Goal: Use online tool/utility: Utilize a website feature to perform a specific function

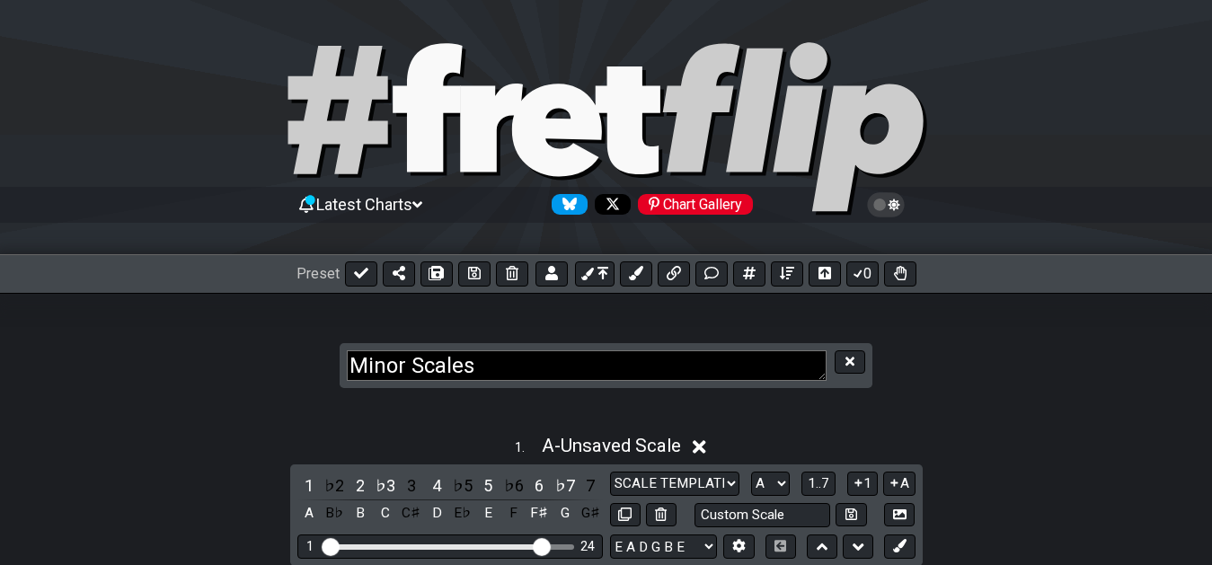
select select "A"
select select "F"
click at [412, 207] on span "Latest Charts" at bounding box center [364, 204] width 96 height 19
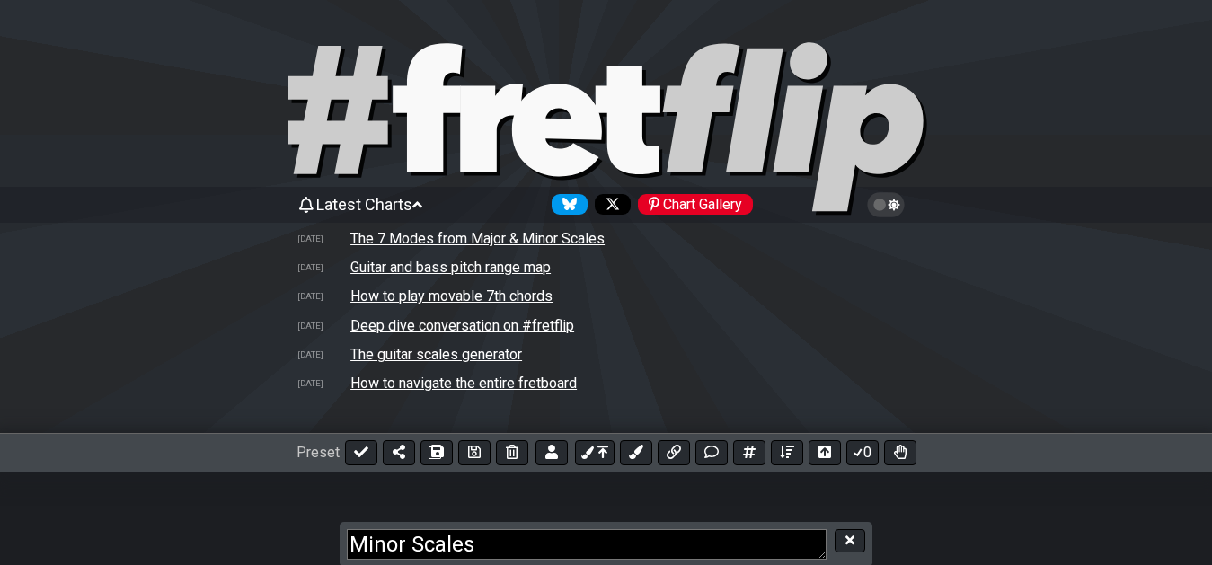
click at [412, 207] on span "Latest Charts" at bounding box center [364, 204] width 96 height 19
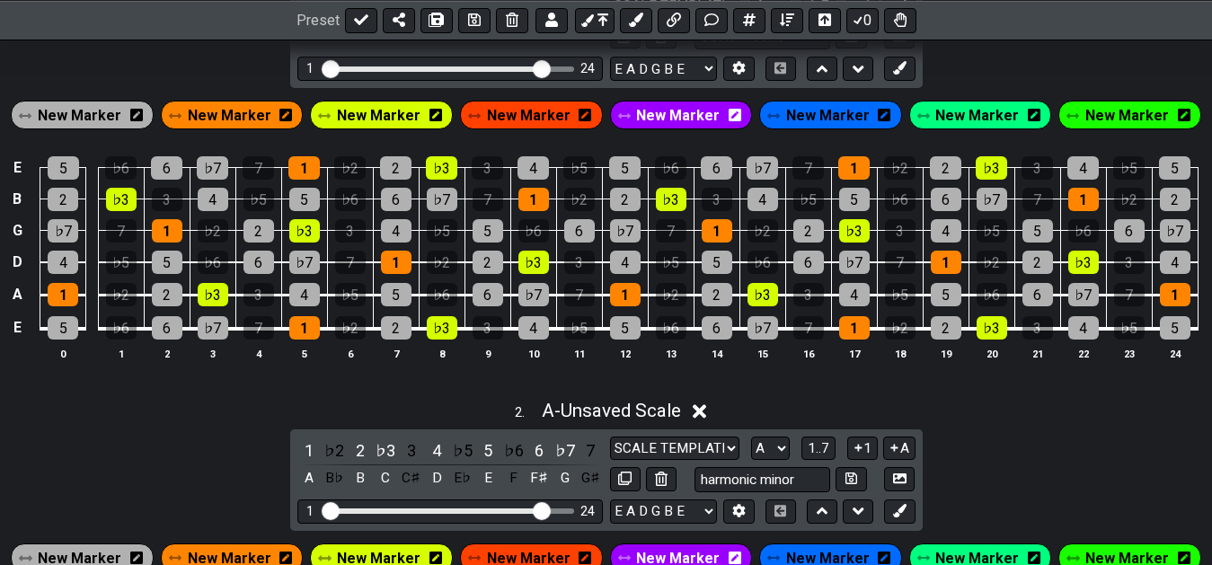
scroll to position [386, 0]
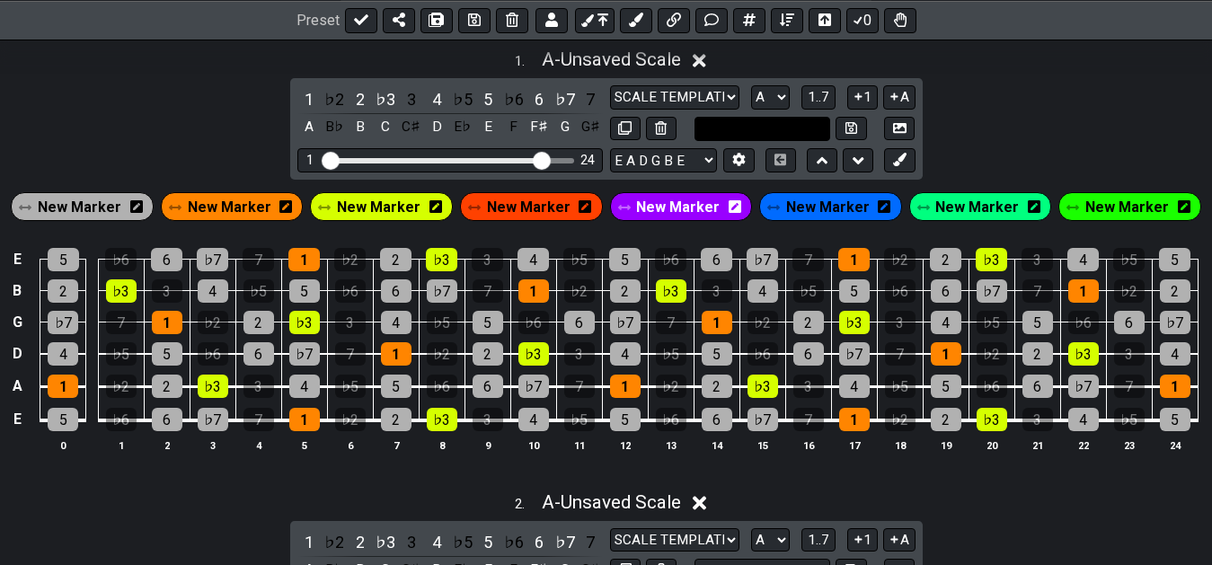
click at [744, 141] on input "text" at bounding box center [762, 129] width 137 height 24
click at [784, 125] on input "aeolian" at bounding box center [762, 129] width 137 height 24
click at [783, 135] on input "aeolian / maajor" at bounding box center [762, 129] width 137 height 24
click at [754, 129] on input "aeolian / major" at bounding box center [762, 129] width 137 height 24
type input "aeolian (vi major)"
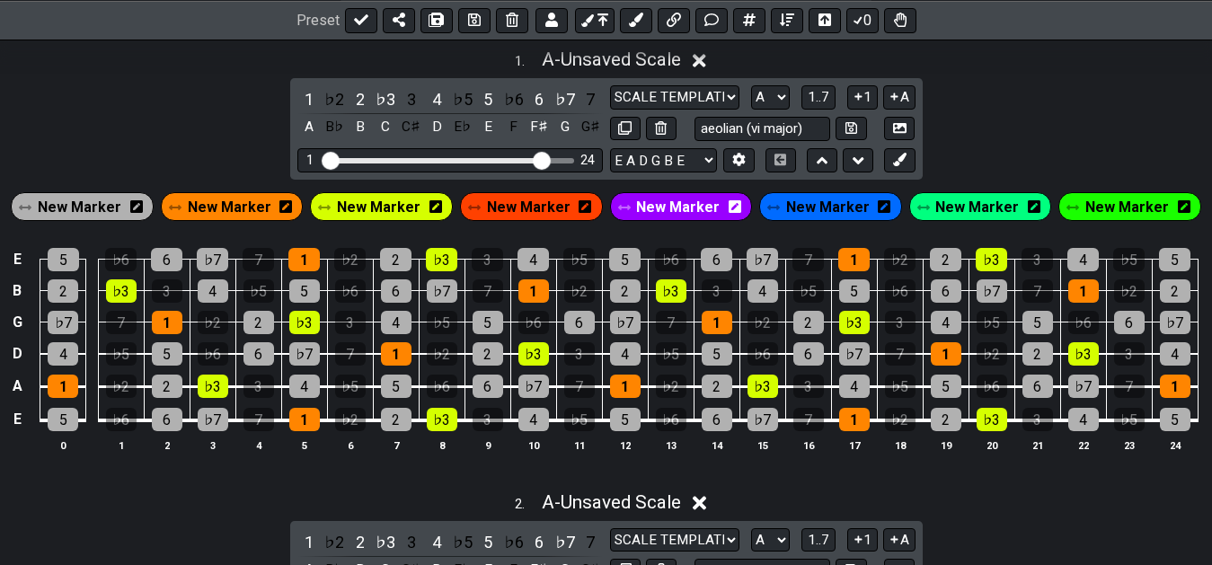
click at [1031, 86] on div "1 . A - Unsaved Scale 1 ♭2 2 ♭3 3 4 ♭5 5 ♭6 6 ♭7 7 A B♭ B C C♯ D E♭ E F F♯ G G♯…" at bounding box center [606, 257] width 1212 height 439
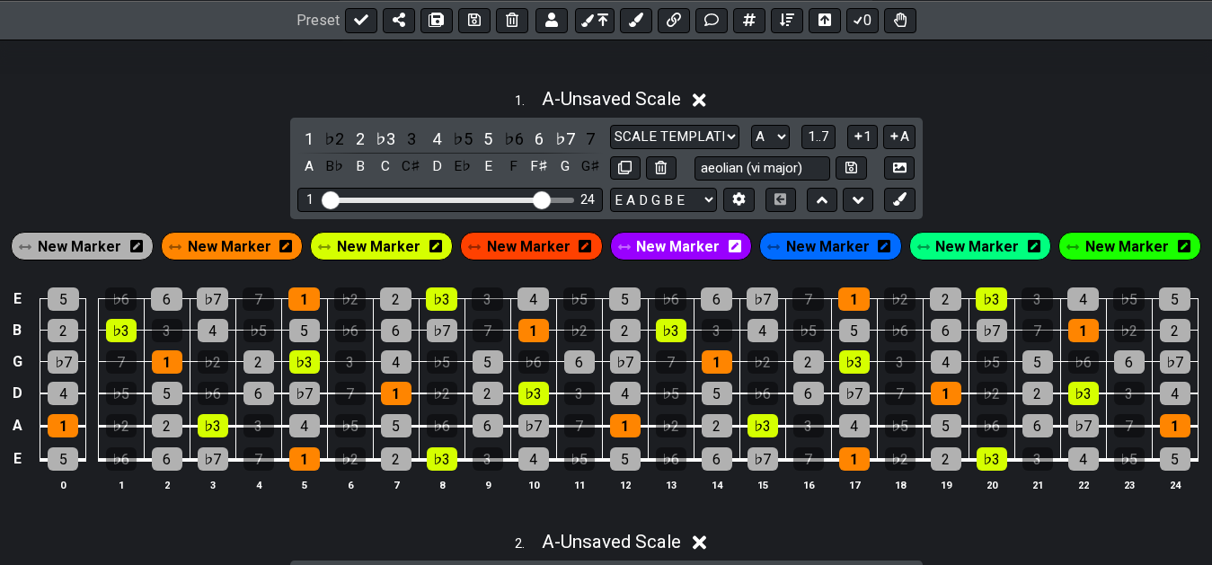
scroll to position [255, 0]
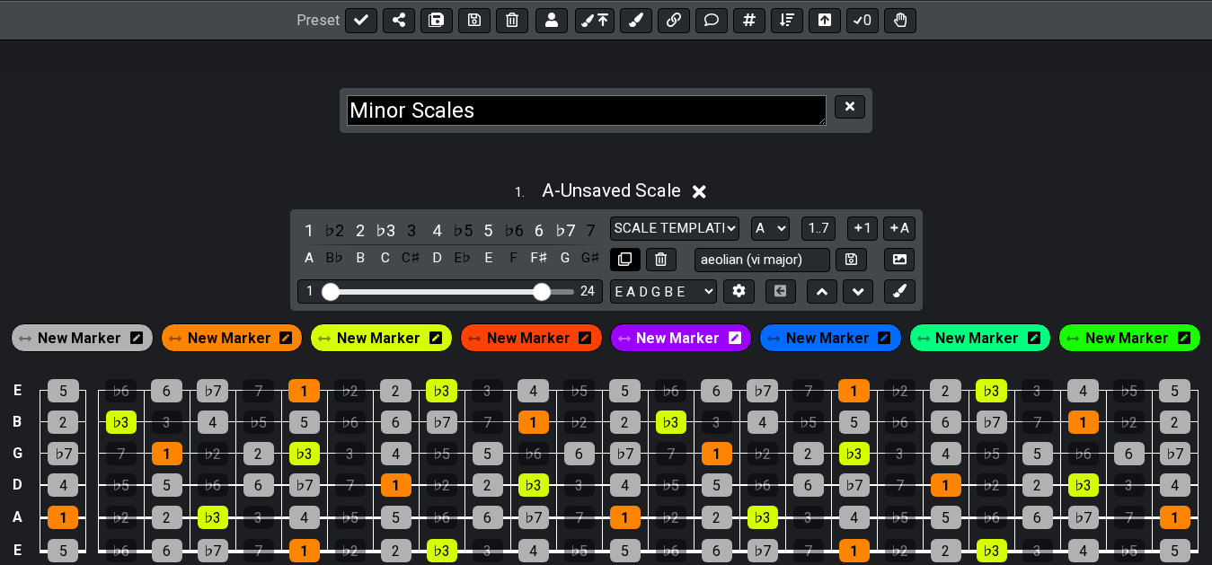
click at [621, 259] on icon at bounding box center [624, 258] width 13 height 13
select select "F"
select select "A"
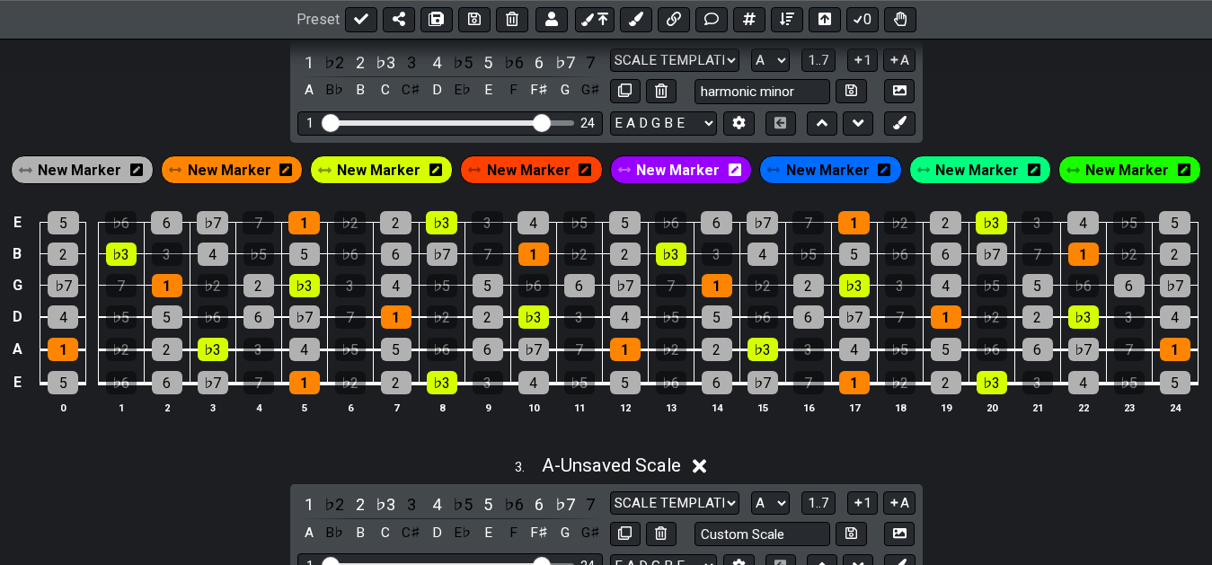
scroll to position [805, 0]
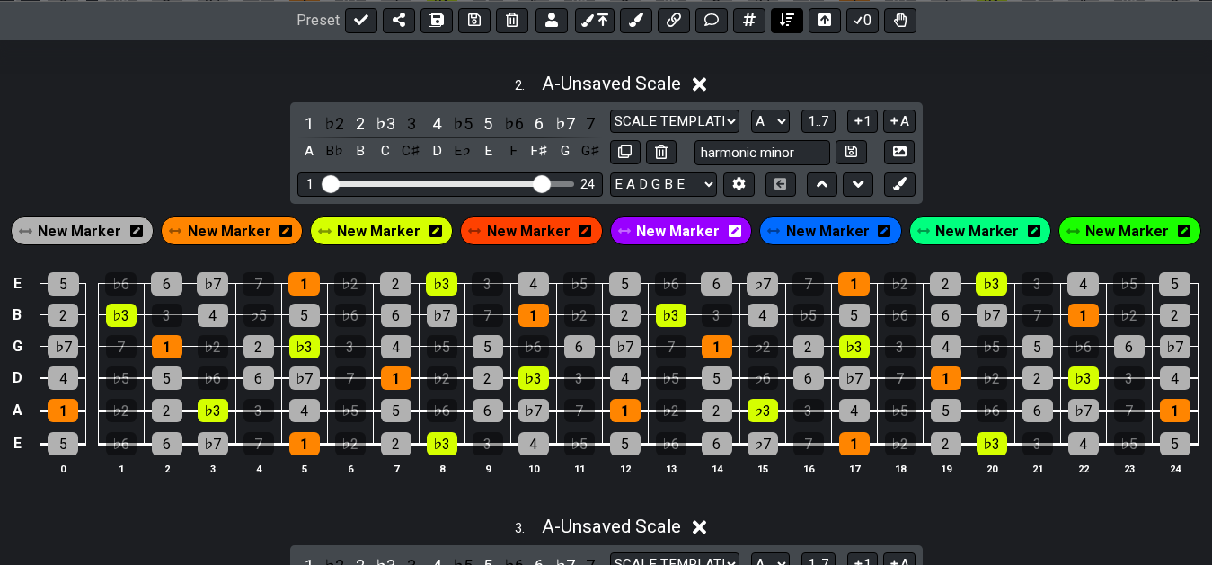
click at [786, 23] on icon at bounding box center [787, 20] width 14 height 14
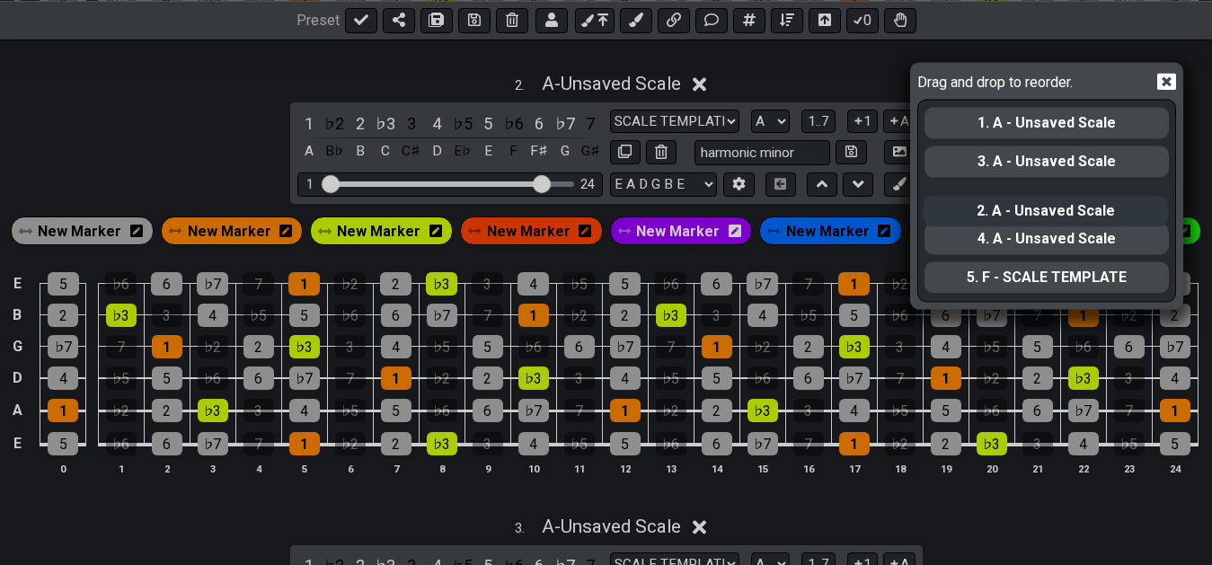
drag, startPoint x: 1121, startPoint y: 166, endPoint x: 1120, endPoint y: 221, distance: 54.8
click at [1120, 221] on div "1. A - Unsaved Scale 2. A - Unsaved Scale 3. A - Unsaved Scale 4. A - Unsaved S…" at bounding box center [1047, 200] width 248 height 200
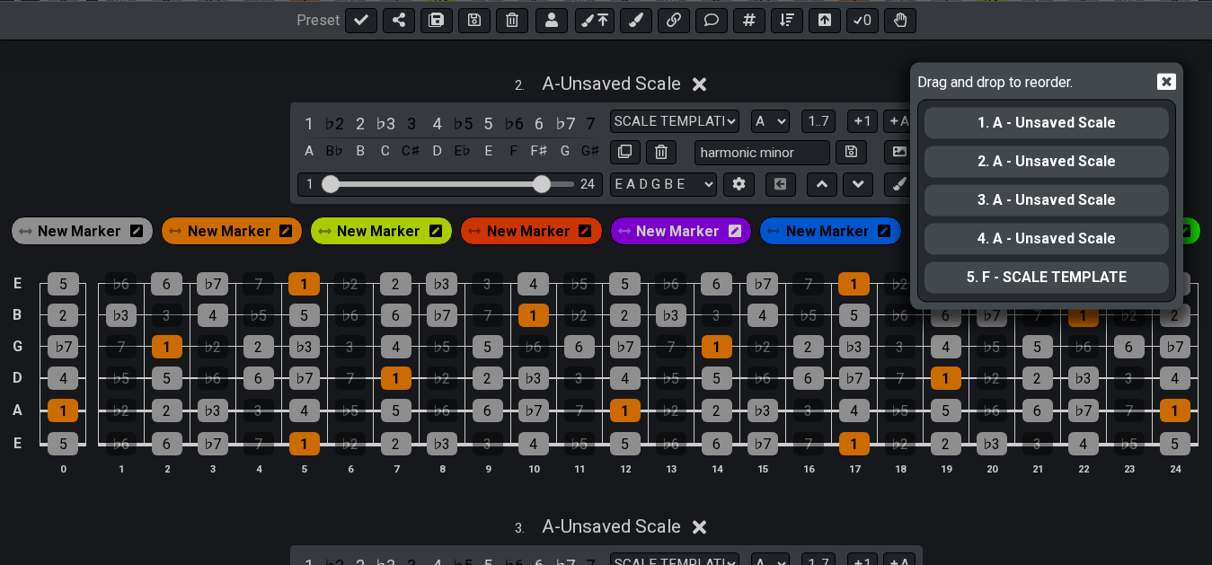
click at [1194, 121] on div "Drag and drop to reorder. 1. A - Unsaved Scale 2. A - Unsaved Scale 3. A - Unsa…" at bounding box center [606, 282] width 1212 height 565
click at [1168, 82] on icon at bounding box center [1166, 81] width 19 height 19
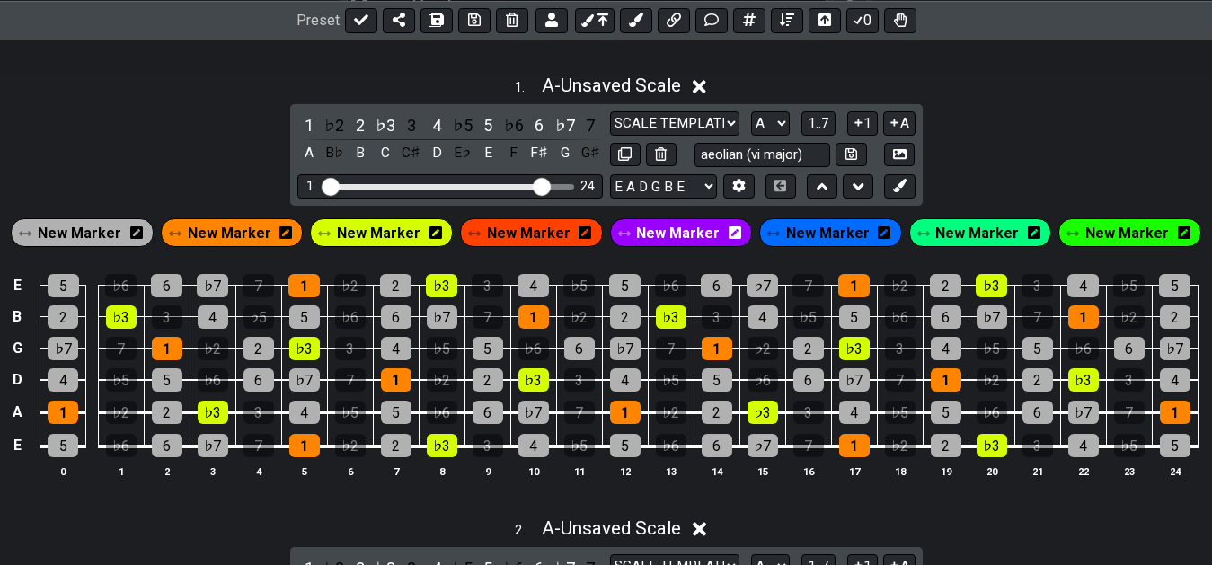
scroll to position [347, 0]
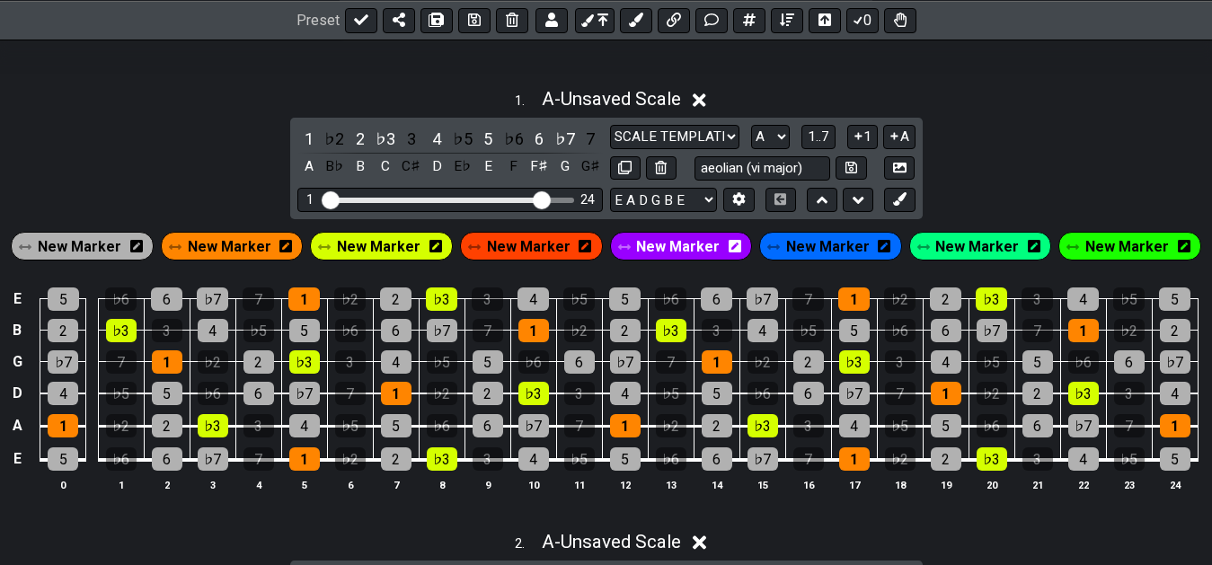
click at [1026, 128] on div "1 . A - Unsaved Scale 1 ♭2 2 ♭3 3 4 ♭5 5 ♭6 6 ♭7 7 A B♭ B C C♯ D E♭ E F F♯ G G♯…" at bounding box center [606, 296] width 1212 height 439
click at [535, 149] on div "6" at bounding box center [538, 139] width 23 height 24
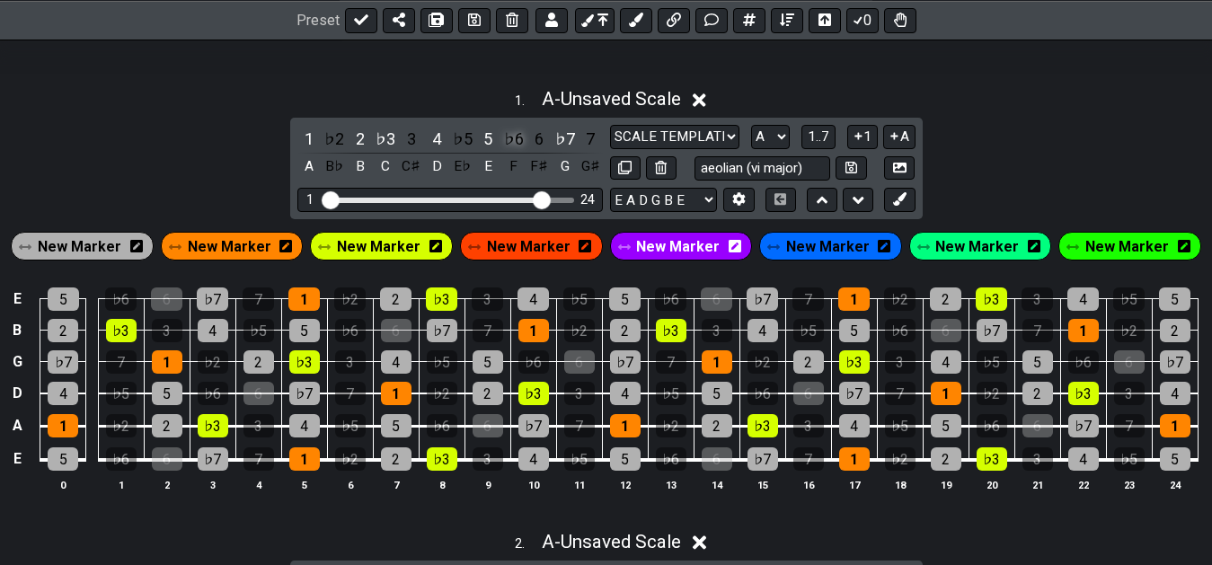
click at [512, 149] on div "♭6" at bounding box center [513, 139] width 23 height 24
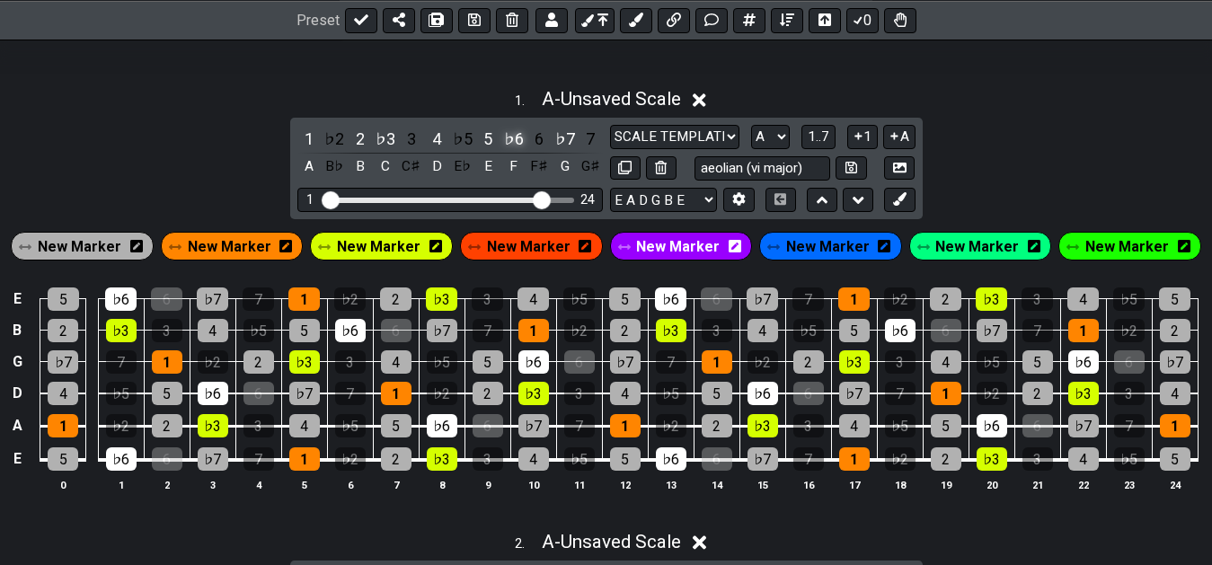
click at [506, 146] on div "♭6" at bounding box center [513, 139] width 23 height 24
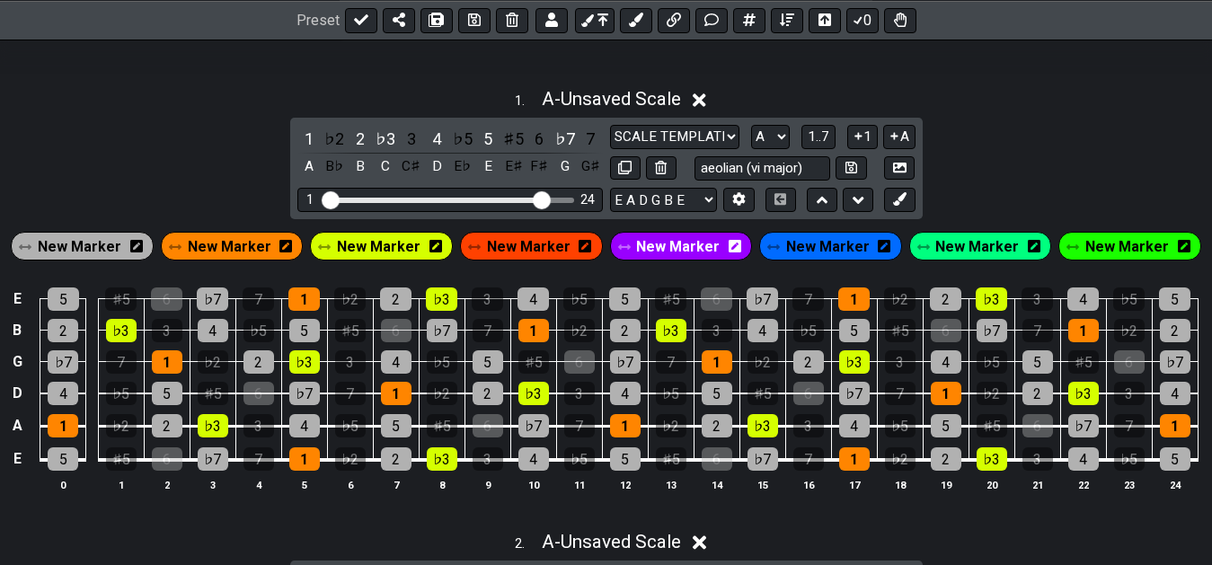
click at [539, 155] on div "1 ♭2 2 ♭3 3 4 ♭5 5 ♯5 6 ♭7 7 A B♭ B C C♯ D E♭ E E♯ F♯ G G♯" at bounding box center [449, 153] width 305 height 53
click at [509, 146] on div "♯5" at bounding box center [513, 139] width 23 height 24
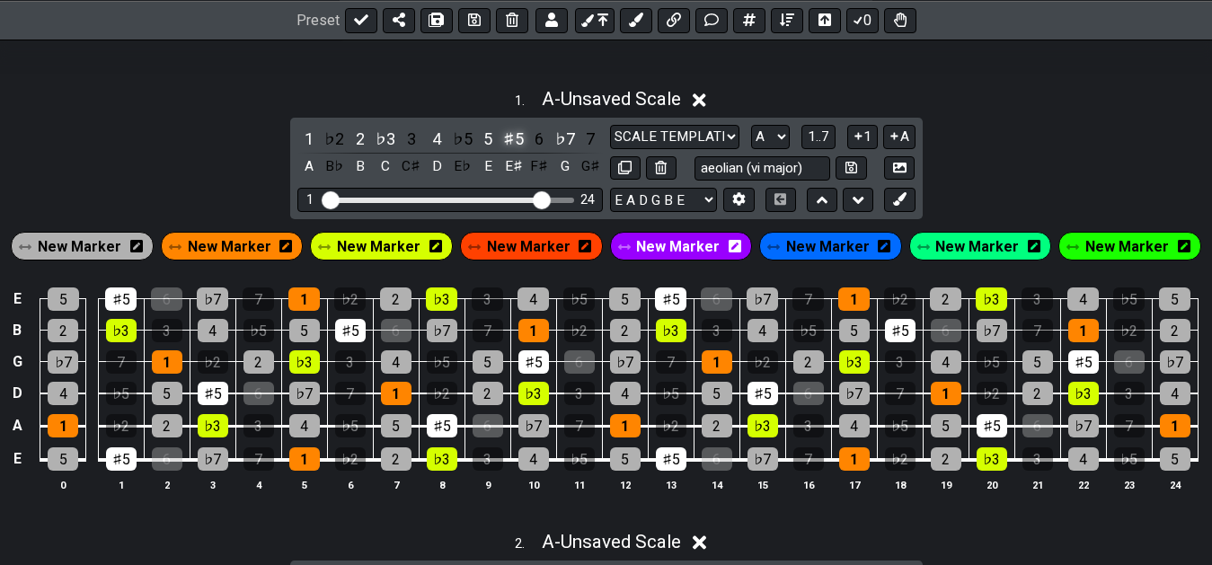
click at [509, 146] on div "♯5" at bounding box center [513, 139] width 23 height 24
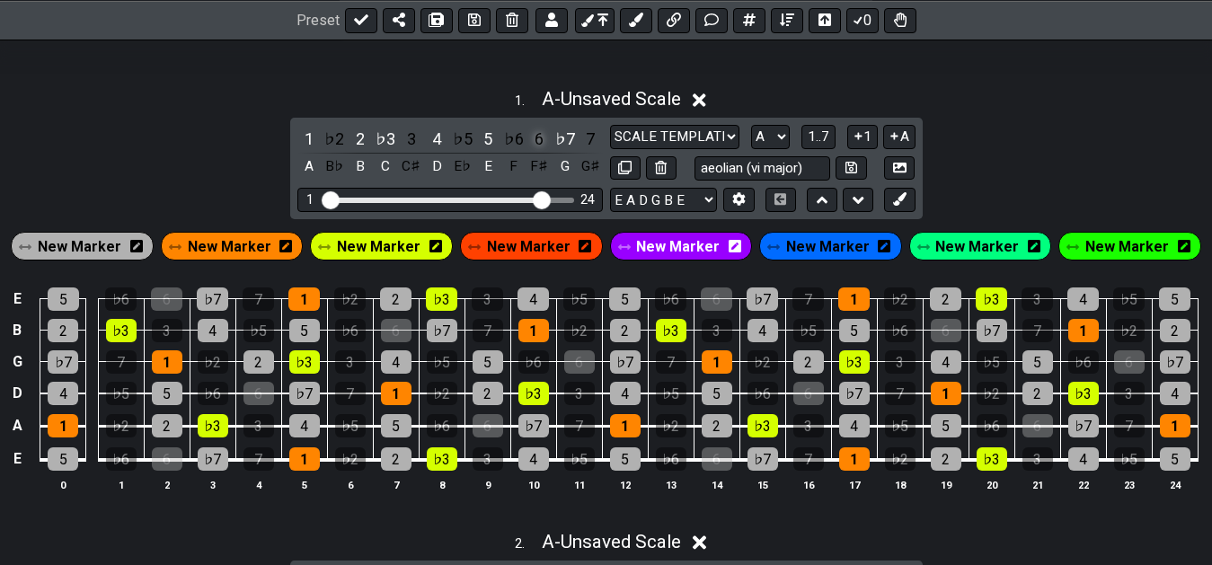
drag, startPoint x: 535, startPoint y: 148, endPoint x: 544, endPoint y: 152, distance: 9.7
click at [535, 148] on div "6" at bounding box center [538, 139] width 23 height 24
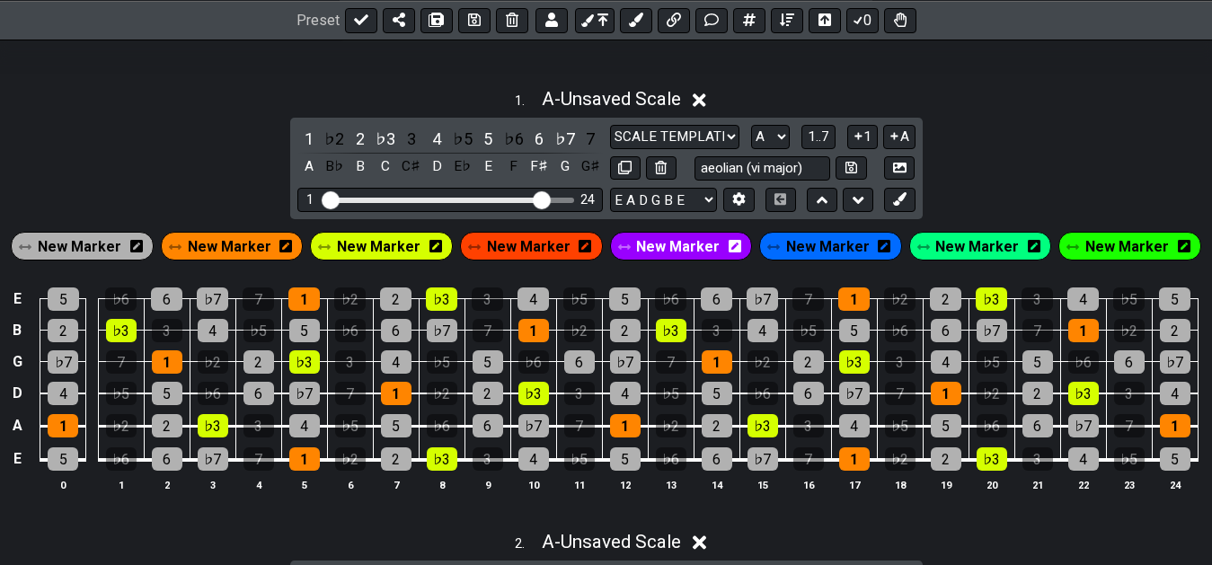
click at [1044, 135] on div "1 . A - Unsaved Scale 1 ♭2 2 ♭3 3 4 ♭5 5 ♭6 6 ♭7 7 A B♭ B C C♯ D E♭ E F F♯ G G♯…" at bounding box center [606, 296] width 1212 height 439
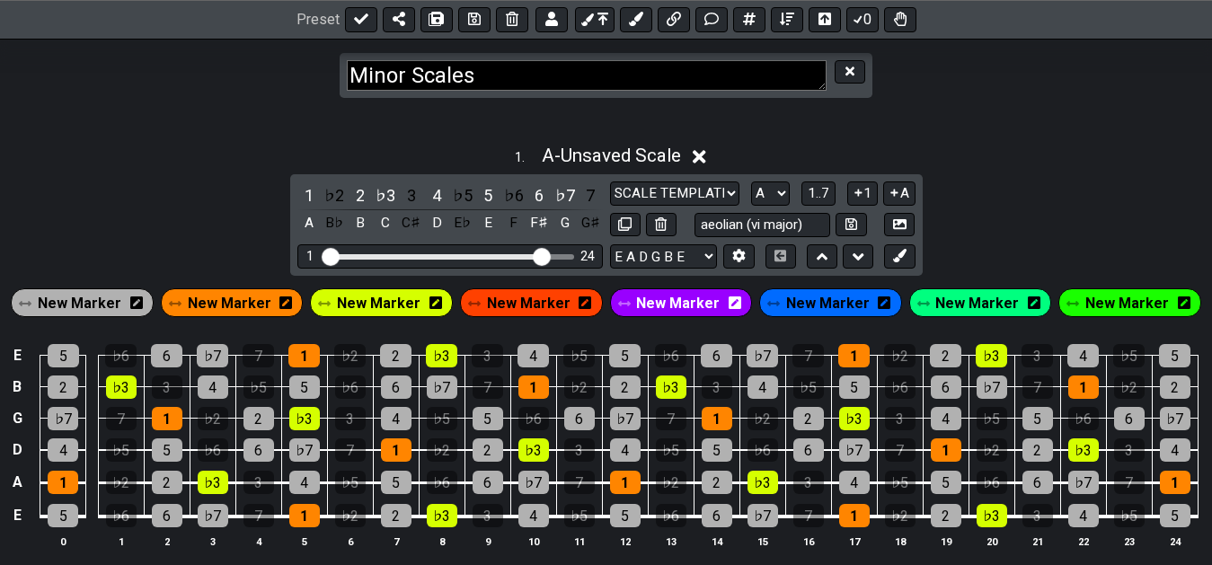
scroll to position [255, 0]
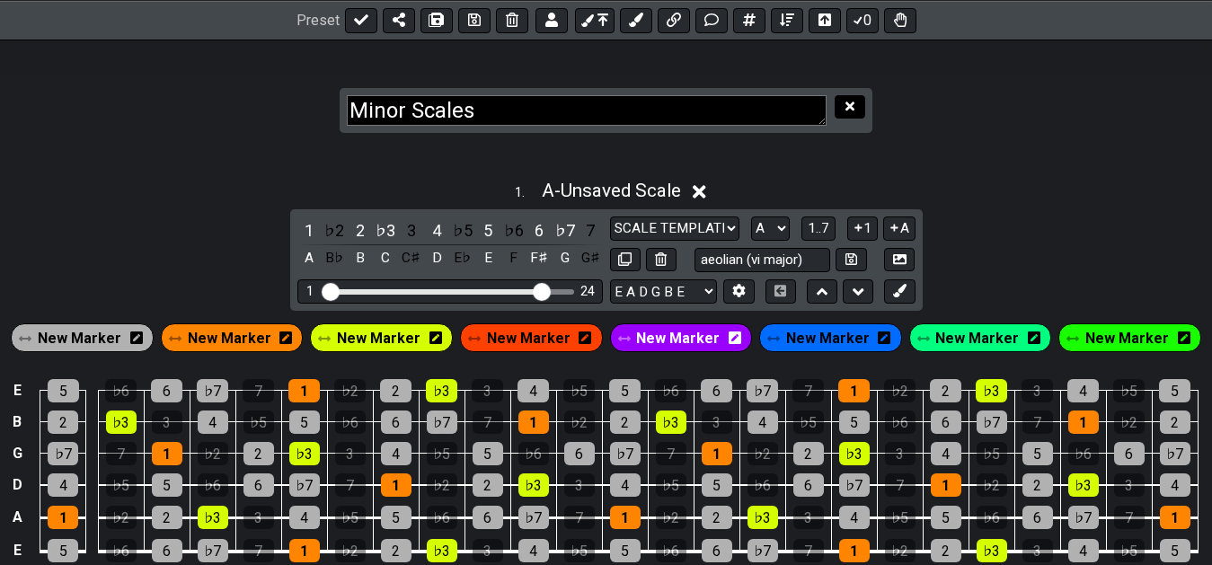
click at [859, 107] on button at bounding box center [850, 107] width 31 height 24
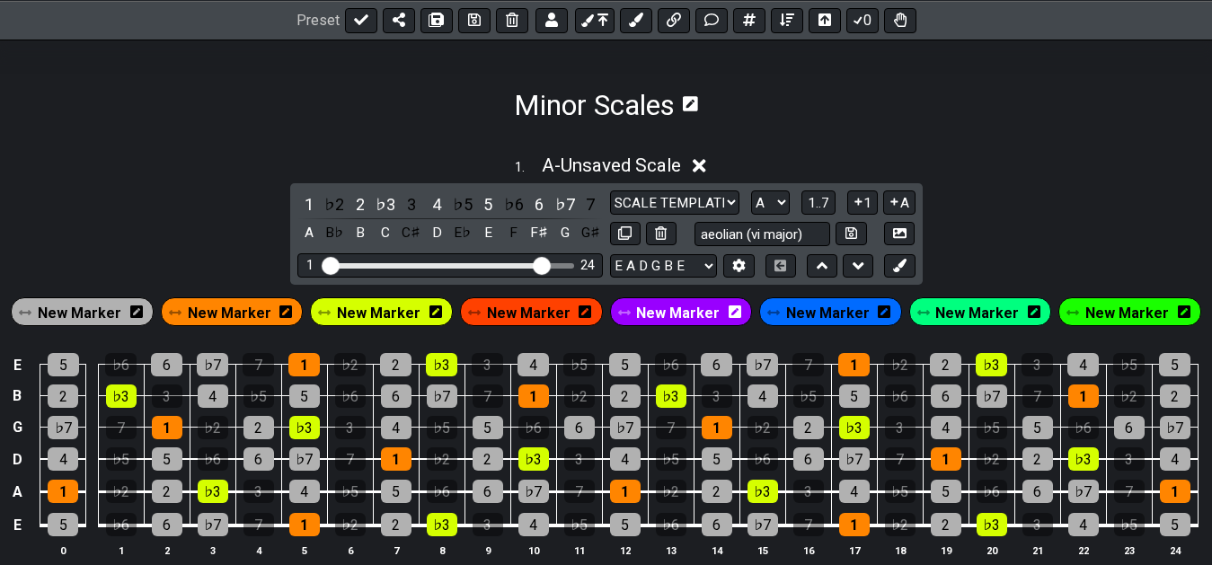
scroll to position [164, 0]
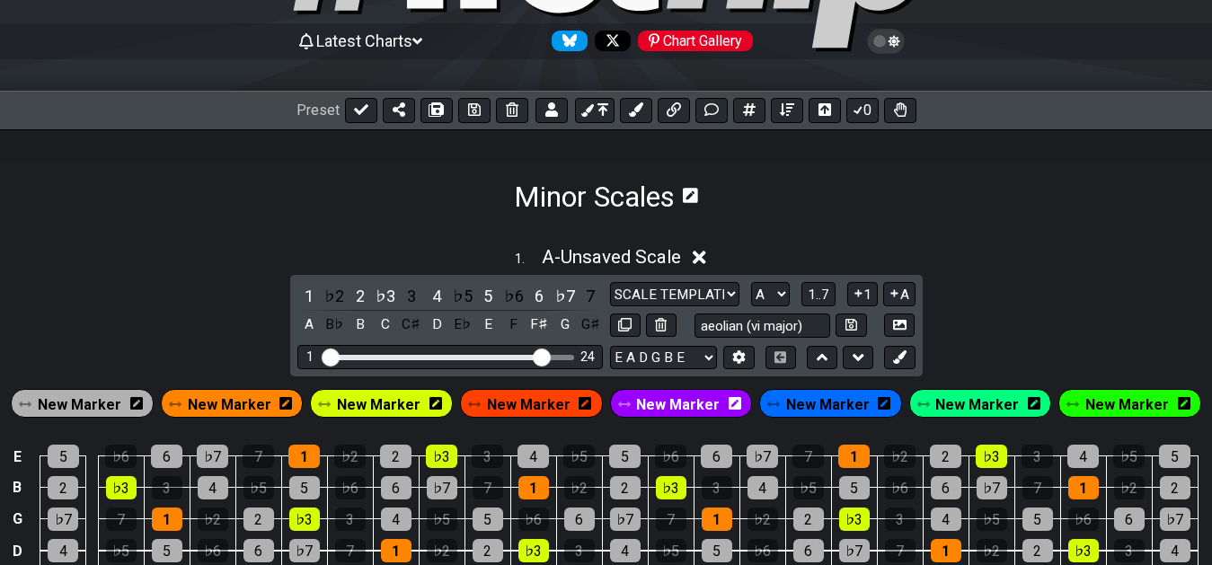
click at [690, 195] on icon at bounding box center [690, 195] width 15 height 15
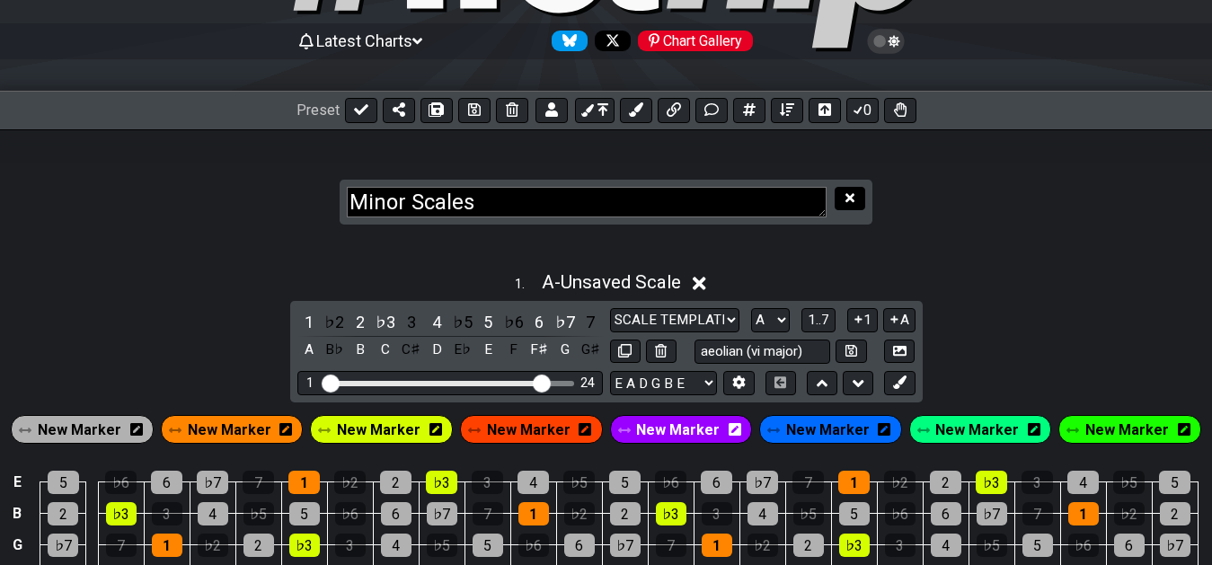
click at [852, 197] on icon at bounding box center [849, 197] width 9 height 9
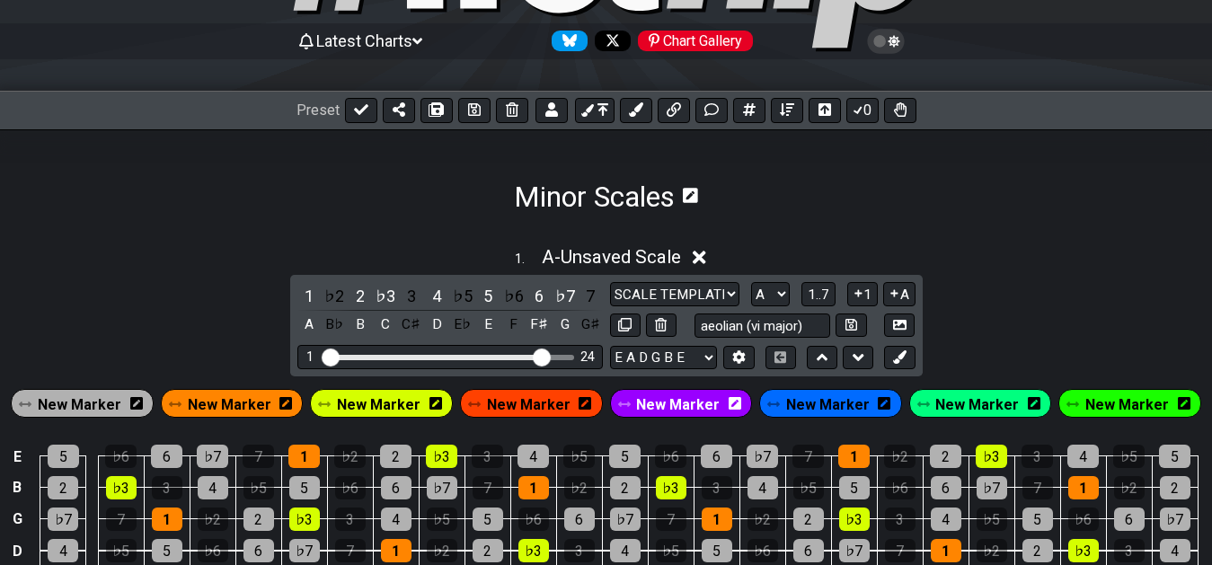
click at [691, 196] on icon at bounding box center [690, 195] width 15 height 15
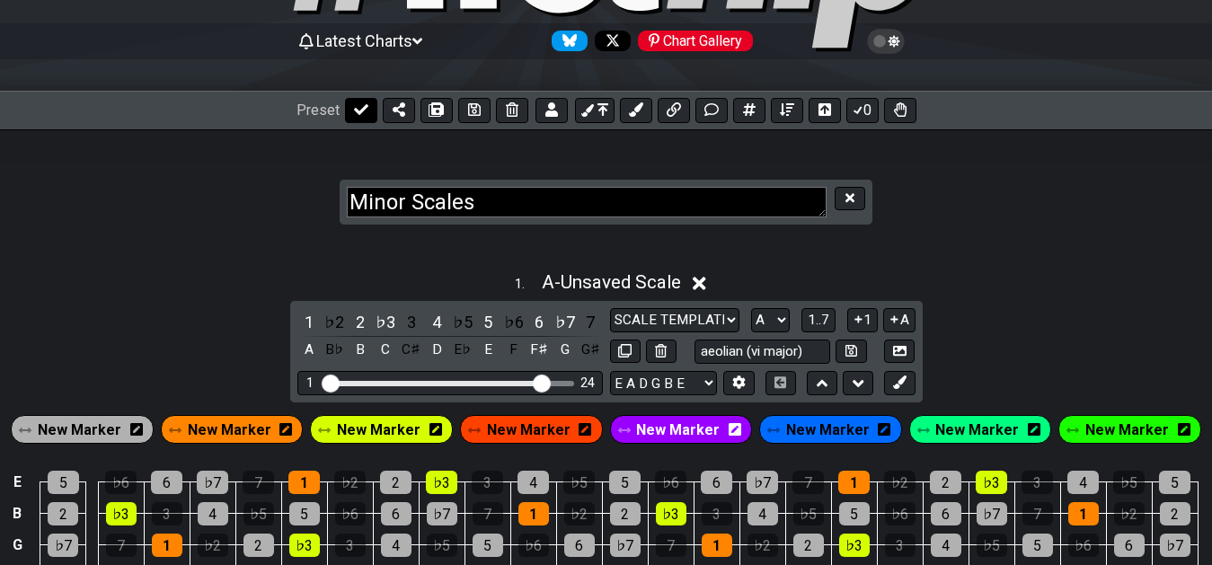
click at [358, 118] on button at bounding box center [361, 110] width 32 height 25
select select "/022CFZBA6"
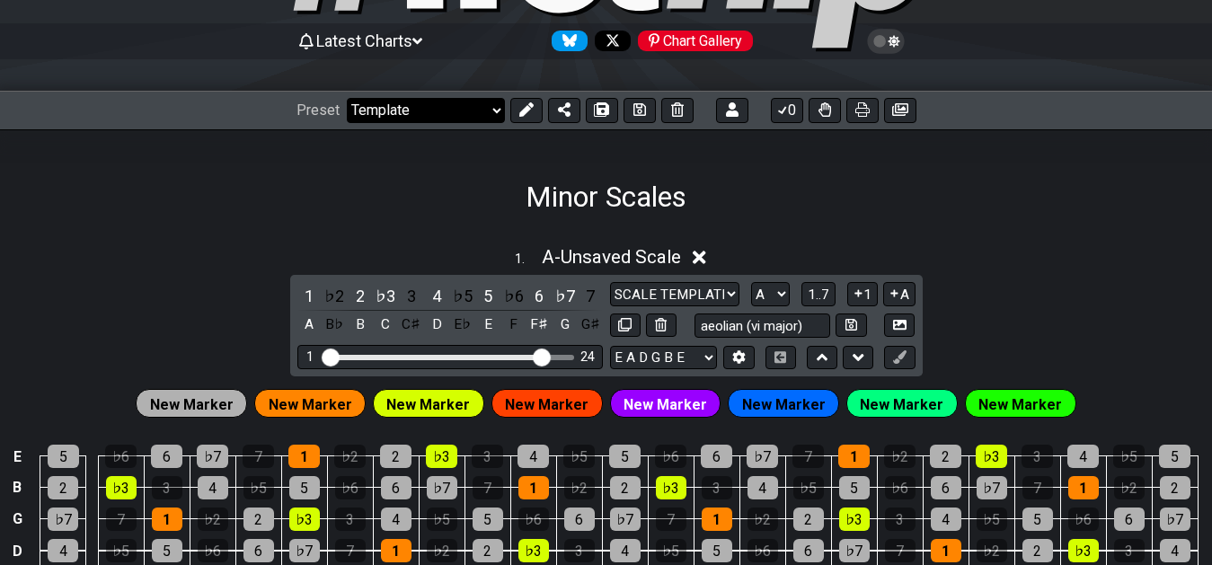
click option "Template" at bounding box center [0, 0] width 0 height 0
click at [886, 175] on div "Minor Scales" at bounding box center [606, 171] width 1212 height 84
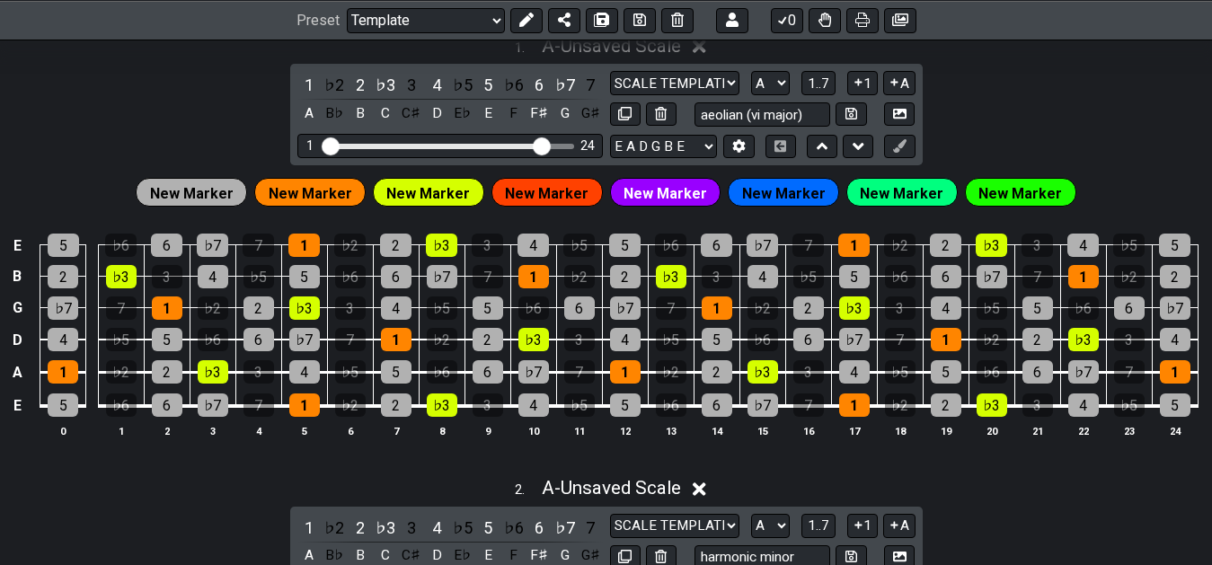
scroll to position [367, 0]
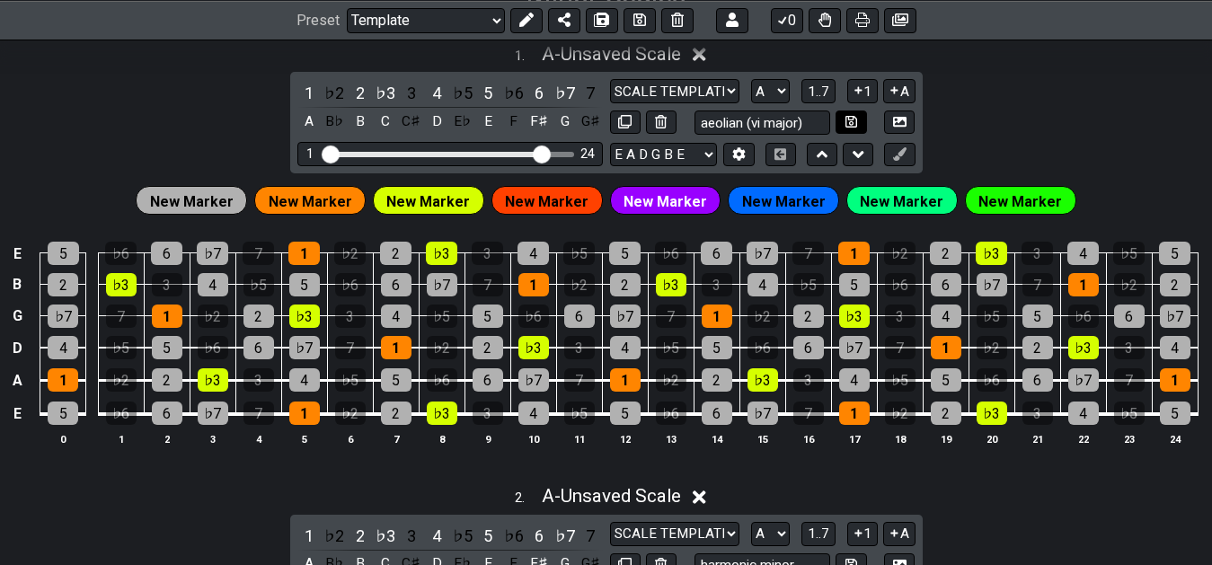
click at [853, 123] on icon at bounding box center [851, 122] width 12 height 12
select select "aeolian (vi major)"
click at [538, 93] on div "6" at bounding box center [538, 93] width 23 height 24
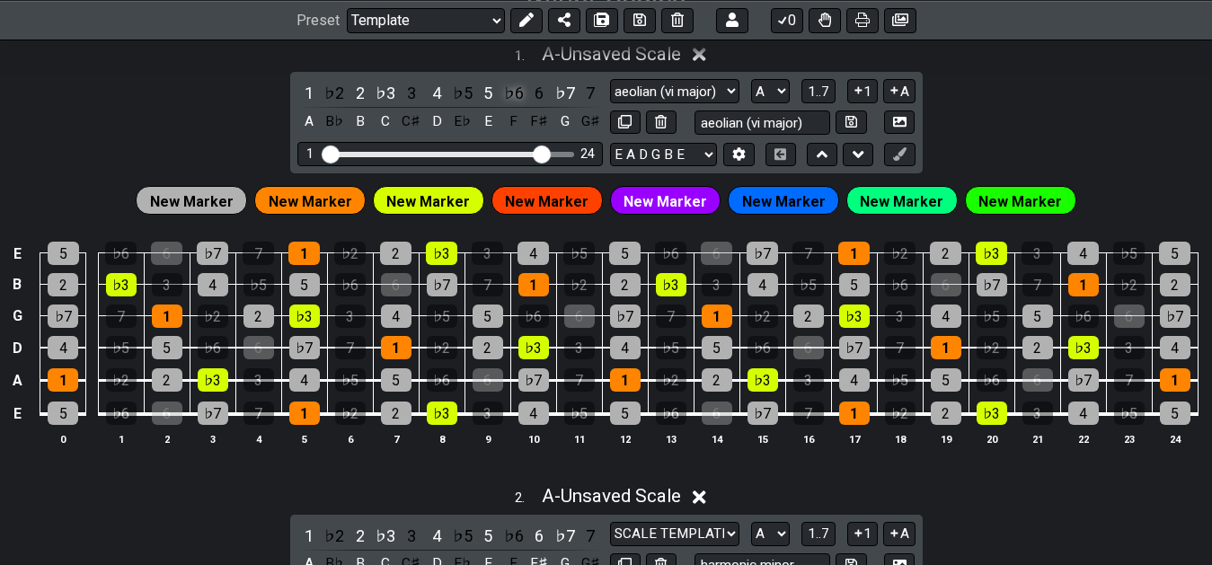
click at [515, 94] on div "♭6" at bounding box center [513, 93] width 23 height 24
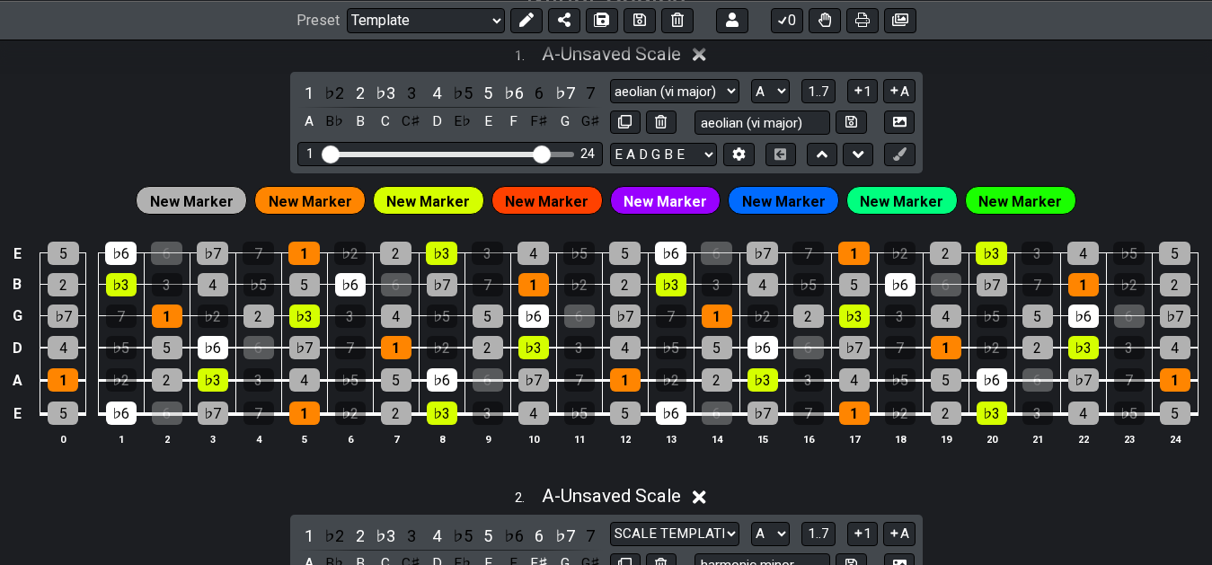
click at [204, 197] on span "New Marker" at bounding box center [192, 202] width 84 height 26
click at [190, 193] on span "New Marker" at bounding box center [192, 202] width 84 height 26
click at [528, 20] on icon at bounding box center [526, 20] width 14 height 14
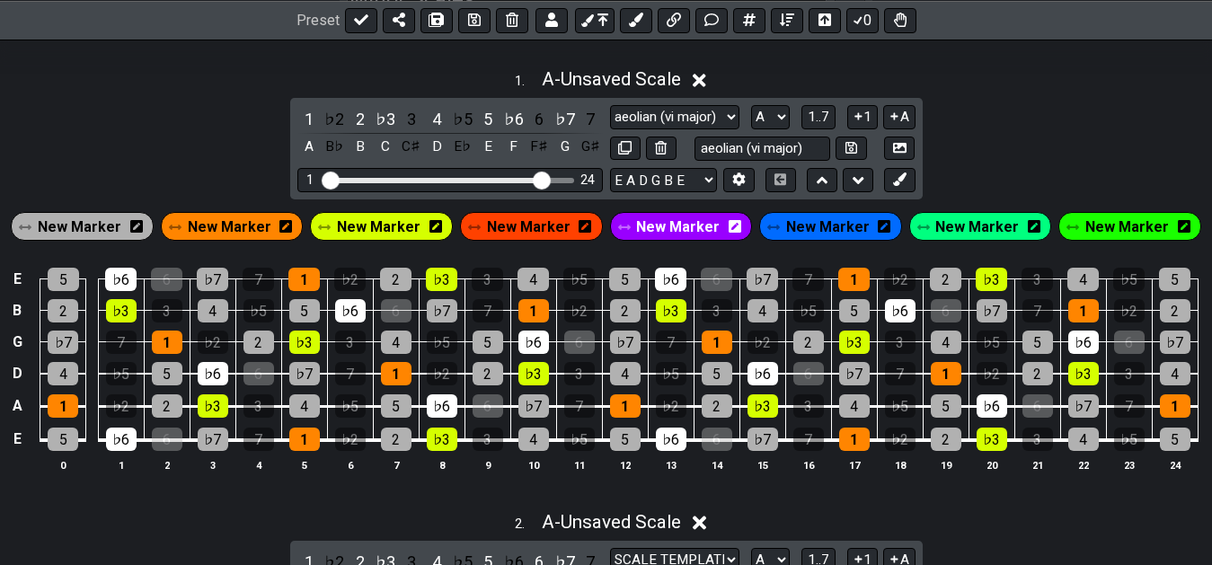
click at [111, 226] on span "New Marker" at bounding box center [80, 227] width 84 height 26
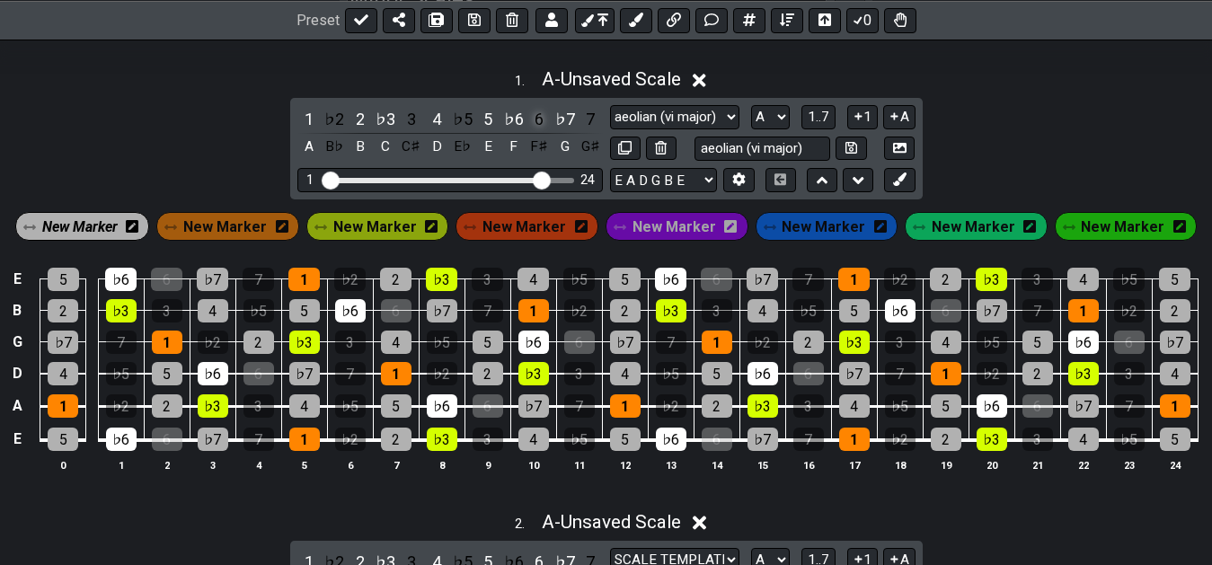
click at [535, 121] on div "6" at bounding box center [538, 119] width 23 height 24
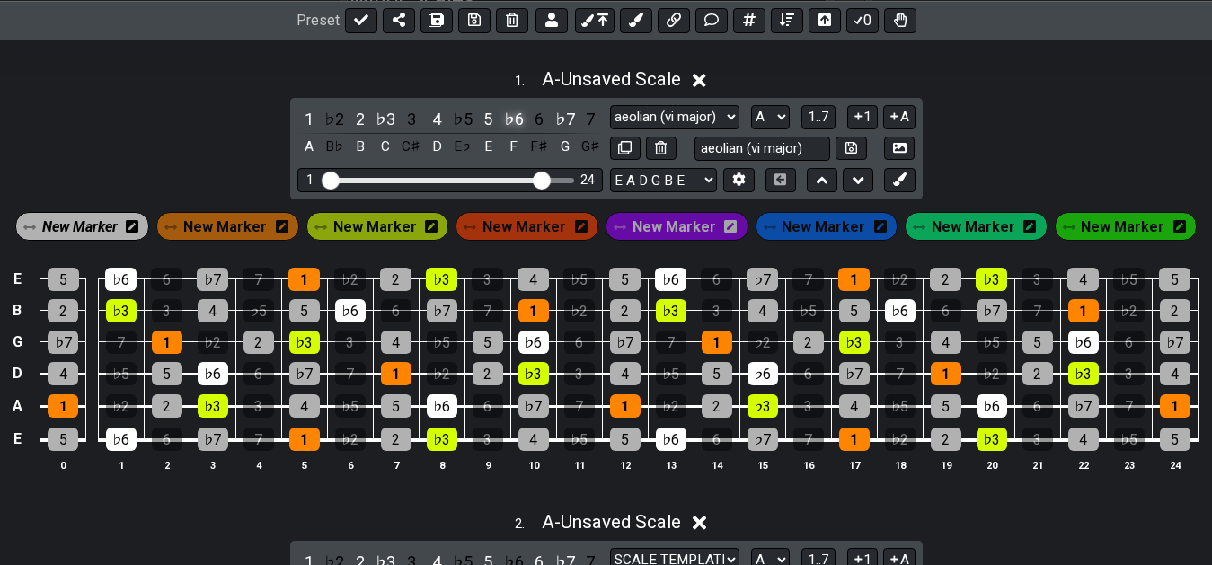
click at [509, 121] on div "♭6" at bounding box center [513, 119] width 23 height 24
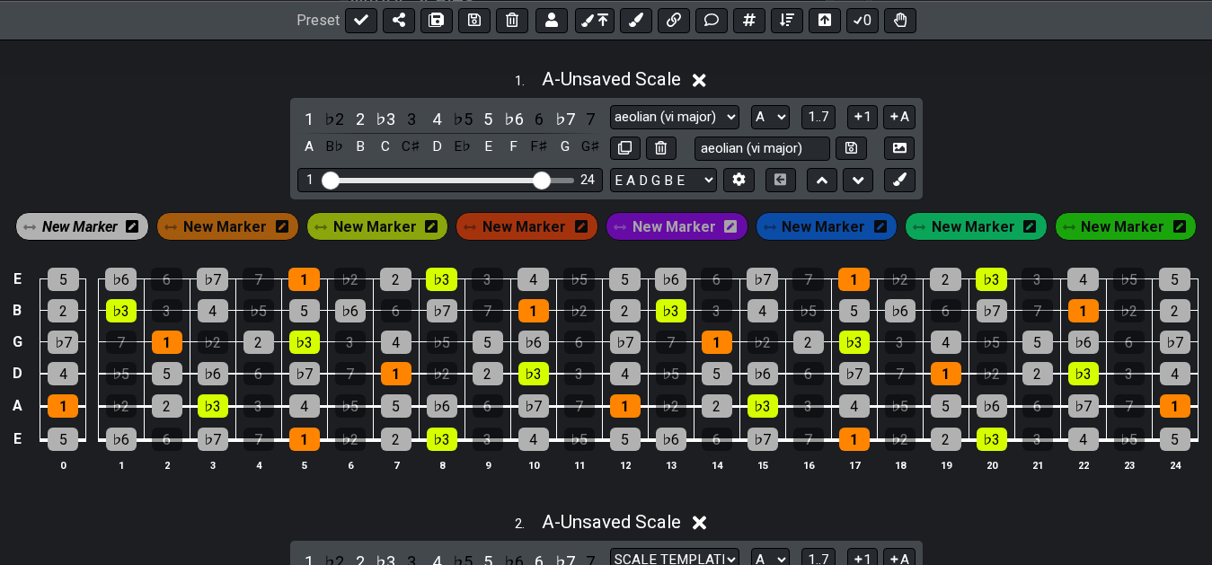
click at [102, 234] on span "New Marker" at bounding box center [79, 227] width 75 height 26
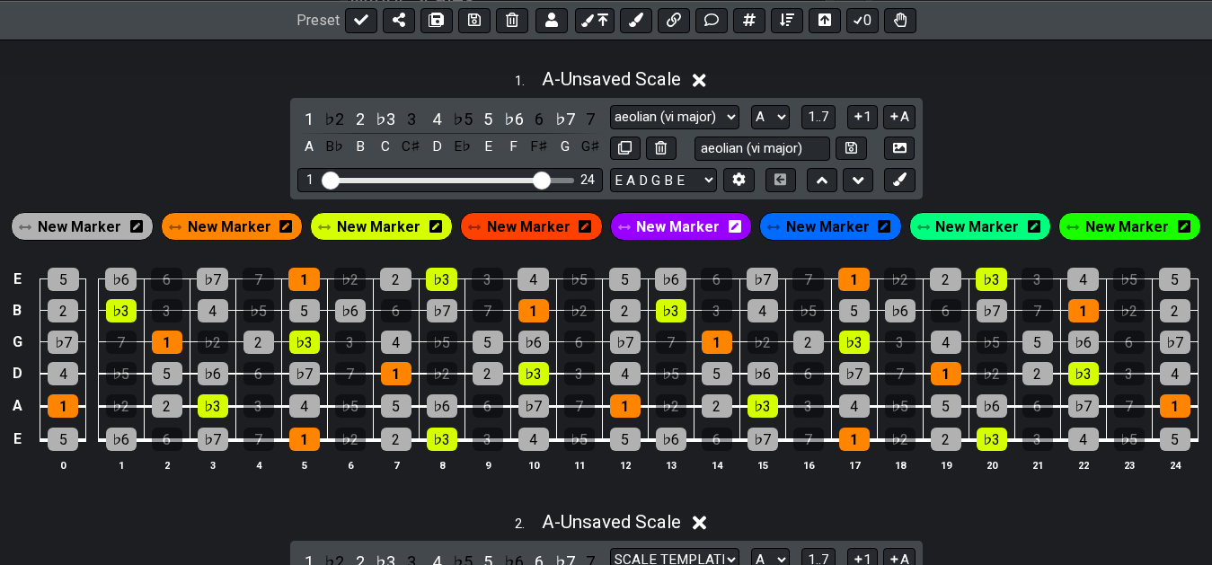
click at [1003, 149] on div "1 . A - Unsaved Scale 1 ♭2 2 ♭3 3 4 ♭5 5 ♭6 6 ♭7 7 A B♭ B C C♯ D E♭ E F F♯ G G♯…" at bounding box center [606, 276] width 1212 height 439
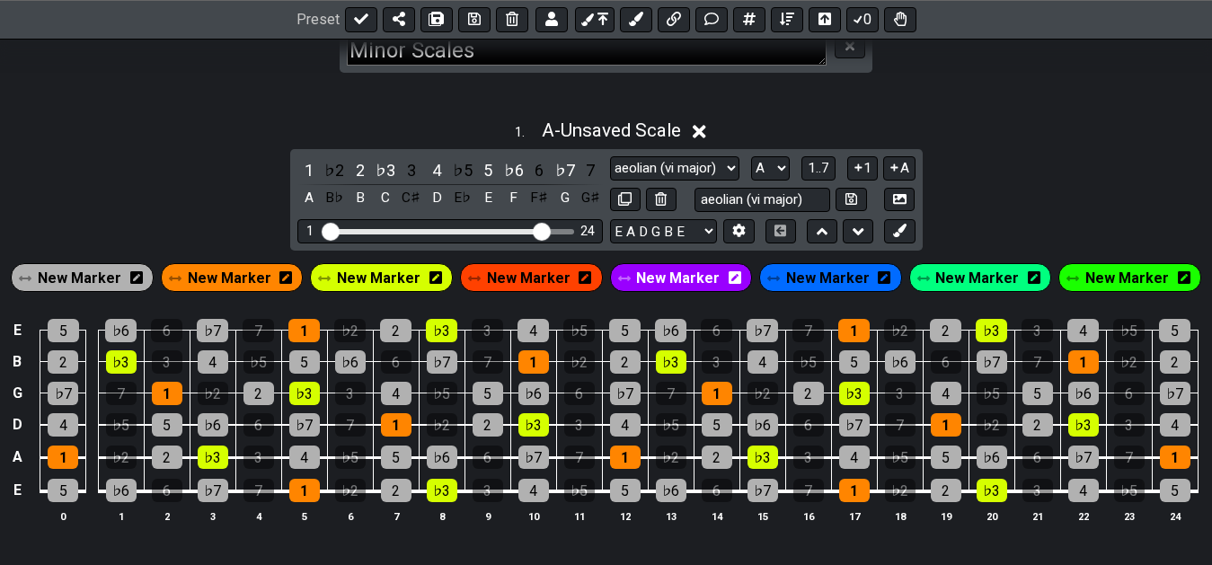
scroll to position [352, 0]
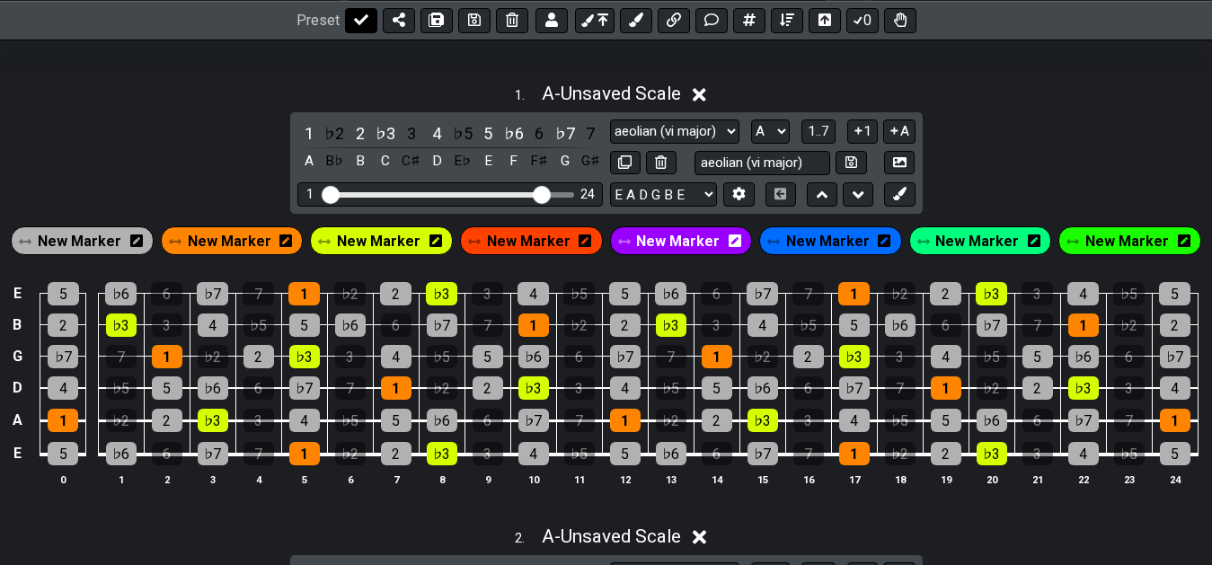
click at [356, 20] on icon at bounding box center [361, 20] width 14 height 14
select select "/022CFZBA6"
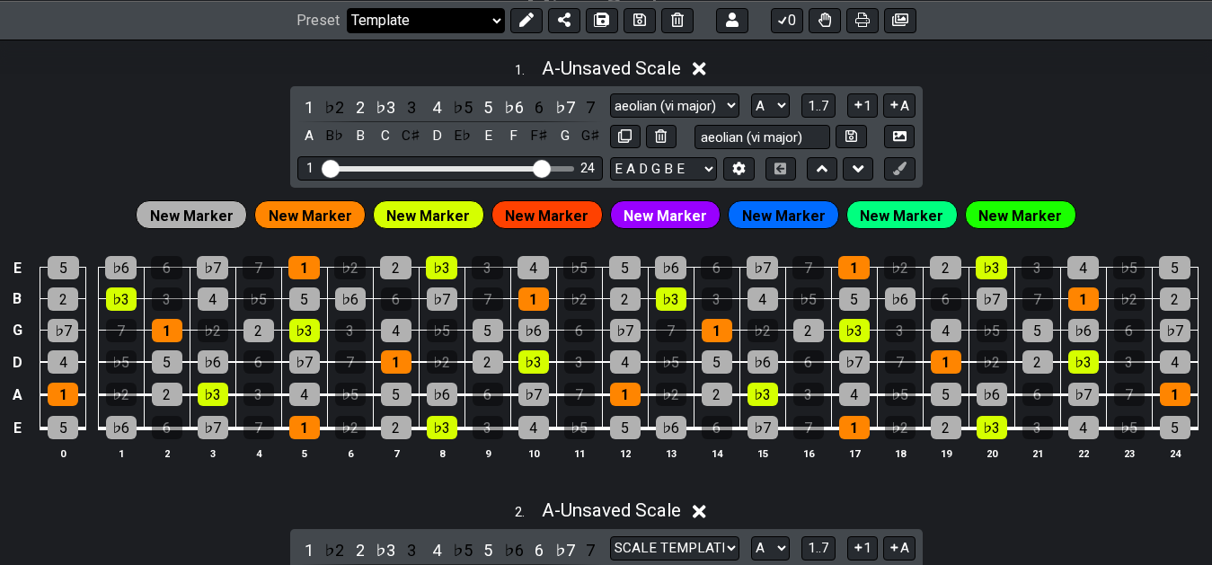
click at [347, 7] on select "Welcome to #fretflip! Initial Preset Custom Preset 7th Chord Arpeggios Template…" at bounding box center [426, 19] width 158 height 25
click at [996, 94] on div "1 . A - Unsaved Scale 1 ♭2 2 ♭3 3 4 ♭5 5 ♭6 6 ♭7 7 A B♭ B C C♯ D E♭ E F F♯ G G♯…" at bounding box center [606, 266] width 1212 height 439
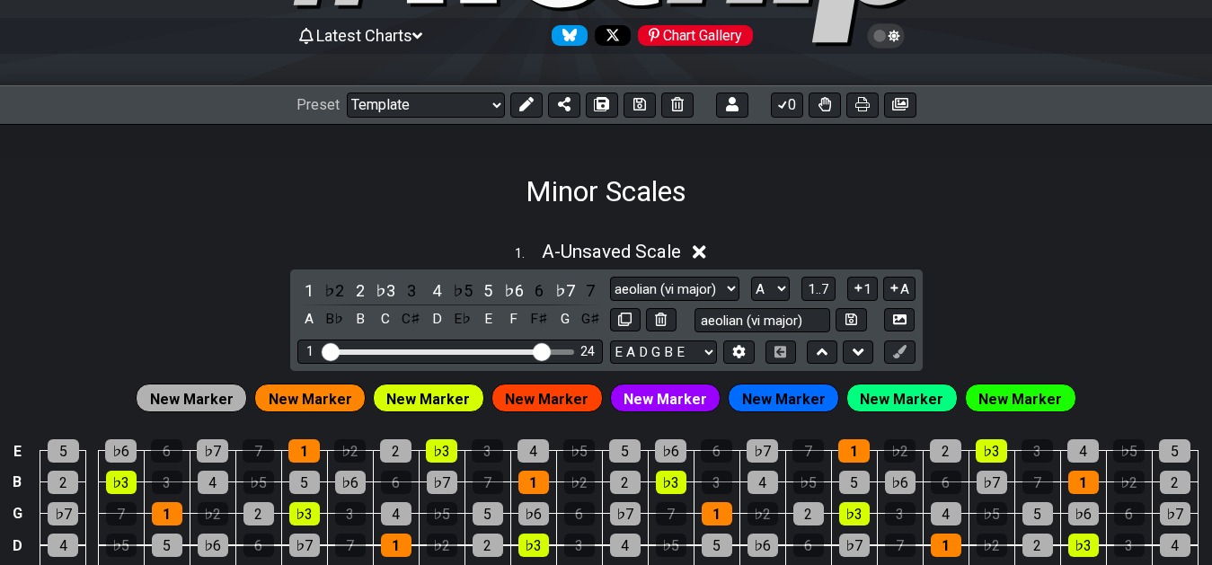
scroll to position [261, 0]
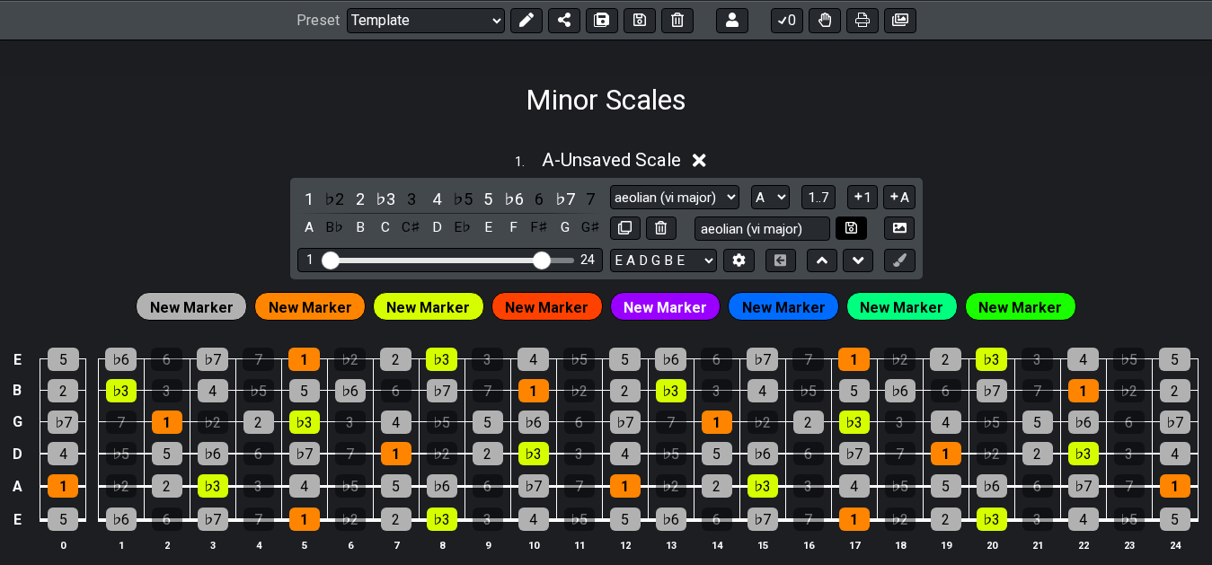
click at [848, 228] on icon at bounding box center [851, 227] width 12 height 13
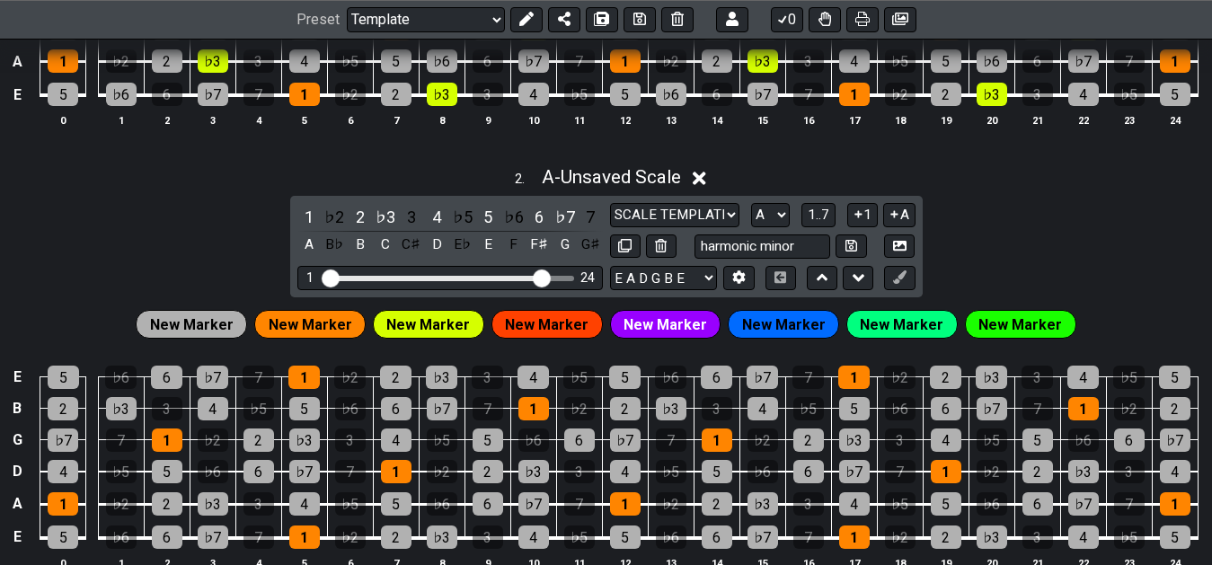
scroll to position [719, 0]
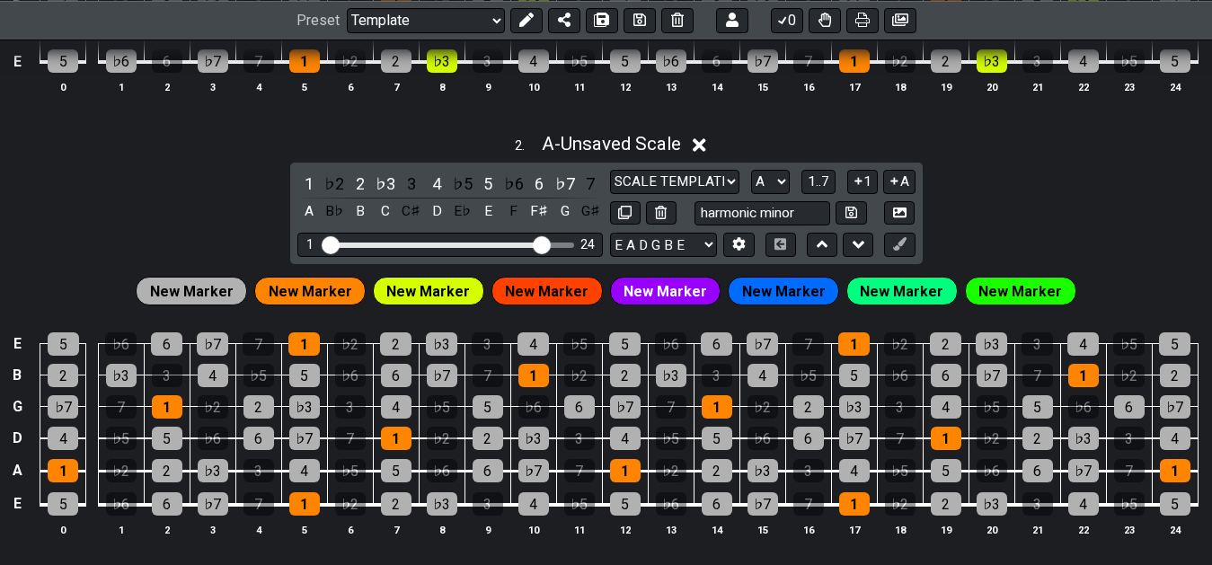
click at [788, 145] on div "2 . A - Unsaved Scale" at bounding box center [606, 139] width 1212 height 34
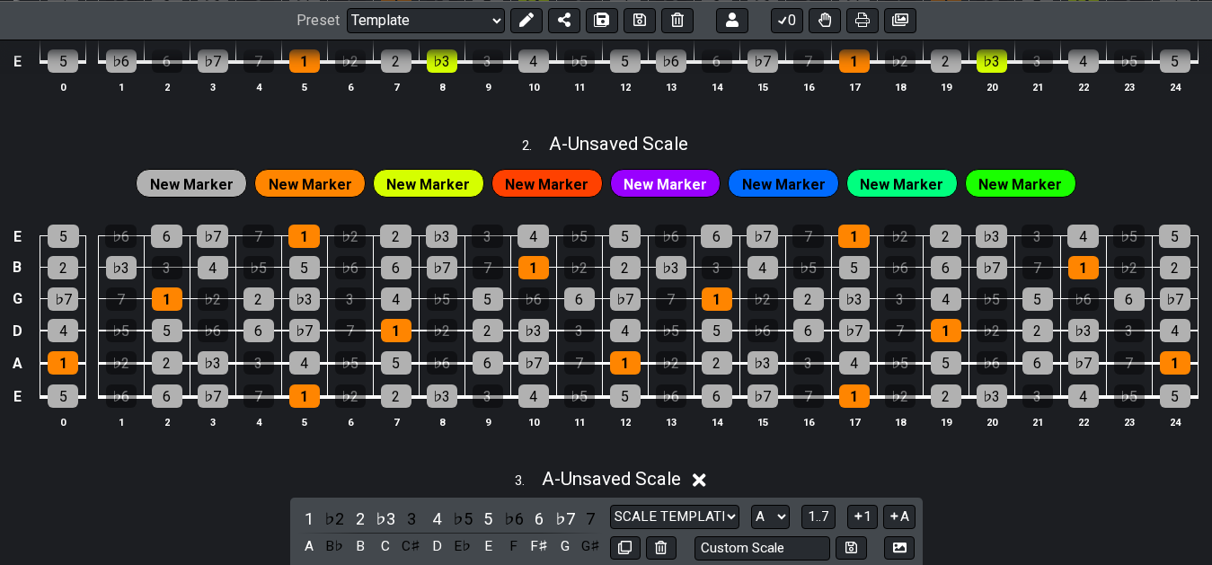
click at [788, 145] on div "2 . A - Unsaved Scale" at bounding box center [606, 139] width 1212 height 34
select select "A"
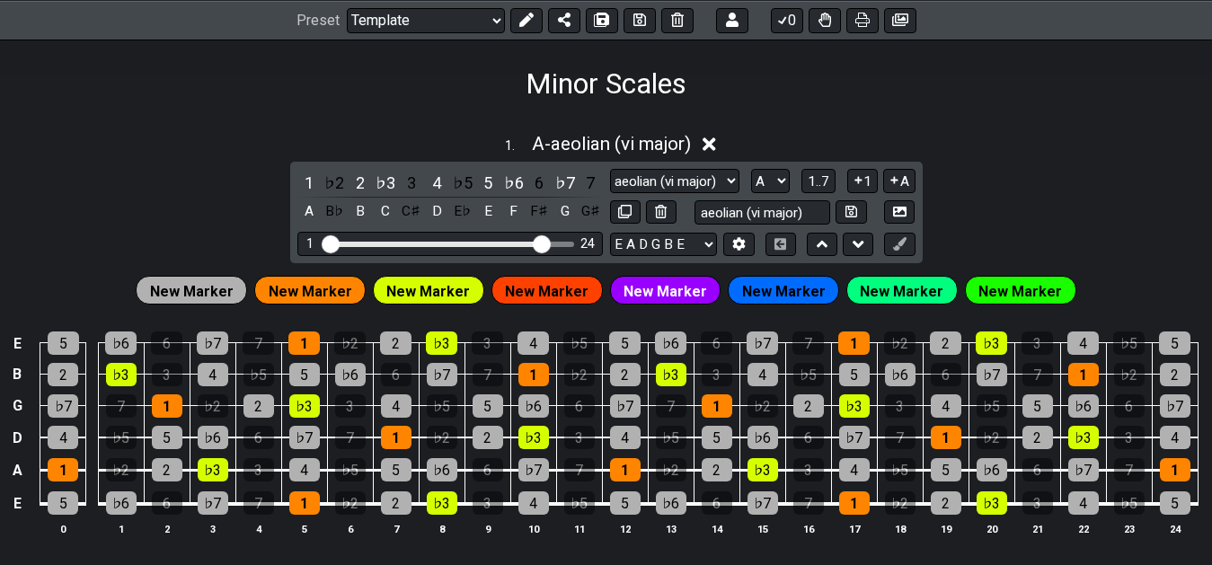
scroll to position [261, 0]
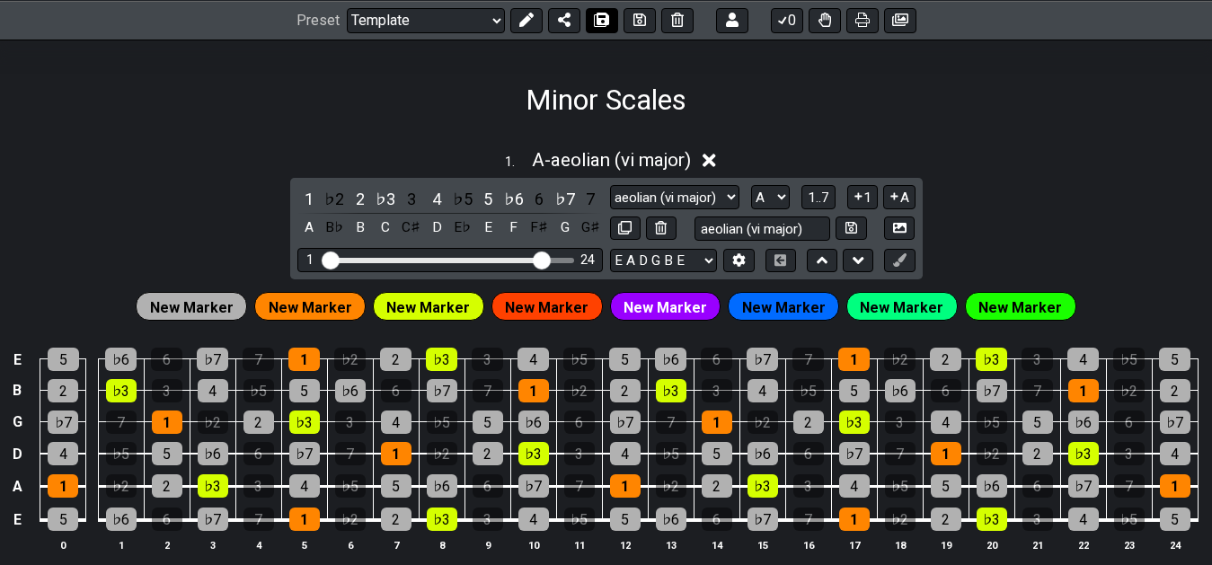
click at [597, 24] on icon at bounding box center [602, 20] width 13 height 14
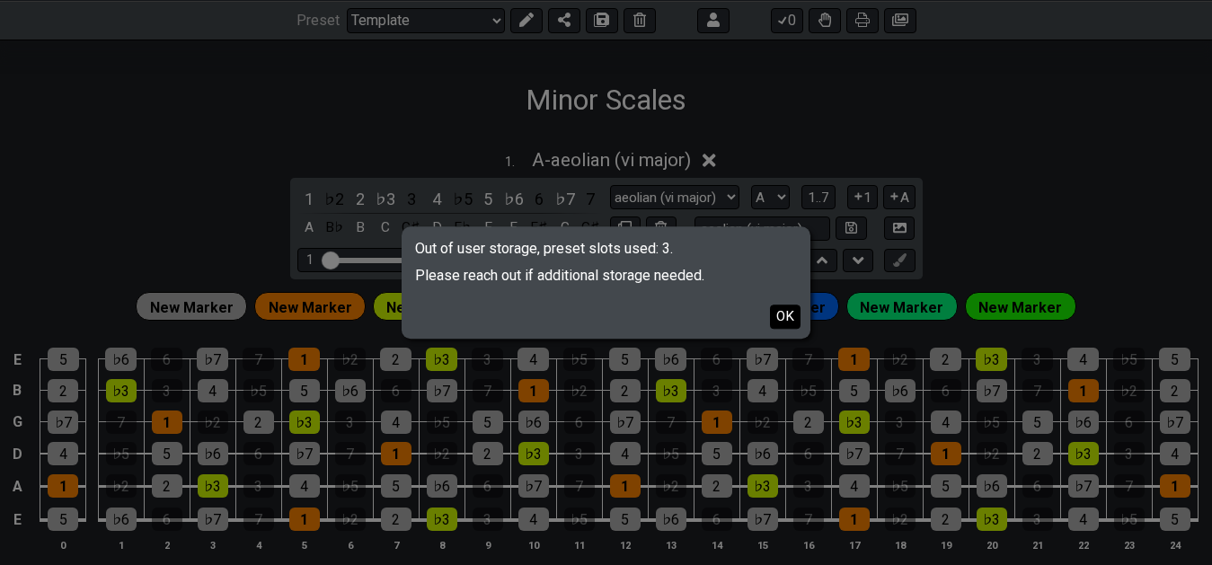
click at [788, 319] on button "OK" at bounding box center [785, 317] width 31 height 24
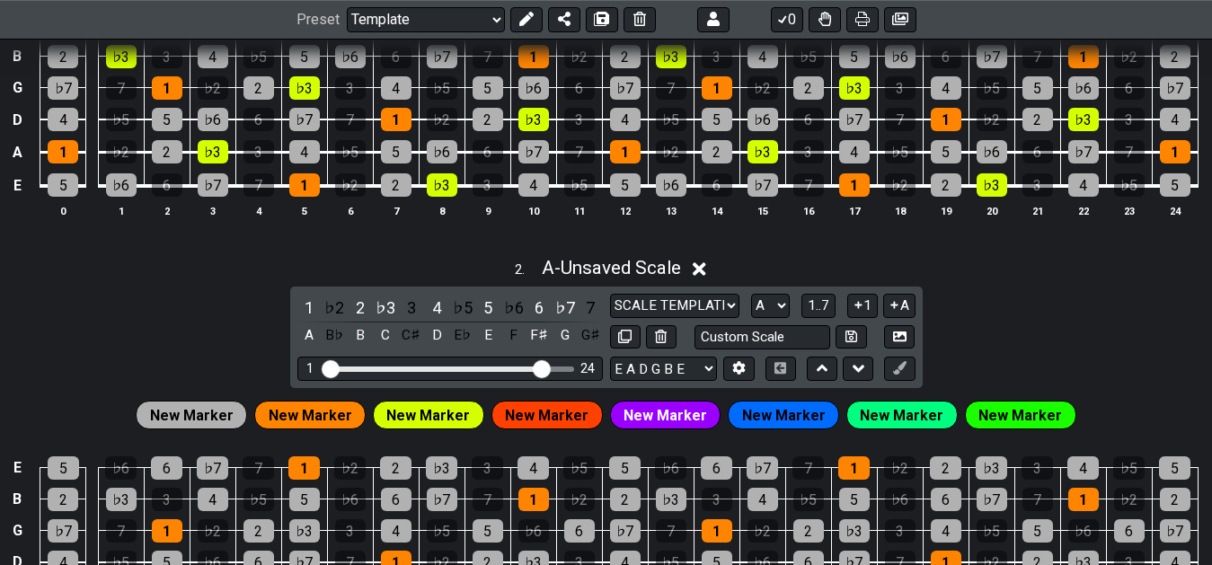
scroll to position [627, 0]
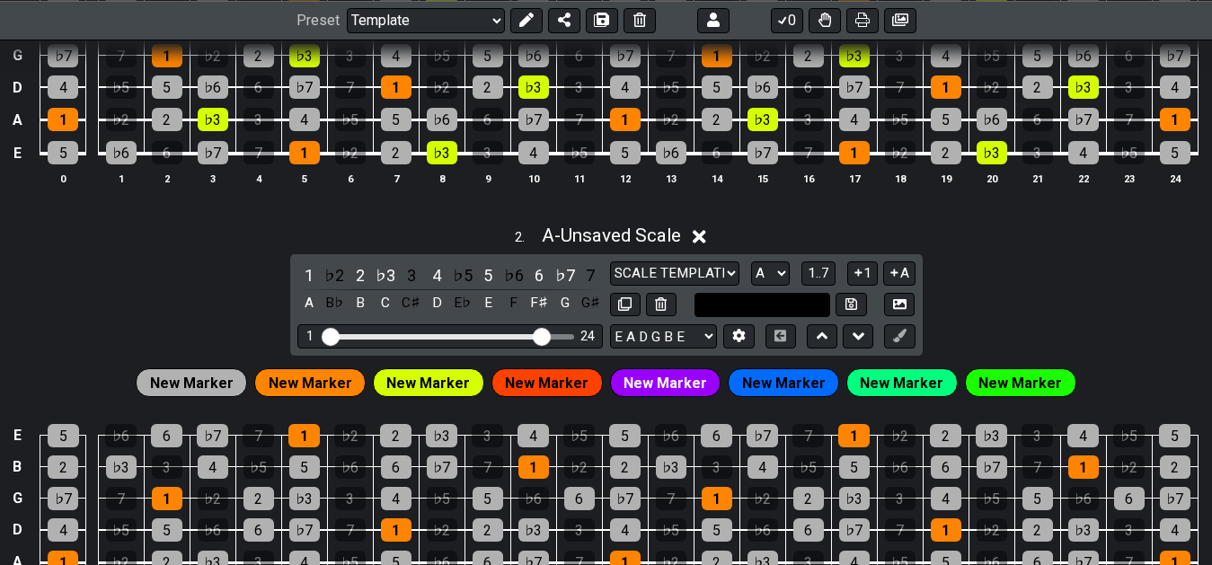
click at [767, 309] on input "text" at bounding box center [762, 305] width 137 height 24
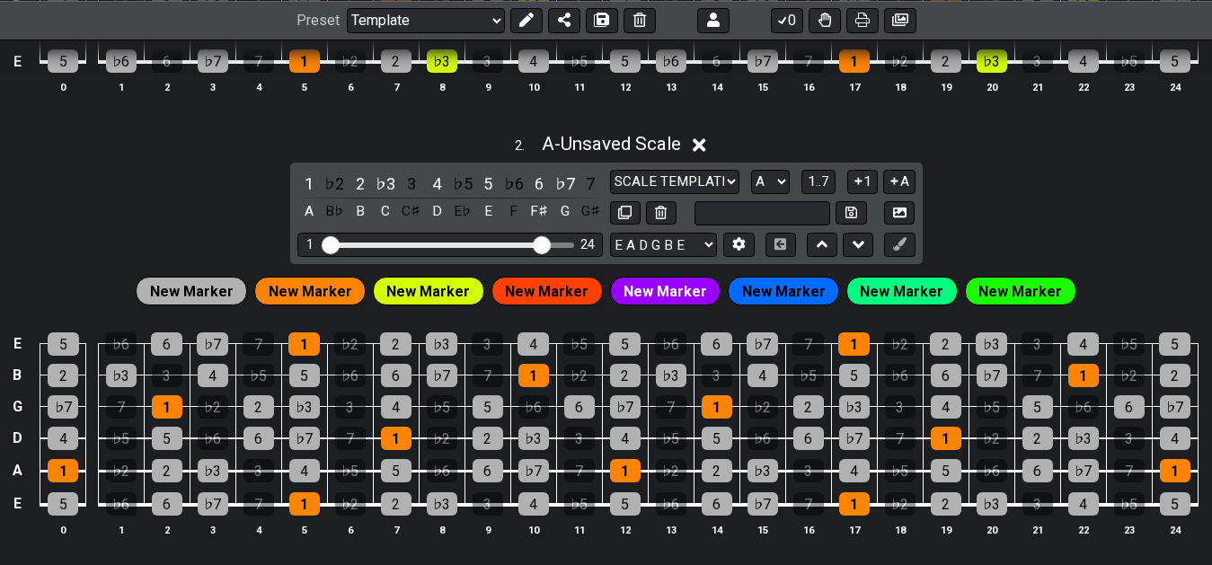
type input "Custom Scale"
click at [1050, 210] on div "2 . A - Unsaved Scale 1 ♭2 2 ♭3 3 4 ♭5 5 ♭6 6 ♭7 7 A B♭ B C C♯ D E♭ E F F♯ G G♯…" at bounding box center [606, 341] width 1212 height 439
click at [1024, 212] on div "2 . A - Unsaved Scale 1 ♭2 2 ♭3 3 4 ♭5 5 ♭6 6 ♭7 7 A B♭ B C C♯ D E♭ E F F♯ G G♯…" at bounding box center [606, 341] width 1212 height 439
click at [795, 209] on input "text" at bounding box center [762, 213] width 137 height 24
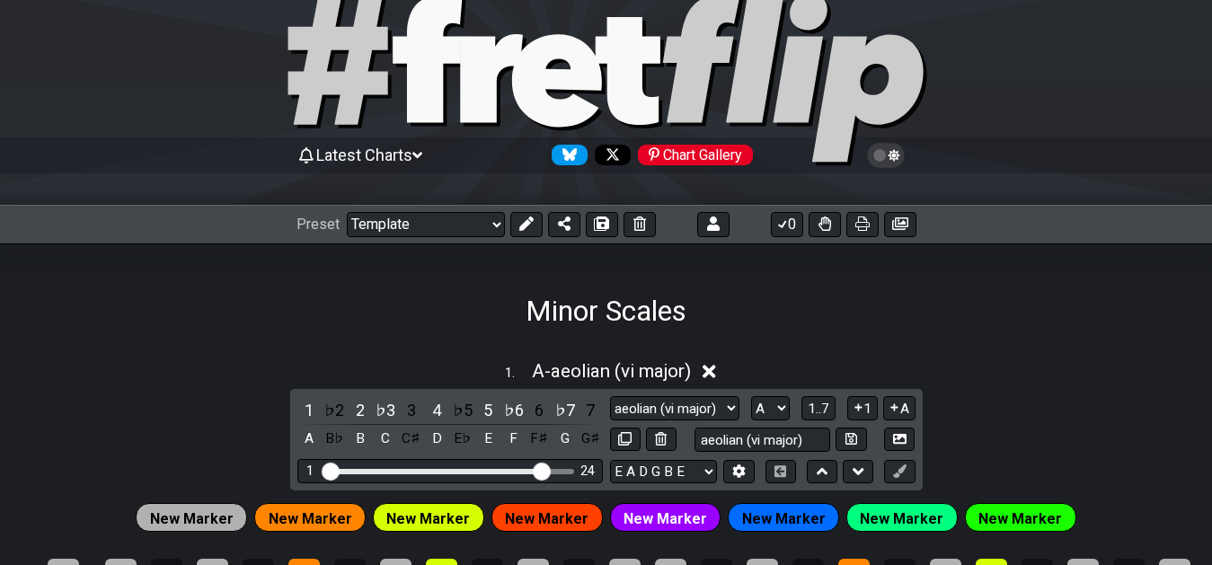
scroll to position [183, 0]
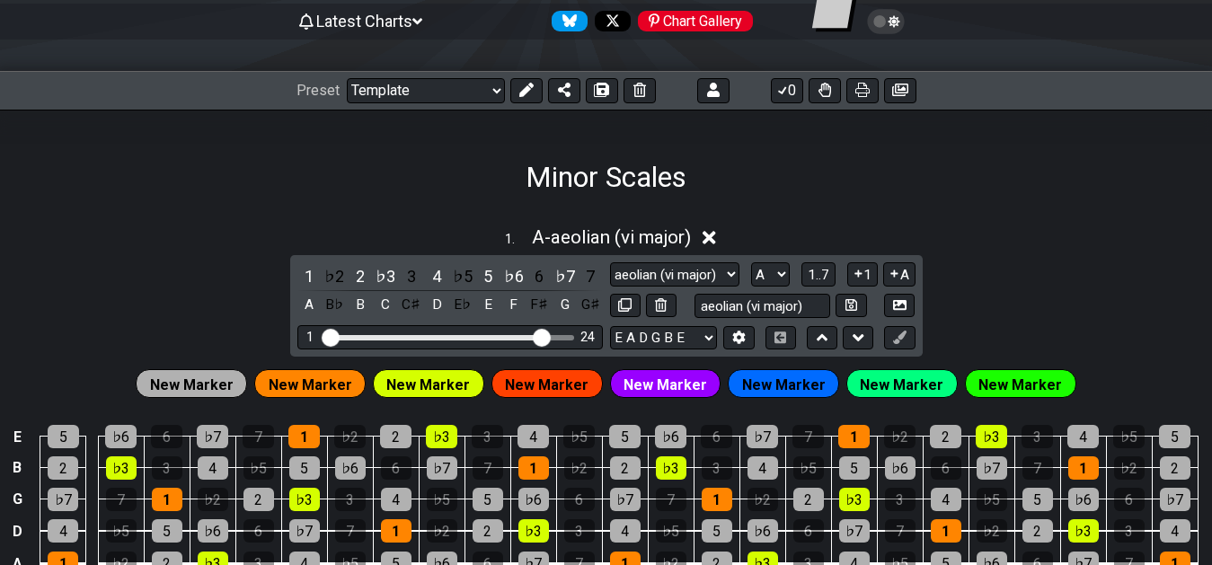
type input "Custom Scale"
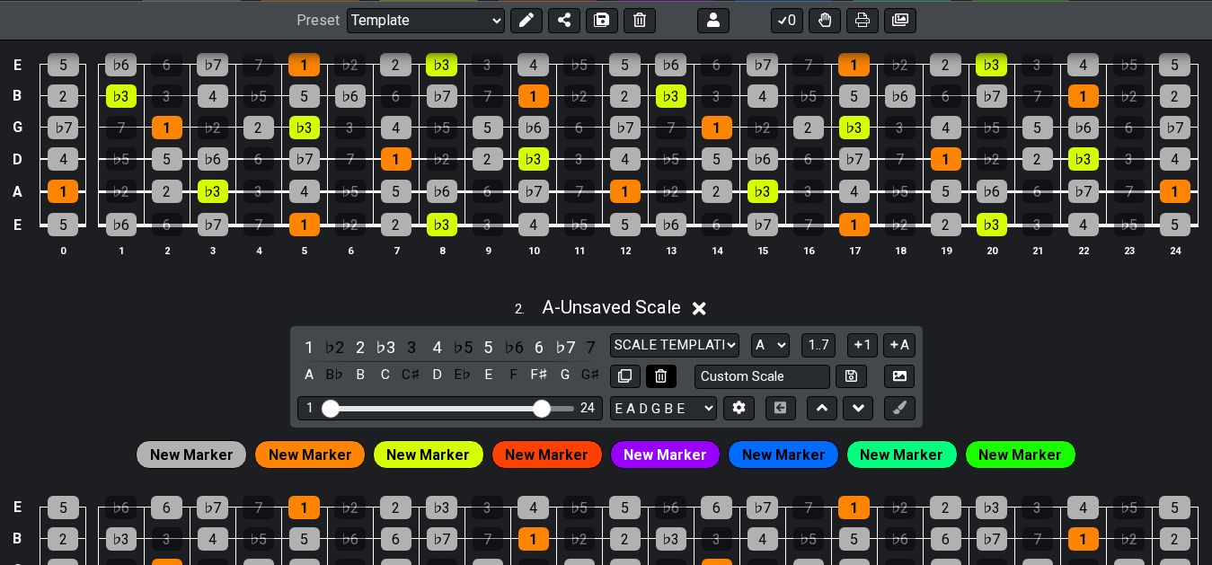
scroll to position [647, 0]
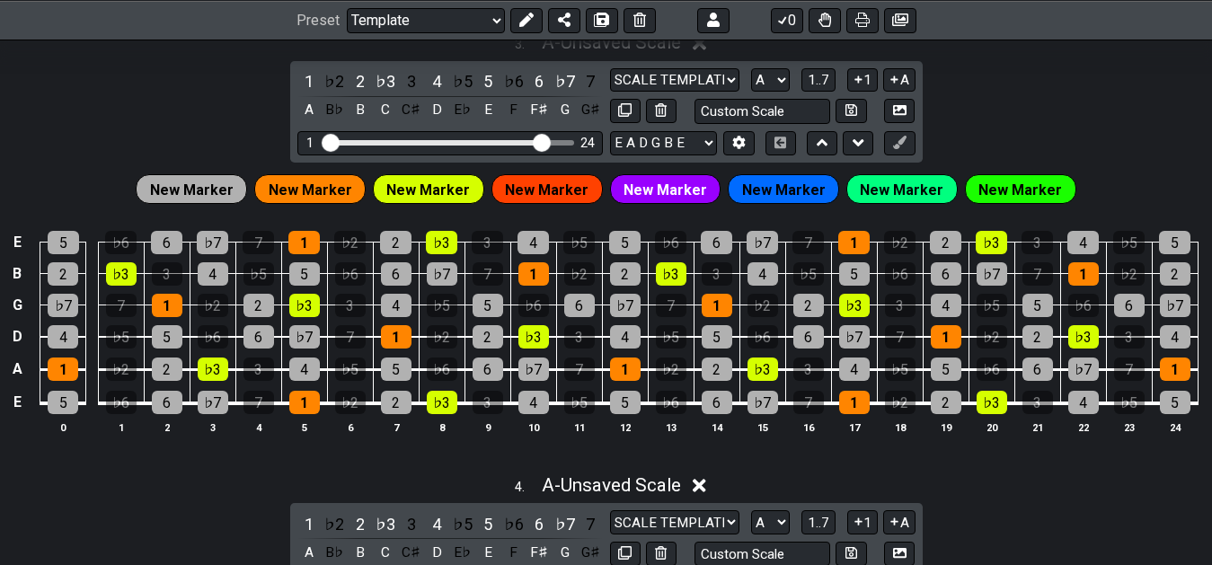
scroll to position [1236, 0]
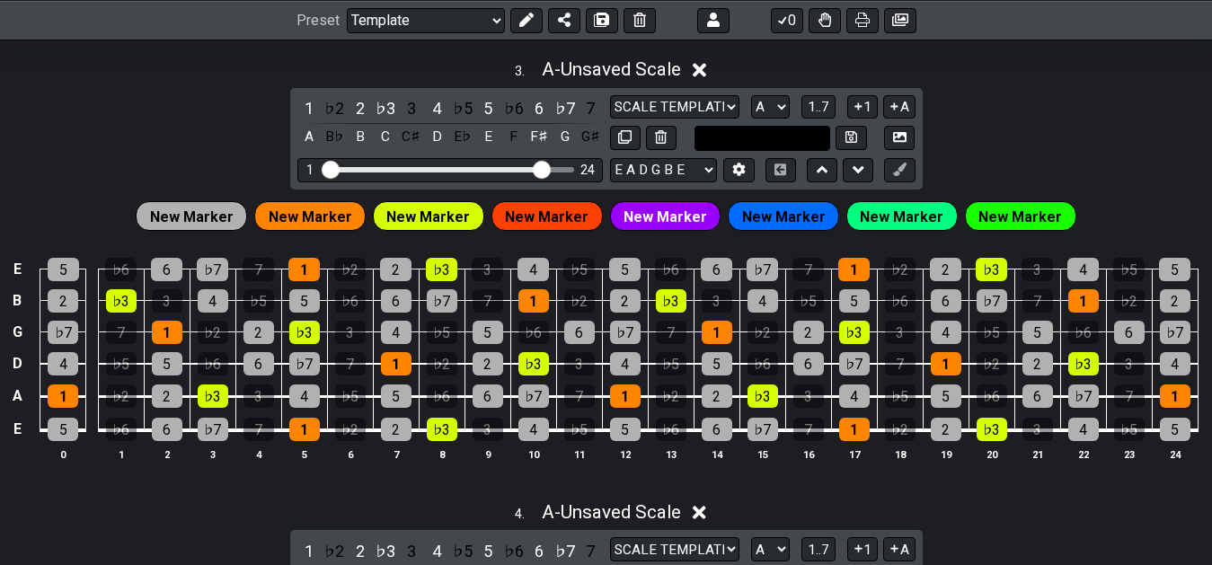
click at [778, 145] on input "text" at bounding box center [762, 138] width 137 height 24
type input "Custom Scale"
click at [434, 211] on span "New Marker" at bounding box center [428, 217] width 84 height 26
click at [524, 20] on icon at bounding box center [525, 20] width 14 height 14
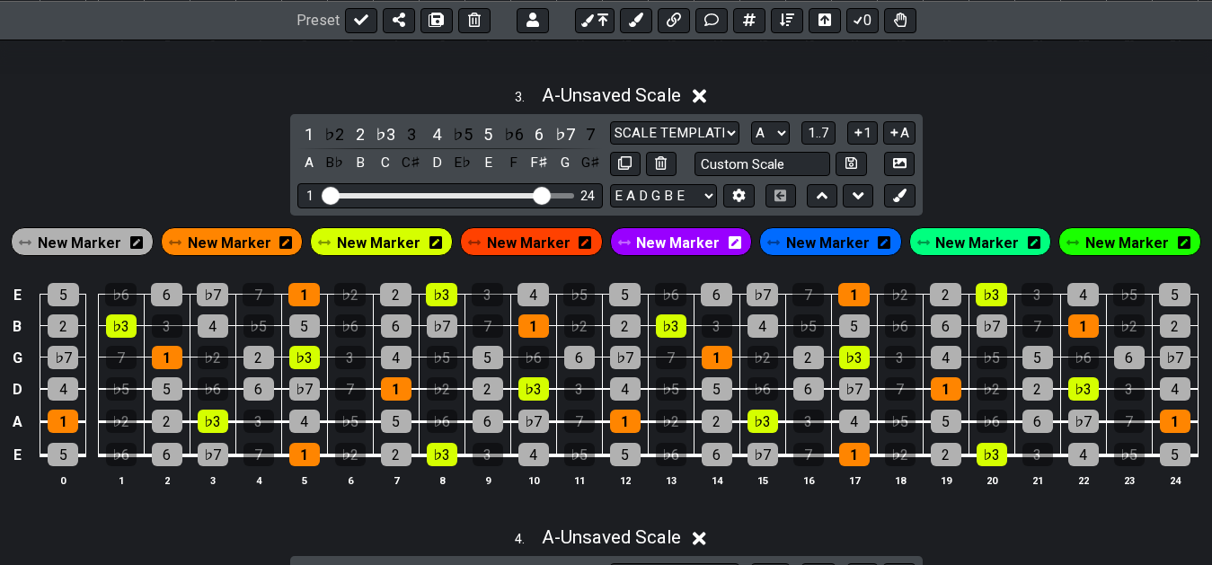
scroll to position [1265, 0]
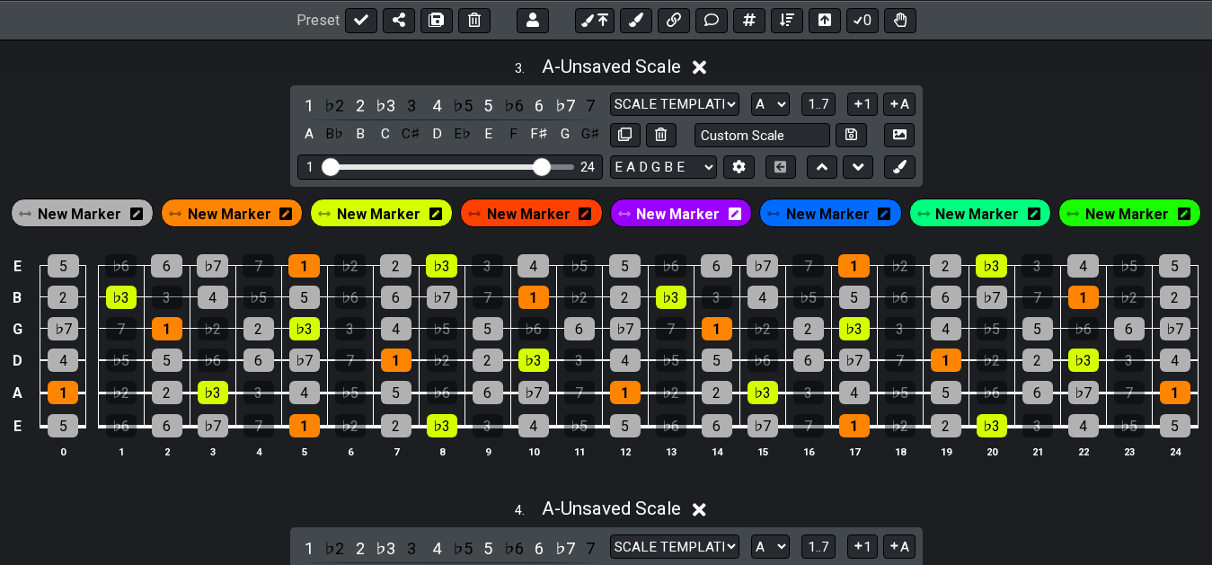
click at [371, 217] on span "New Marker" at bounding box center [379, 214] width 84 height 26
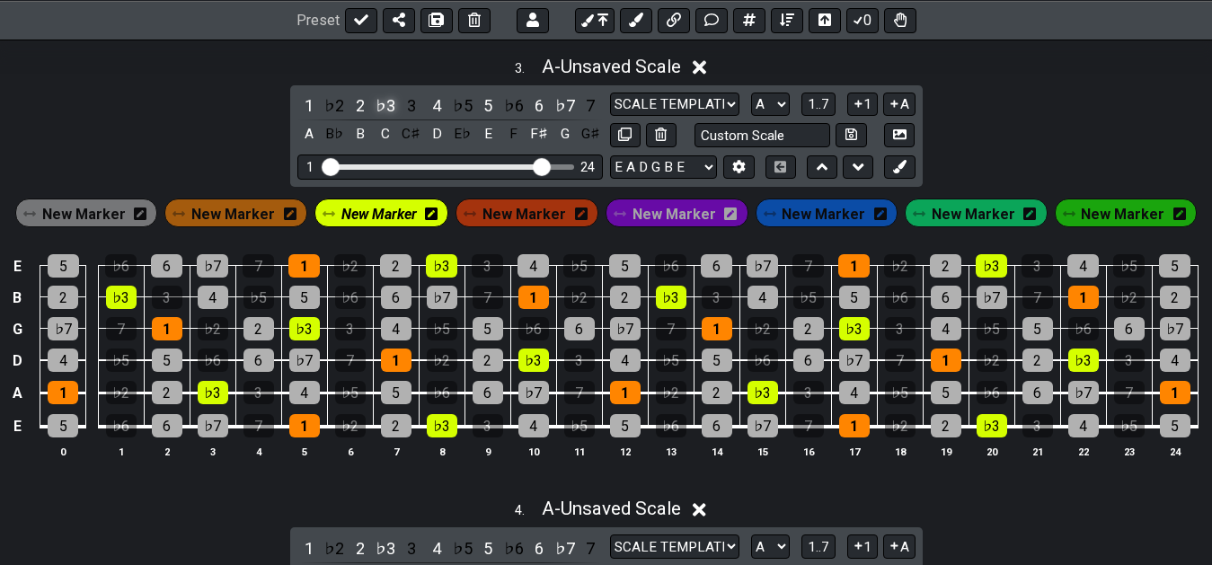
click at [385, 104] on div "♭3" at bounding box center [385, 105] width 23 height 24
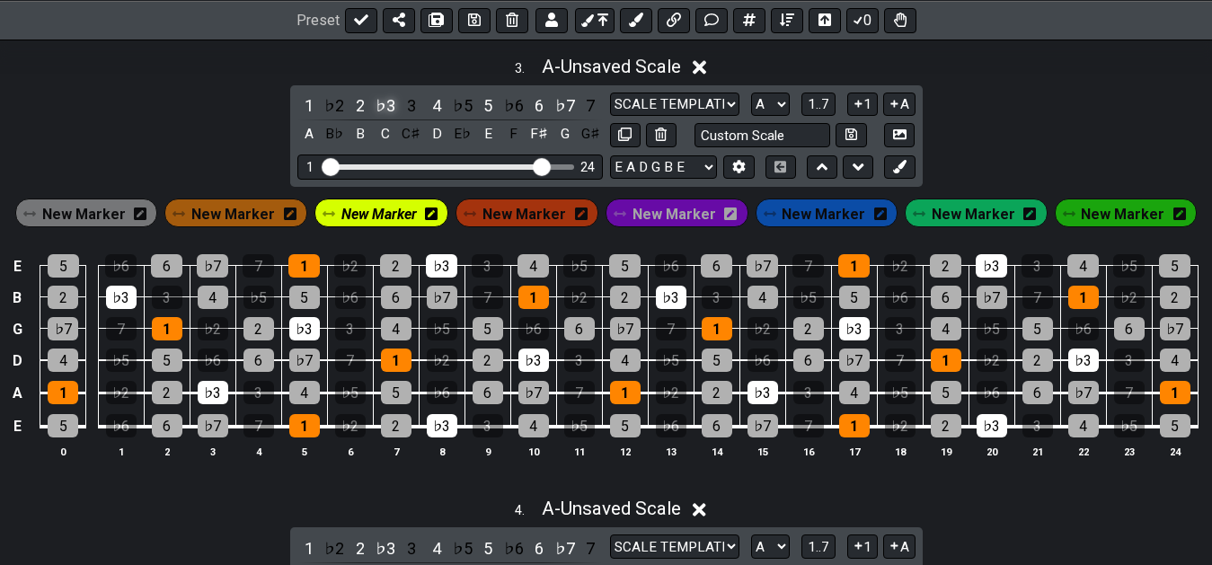
click at [391, 111] on div "♭3" at bounding box center [385, 105] width 23 height 24
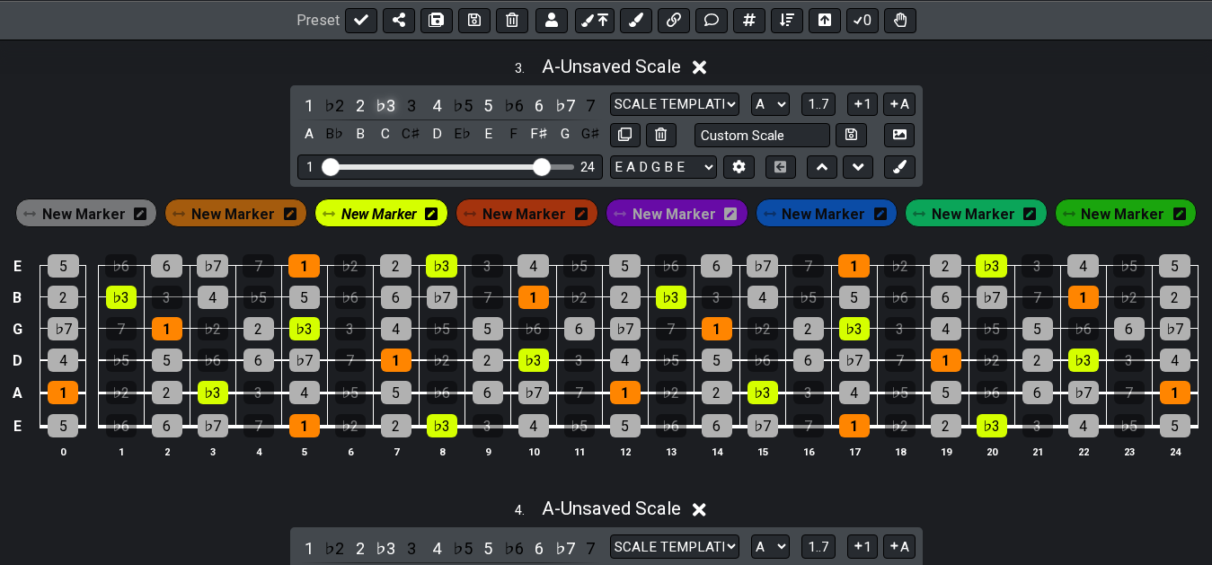
click at [391, 111] on div "♭3" at bounding box center [385, 105] width 23 height 24
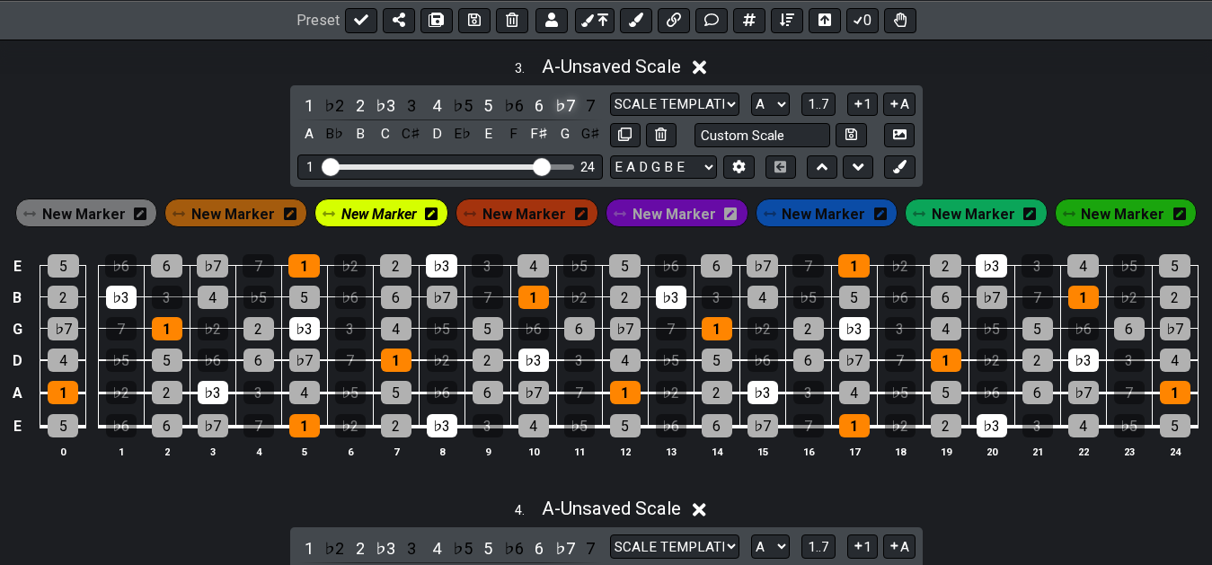
click at [567, 117] on div "♭7" at bounding box center [564, 105] width 23 height 24
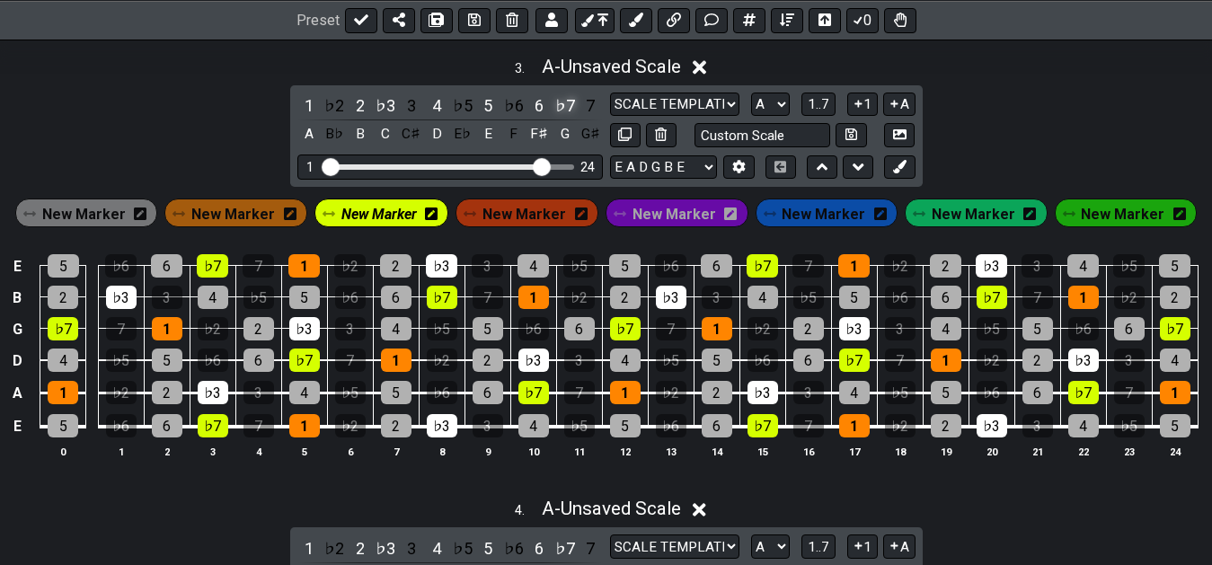
click at [565, 107] on div "♭7" at bounding box center [564, 105] width 23 height 24
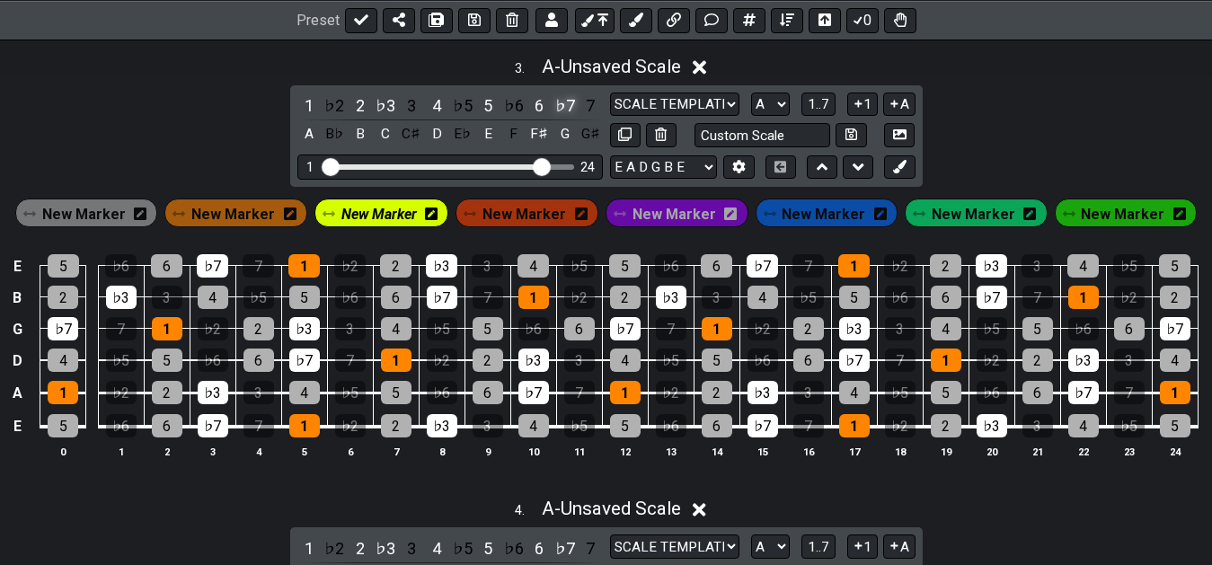
click at [560, 111] on div "♭7" at bounding box center [564, 105] width 23 height 24
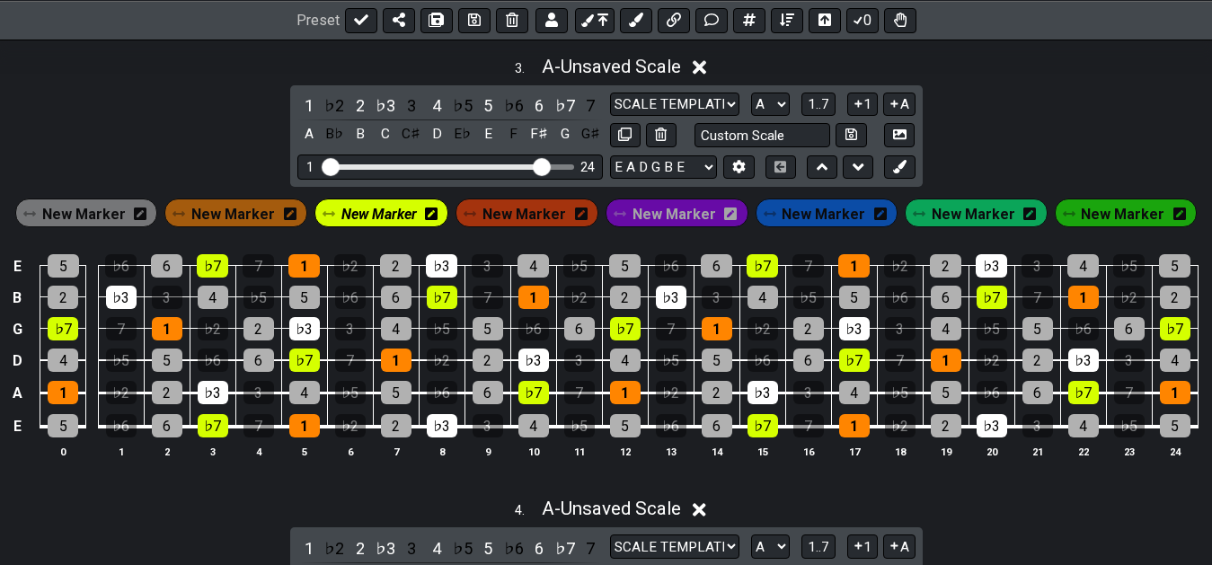
click at [177, 132] on div "3 . A - Unsaved Scale 1 ♭2 2 ♭3 3 4 ♭5 5 ♭6 6 ♭7 7 A B♭ B C C♯ D E♭ E F F♯ G G♯…" at bounding box center [606, 264] width 1212 height 439
click at [740, 144] on input "text" at bounding box center [762, 135] width 137 height 24
type input "dorian (ii major)"
click at [857, 140] on icon at bounding box center [851, 134] width 12 height 12
select select "dorian (ii major)"
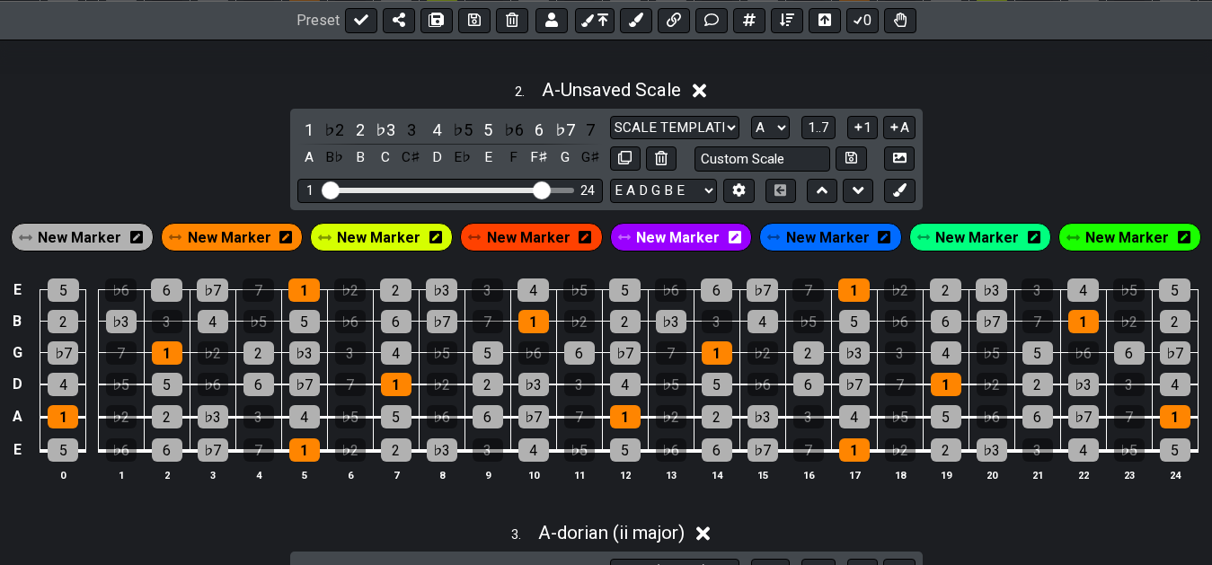
scroll to position [733, 0]
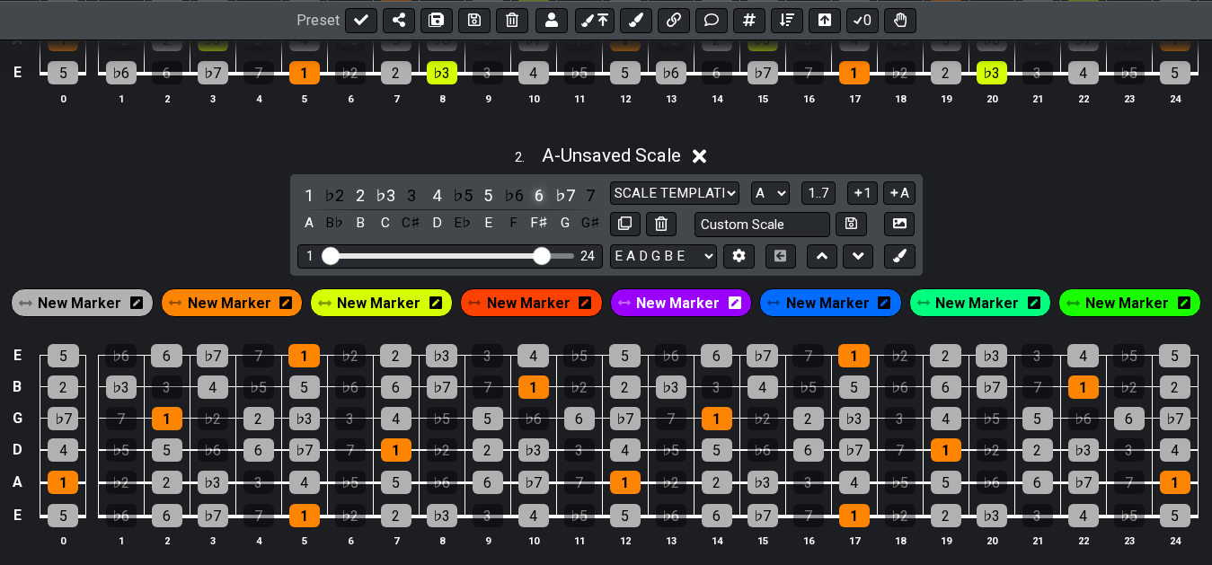
click at [536, 200] on div "6" at bounding box center [538, 195] width 23 height 24
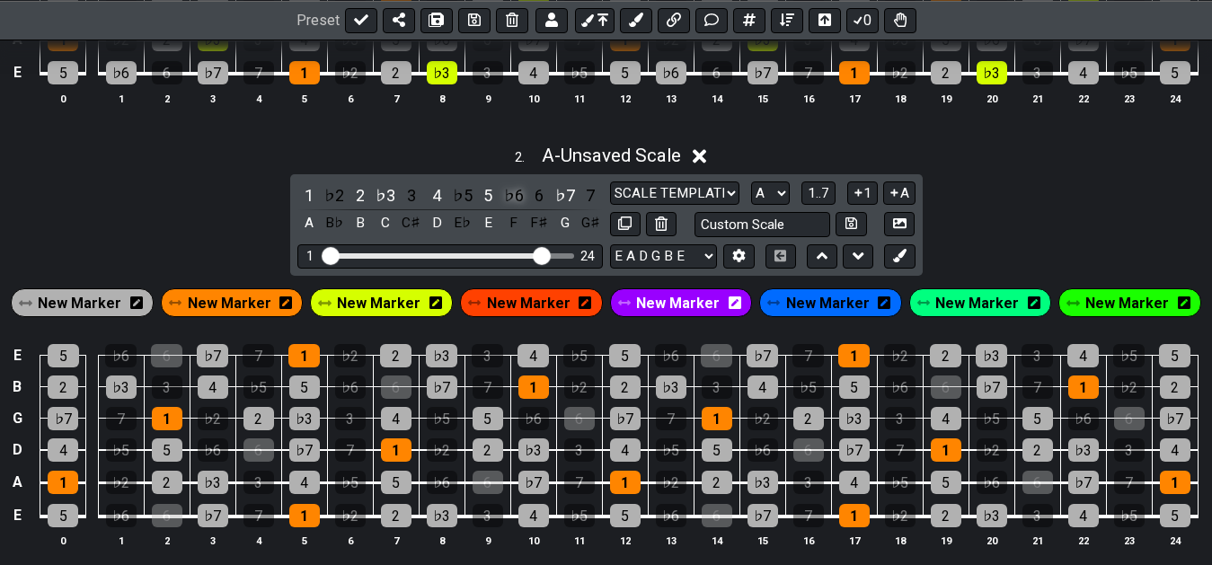
click at [512, 205] on div "♭6" at bounding box center [513, 195] width 23 height 24
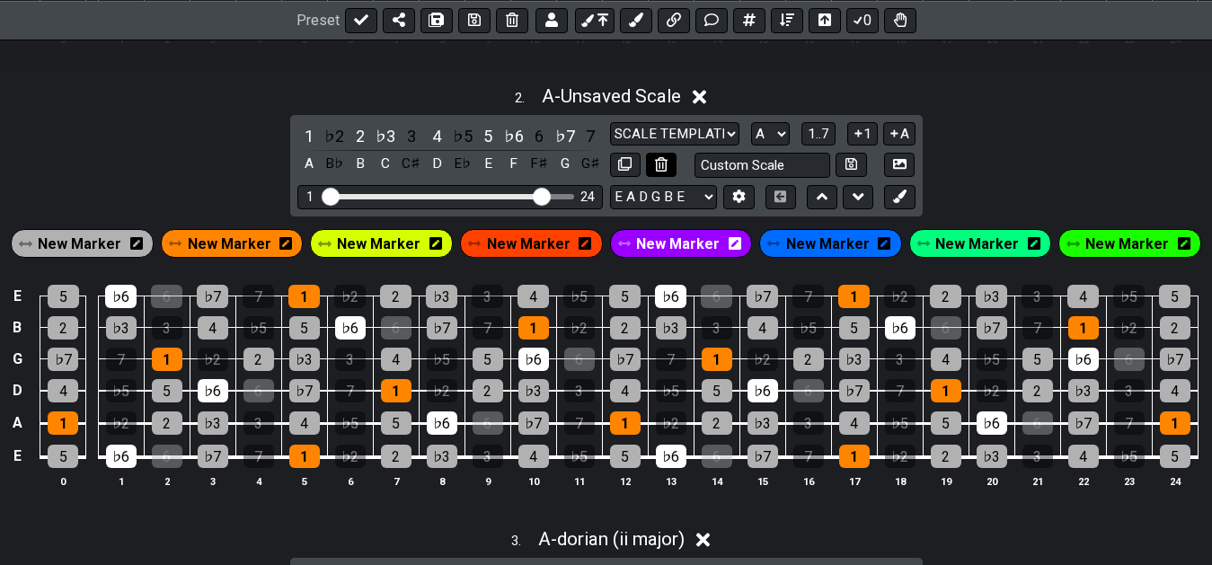
scroll to position [825, 0]
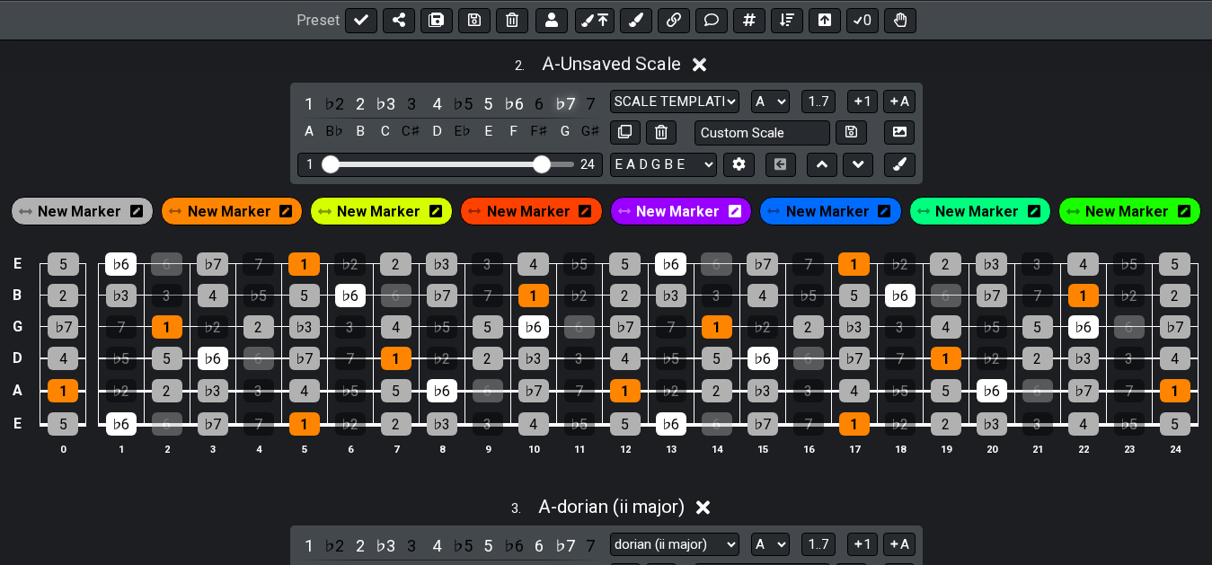
click at [561, 105] on div "♭7" at bounding box center [564, 104] width 23 height 24
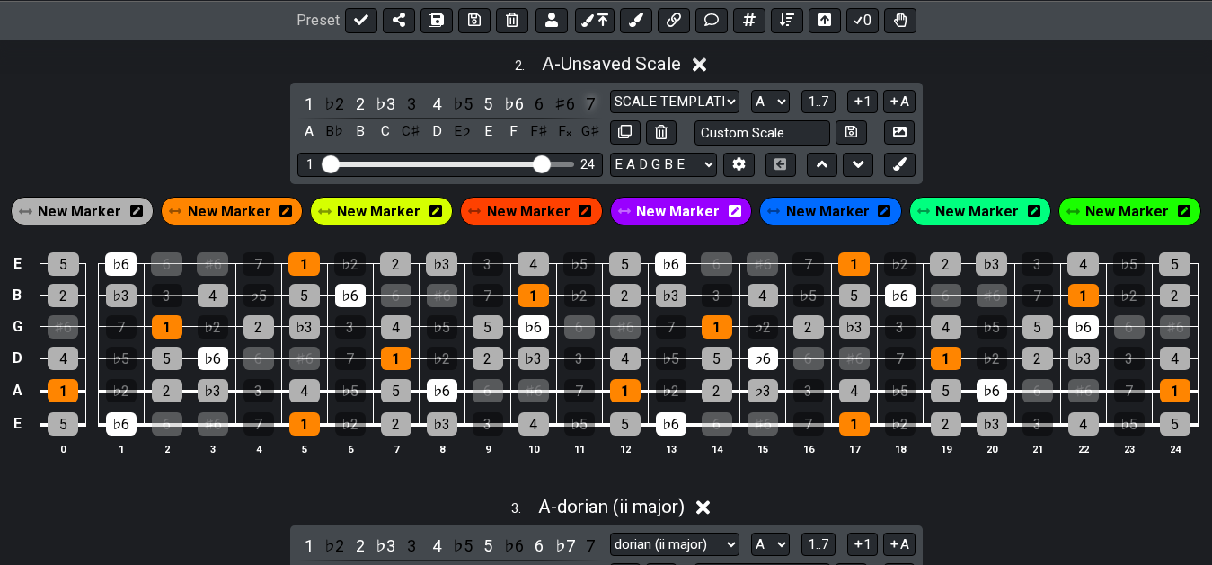
click at [588, 105] on div "7" at bounding box center [590, 104] width 23 height 24
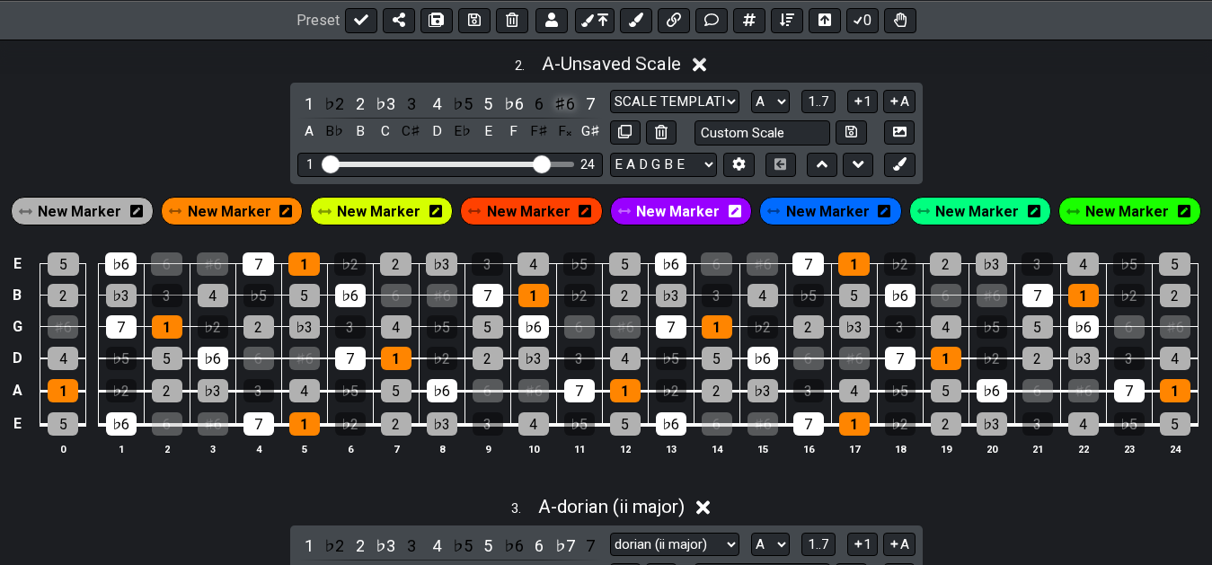
click at [563, 108] on div "♯6" at bounding box center [564, 104] width 23 height 24
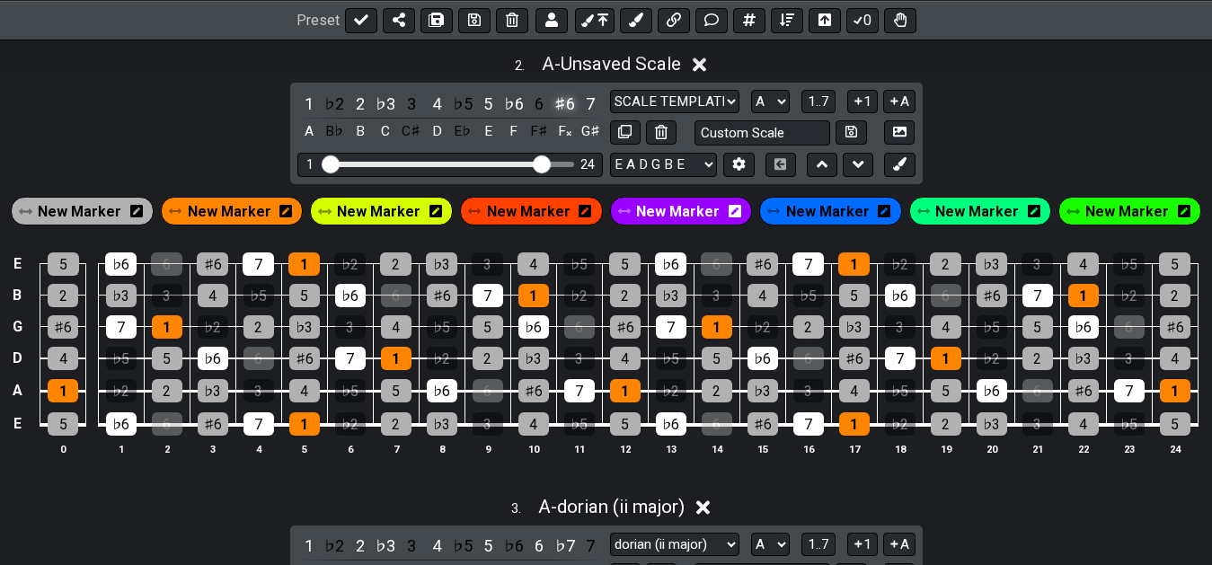
click at [562, 112] on div "♯6" at bounding box center [564, 104] width 23 height 24
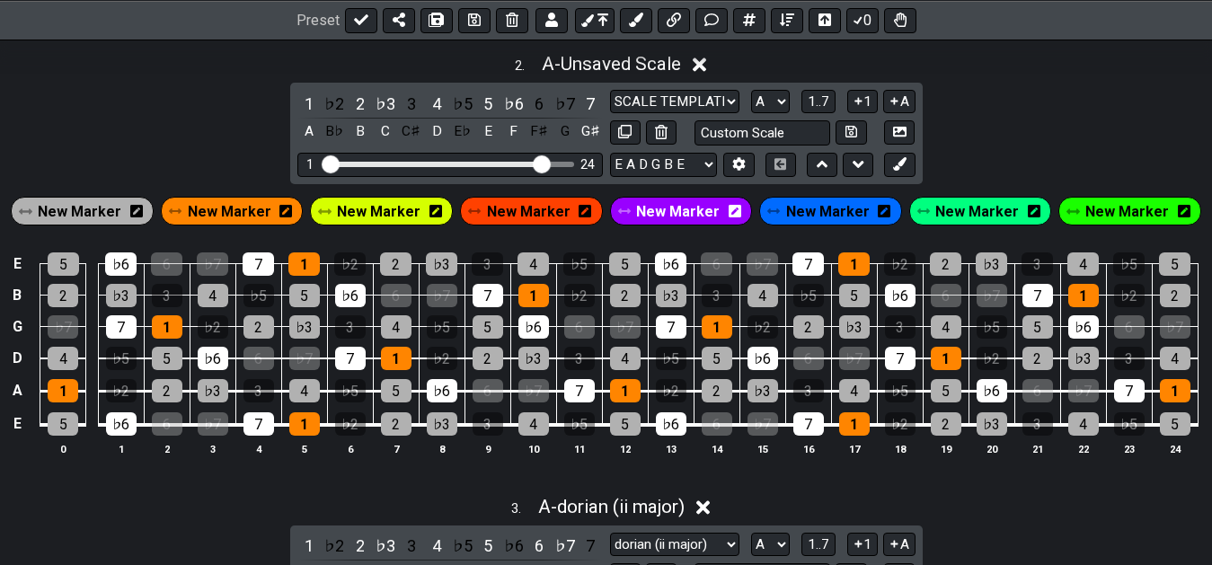
click at [112, 221] on span "New Marker" at bounding box center [80, 212] width 84 height 26
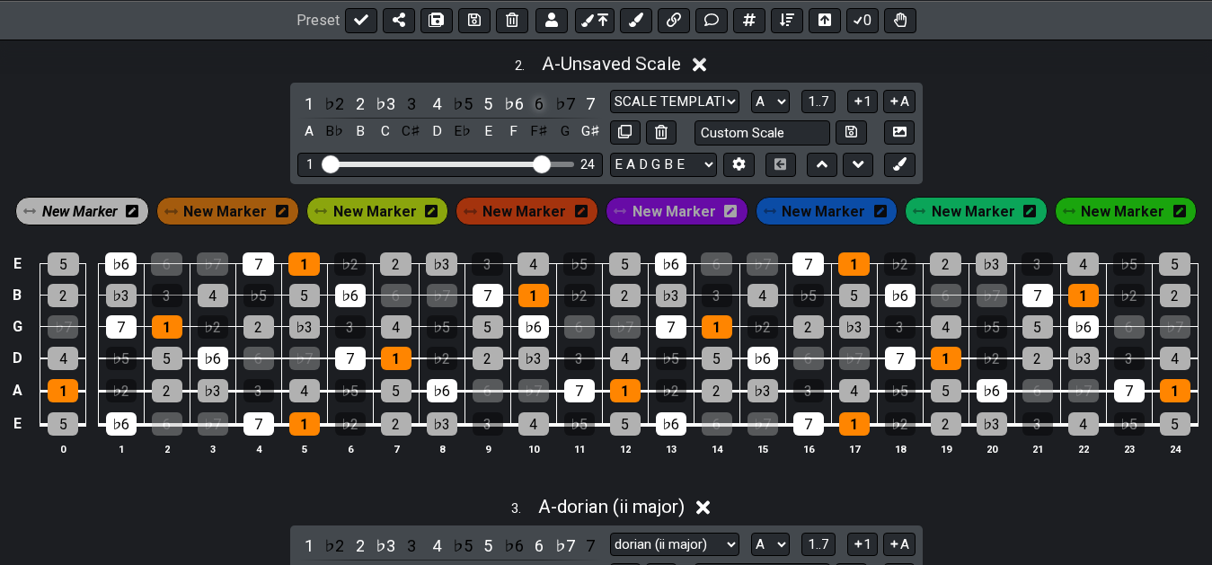
click at [535, 109] on div "6" at bounding box center [538, 104] width 23 height 24
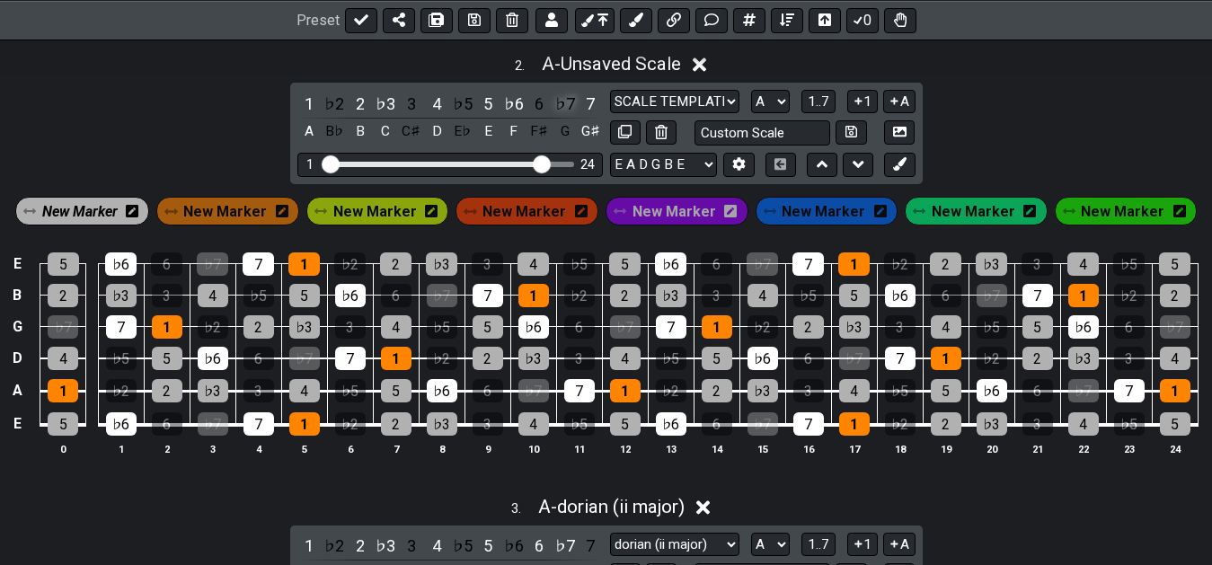
click at [556, 107] on div "♭7" at bounding box center [564, 104] width 23 height 24
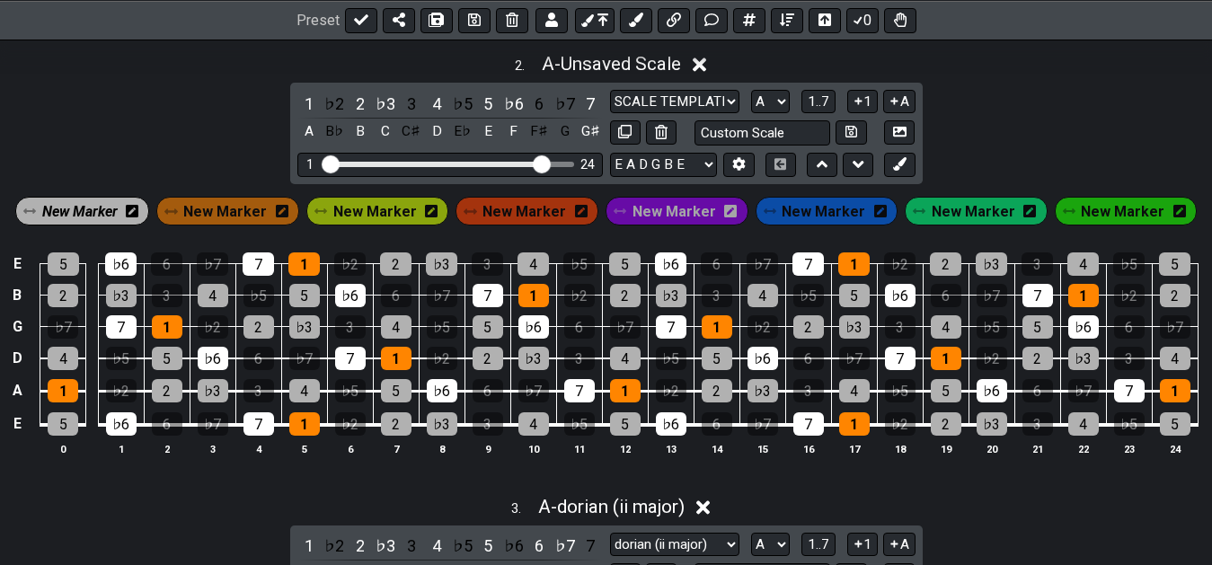
click at [376, 218] on span "New Marker" at bounding box center [375, 212] width 84 height 26
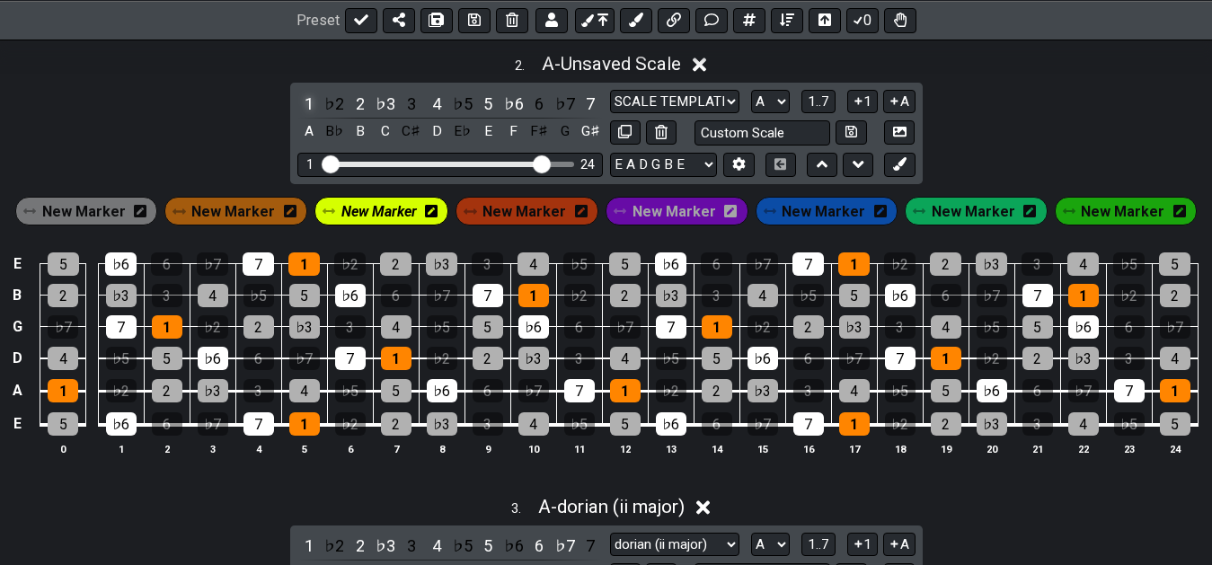
click at [305, 103] on div "1" at bounding box center [308, 104] width 23 height 24
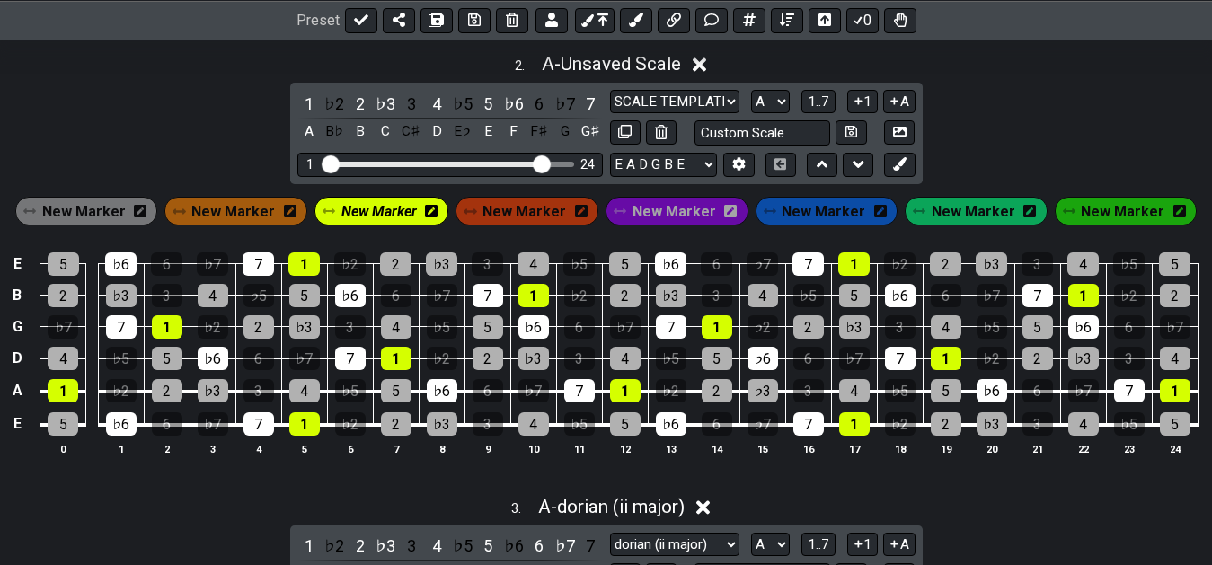
click at [379, 219] on span "New Marker" at bounding box center [378, 212] width 75 height 26
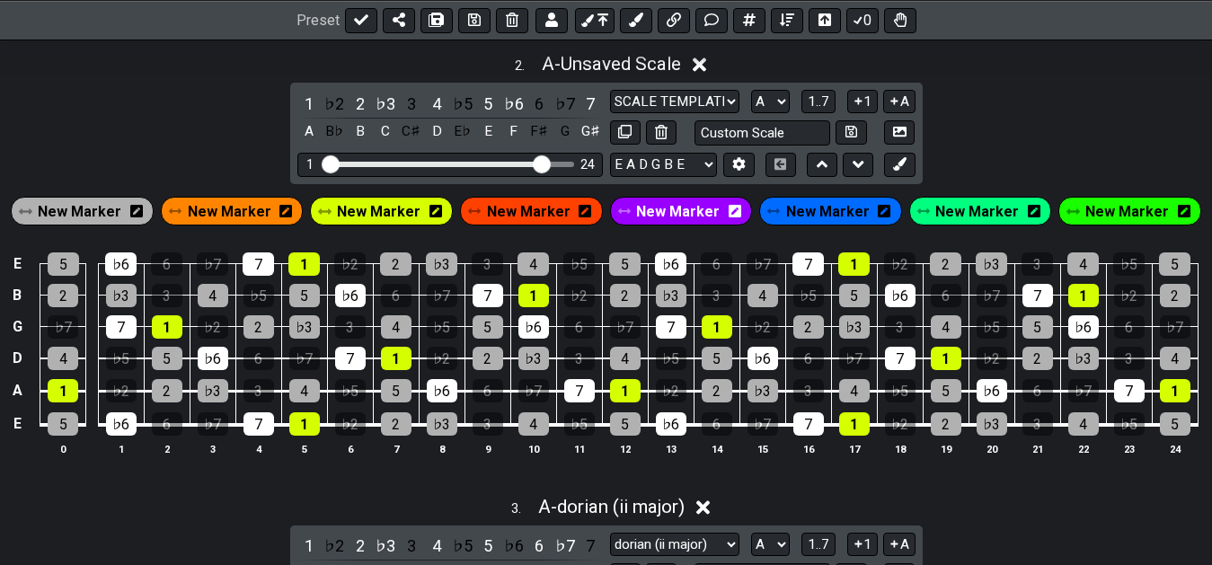
click at [209, 111] on div "2 . A - Unsaved Scale 1 ♭2 2 ♭3 3 4 ♭5 5 ♭6 6 ♭7 7 A B♭ B C C♯ D E♭ E F F♯ G G♯…" at bounding box center [606, 261] width 1212 height 439
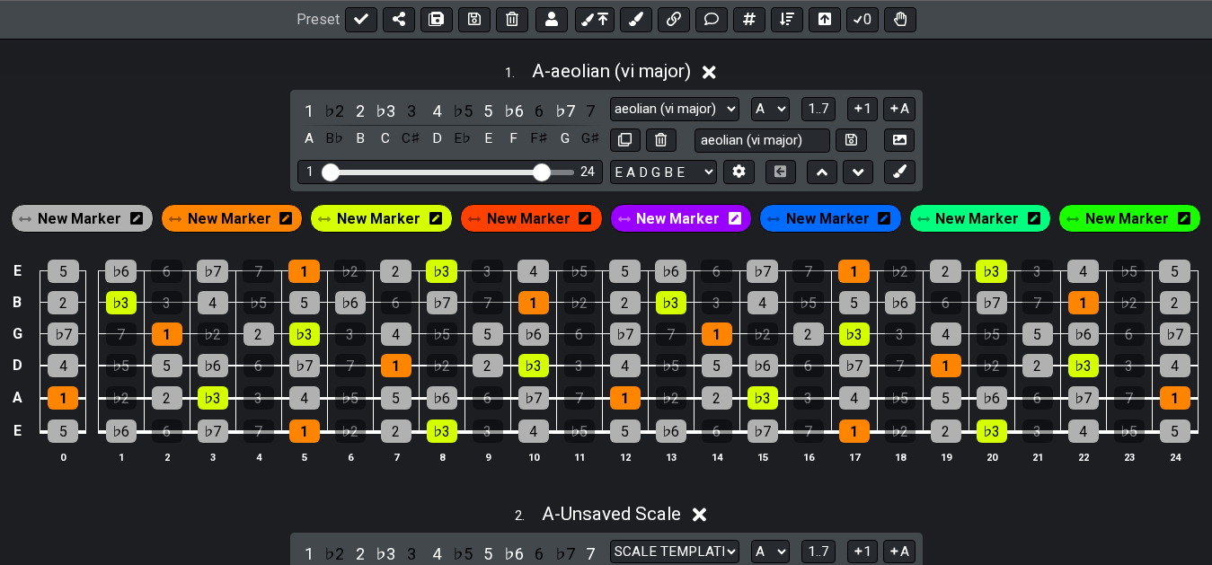
scroll to position [376, 0]
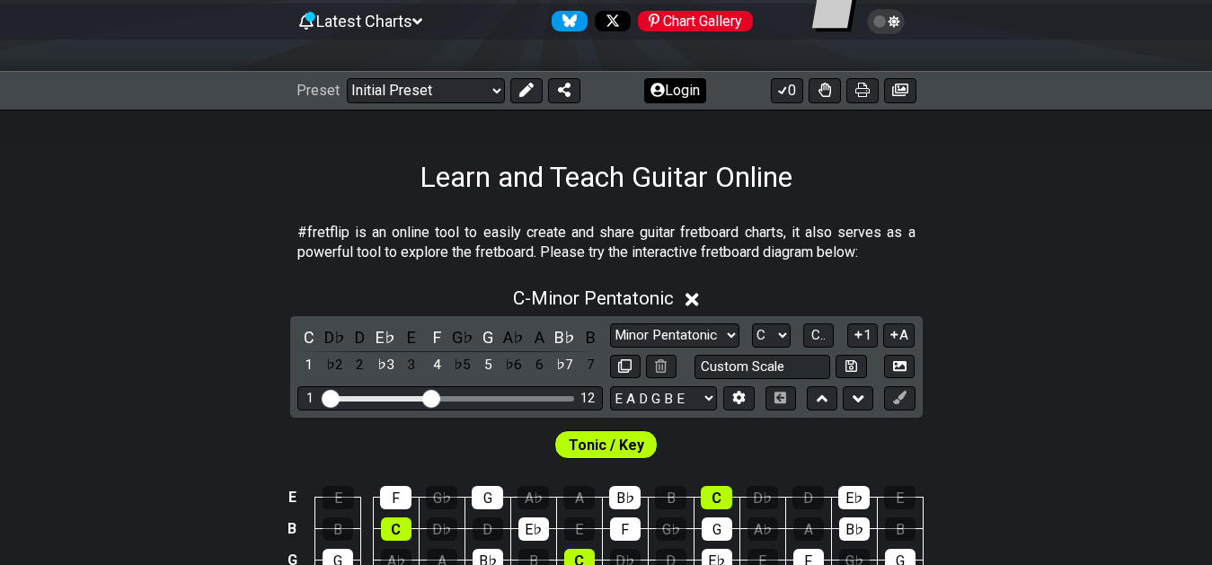
scroll to position [275, 0]
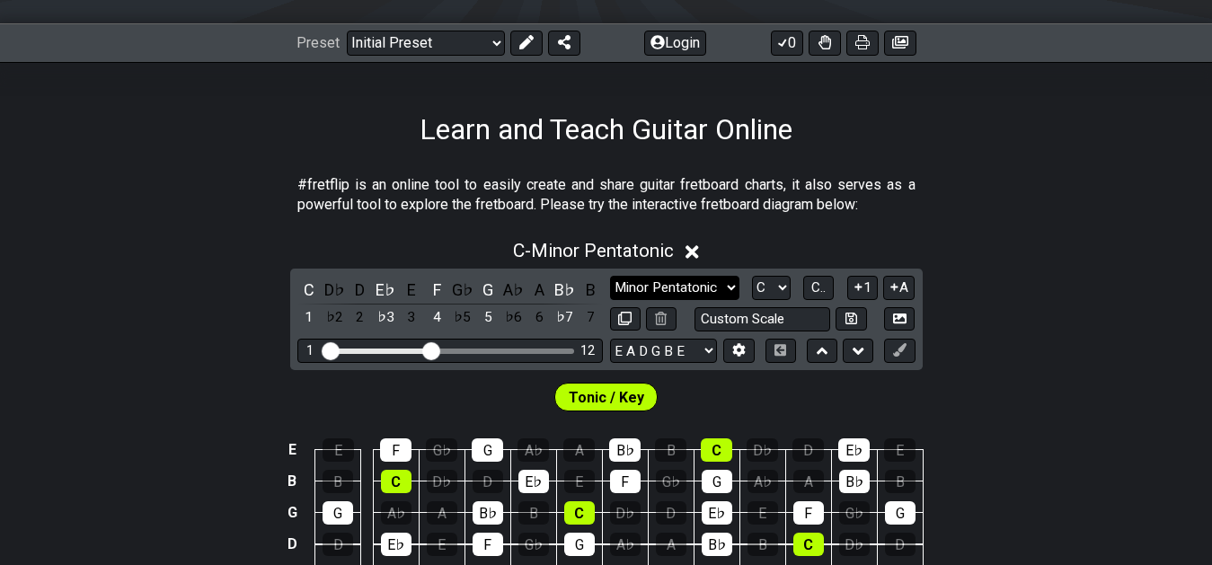
scroll to position [120, 0]
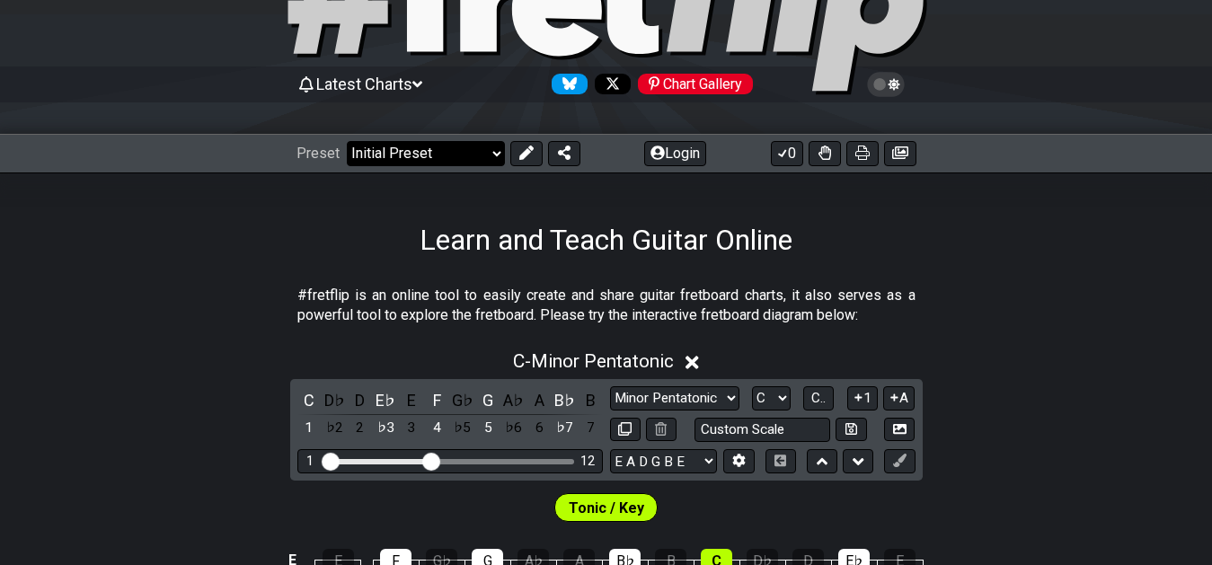
click at [623, 207] on div "Learn and Teach Guitar Online" at bounding box center [606, 214] width 1212 height 84
click at [676, 155] on button "Login" at bounding box center [675, 153] width 62 height 25
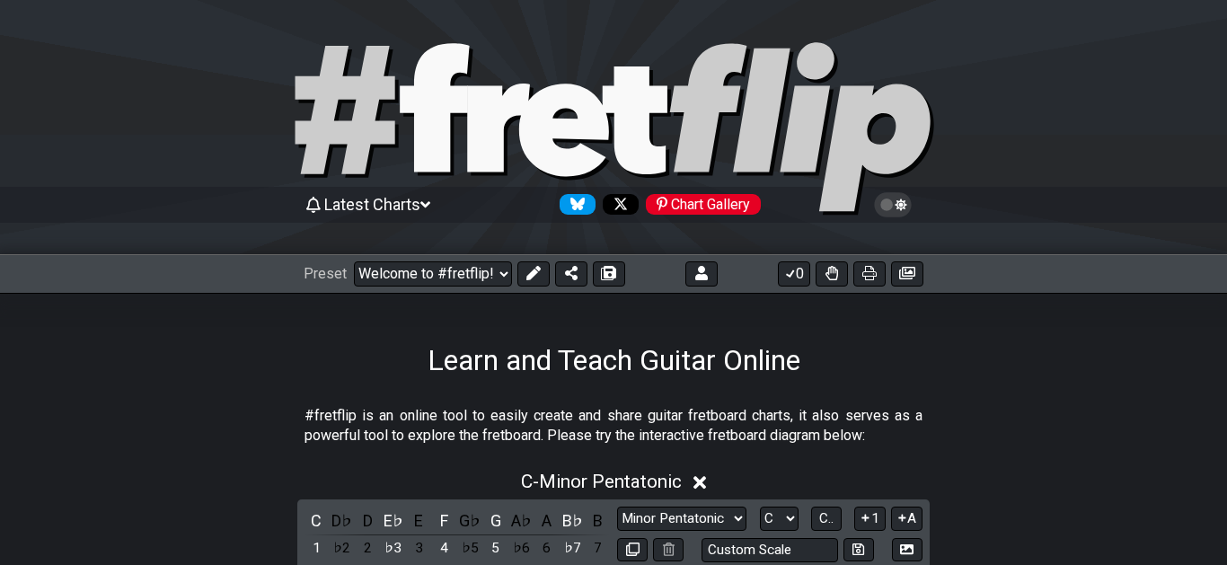
select select "C"
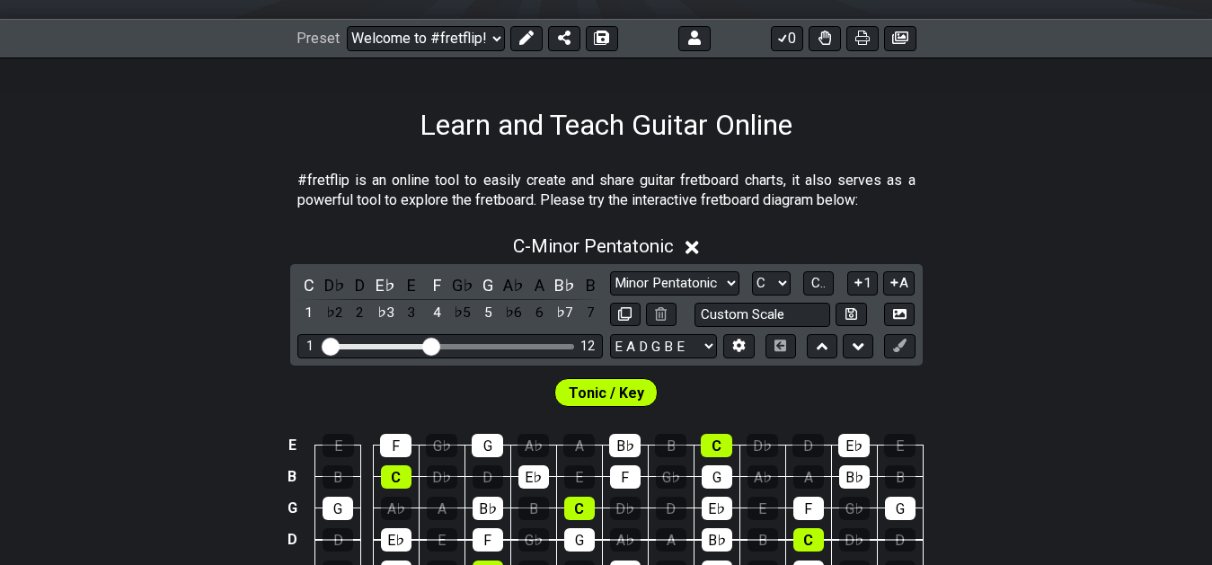
scroll to position [275, 0]
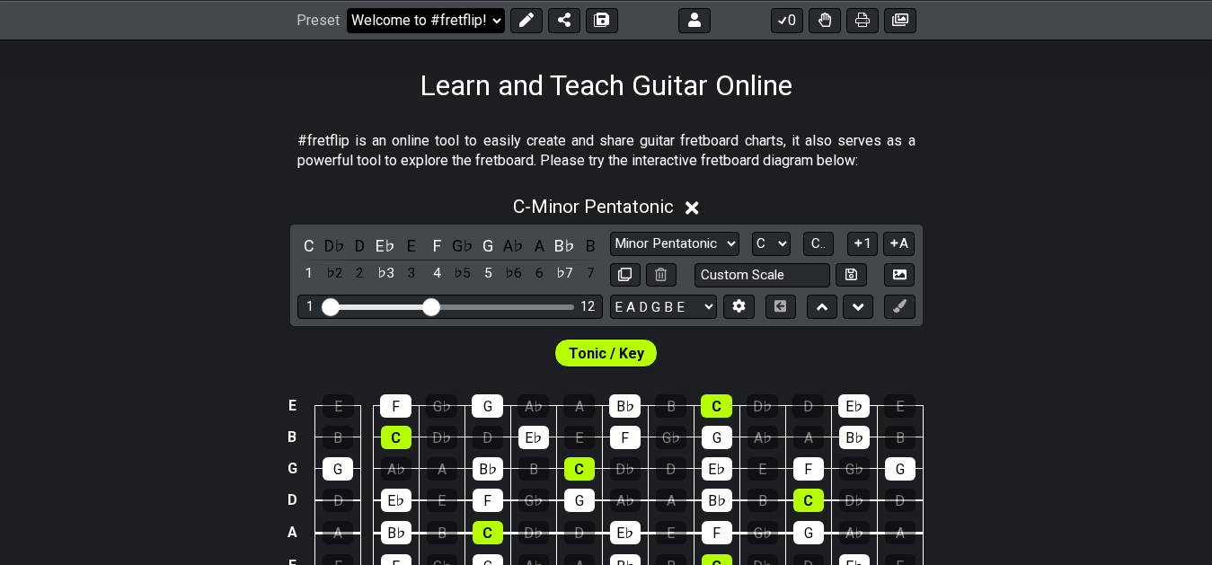
click at [347, 7] on select "Welcome to #fretflip! Initial Preset Custom Preset 7th Chord Arpeggios Template…" at bounding box center [426, 19] width 158 height 25
click option "Template" at bounding box center [0, 0] width 0 height 0
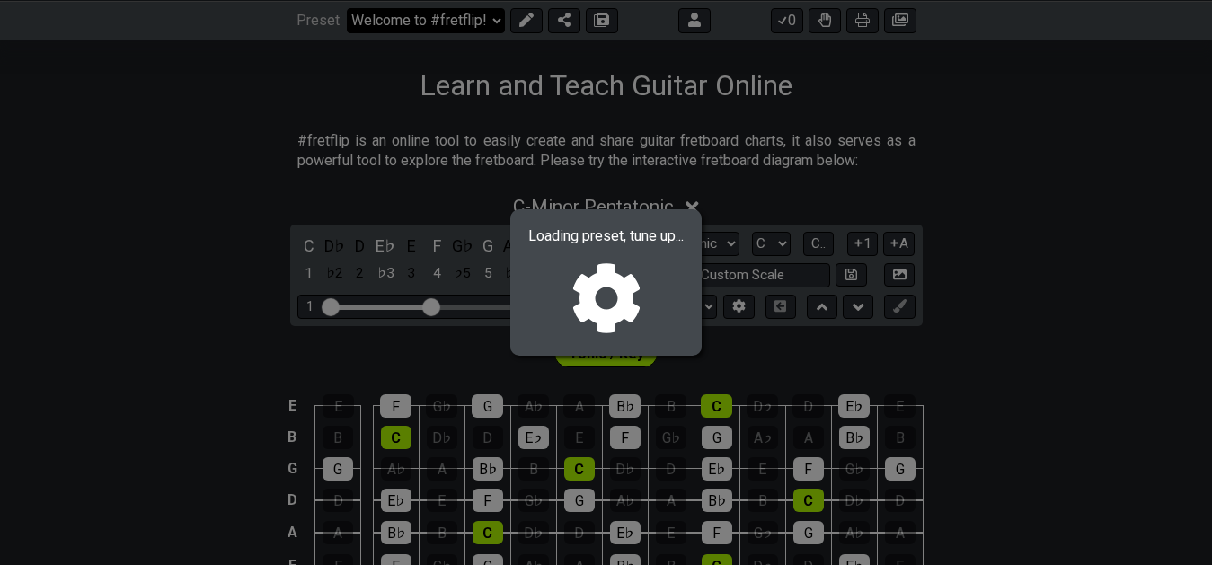
select select "/022CFZBA6"
select select "F"
select select "SCALE TEMPLATE"
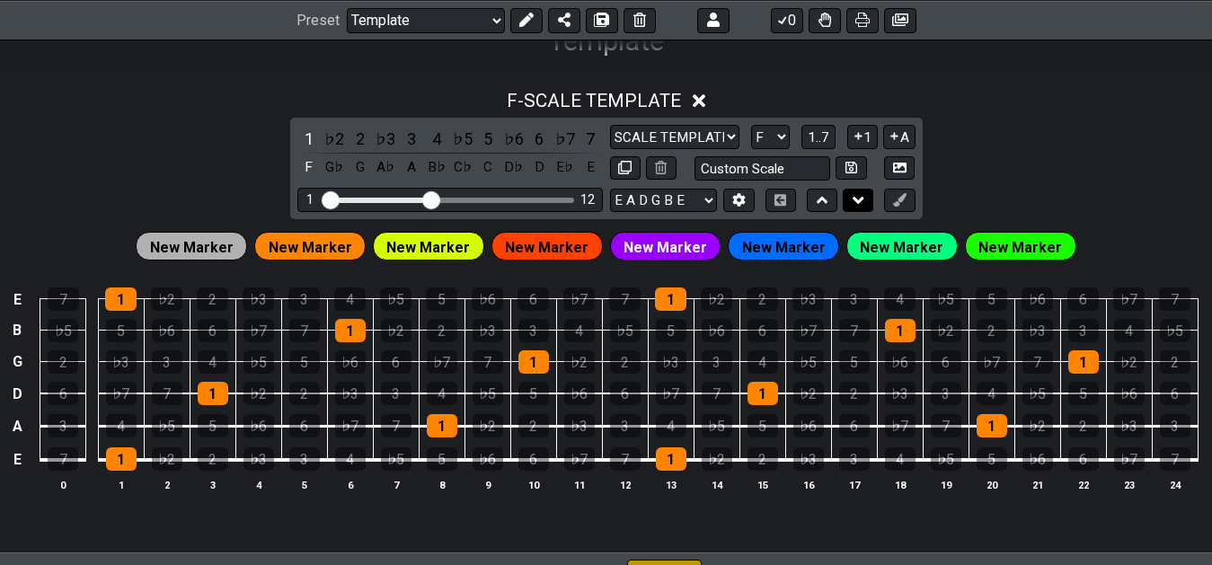
scroll to position [288, 0]
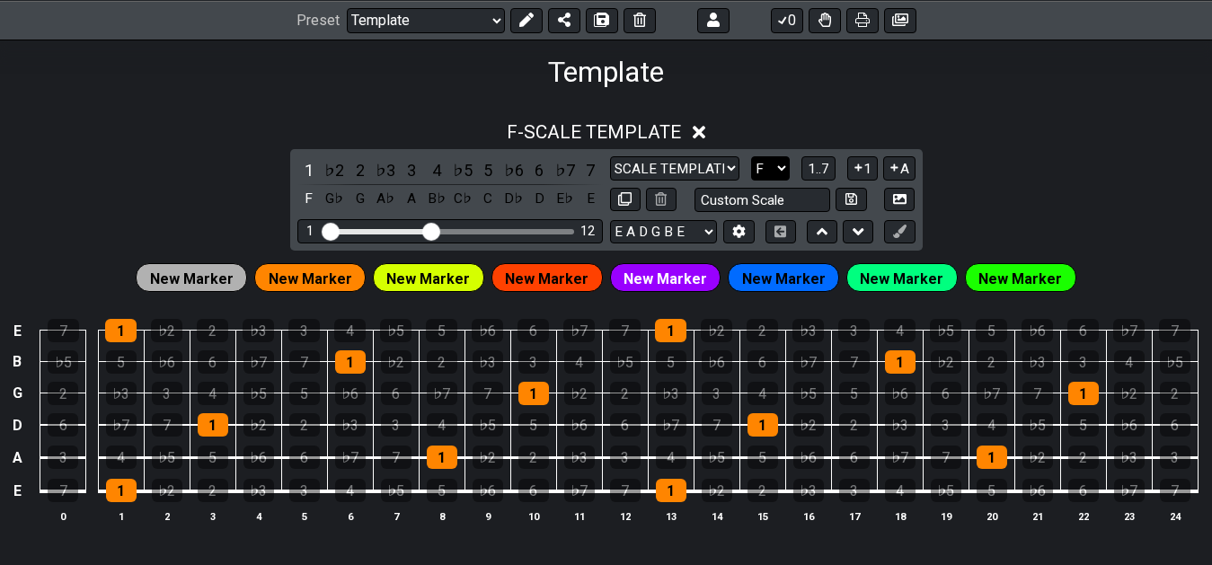
click at [865, 100] on div "F - SCALE TEMPLATE 1 ♭2 2 ♭3 3 4 ♭5 5 ♭6 6 ♭7 7 F G♭ G A♭ A B♭ C♭ C D♭ D E♭ E S…" at bounding box center [606, 337] width 1212 height 497
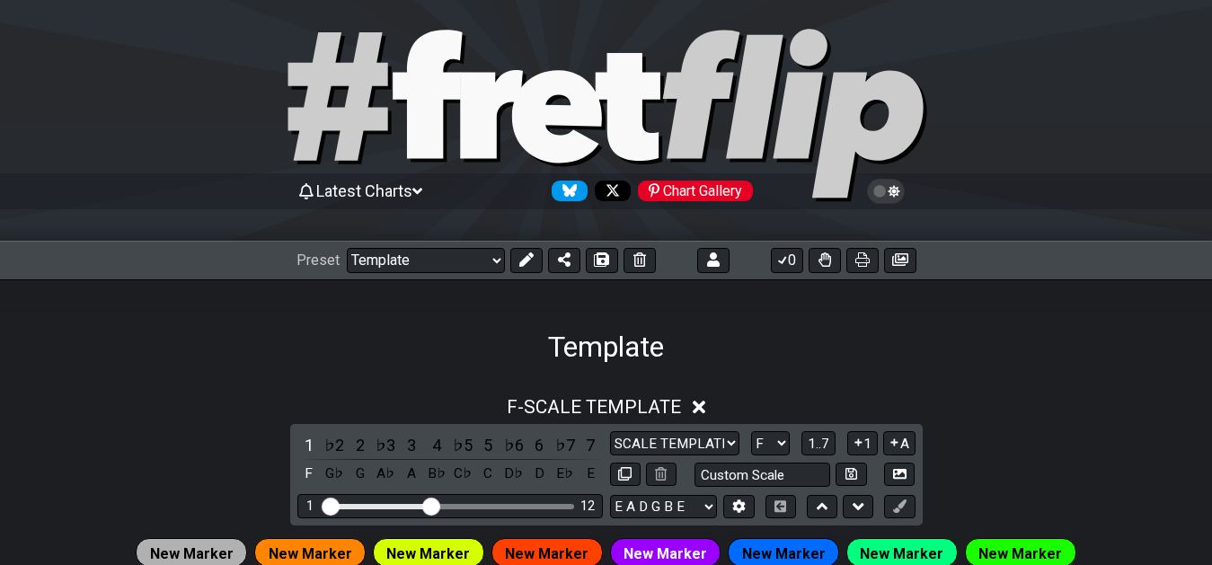
scroll to position [0, 0]
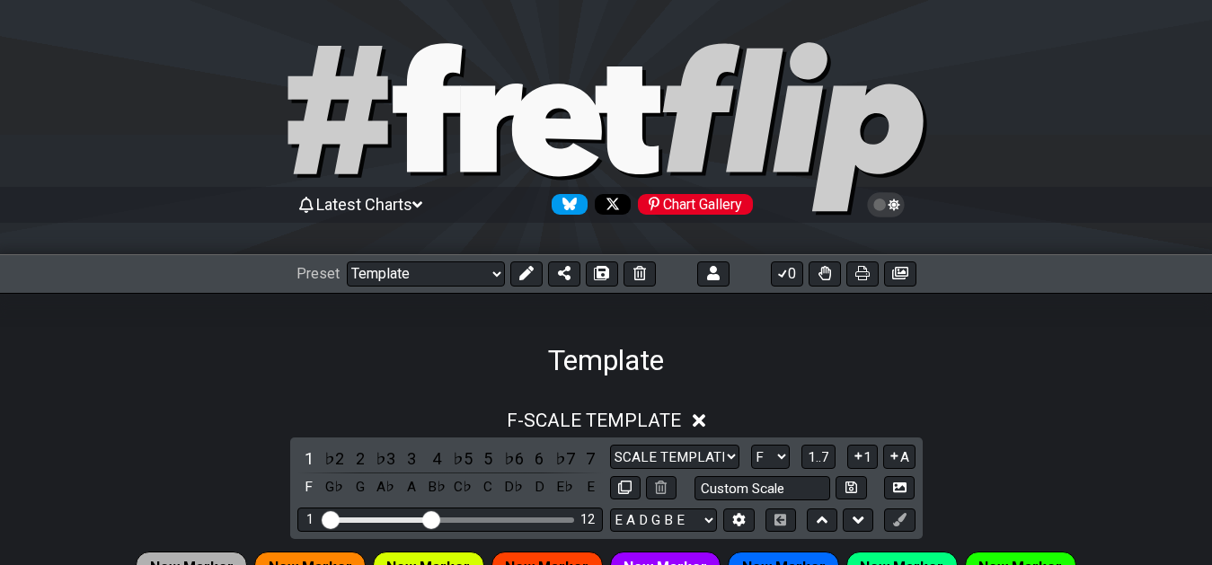
click at [555, 52] on icon at bounding box center [606, 130] width 647 height 180
select select "/welcome"
select select "C"
select select "Minor Pentatonic"
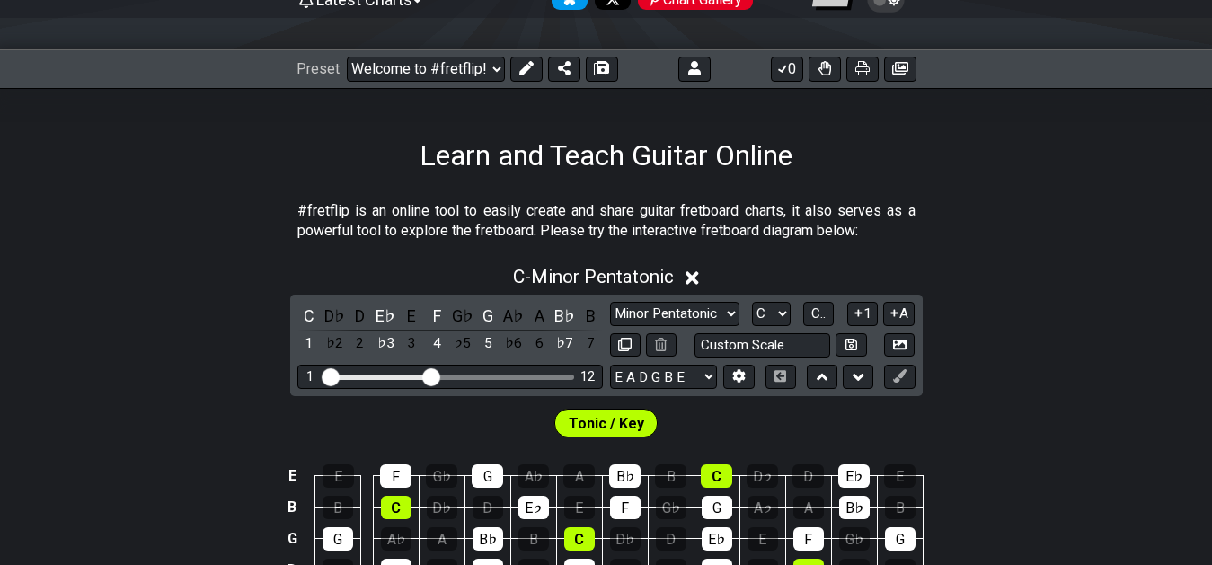
scroll to position [183, 0]
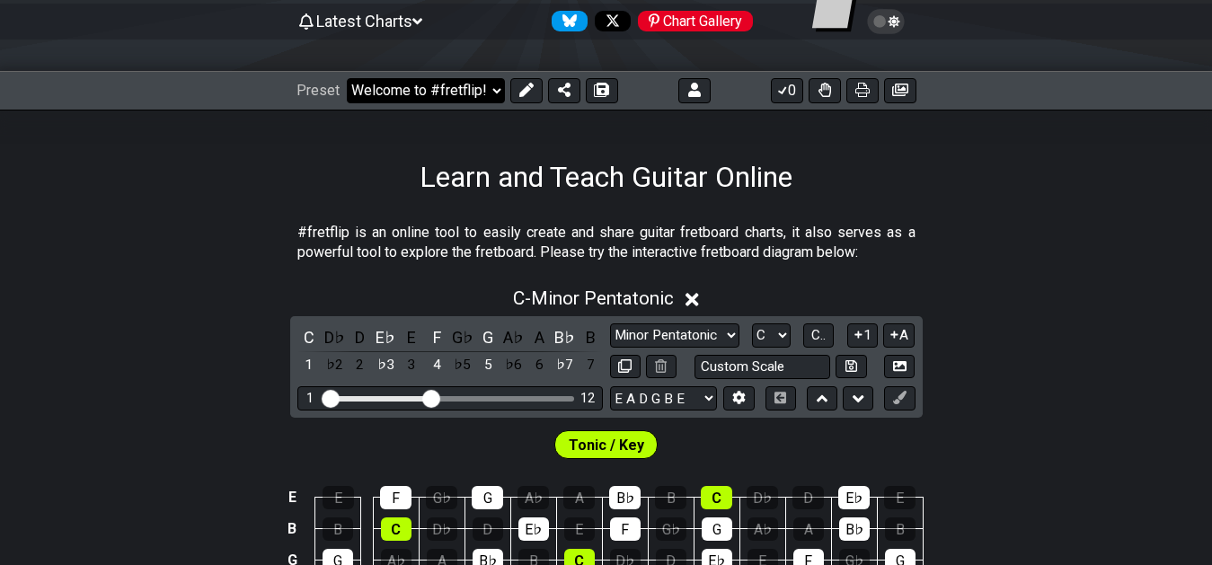
click at [347, 78] on select "Welcome to #fretflip! Initial Preset Custom Preset 7th Chord Arpeggios Template…" at bounding box center [426, 90] width 158 height 25
click option "Template" at bounding box center [0, 0] width 0 height 0
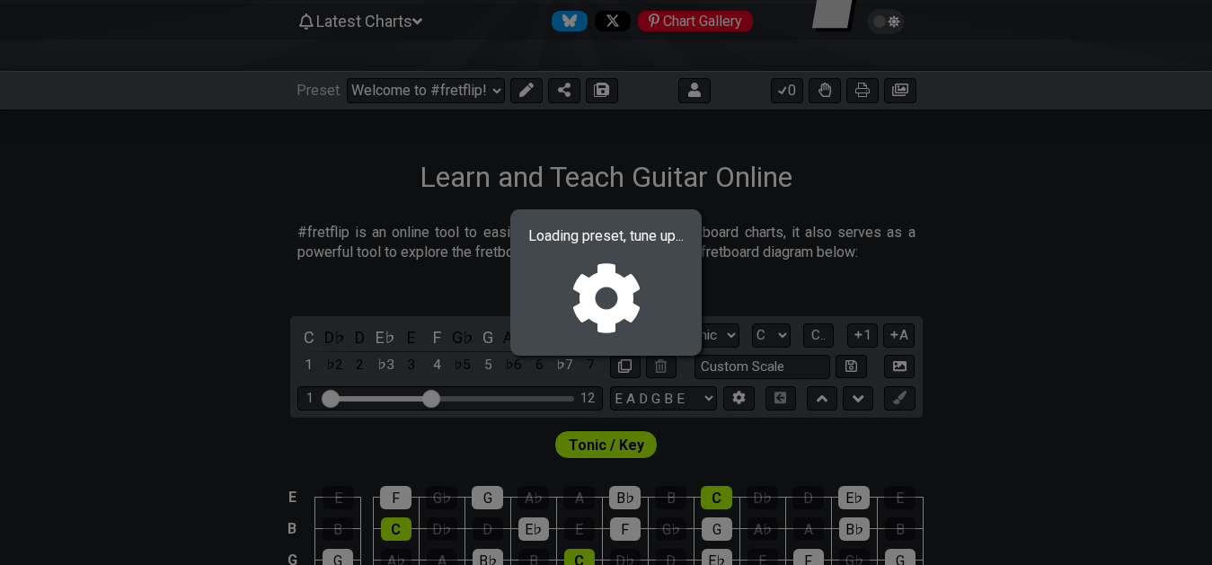
select select "/022CFZBA6"
select select "F"
select select "SCALE TEMPLATE"
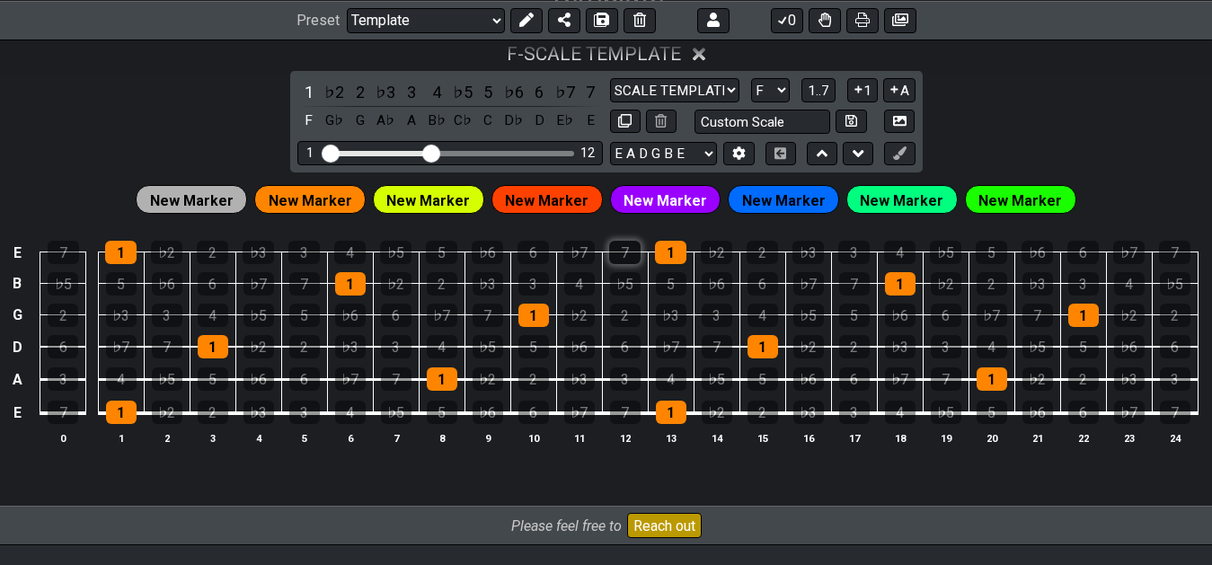
scroll to position [275, 0]
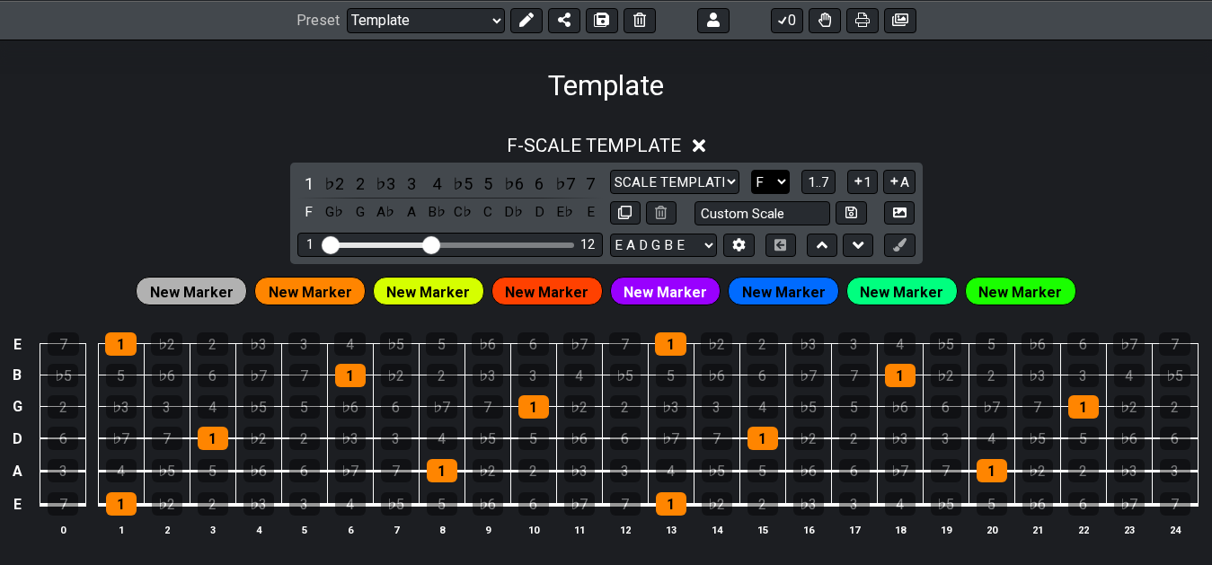
click at [751, 170] on select "A♭ A A♯ B♭ B C C♯ D♭ D D♯ E♭ E F F♯ G♭ G G♯" at bounding box center [770, 182] width 39 height 24
select select "A"
click option "A" at bounding box center [0, 0] width 0 height 0
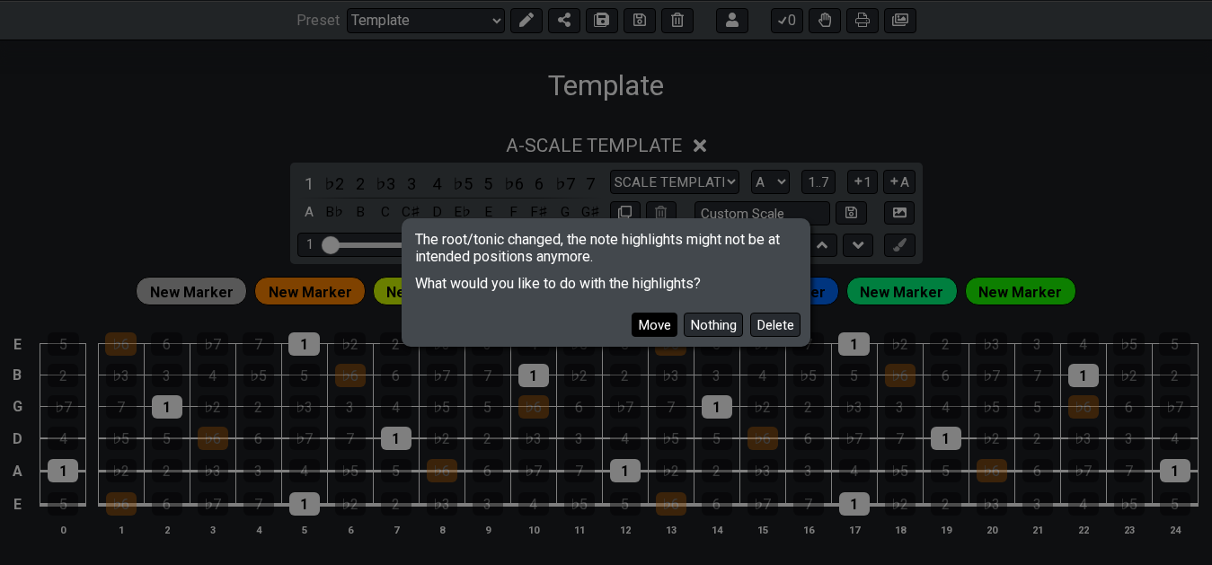
click at [649, 314] on button "Move" at bounding box center [655, 325] width 46 height 24
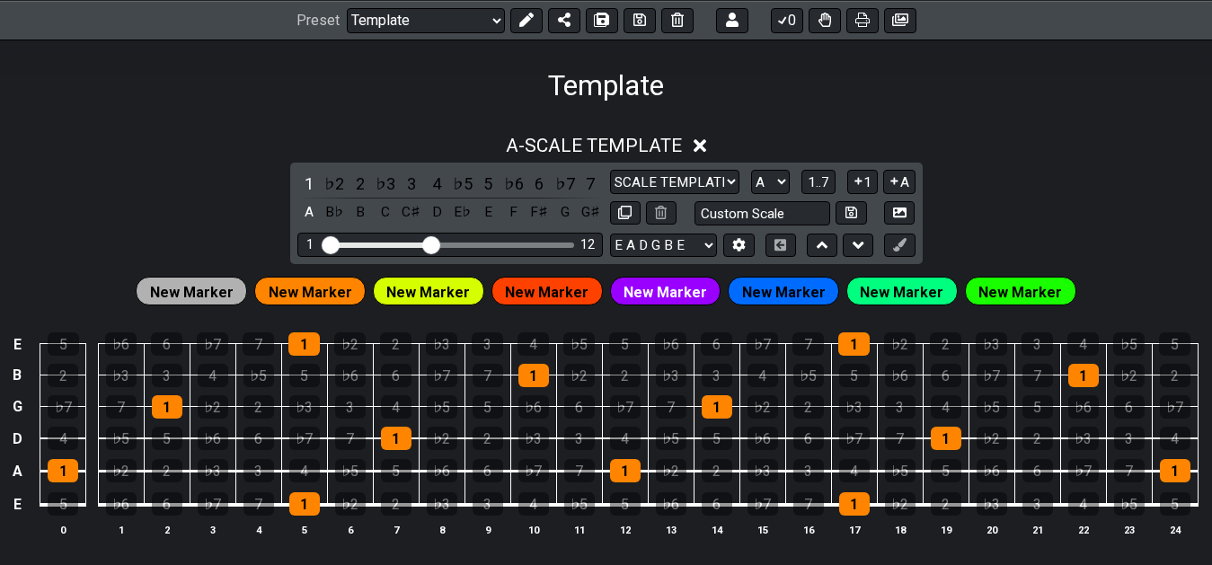
click at [440, 291] on span "New Marker" at bounding box center [428, 292] width 84 height 26
click at [528, 21] on icon at bounding box center [526, 20] width 14 height 14
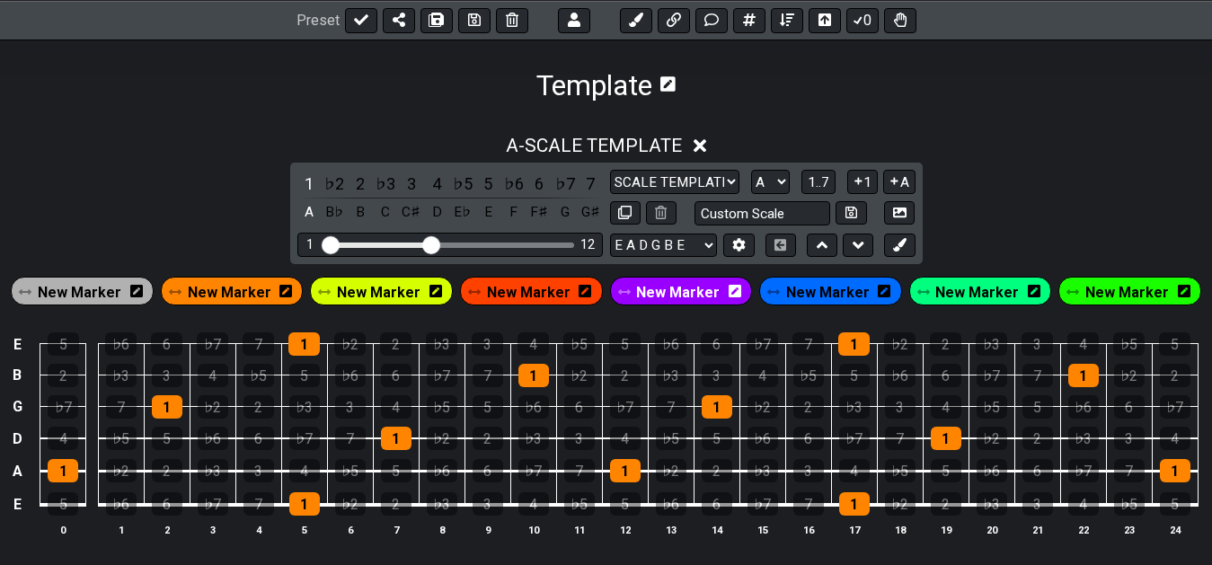
click at [378, 286] on span "New Marker" at bounding box center [379, 292] width 84 height 26
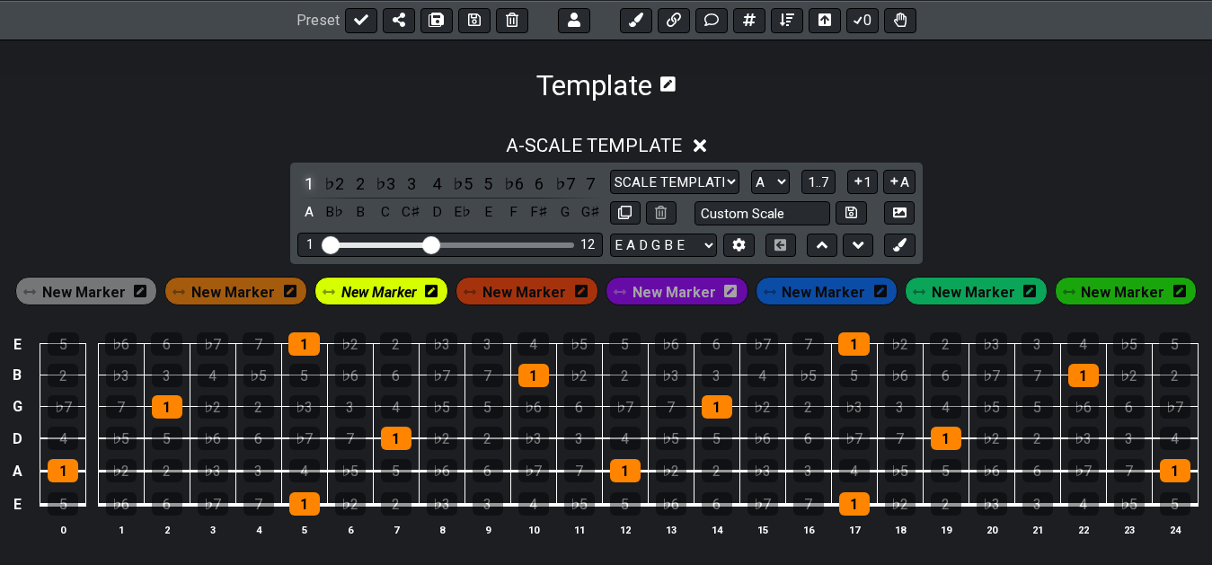
click at [306, 176] on div "1" at bounding box center [308, 184] width 23 height 24
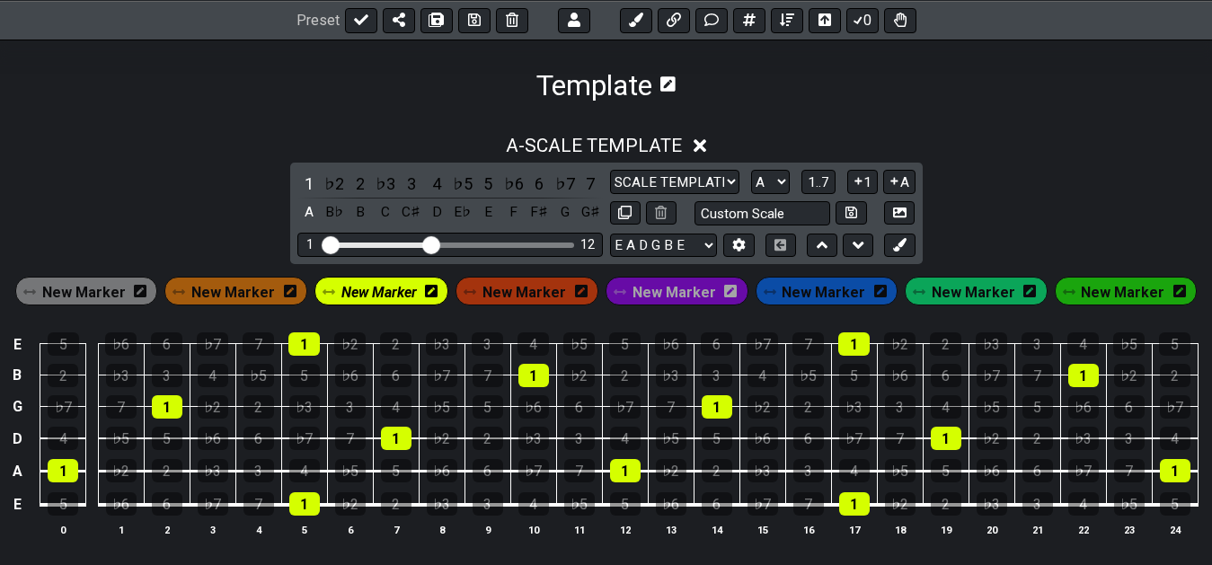
click at [404, 324] on td "2" at bounding box center [396, 328] width 46 height 31
click at [387, 300] on span "New Marker" at bounding box center [378, 292] width 75 height 26
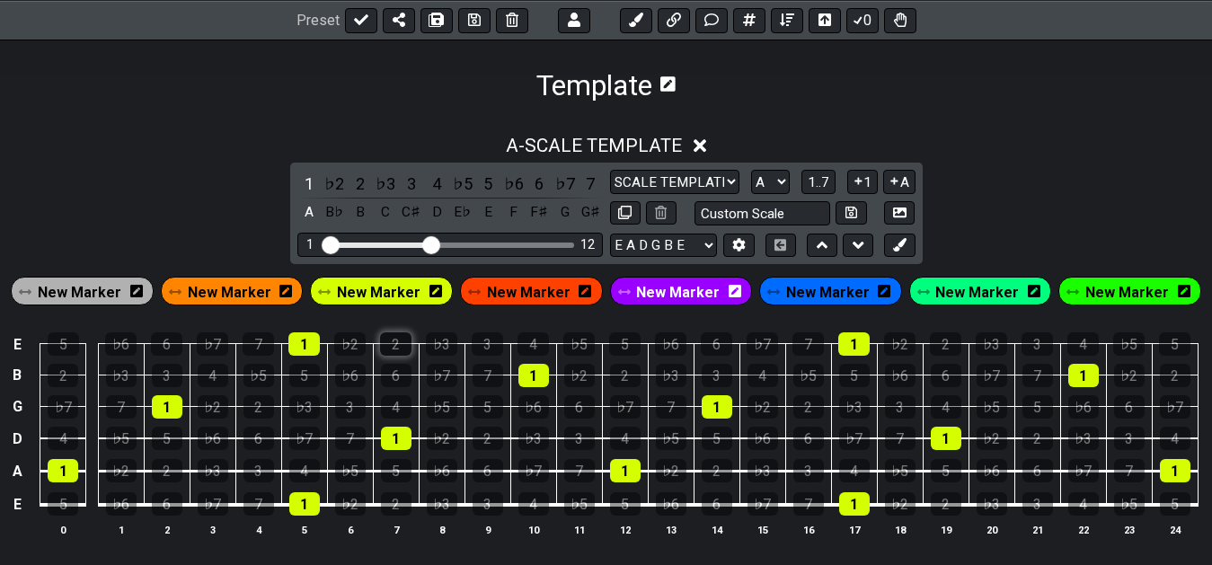
click at [400, 345] on div "2" at bounding box center [395, 343] width 31 height 23
click at [441, 349] on div "♭3" at bounding box center [441, 343] width 31 height 23
click at [442, 375] on div "♭7" at bounding box center [442, 375] width 31 height 23
click at [353, 372] on div "♭6" at bounding box center [350, 375] width 31 height 23
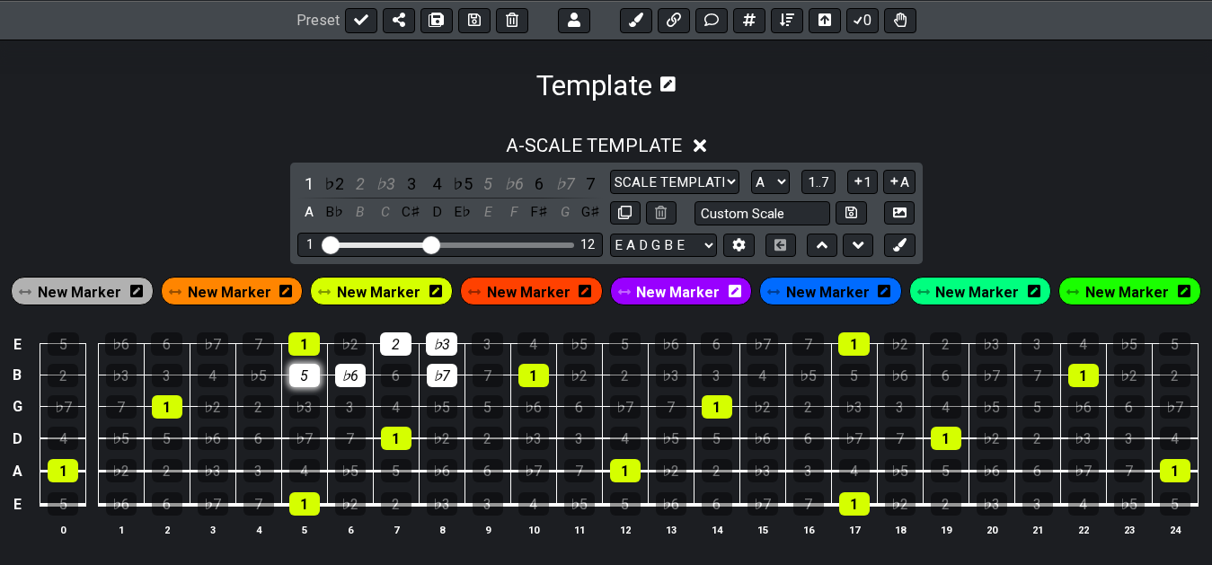
click at [299, 376] on div "5" at bounding box center [304, 375] width 31 height 23
click at [391, 402] on div "4" at bounding box center [396, 406] width 31 height 23
click at [293, 404] on div "♭3" at bounding box center [304, 406] width 31 height 23
click at [267, 405] on div "2" at bounding box center [258, 406] width 31 height 23
click at [358, 188] on div "2" at bounding box center [360, 184] width 23 height 24
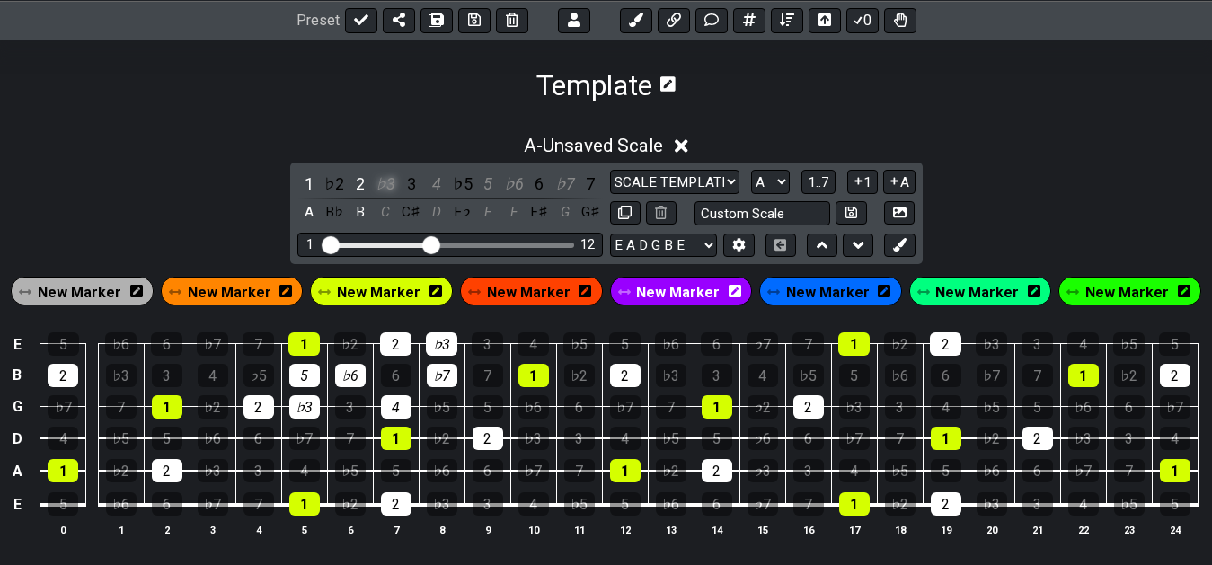
click at [392, 187] on div "♭3" at bounding box center [385, 184] width 23 height 24
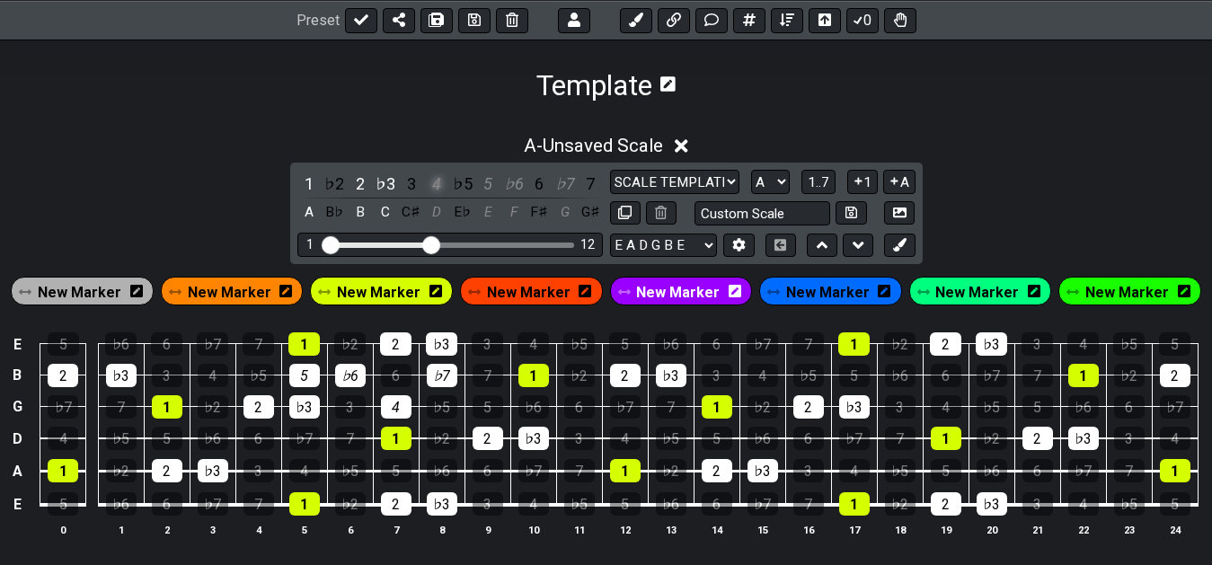
click at [434, 185] on div "4" at bounding box center [436, 184] width 23 height 24
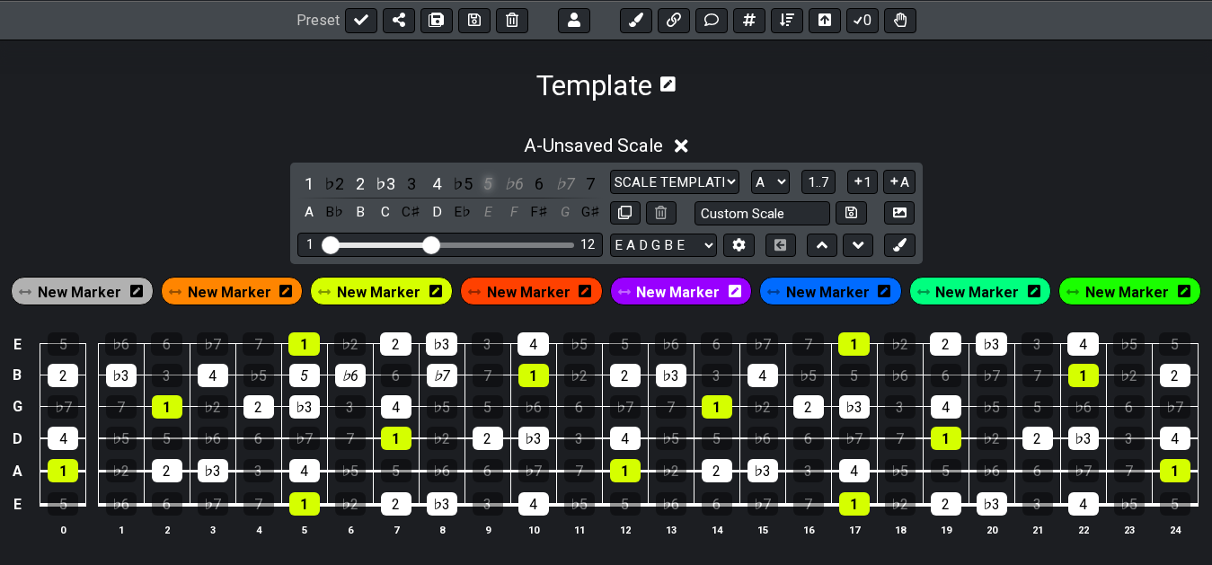
click at [492, 185] on div "5" at bounding box center [487, 184] width 23 height 24
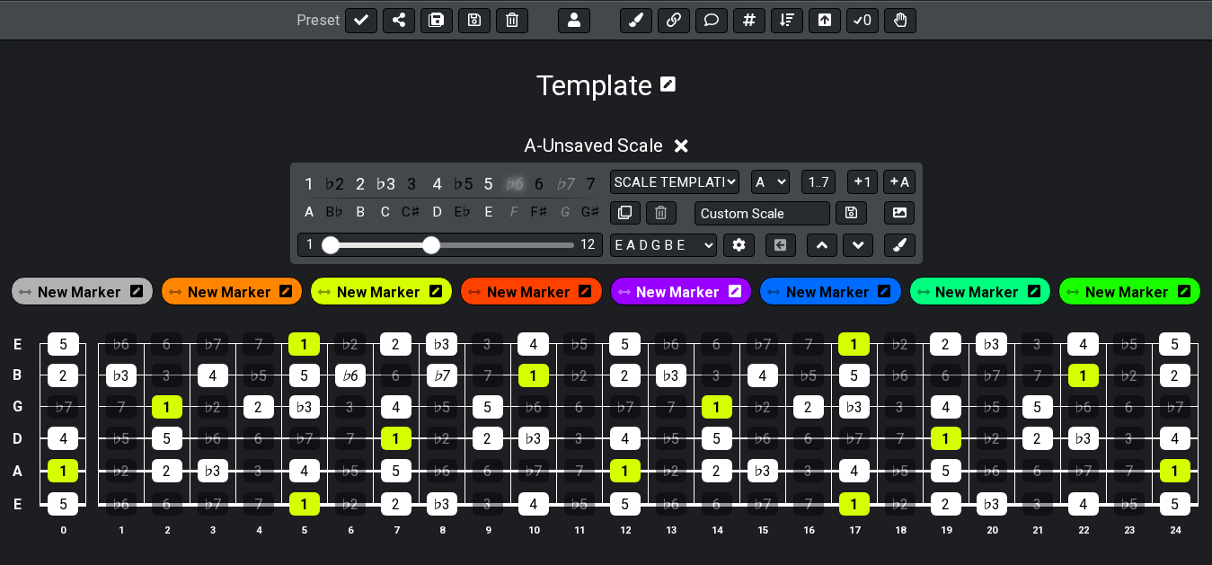
click at [516, 186] on div "♭6" at bounding box center [513, 184] width 23 height 24
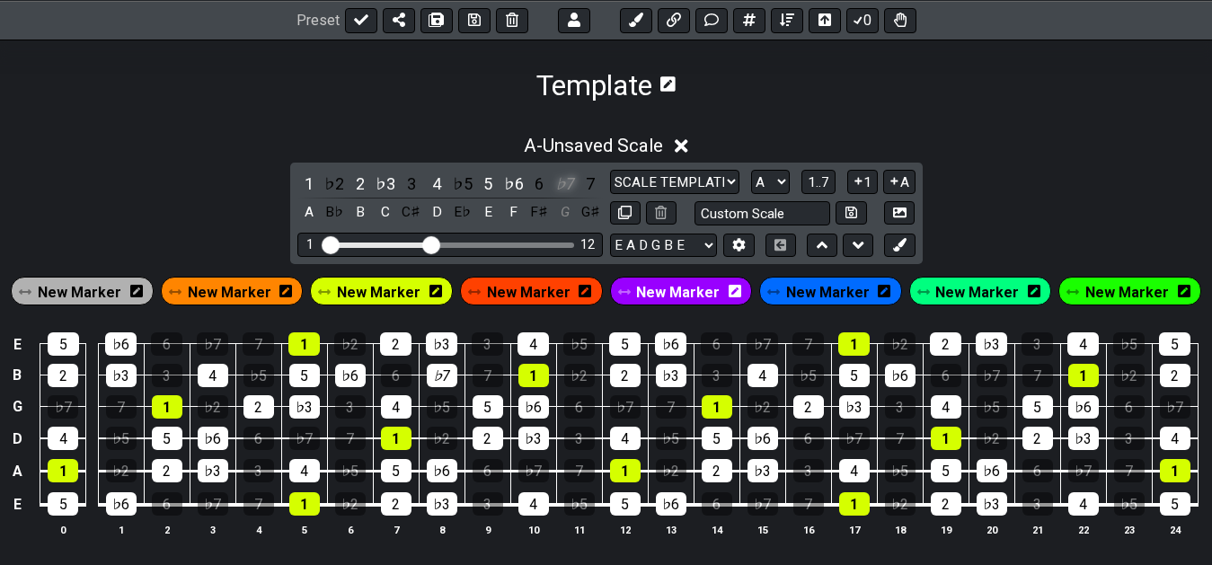
click at [570, 185] on div "♭7" at bounding box center [564, 184] width 23 height 24
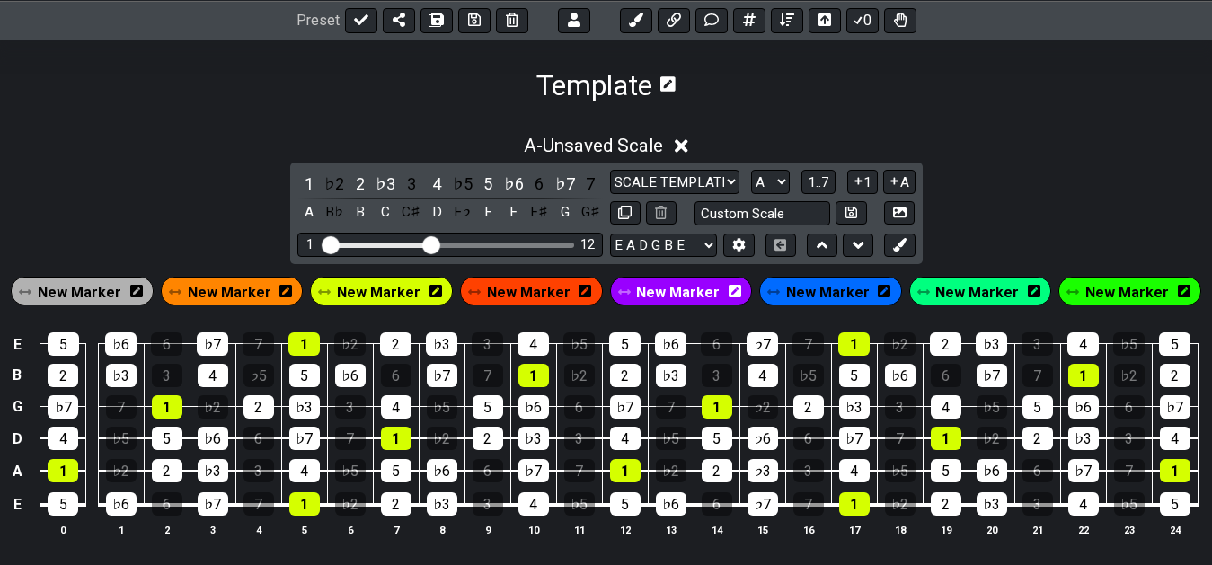
click at [89, 284] on span "New Marker" at bounding box center [80, 292] width 84 height 26
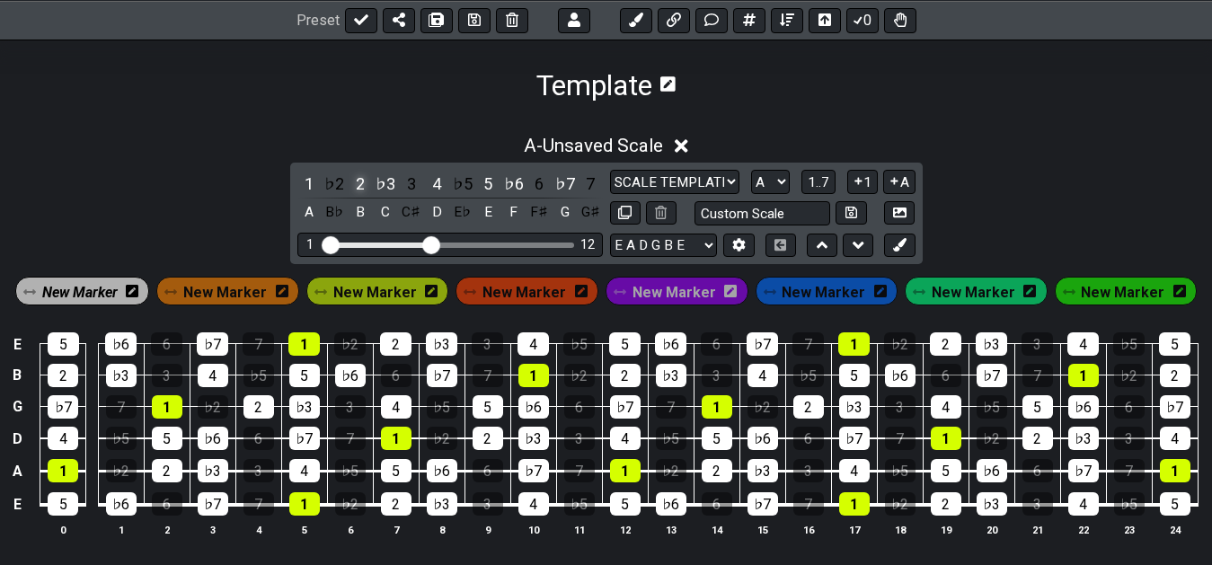
click at [354, 187] on div "2" at bounding box center [360, 184] width 23 height 24
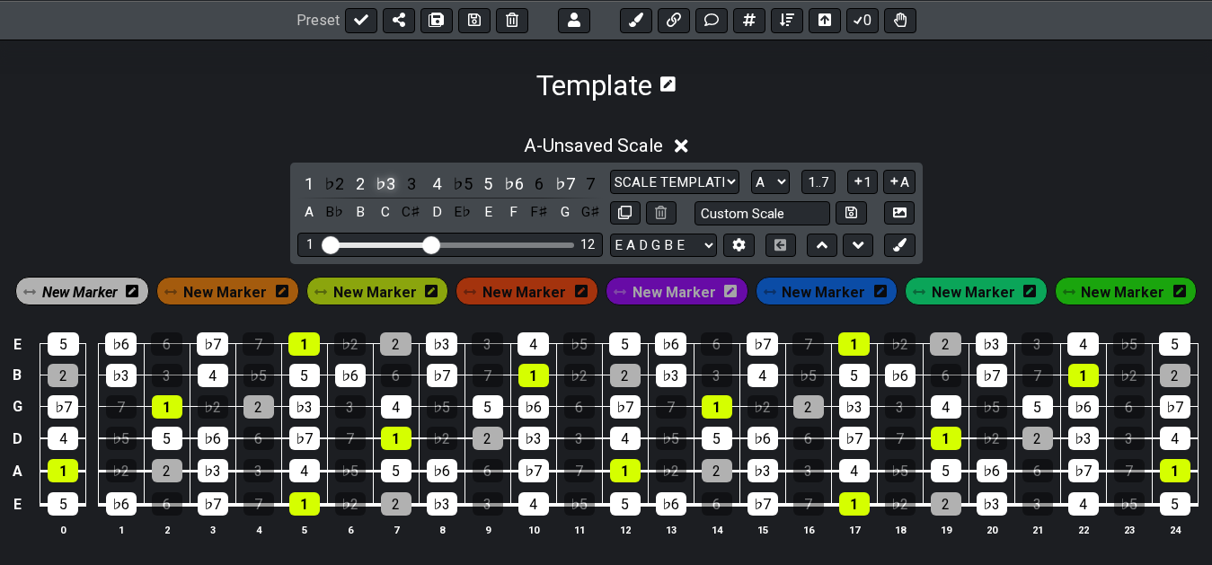
click at [385, 182] on div "♭3" at bounding box center [385, 184] width 23 height 24
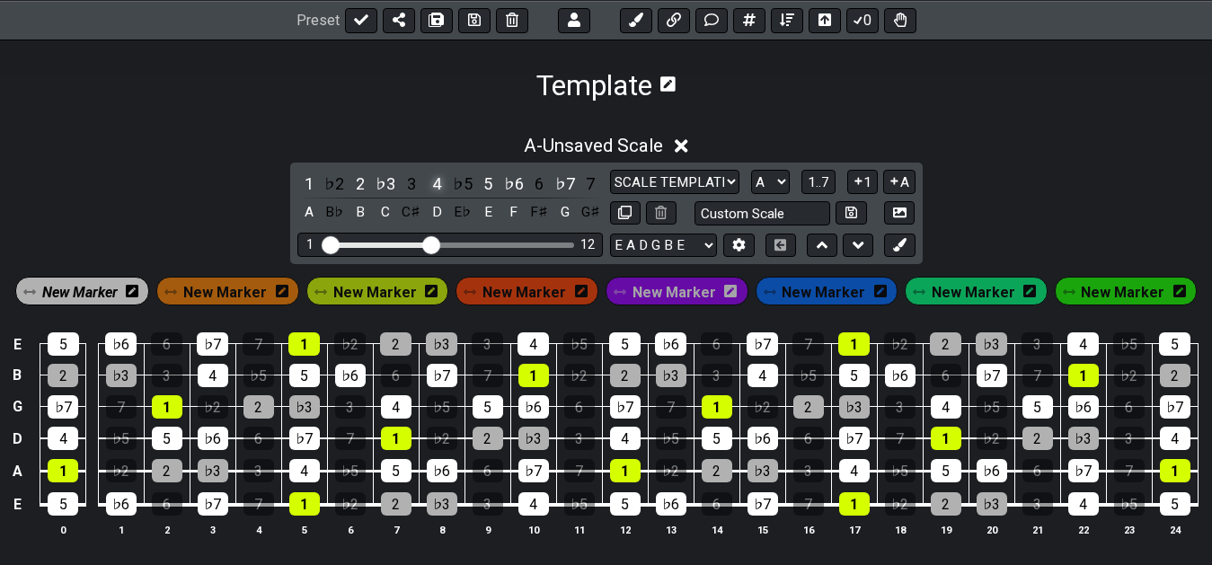
click at [435, 186] on div "4" at bounding box center [436, 184] width 23 height 24
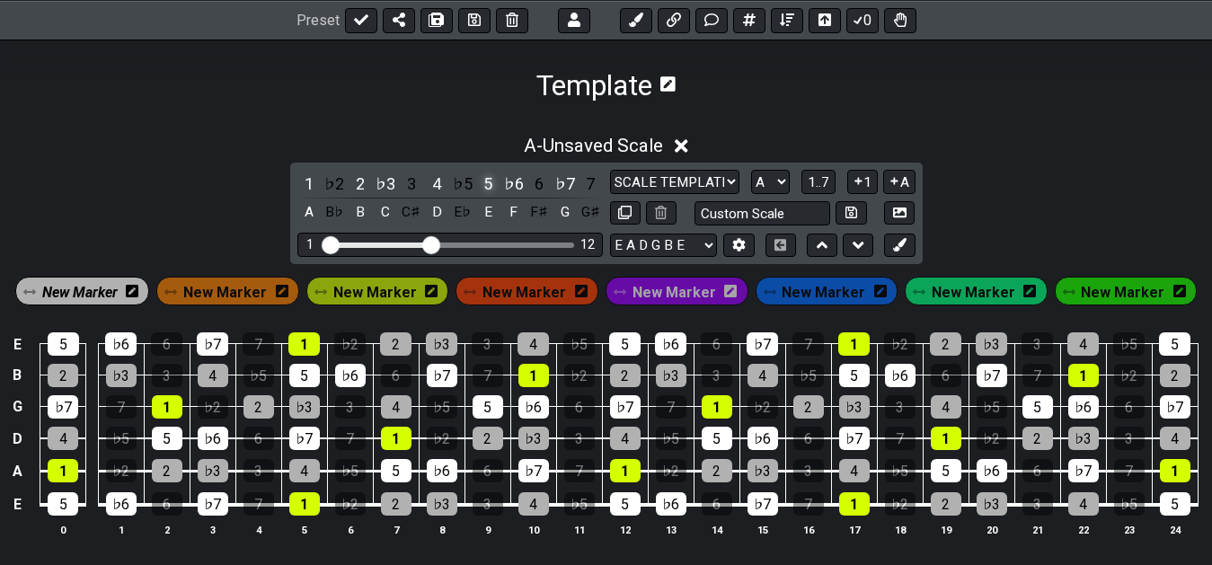
click at [490, 182] on div "5" at bounding box center [487, 184] width 23 height 24
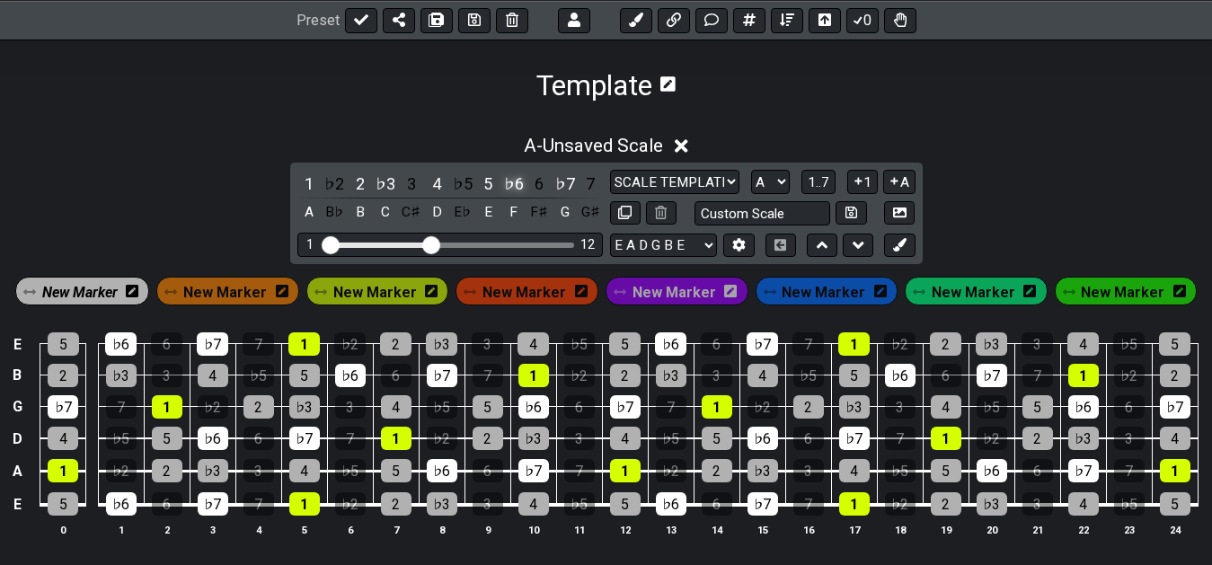
click at [506, 183] on div "♭6" at bounding box center [513, 184] width 23 height 24
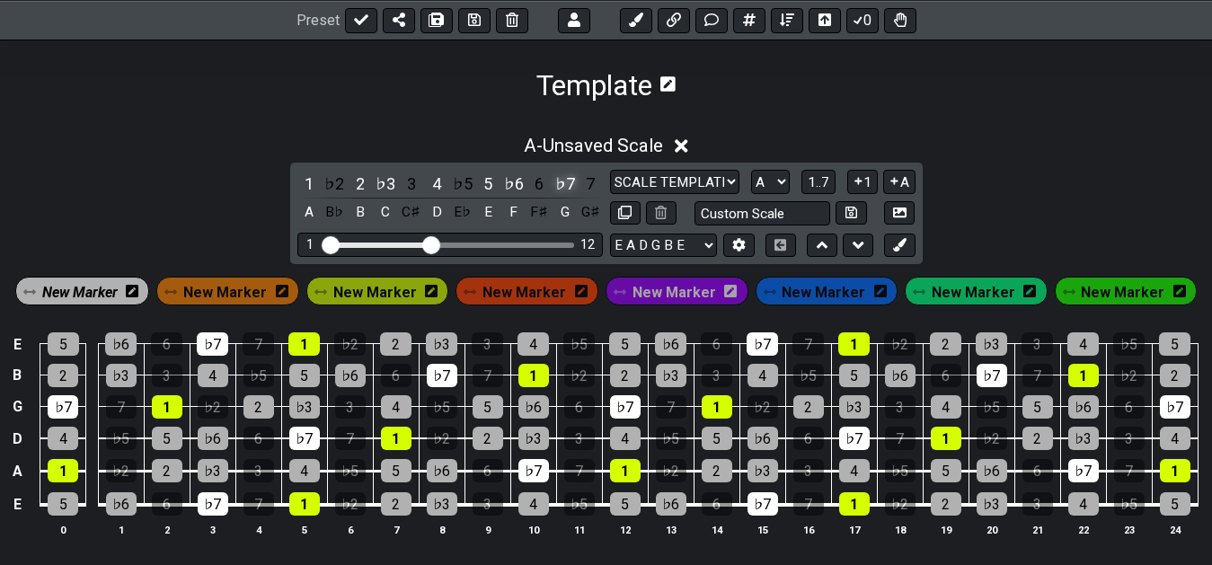
click at [563, 185] on div "♭7" at bounding box center [564, 184] width 23 height 24
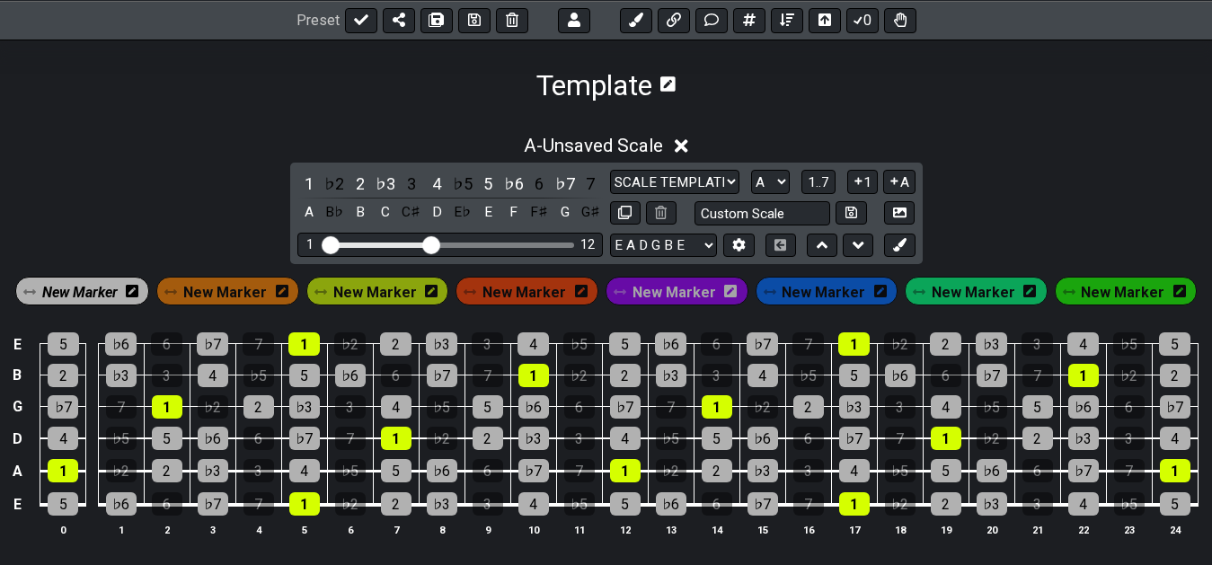
click at [96, 292] on span "New Marker" at bounding box center [79, 292] width 75 height 26
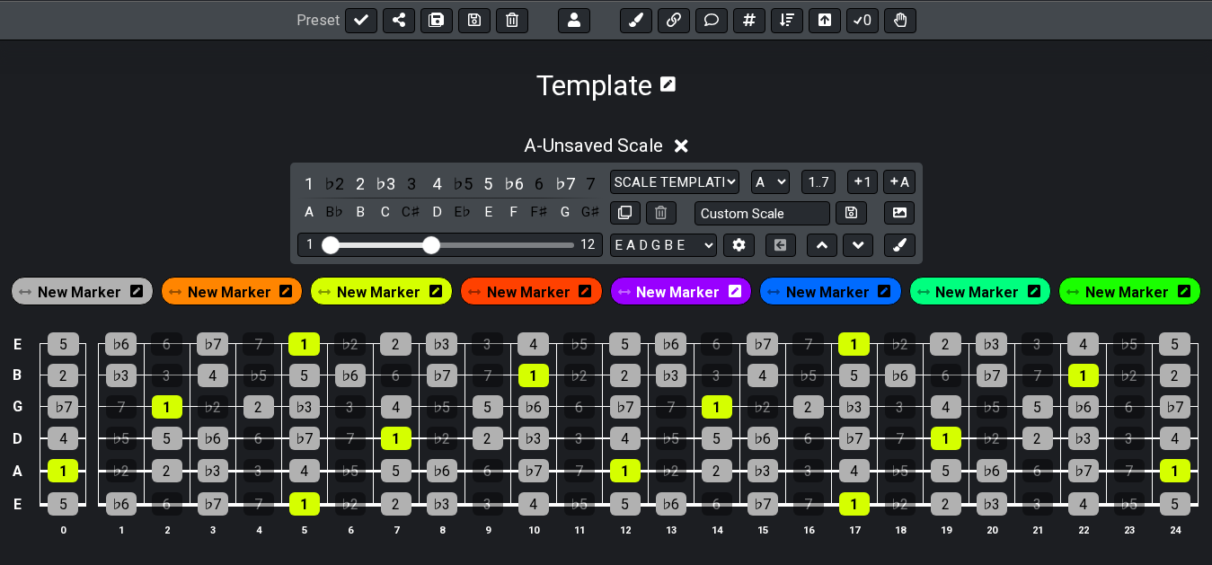
click at [170, 228] on div "A - Unsaved Scale 1 ♭2 2 ♭3 3 4 ♭5 5 ♭6 6 ♭7 7 A B♭ B C C♯ D E♭ E F F♯ G G♯ SCA…" at bounding box center [606, 343] width 1212 height 438
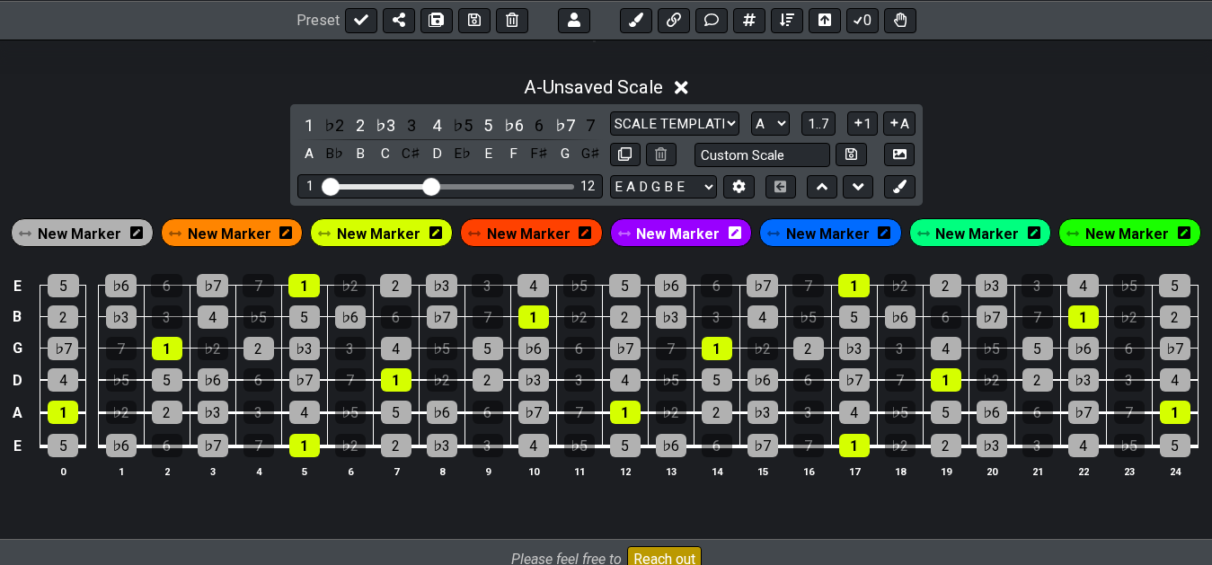
scroll to position [367, 0]
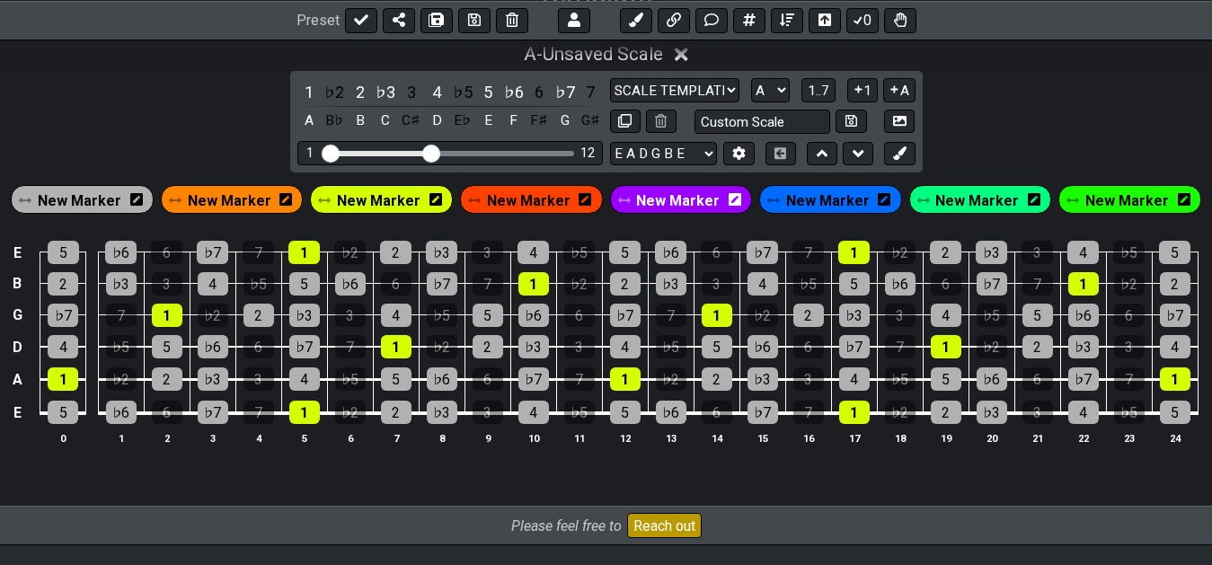
click at [267, 206] on span "New Marker" at bounding box center [230, 201] width 84 height 26
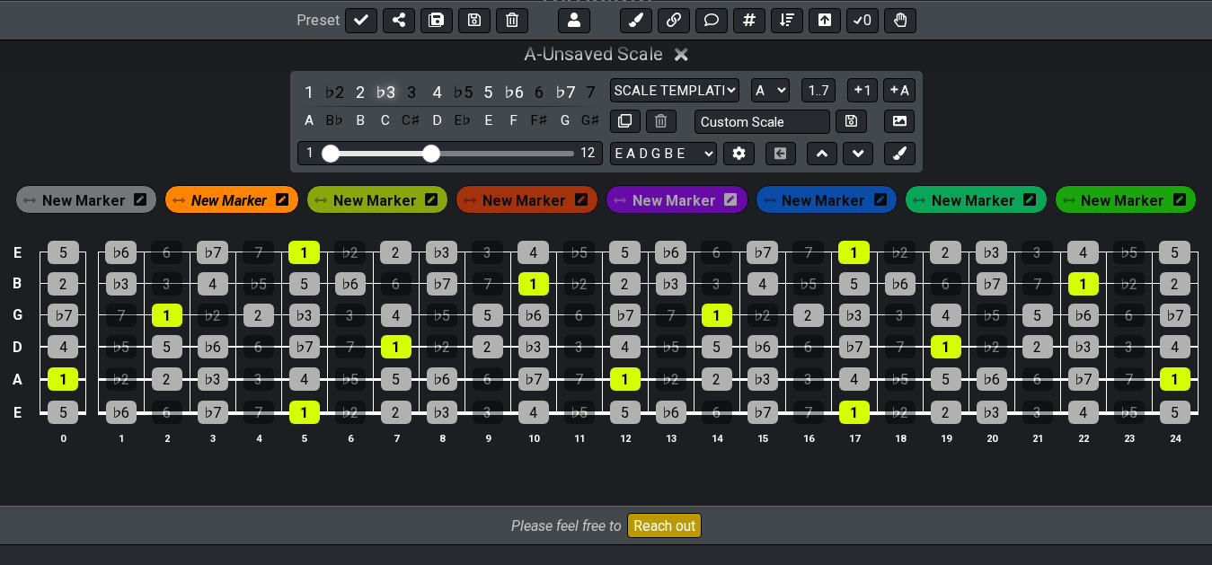
click at [383, 92] on div "♭3" at bounding box center [385, 92] width 23 height 24
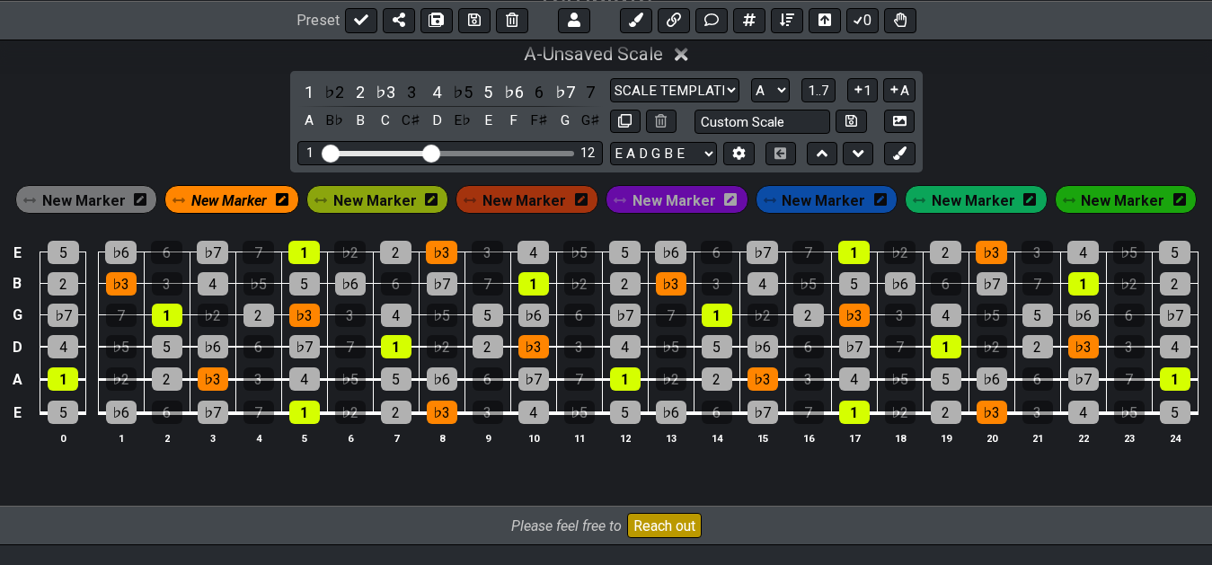
click at [998, 114] on div "A - Unsaved Scale 1 ♭2 2 ♭3 3 4 ♭5 5 ♭6 6 ♭7 7 A B♭ B C C♯ D E♭ E F F♯ G G♯ SCA…" at bounding box center [606, 251] width 1212 height 438
click at [993, 116] on div "A - Unsaved Scale 1 ♭2 2 ♭3 3 4 ♭5 5 ♭6 6 ♭7 7 A B♭ B C C♯ D E♭ E F F♯ G G♯ SCA…" at bounding box center [606, 251] width 1212 height 438
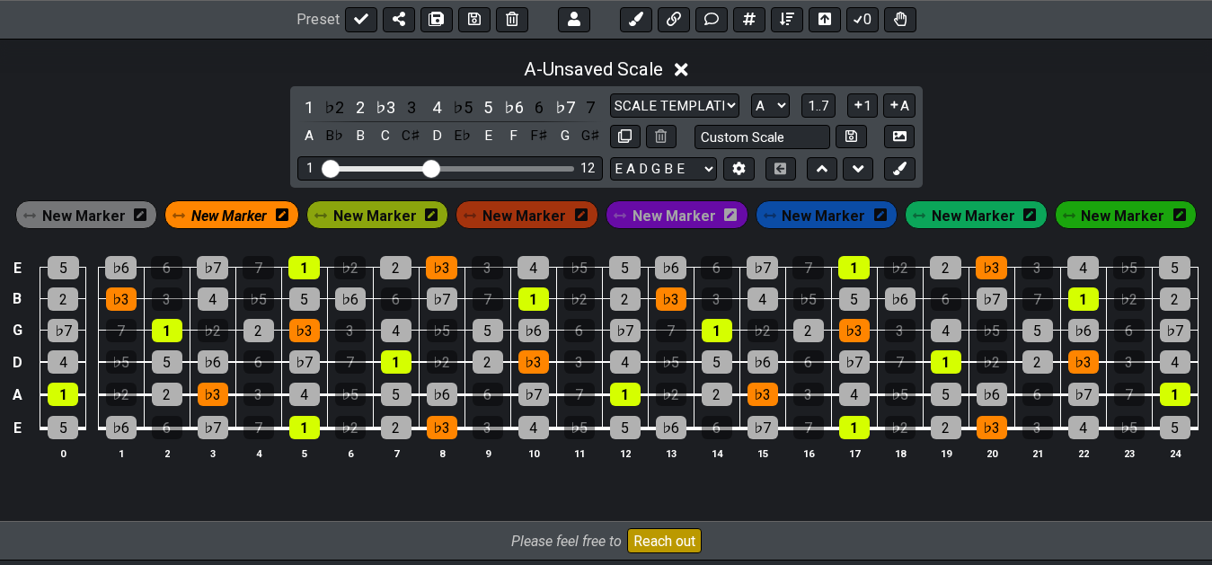
scroll to position [386, 0]
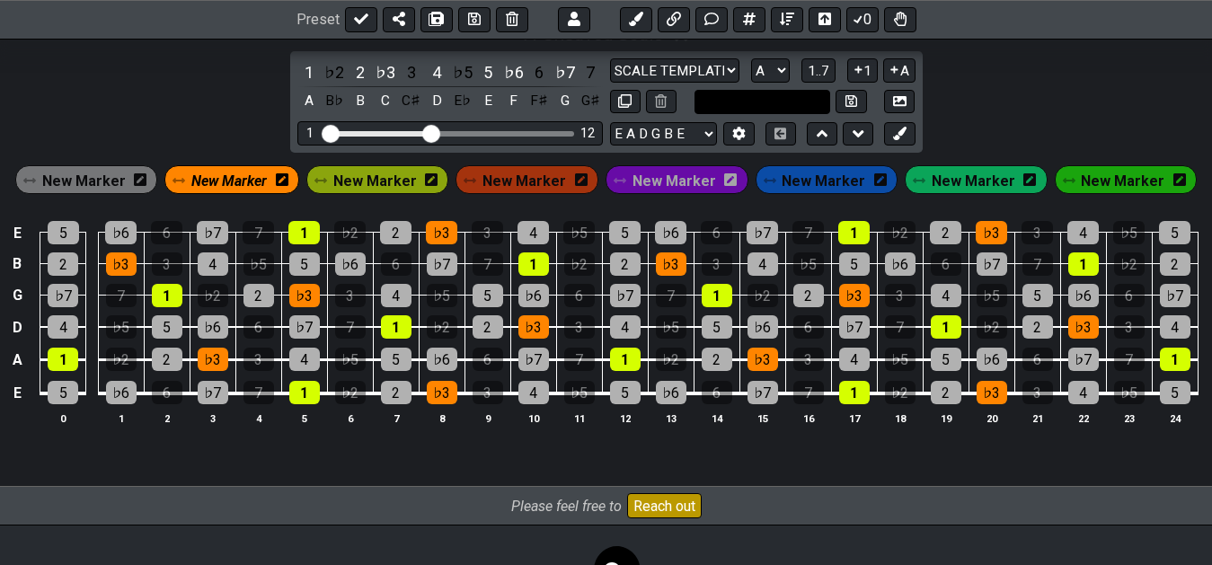
click at [755, 108] on input "text" at bounding box center [762, 102] width 137 height 24
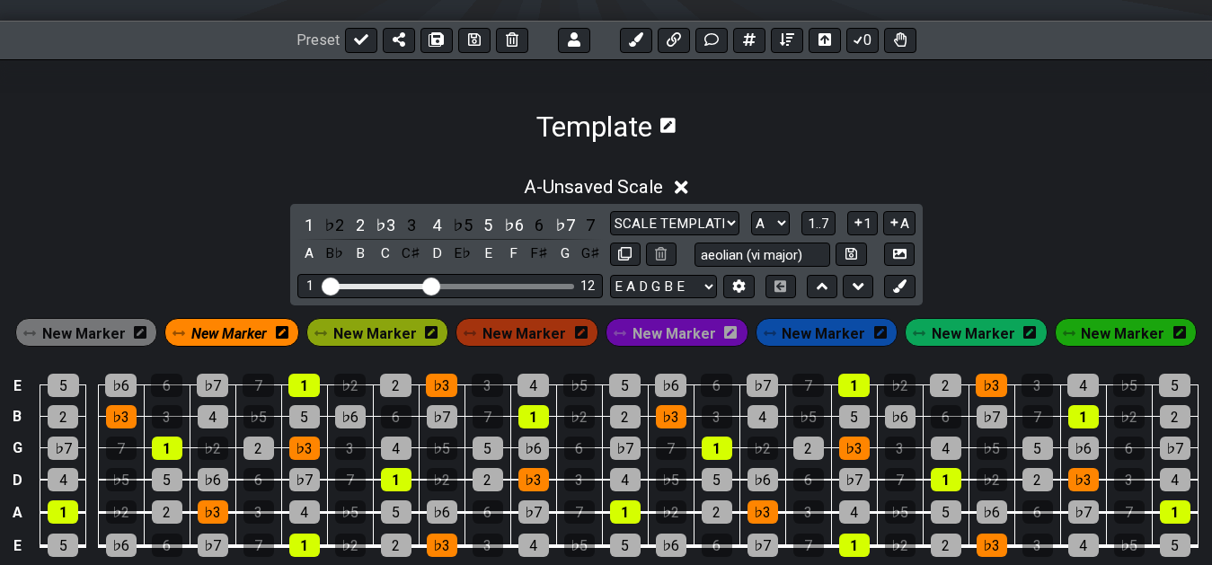
scroll to position [203, 0]
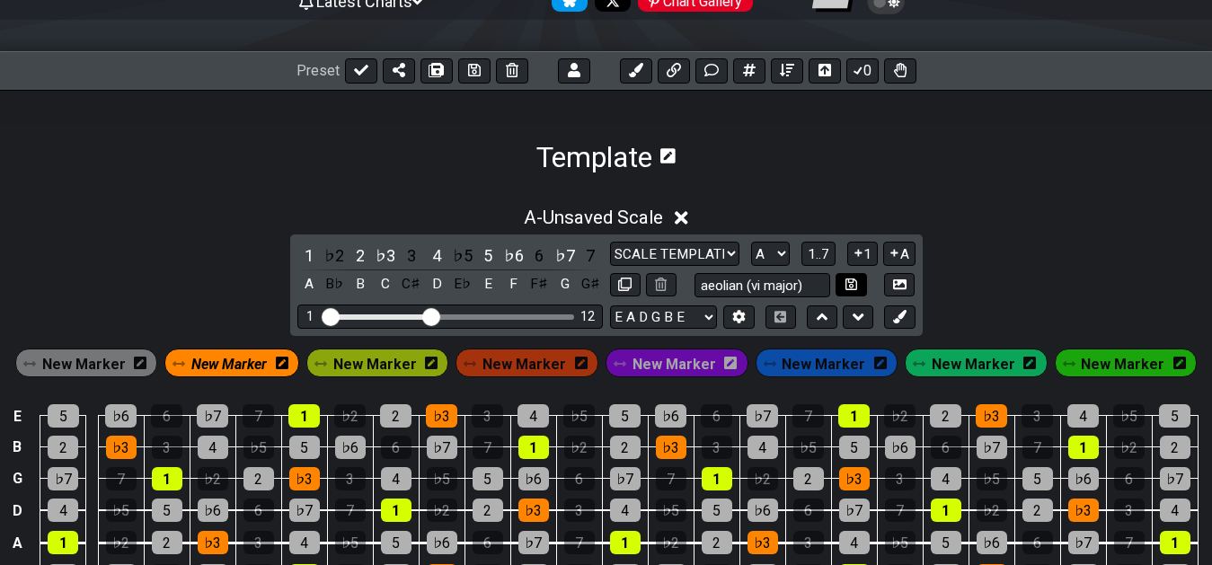
type input "aeolian (vi major)"
click at [851, 284] on icon at bounding box center [851, 285] width 12 height 12
select select "aeolian (vi major)"
click at [664, 153] on icon at bounding box center [667, 155] width 15 height 15
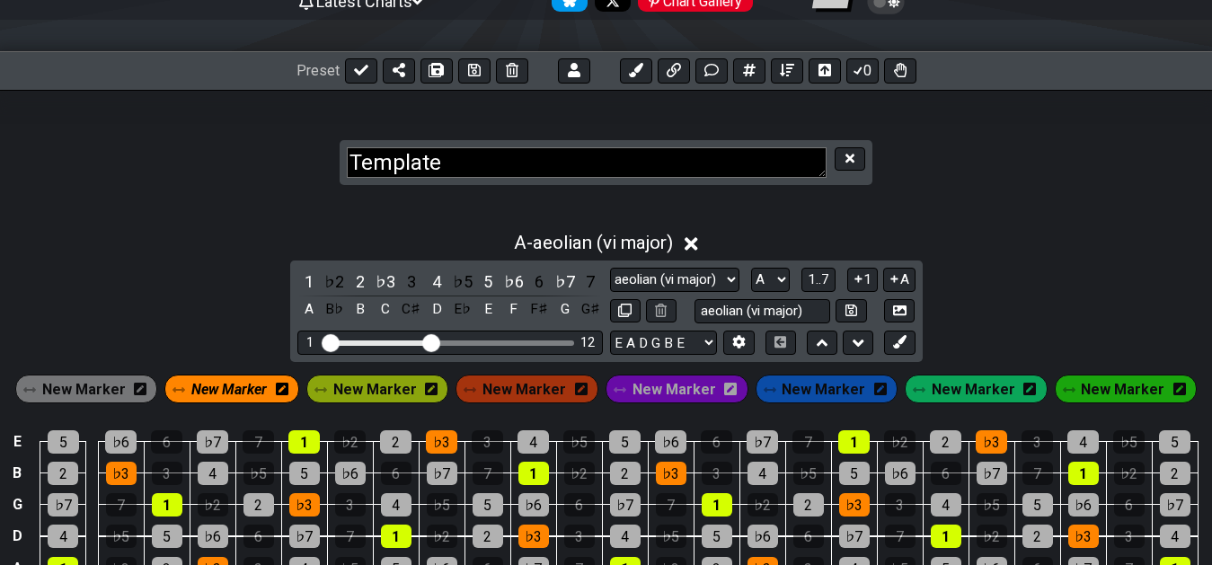
drag, startPoint x: 526, startPoint y: 172, endPoint x: 301, endPoint y: 176, distance: 224.6
click at [347, 176] on textarea "Template" at bounding box center [587, 162] width 480 height 31
type textarea "Minor Scales"
click at [1068, 173] on section "Minor Scales" at bounding box center [606, 145] width 1212 height 111
click at [468, 73] on icon at bounding box center [474, 70] width 13 height 14
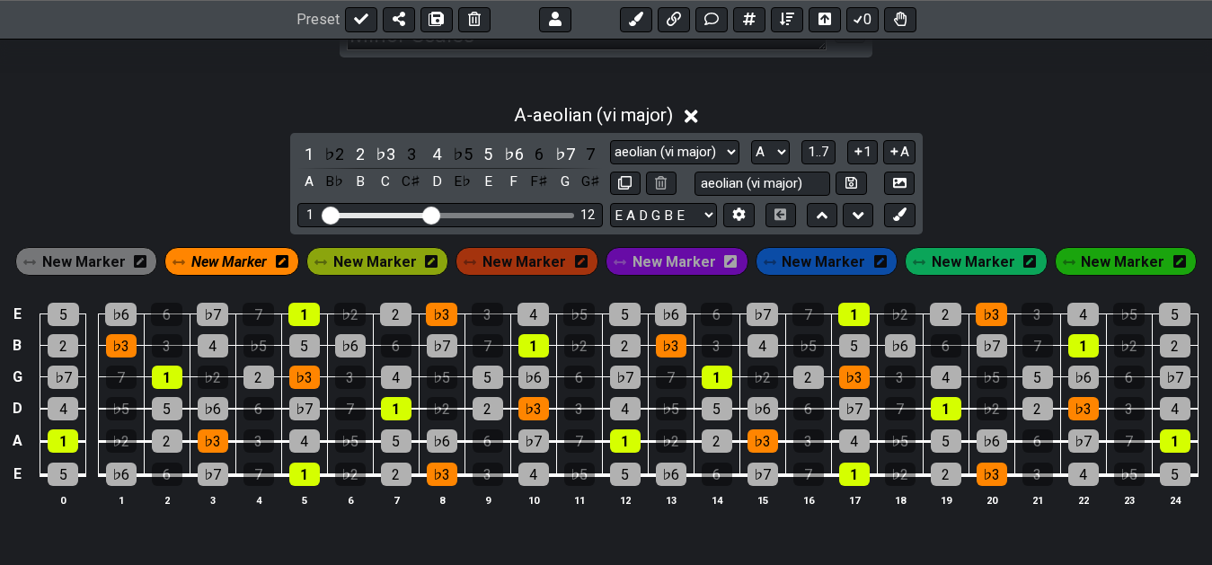
scroll to position [239, 0]
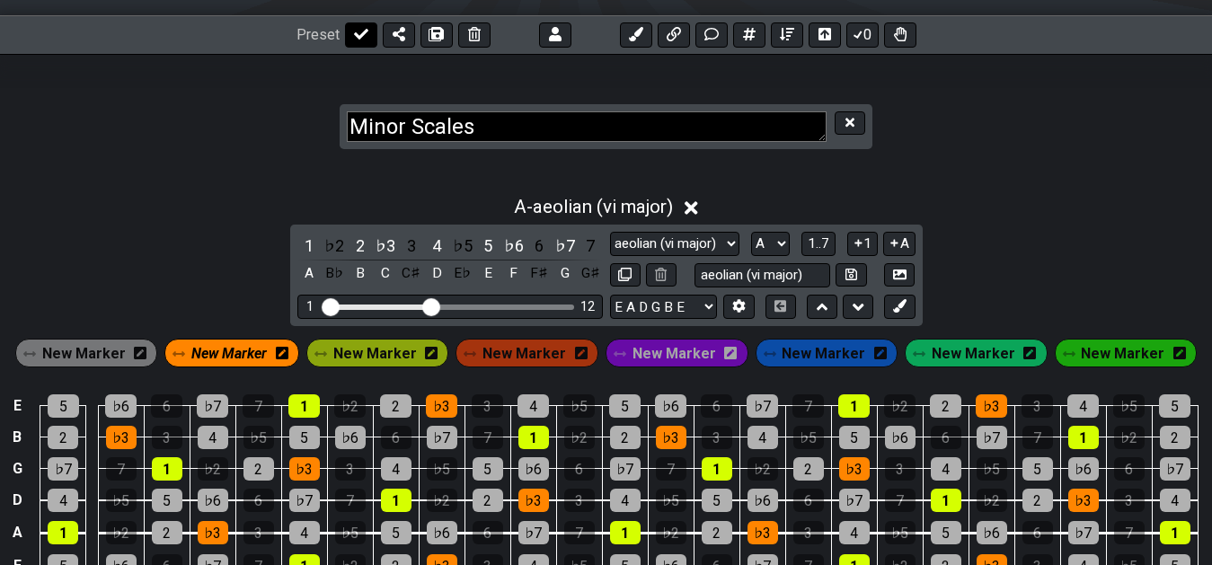
click at [367, 38] on button at bounding box center [361, 34] width 32 height 25
select select "/022CFZBA6"
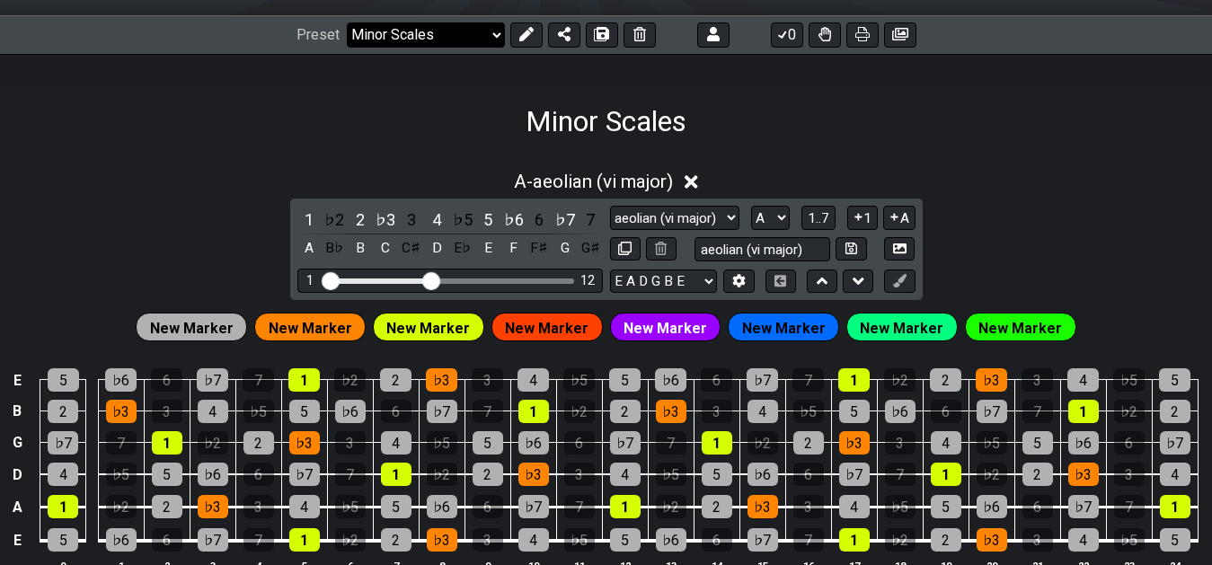
click at [735, 115] on div "Minor Scales" at bounding box center [606, 96] width 1212 height 84
click at [489, 36] on select "Welcome to #fretflip! Initial Preset Custom Preset 7th Chord Arpeggios Minor Sc…" at bounding box center [426, 34] width 158 height 25
click at [606, 71] on div "Minor Scales" at bounding box center [606, 96] width 1212 height 84
click at [522, 36] on icon at bounding box center [525, 34] width 14 height 14
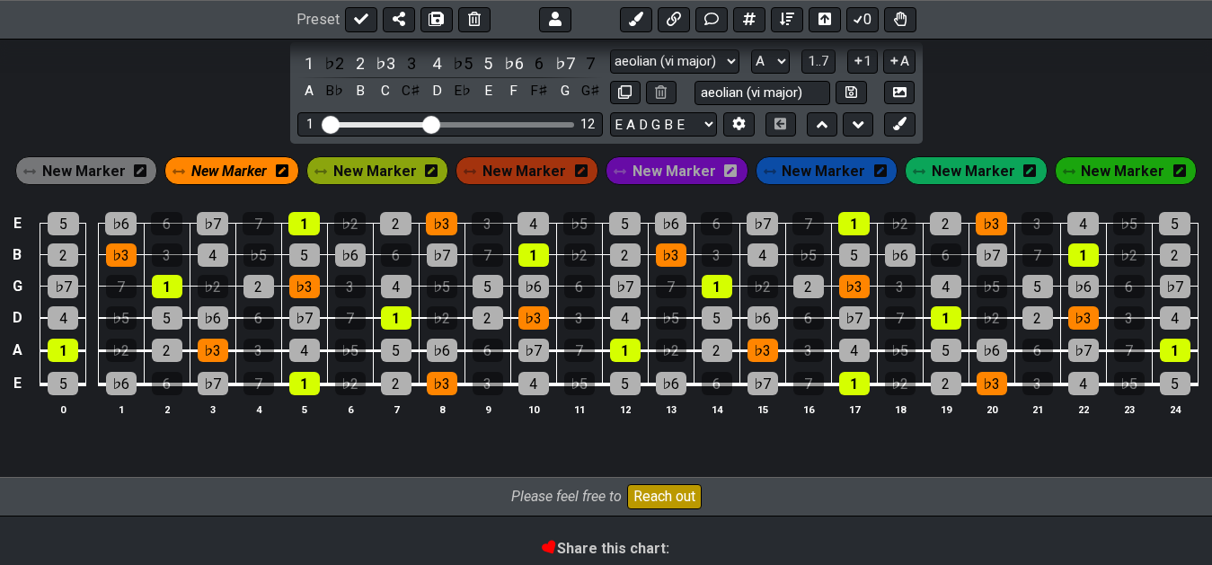
scroll to position [422, 0]
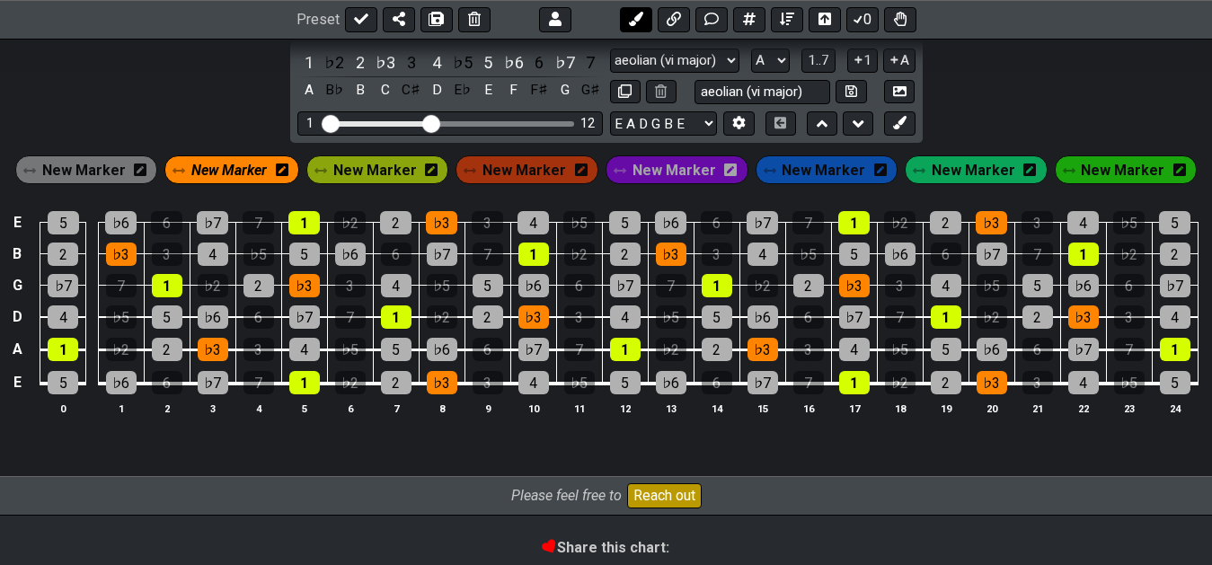
drag, startPoint x: 626, startPoint y: 14, endPoint x: 632, endPoint y: 28, distance: 14.9
click at [627, 16] on button at bounding box center [636, 19] width 32 height 25
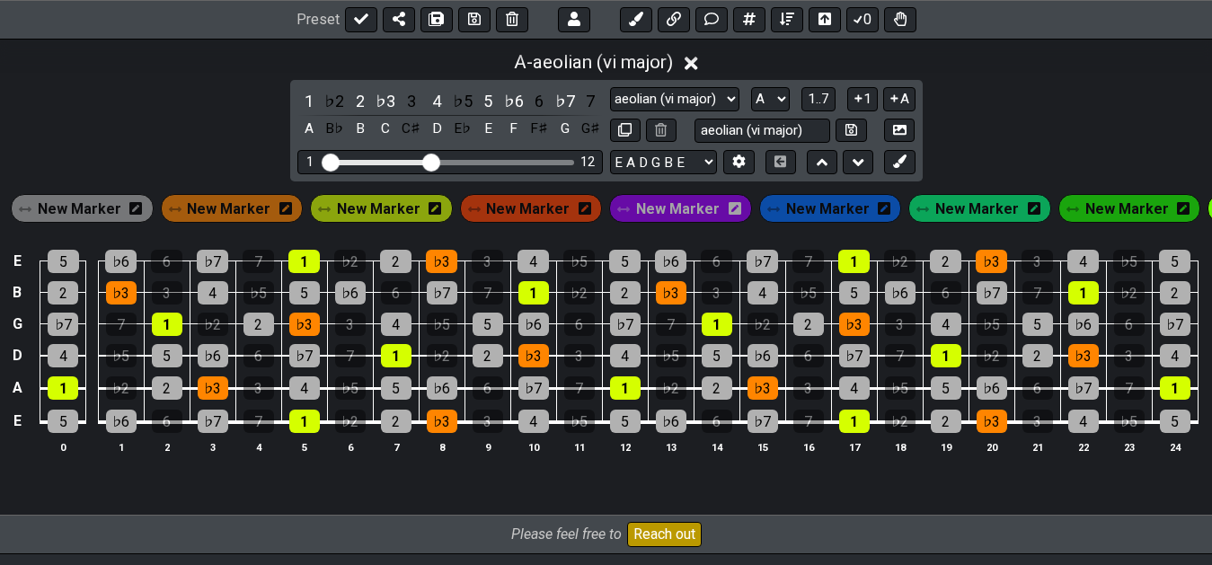
scroll to position [348, 0]
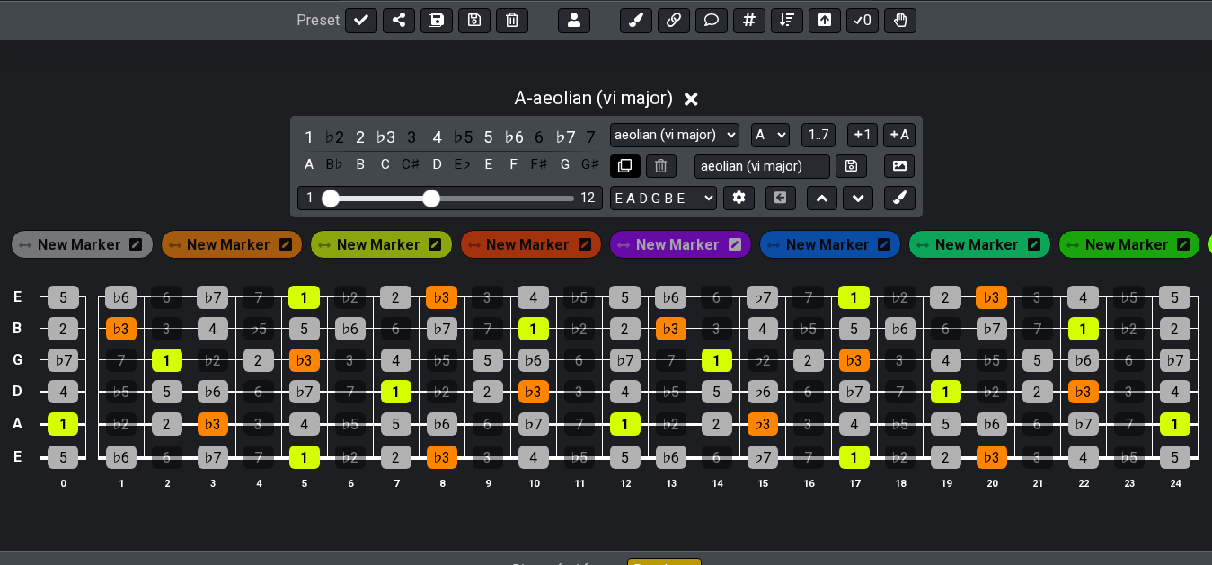
click at [622, 172] on icon at bounding box center [624, 165] width 13 height 13
select select "aeolian (vi major)"
select select "A"
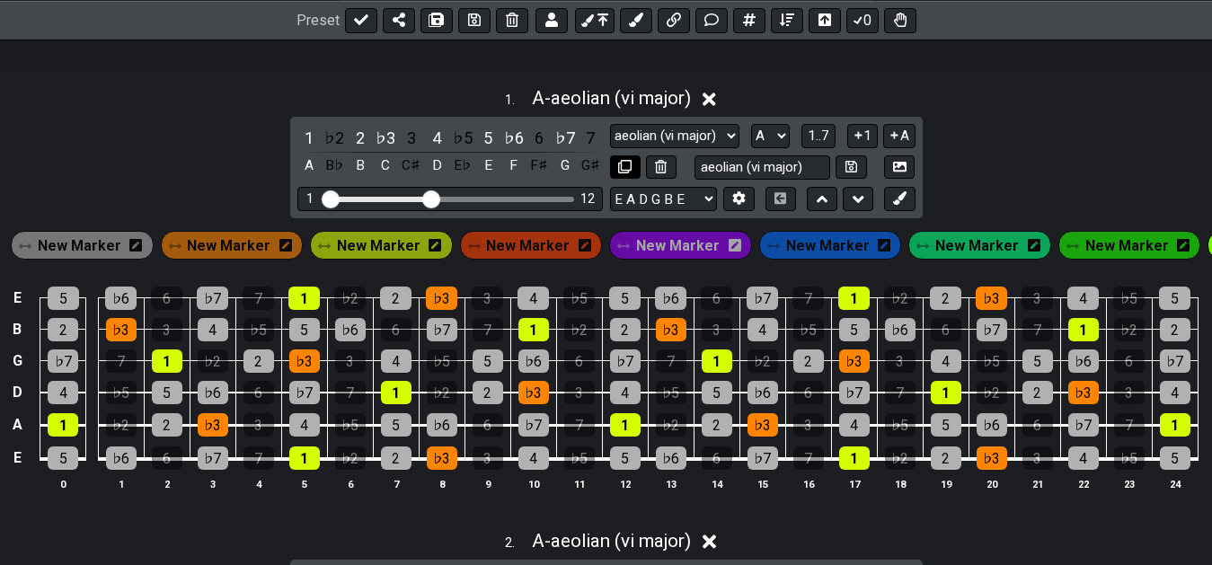
click at [622, 172] on icon at bounding box center [624, 166] width 13 height 13
select select "aeolian (vi major)"
select select "A"
click at [624, 172] on icon at bounding box center [624, 166] width 13 height 13
select select "aeolian (vi major)"
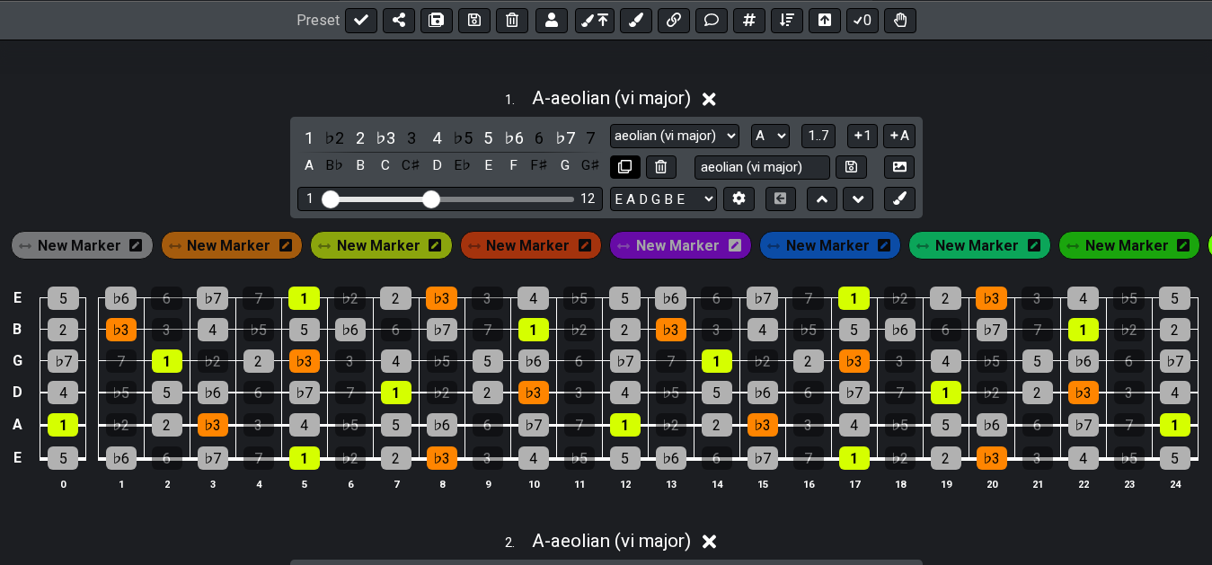
select select "A"
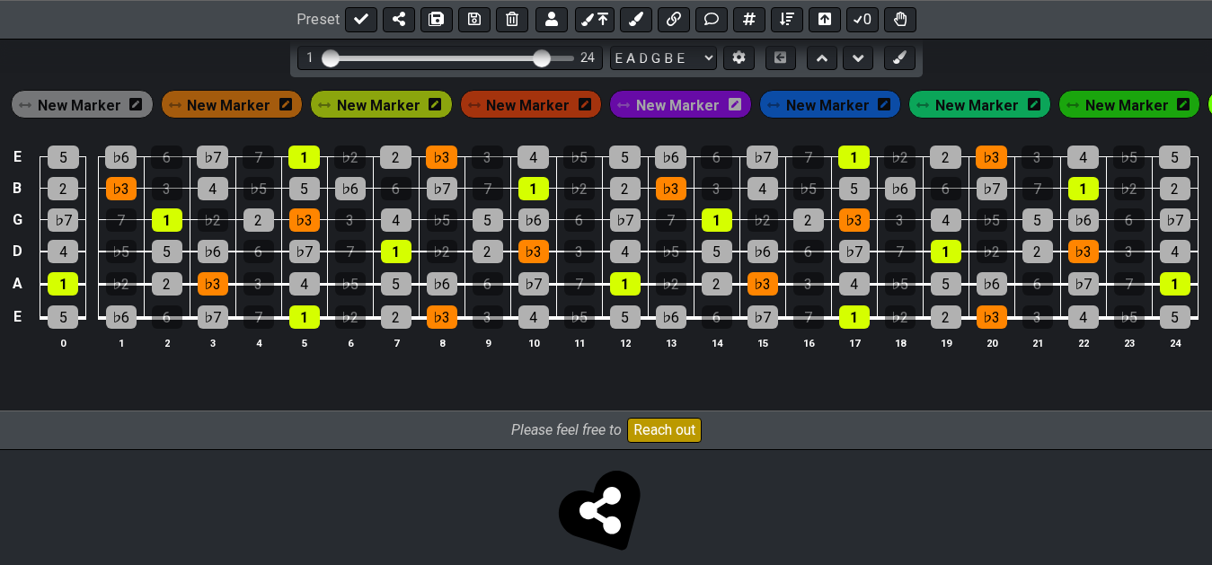
scroll to position [1815, 0]
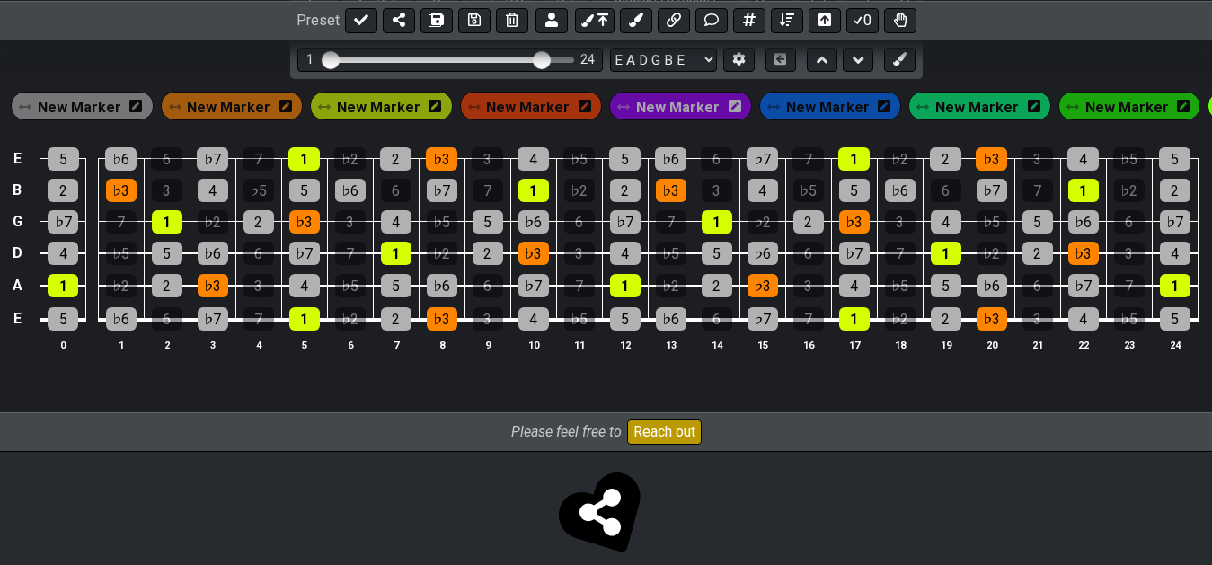
click at [622, 40] on button at bounding box center [625, 28] width 31 height 24
select select "aeolian (vi major)"
select select "A"
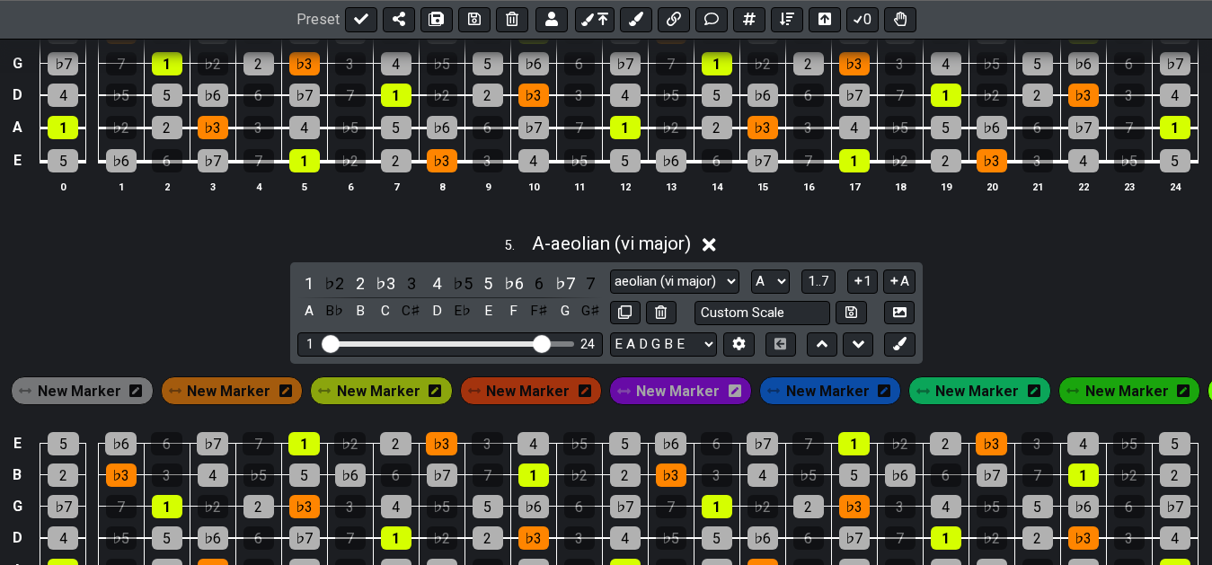
scroll to position [1998, 0]
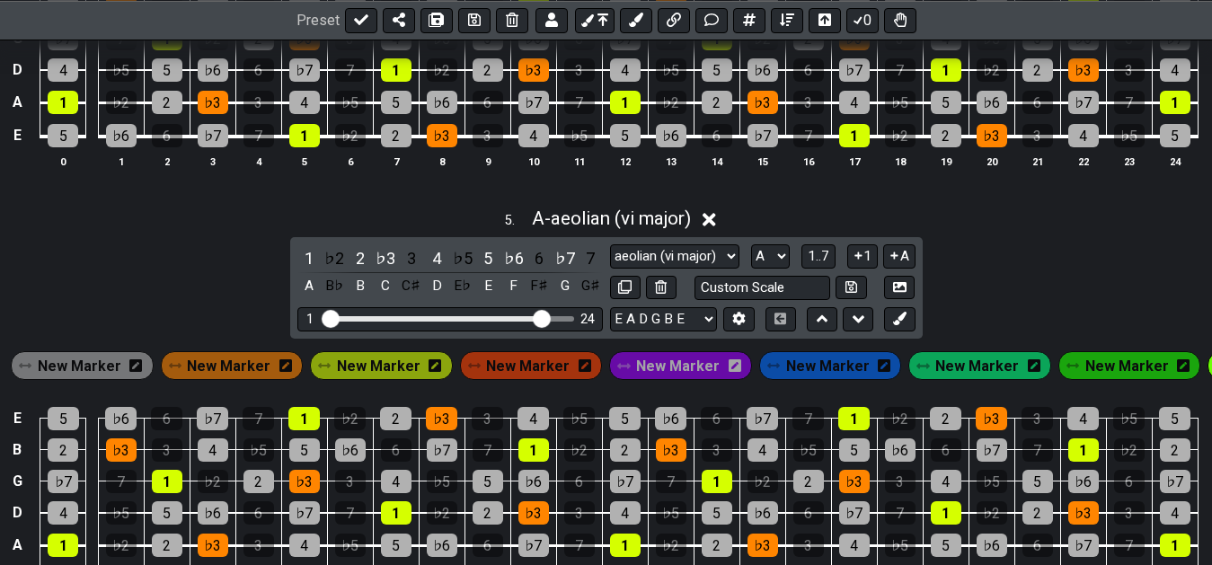
click at [89, 379] on span "New Marker" at bounding box center [80, 366] width 84 height 26
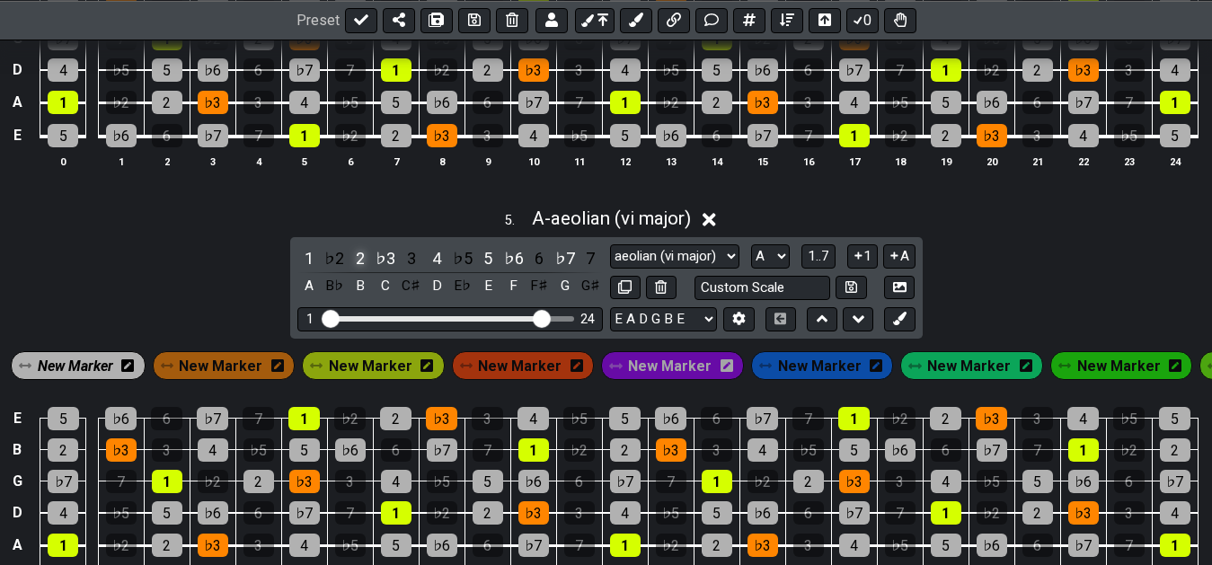
click at [359, 270] on div "2" at bounding box center [360, 258] width 23 height 24
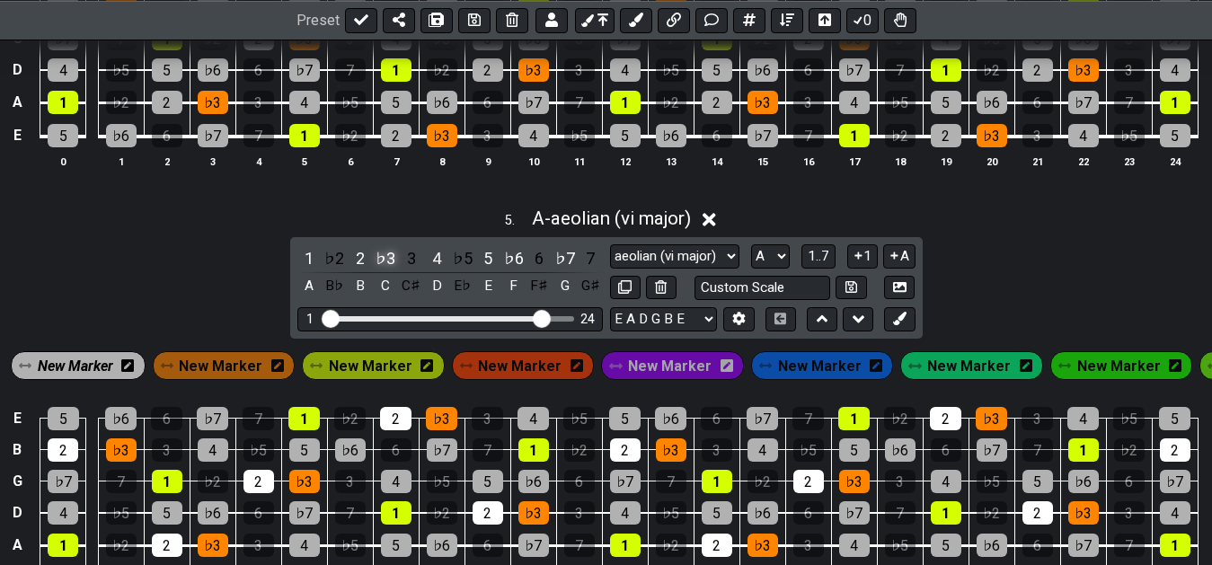
click at [385, 270] on div "♭3" at bounding box center [385, 258] width 23 height 24
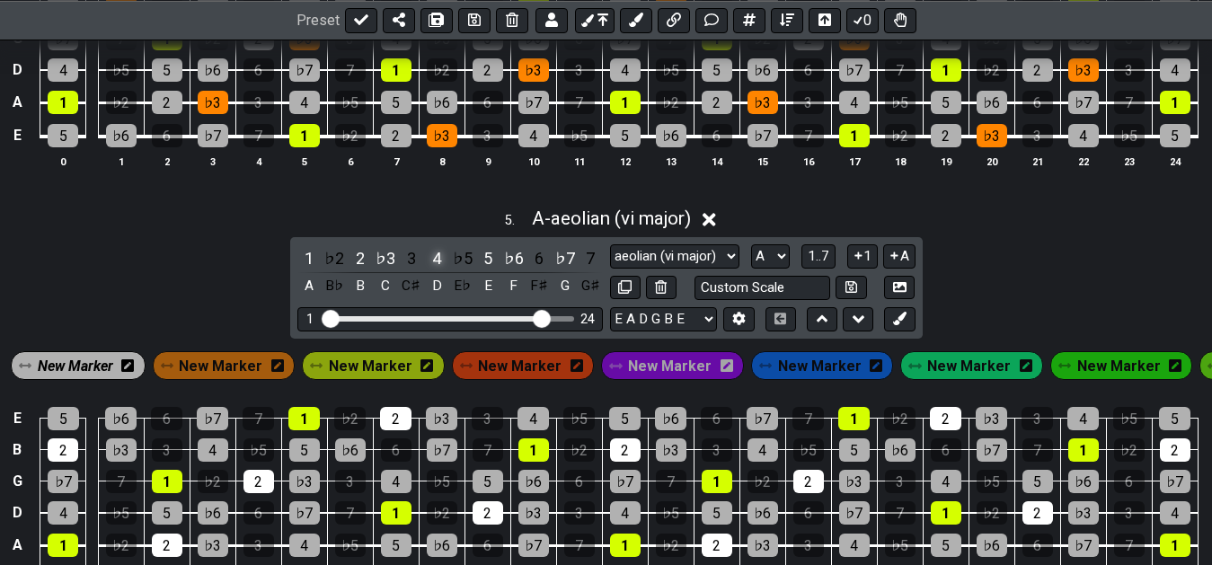
click at [436, 270] on div "4" at bounding box center [436, 258] width 23 height 24
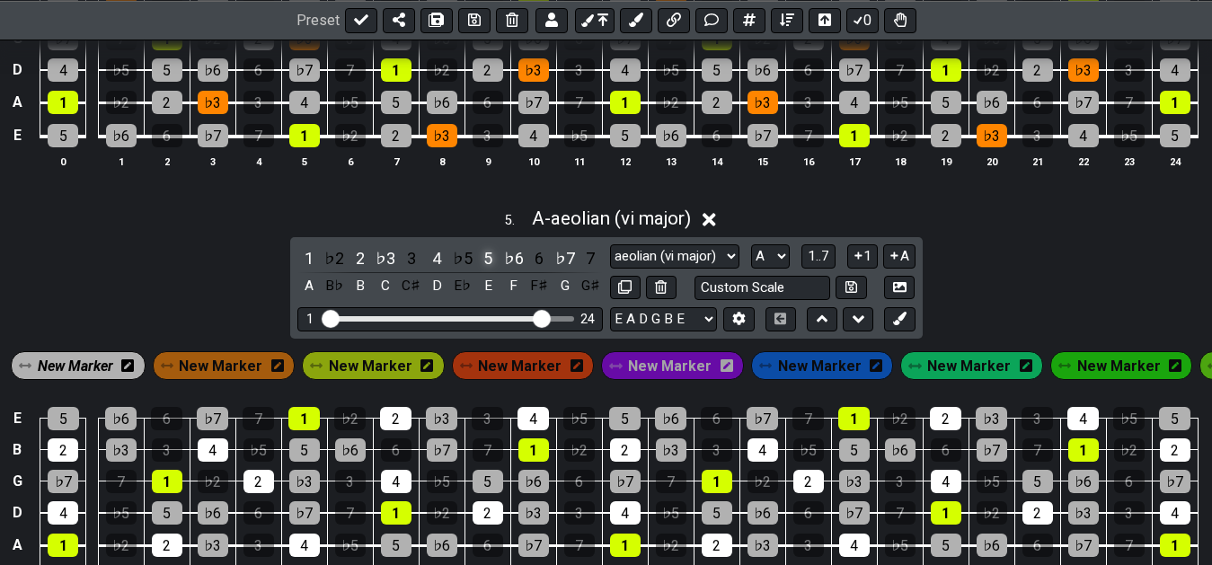
click at [479, 270] on div "5" at bounding box center [487, 258] width 23 height 24
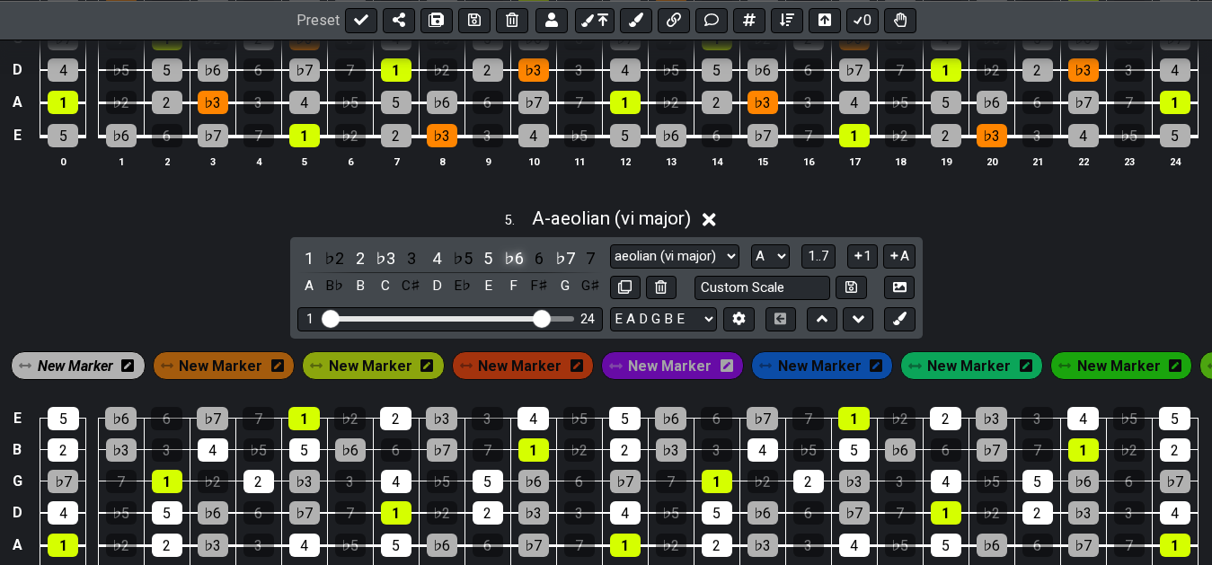
click at [519, 270] on div "♭6" at bounding box center [513, 258] width 23 height 24
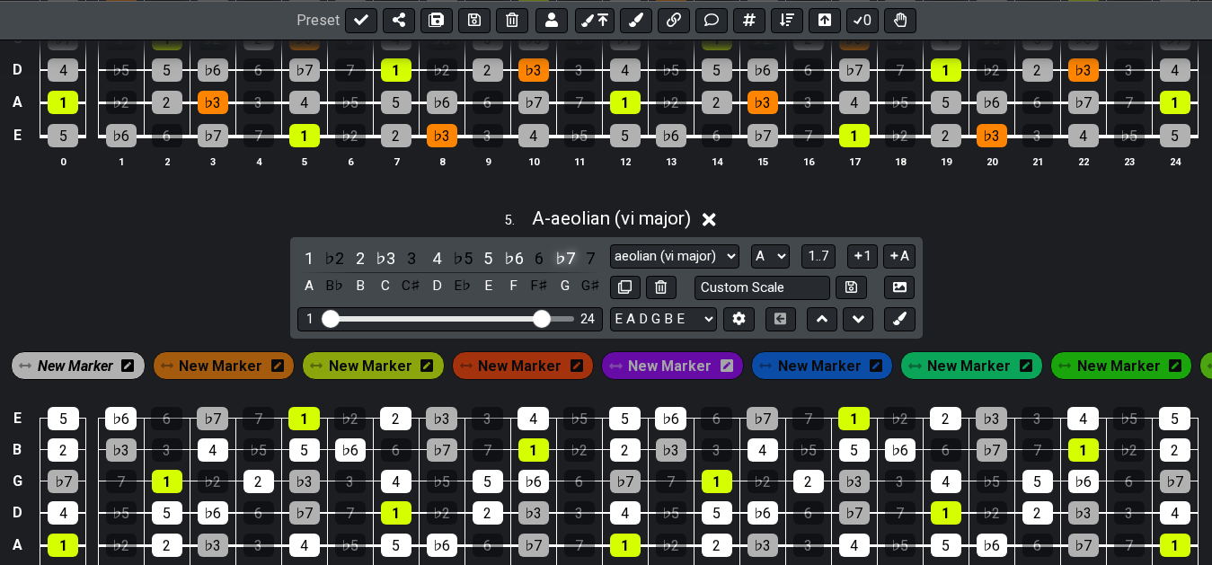
click at [559, 270] on div "♭7" at bounding box center [564, 258] width 23 height 24
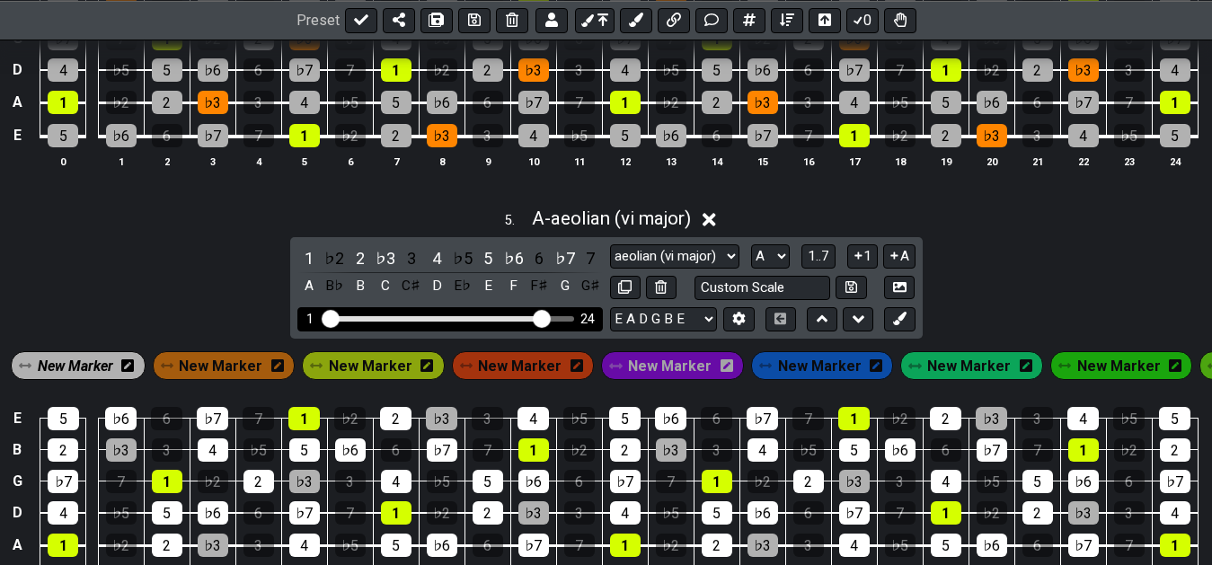
scroll to position [2181, 0]
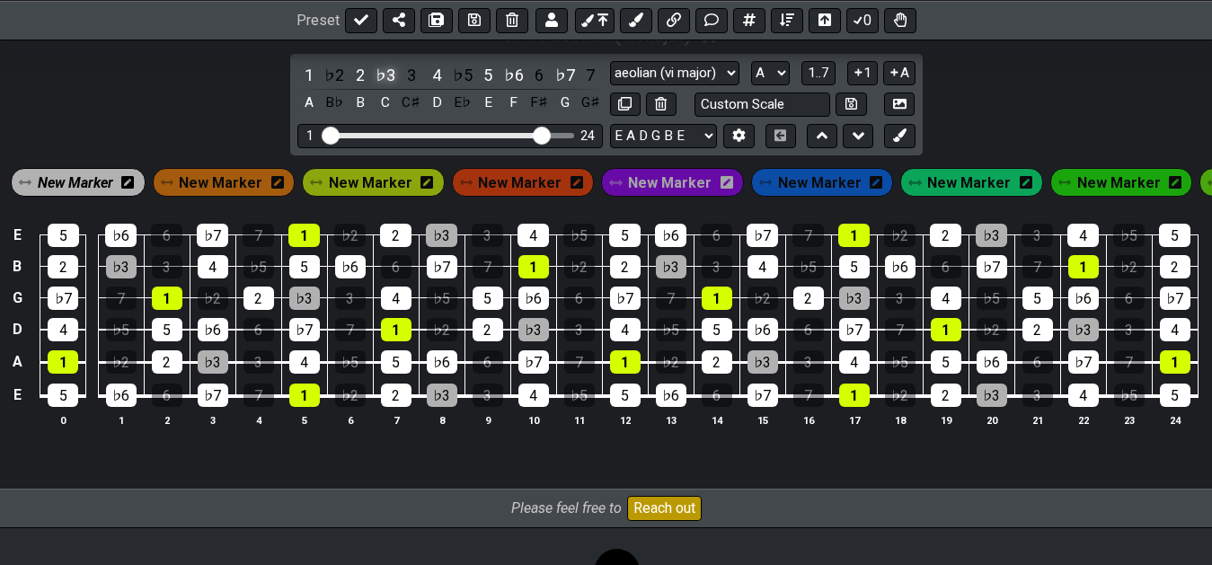
click at [383, 87] on div "♭3" at bounding box center [385, 75] width 23 height 24
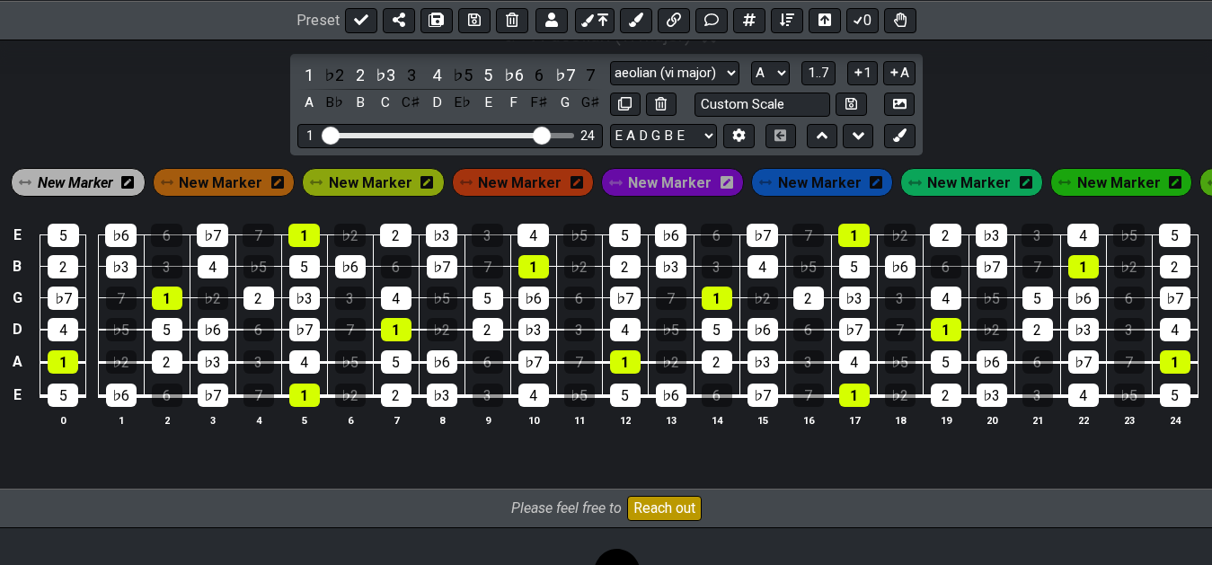
click at [238, 196] on span "New Marker" at bounding box center [221, 183] width 84 height 26
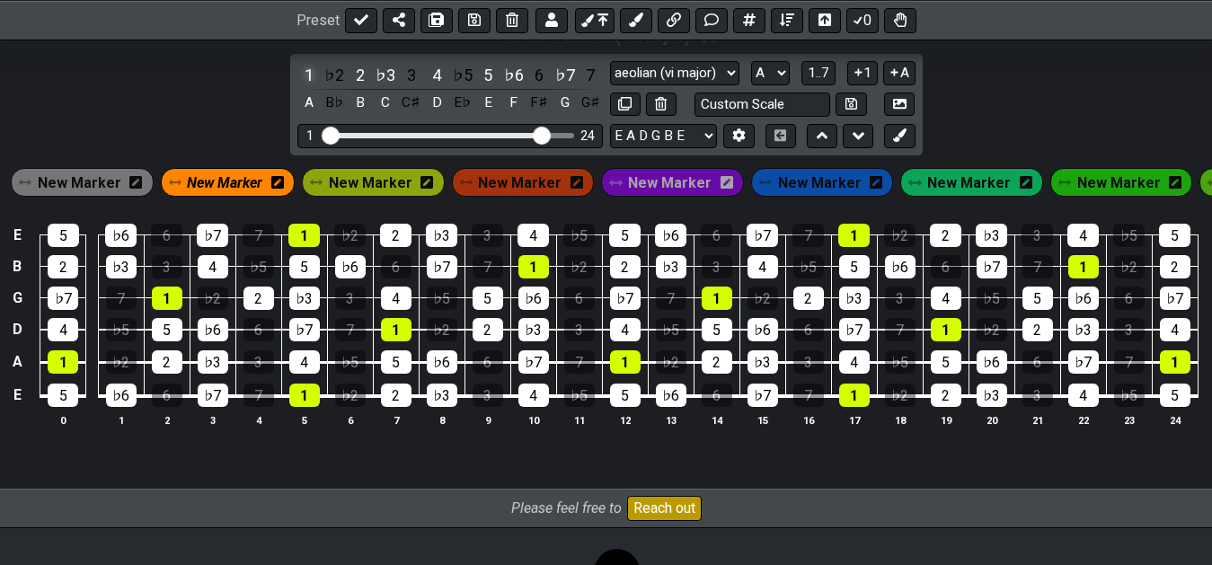
click at [303, 87] on div "1" at bounding box center [308, 75] width 23 height 24
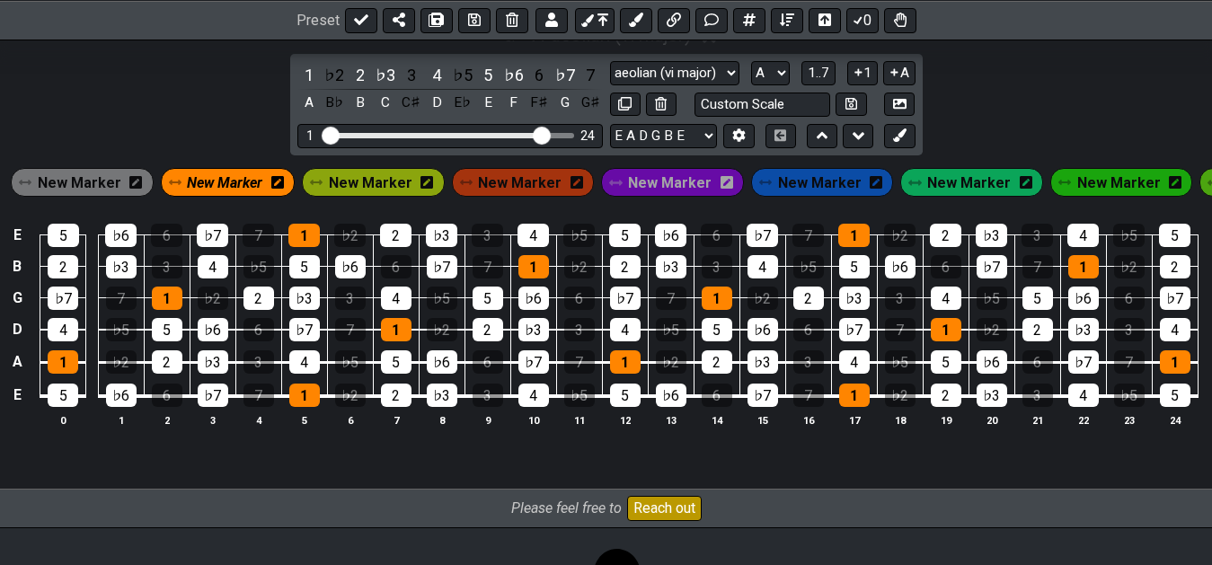
click at [240, 196] on span "New Marker" at bounding box center [224, 183] width 75 height 26
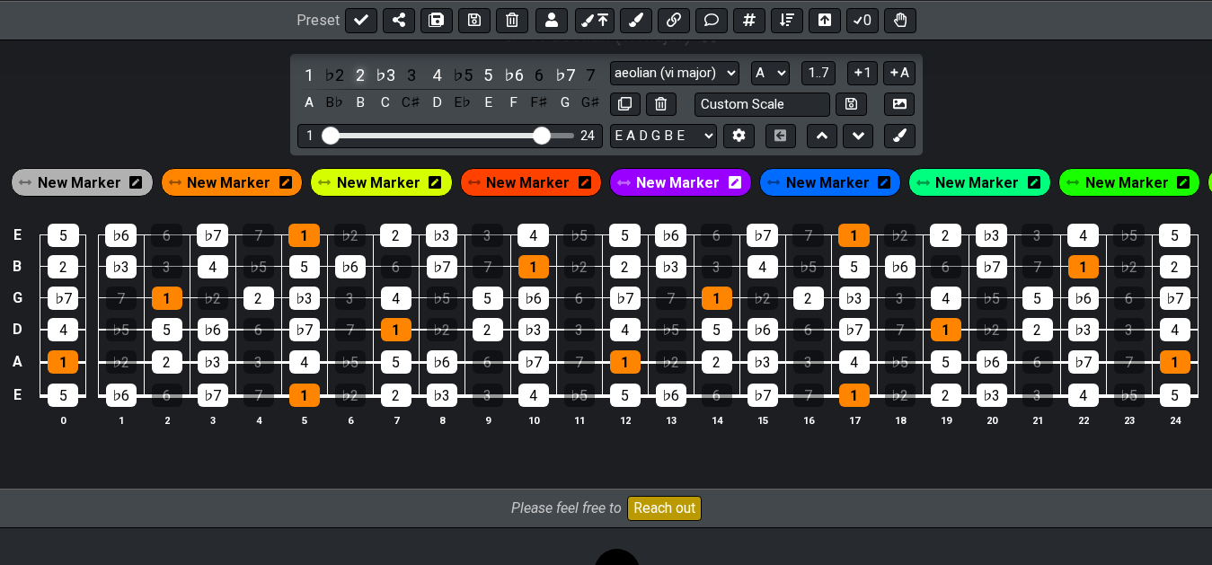
click at [349, 87] on div "2" at bounding box center [360, 75] width 23 height 24
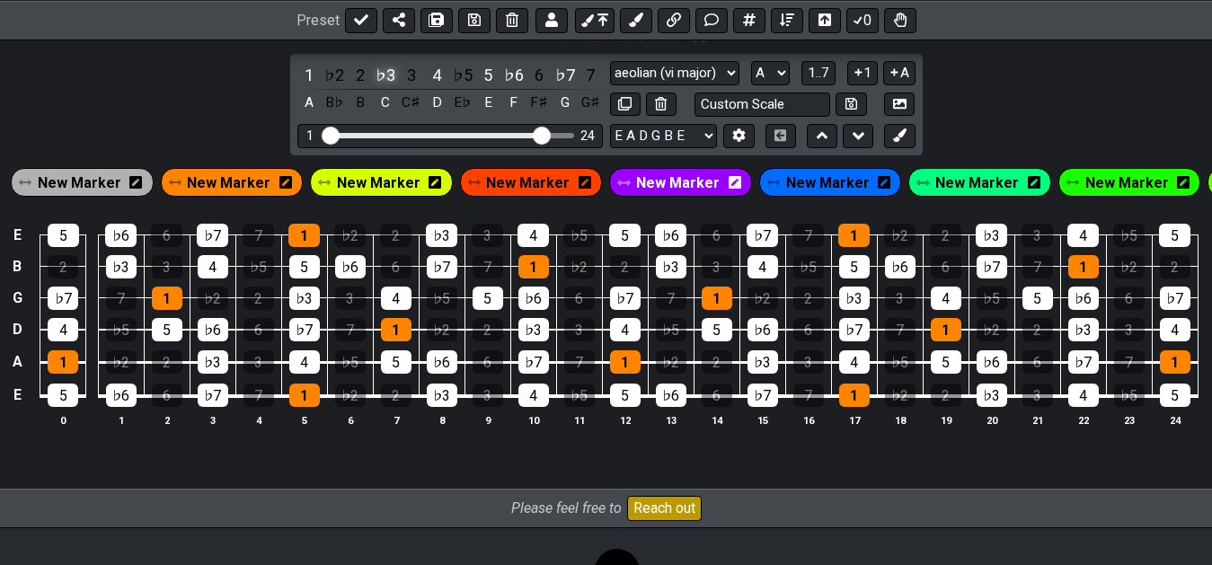
click at [392, 87] on div "♭3" at bounding box center [385, 75] width 23 height 24
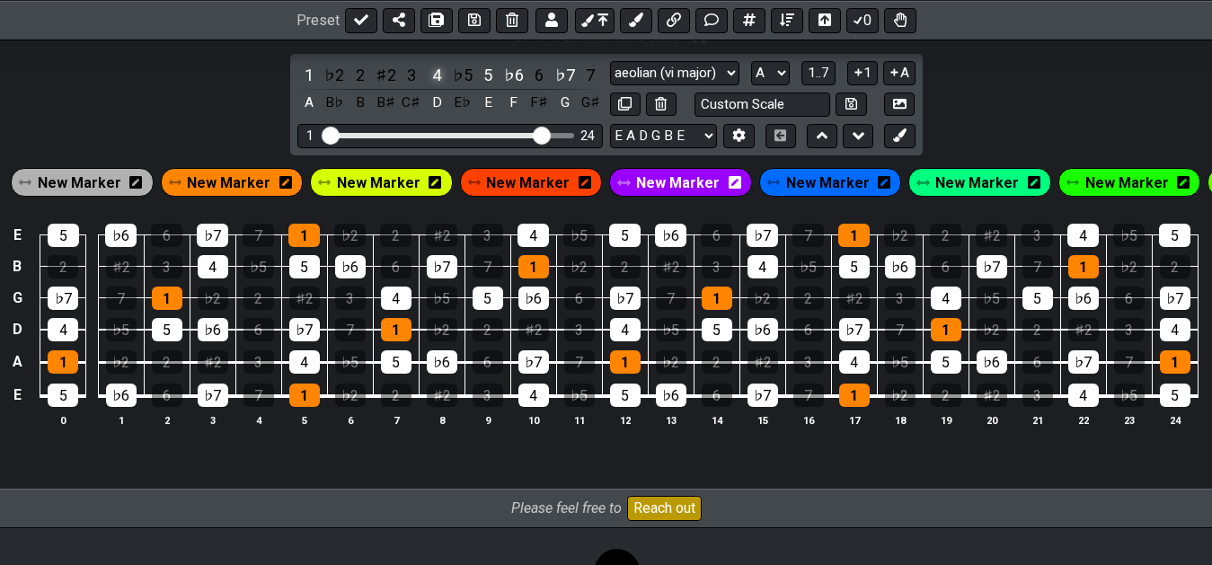
click at [438, 87] on div "4" at bounding box center [436, 75] width 23 height 24
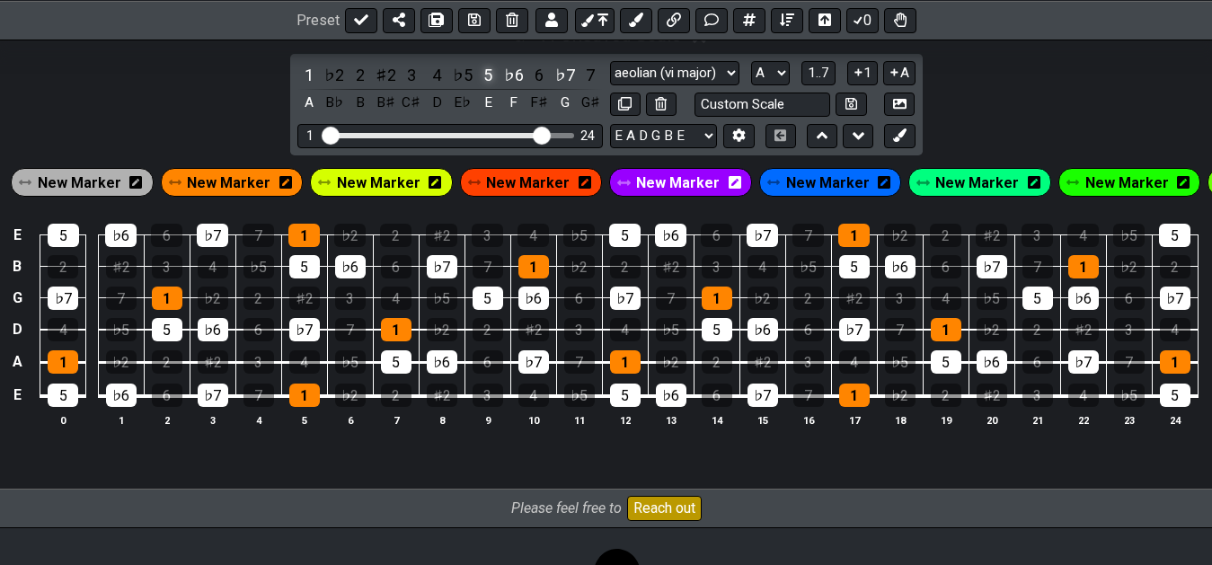
click at [492, 87] on div "5" at bounding box center [487, 75] width 23 height 24
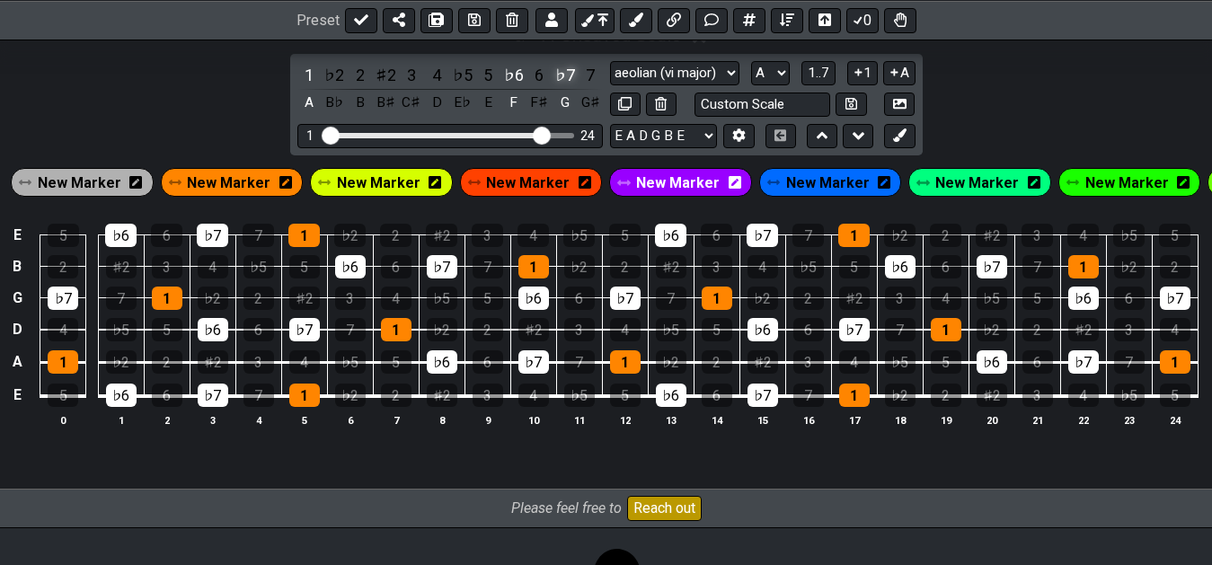
drag, startPoint x: 512, startPoint y: 143, endPoint x: 570, endPoint y: 139, distance: 57.6
click at [513, 87] on div "♭6" at bounding box center [513, 75] width 23 height 24
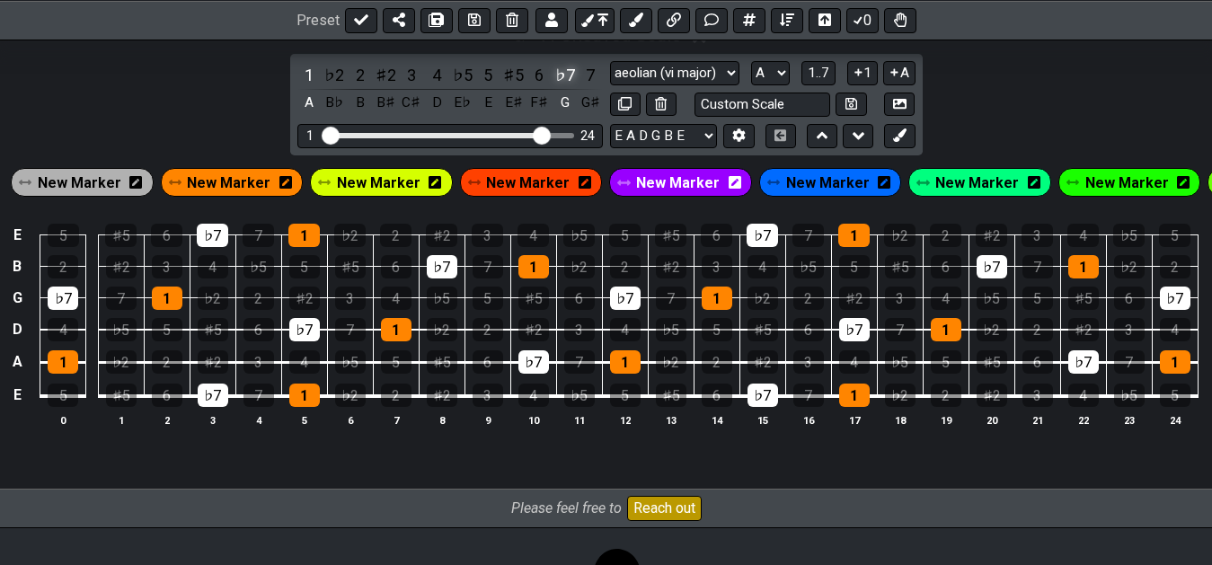
click at [564, 87] on div "♭7" at bounding box center [564, 75] width 23 height 24
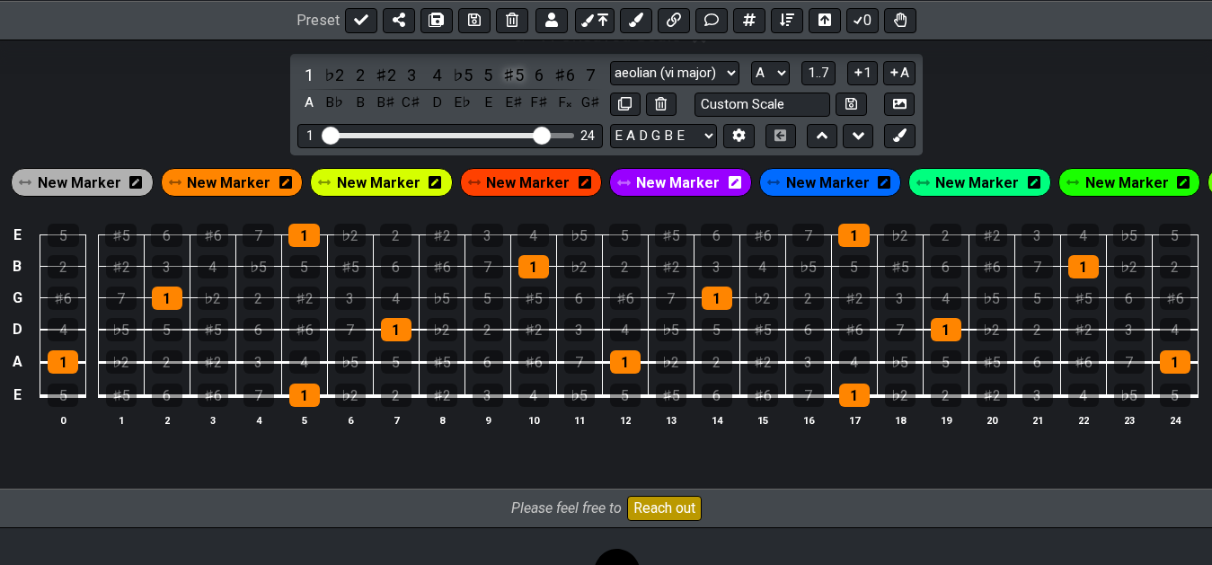
click at [512, 87] on div "♯5" at bounding box center [513, 75] width 23 height 24
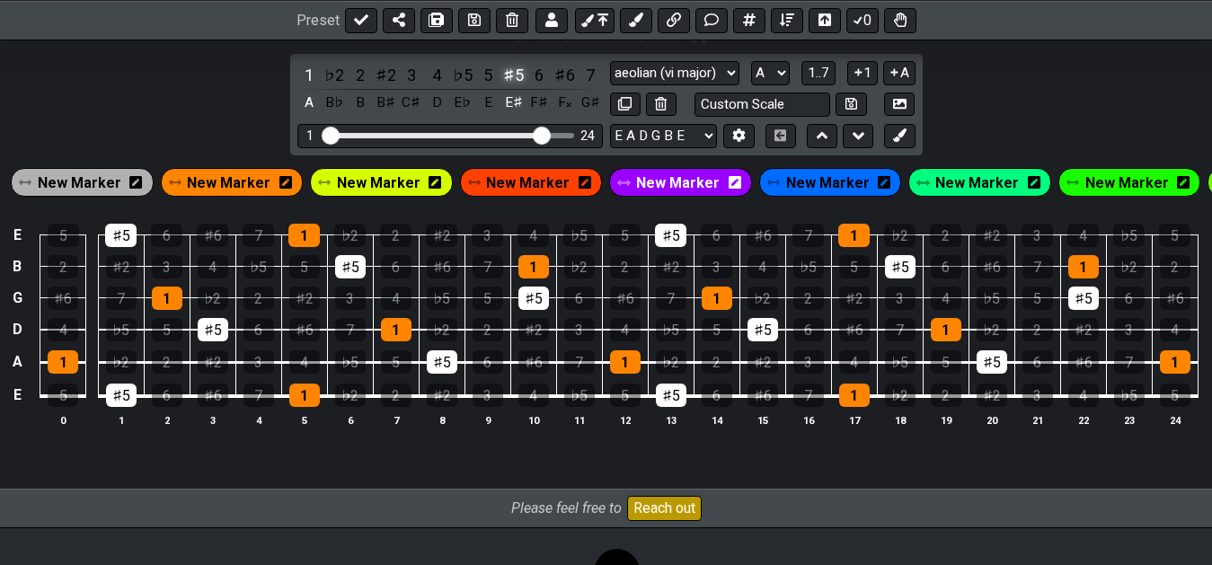
click at [512, 87] on div "♯5" at bounding box center [513, 75] width 23 height 24
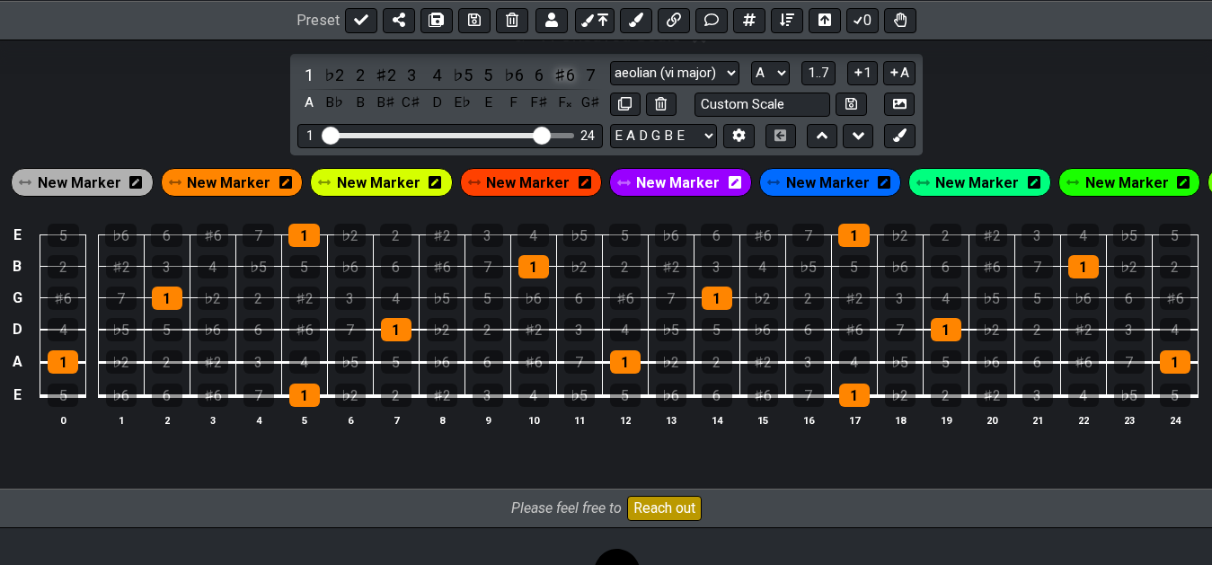
click at [563, 87] on div "♯6" at bounding box center [564, 75] width 23 height 24
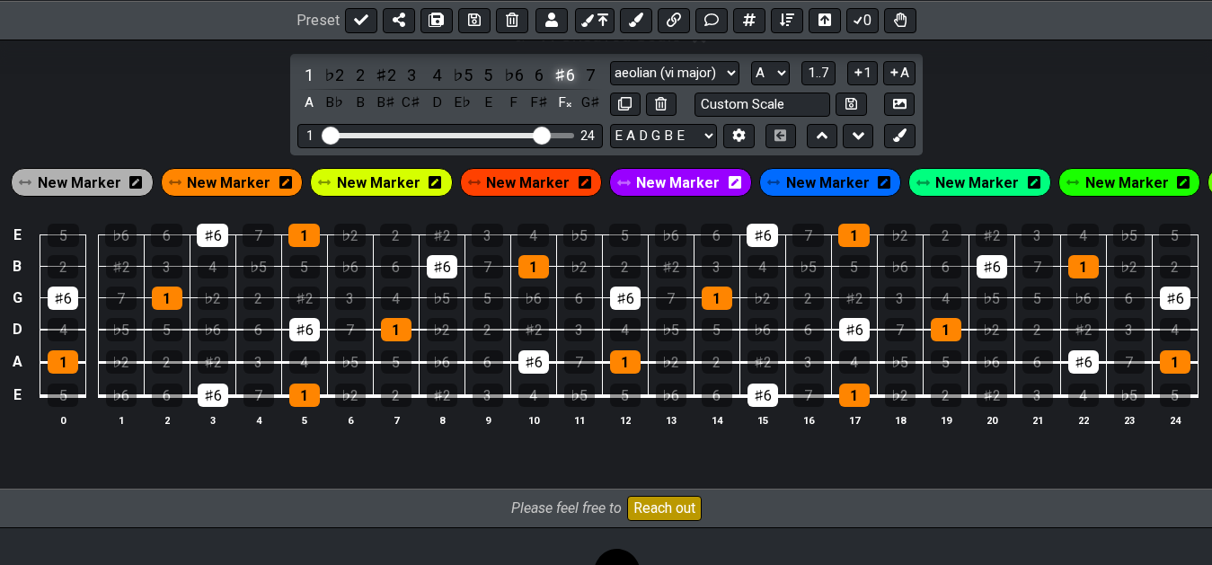
click at [563, 87] on div "♯6" at bounding box center [564, 75] width 23 height 24
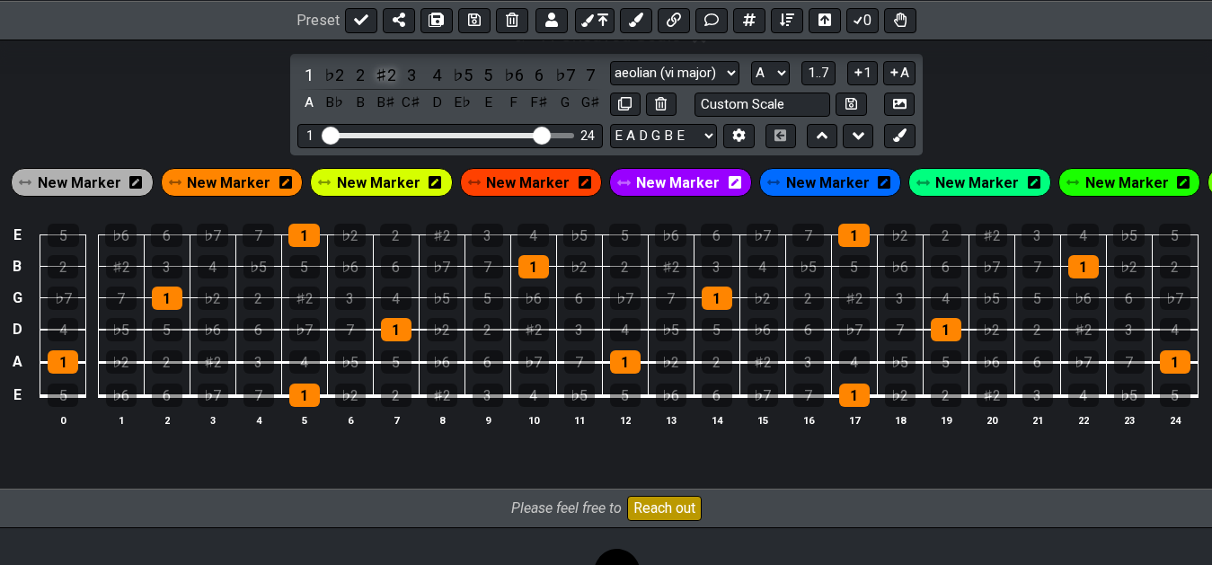
click at [384, 87] on div "♯2" at bounding box center [385, 75] width 23 height 24
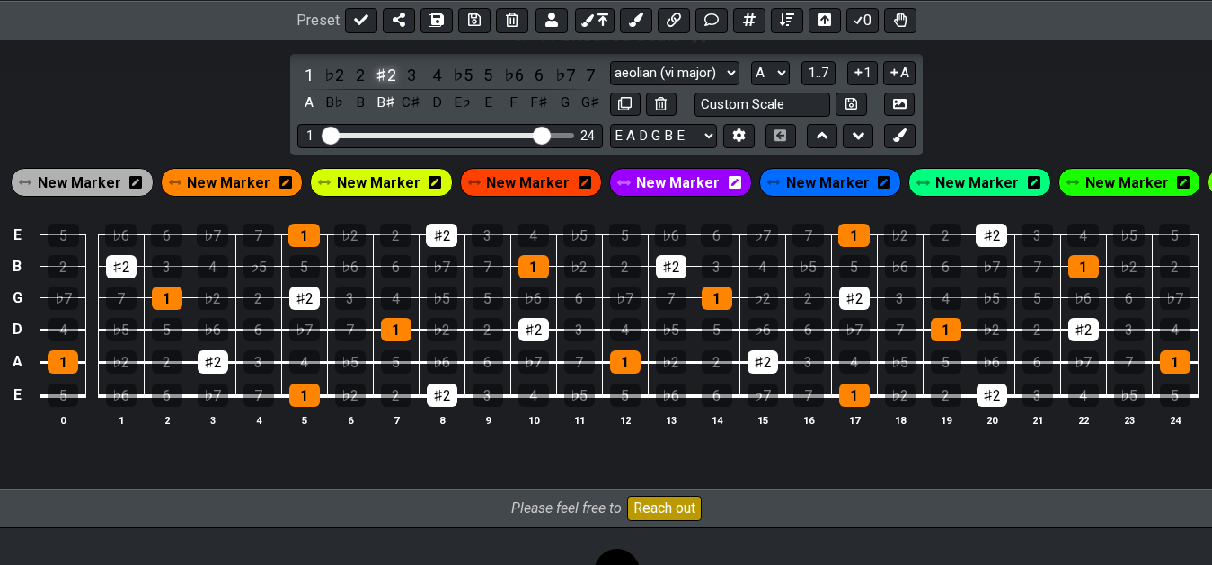
click at [384, 87] on div "♯2" at bounding box center [385, 75] width 23 height 24
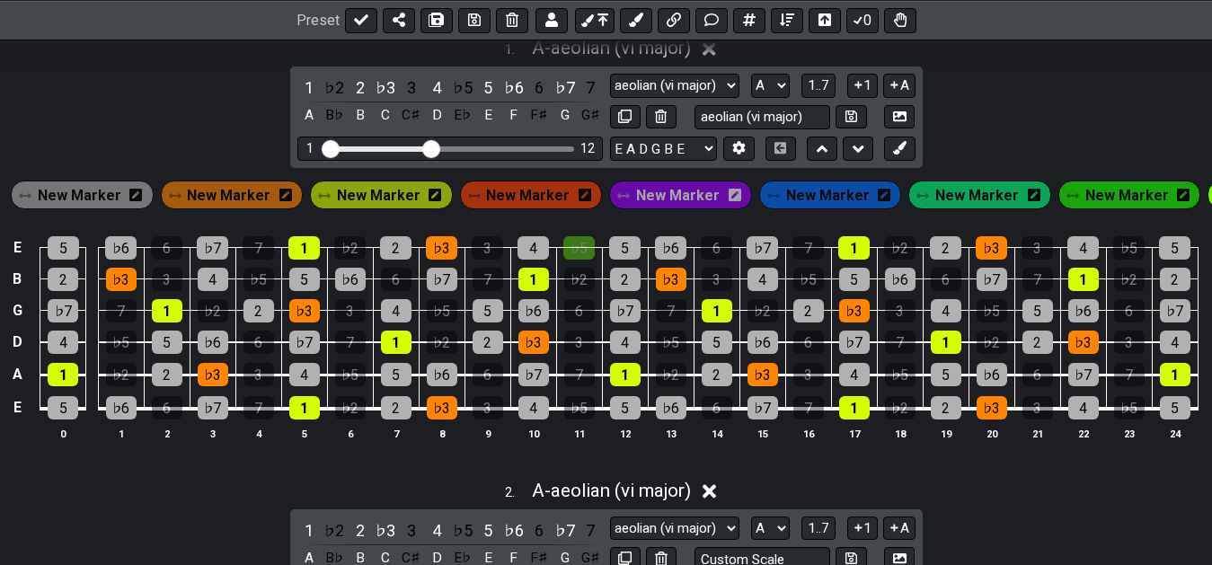
scroll to position [0, 99]
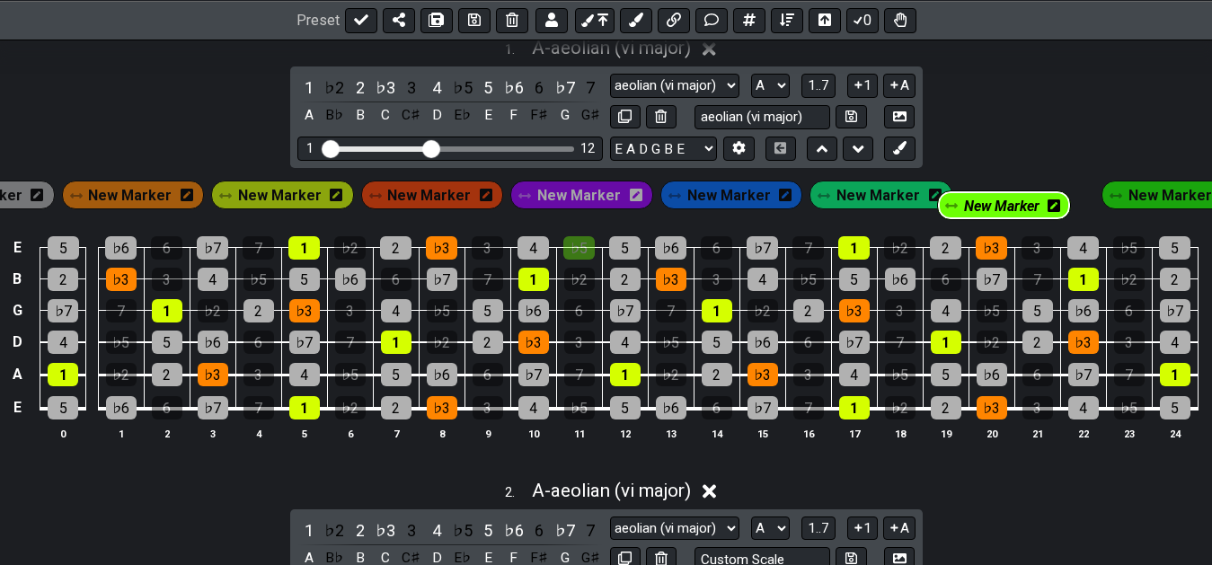
drag, startPoint x: 1133, startPoint y: 194, endPoint x: 999, endPoint y: 201, distance: 134.1
click at [999, 201] on div "New Marker New Marker New Marker New Marker New Marker New Marker New Marker Ne…" at bounding box center [577, 195] width 1339 height 36
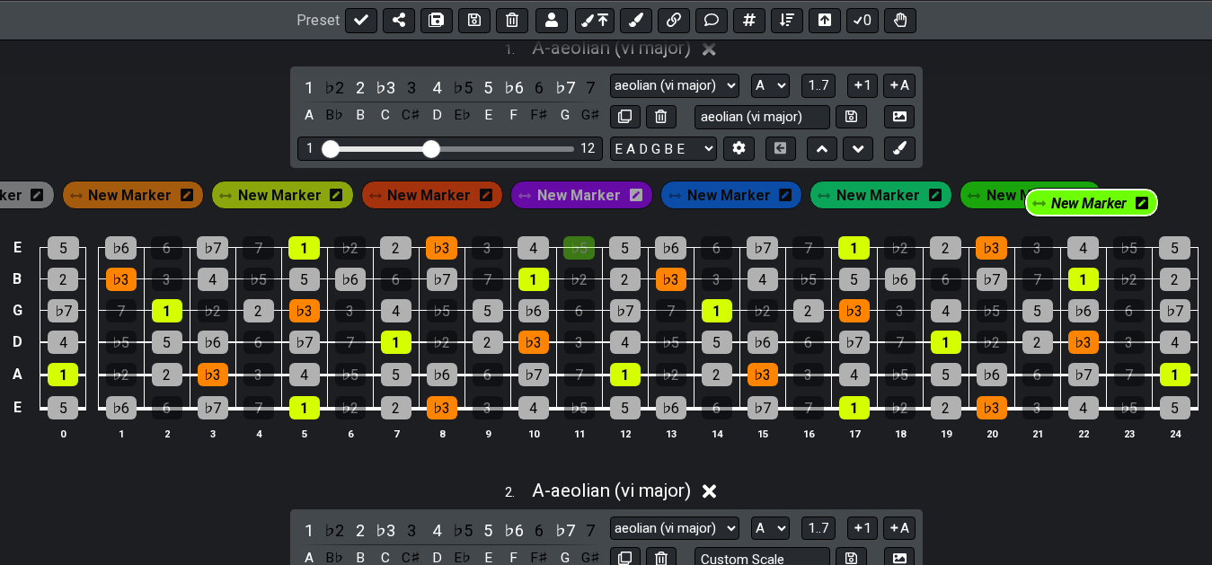
drag, startPoint x: 984, startPoint y: 190, endPoint x: 1092, endPoint y: 195, distance: 108.8
click at [1092, 195] on div "New Marker New Marker New Marker New Marker New Marker New Marker New Marker Ne…" at bounding box center [577, 195] width 1339 height 36
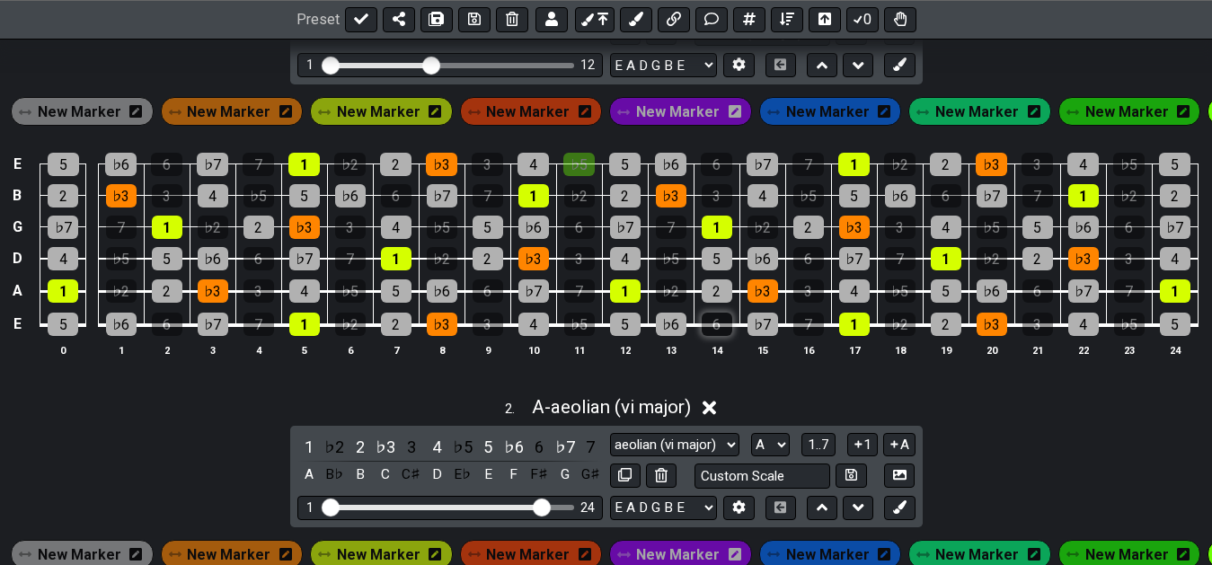
scroll to position [398, 0]
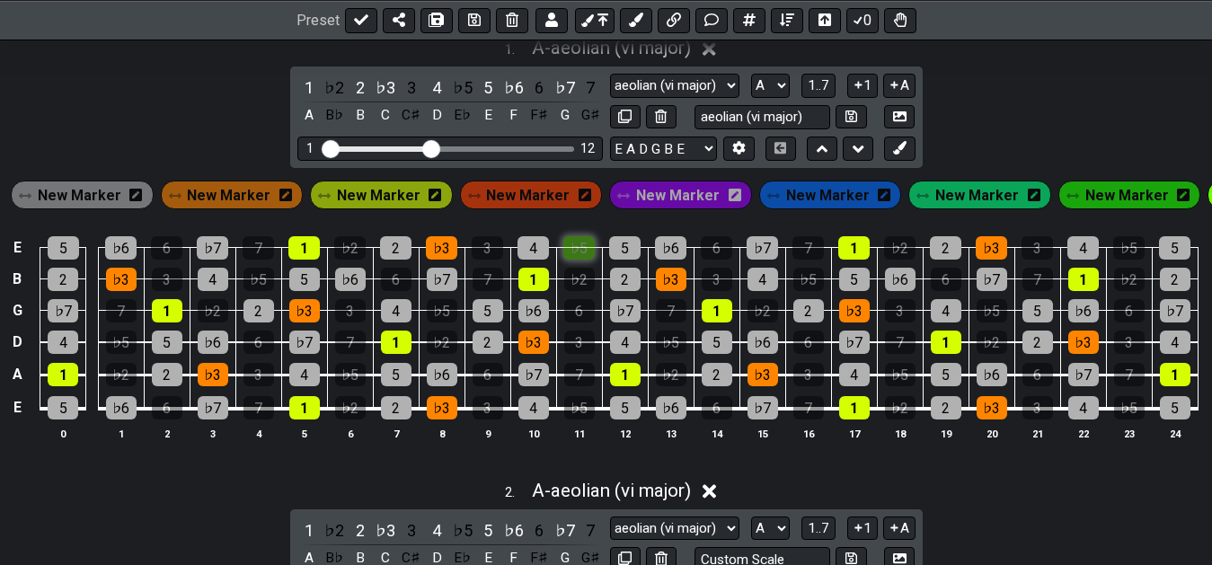
click at [588, 260] on div "♭5" at bounding box center [578, 247] width 31 height 23
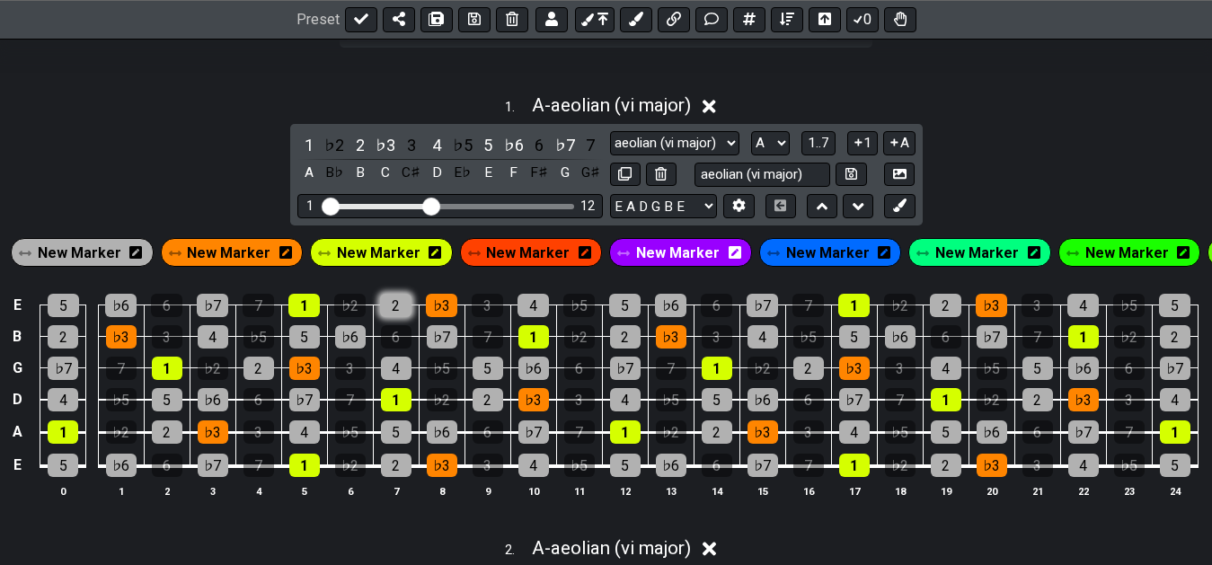
scroll to position [306, 0]
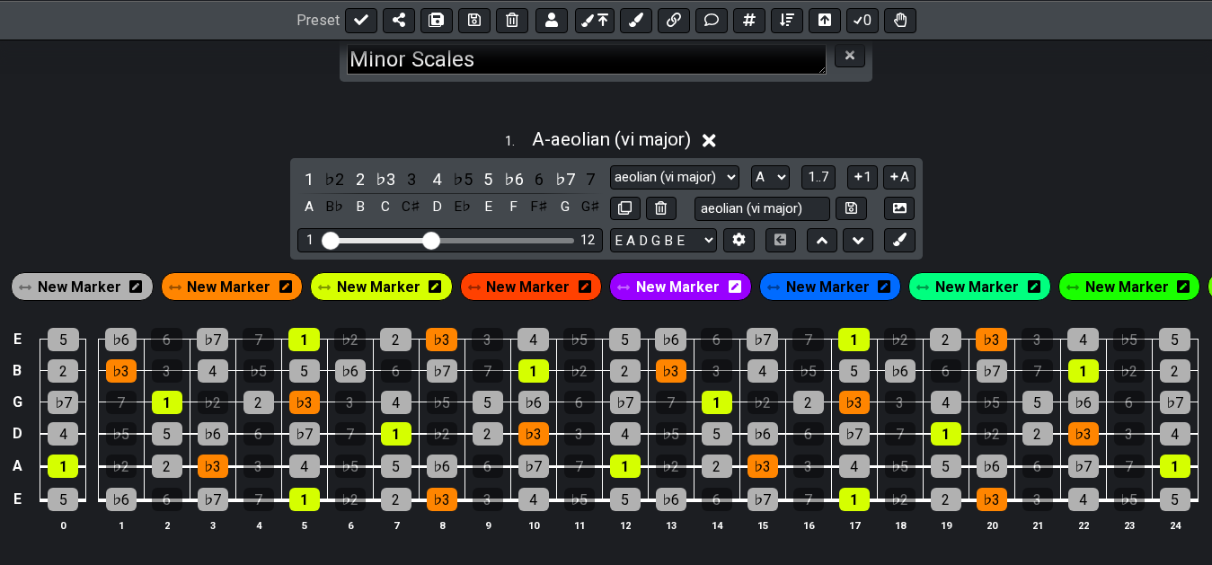
click at [370, 287] on span "New Marker" at bounding box center [379, 287] width 84 height 26
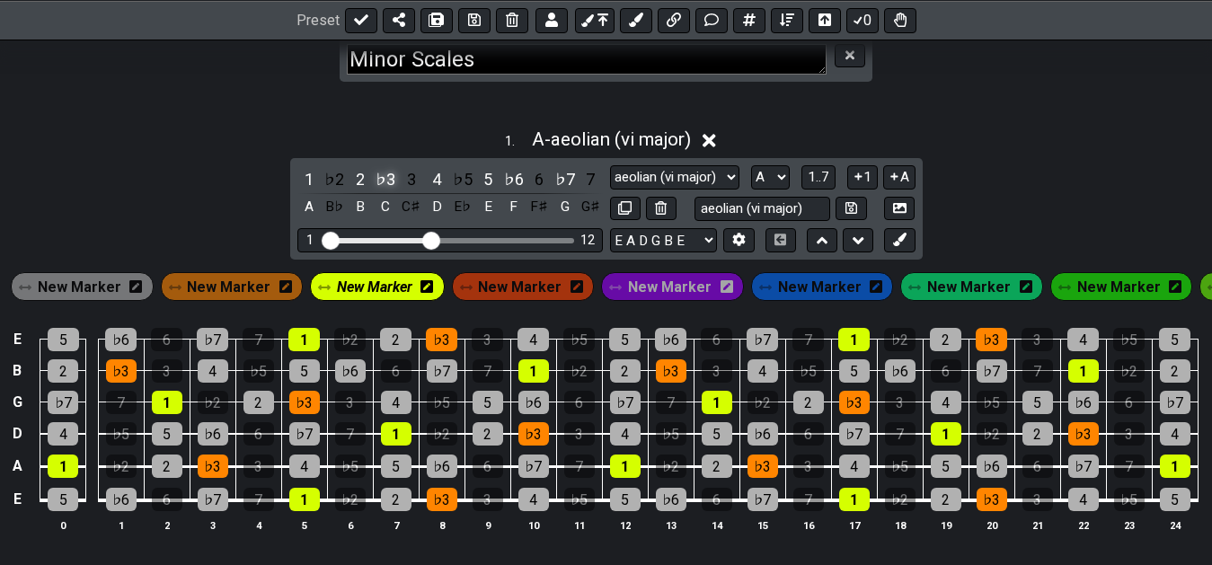
click at [385, 178] on div "♭3" at bounding box center [385, 179] width 23 height 24
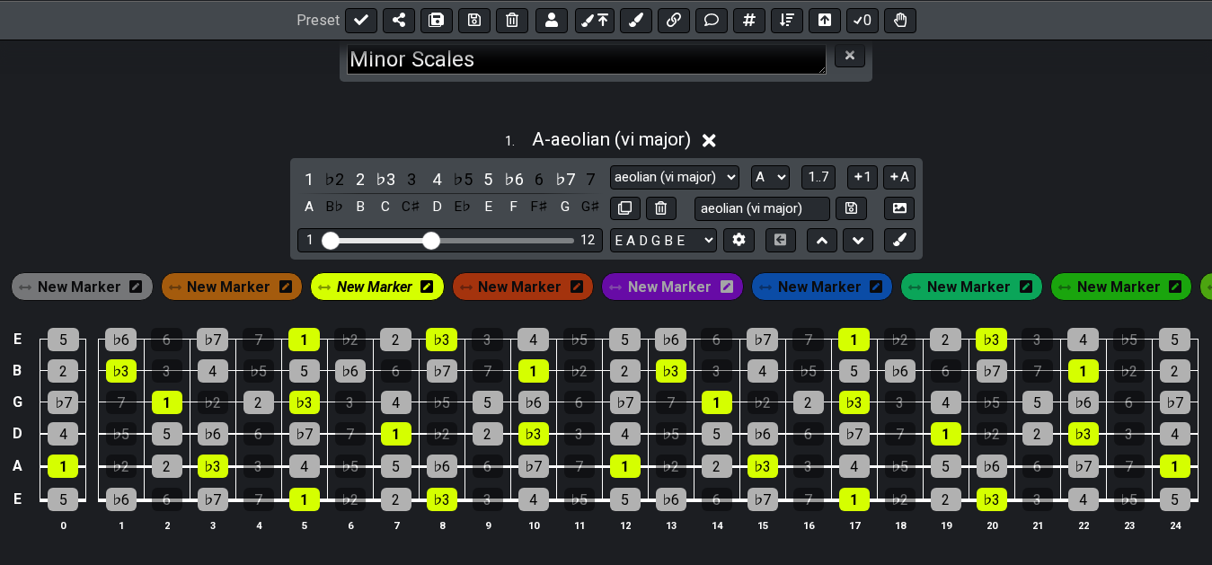
click at [236, 288] on span "New Marker" at bounding box center [229, 287] width 84 height 26
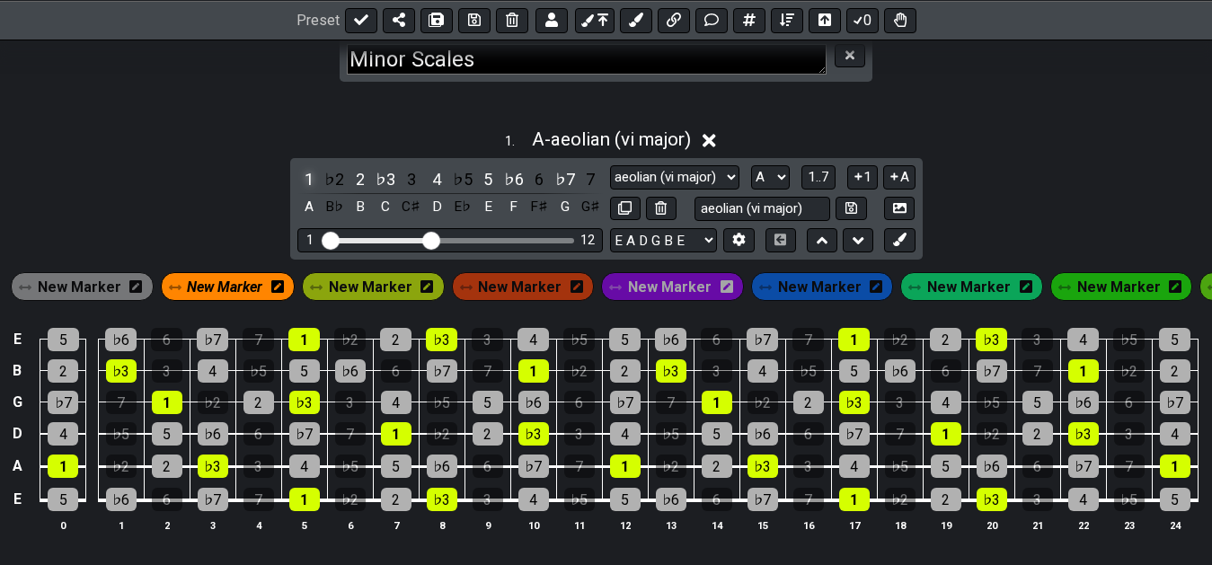
click at [308, 180] on div "1" at bounding box center [308, 179] width 23 height 24
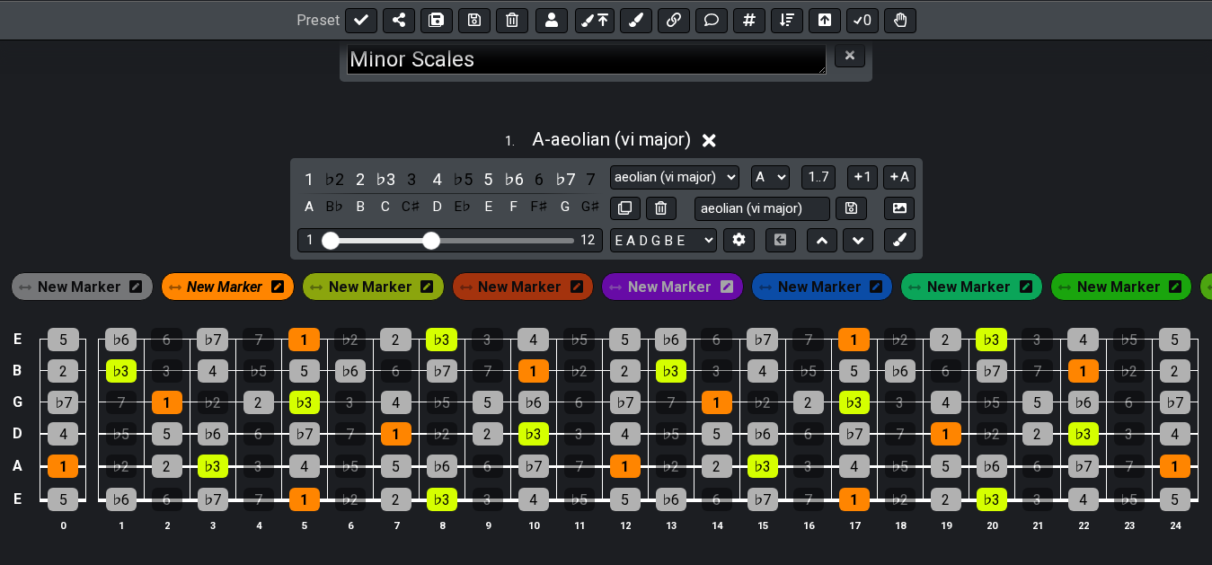
click at [238, 192] on div "1 . A - aeolian (vi major) 1 ♭2 2 ♭3 3 4 ♭5 5 ♭6 6 ♭7 7 A B♭ B C C♯ D E♭ E F F♯…" at bounding box center [606, 337] width 1212 height 439
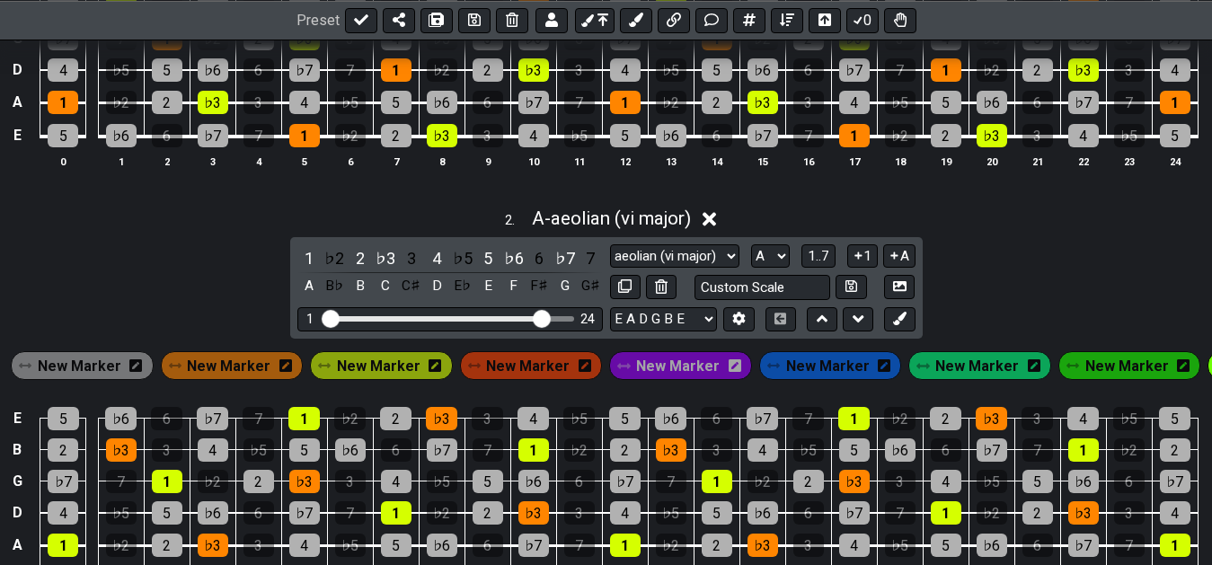
scroll to position [673, 0]
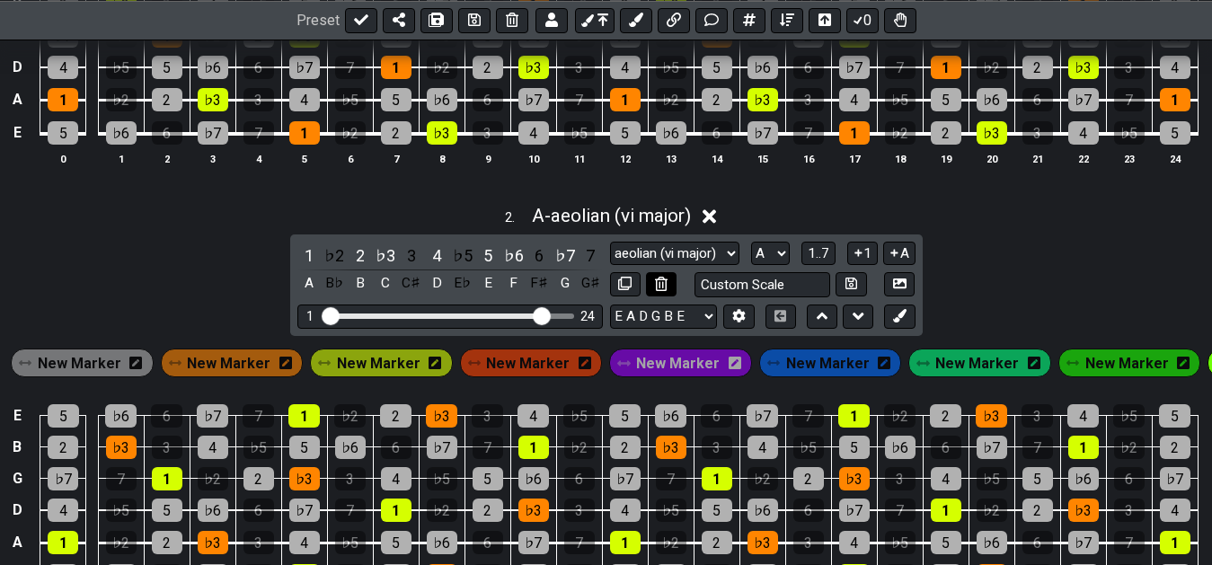
click at [663, 290] on icon at bounding box center [661, 283] width 12 height 13
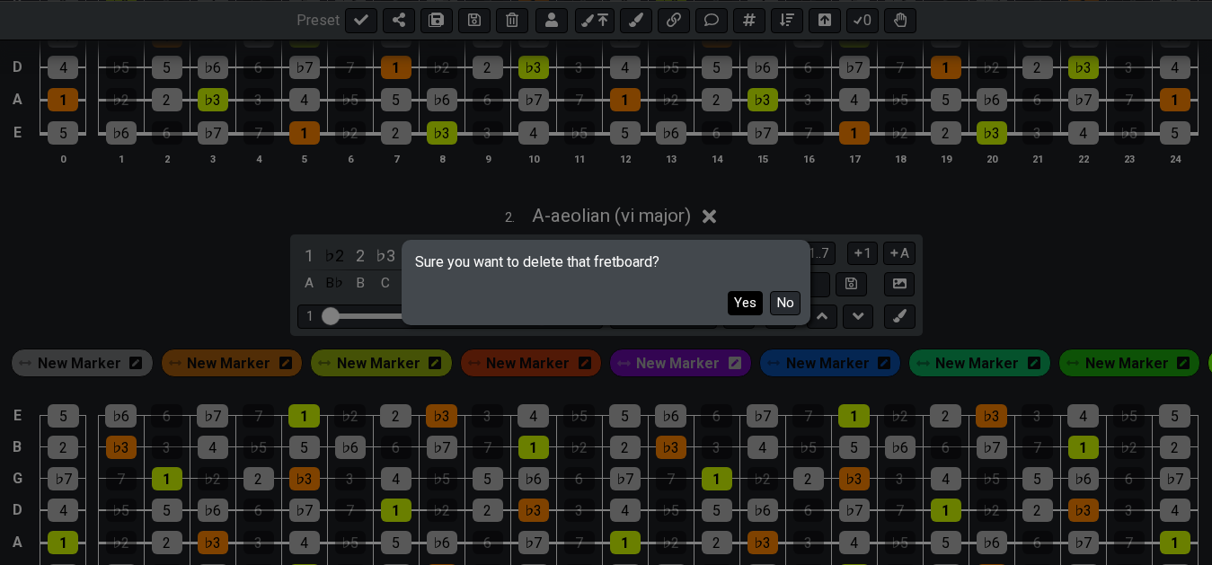
click at [749, 297] on button "Yes" at bounding box center [745, 303] width 35 height 24
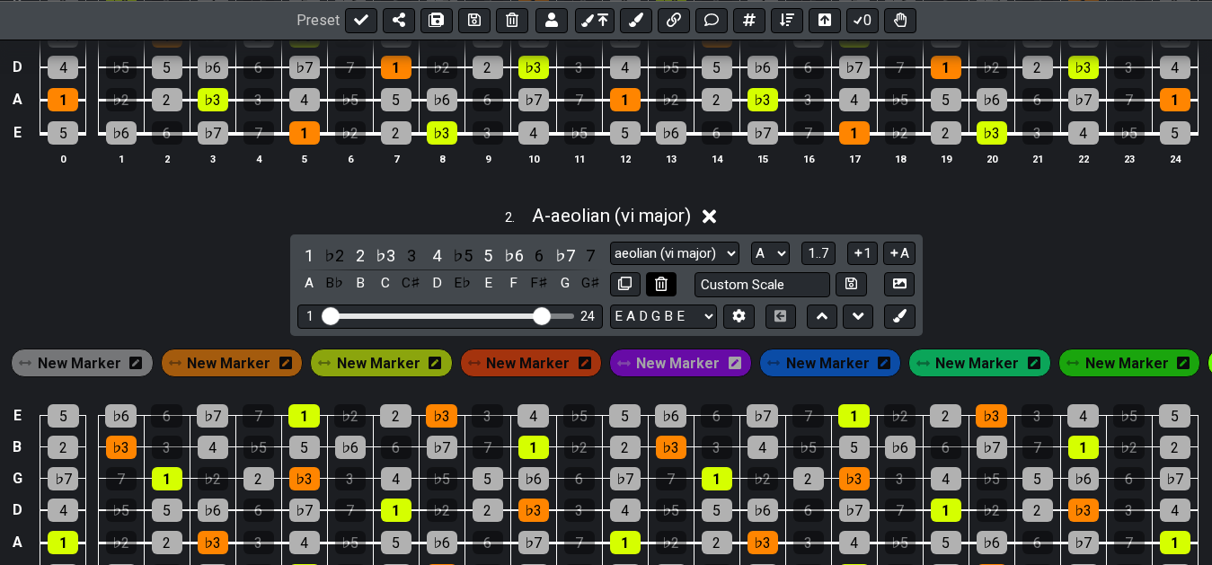
click at [655, 296] on button at bounding box center [661, 284] width 31 height 24
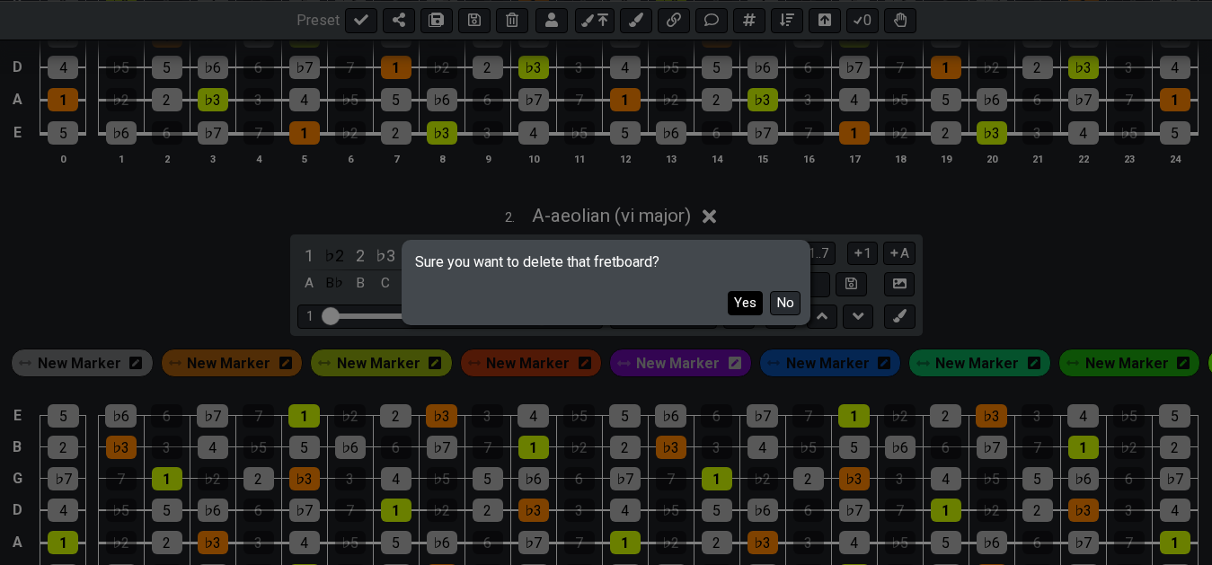
click at [744, 296] on button "Yes" at bounding box center [745, 303] width 35 height 24
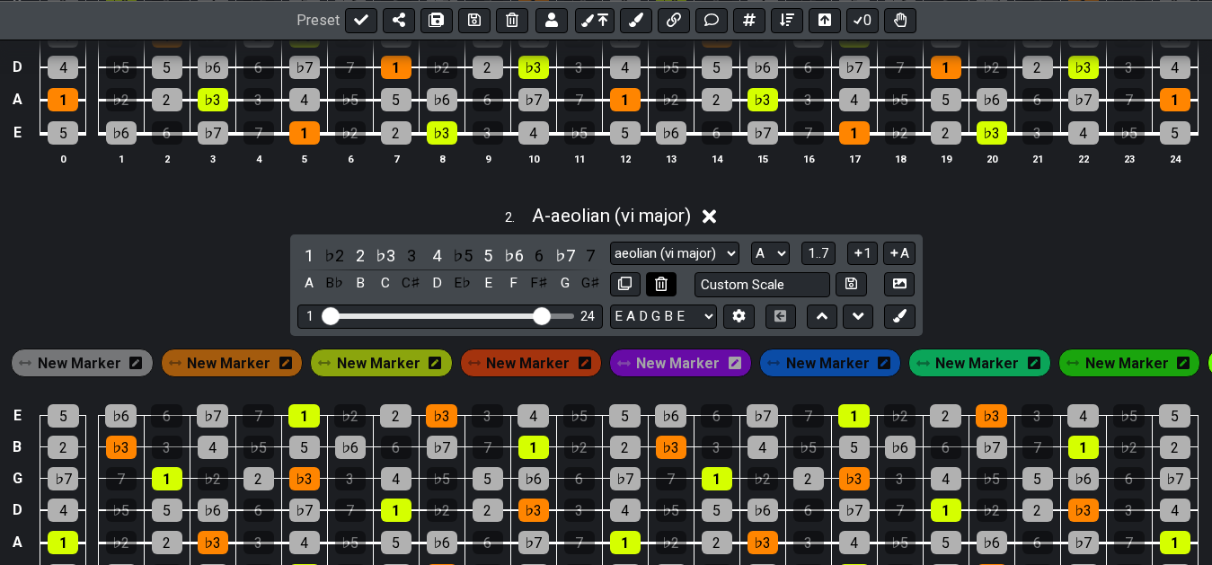
click at [662, 290] on icon at bounding box center [661, 283] width 12 height 13
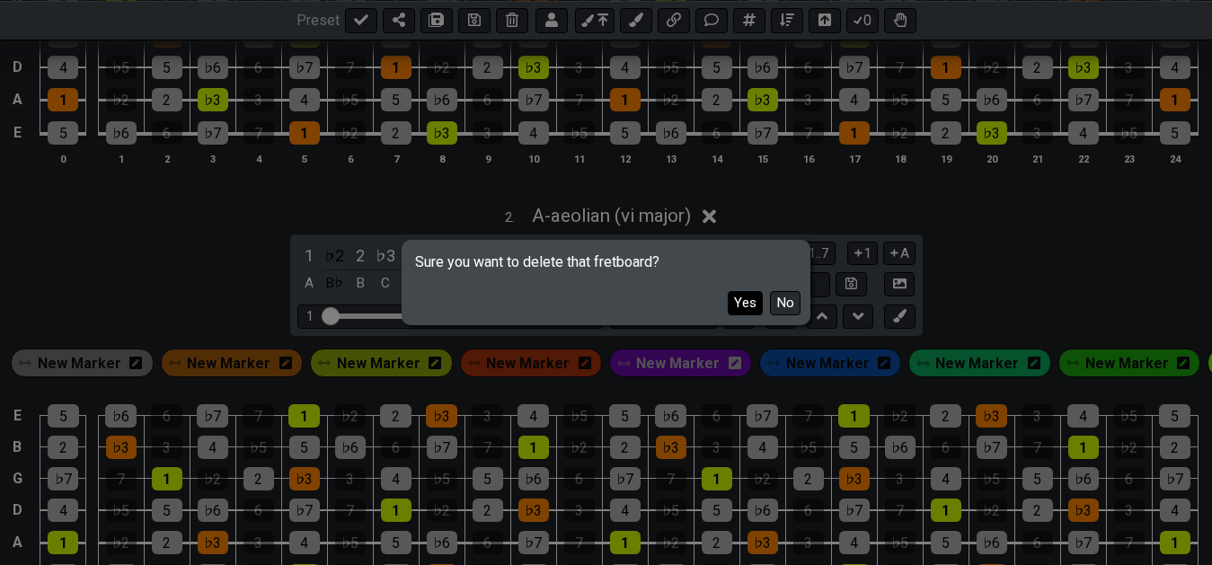
click at [747, 296] on button "Yes" at bounding box center [745, 303] width 35 height 24
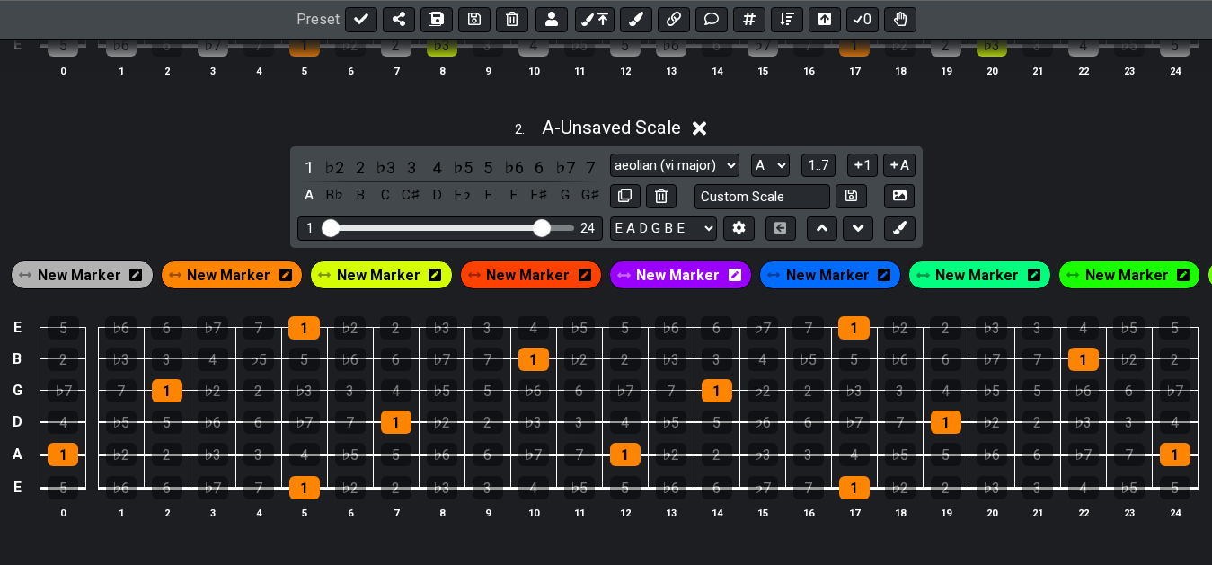
scroll to position [765, 0]
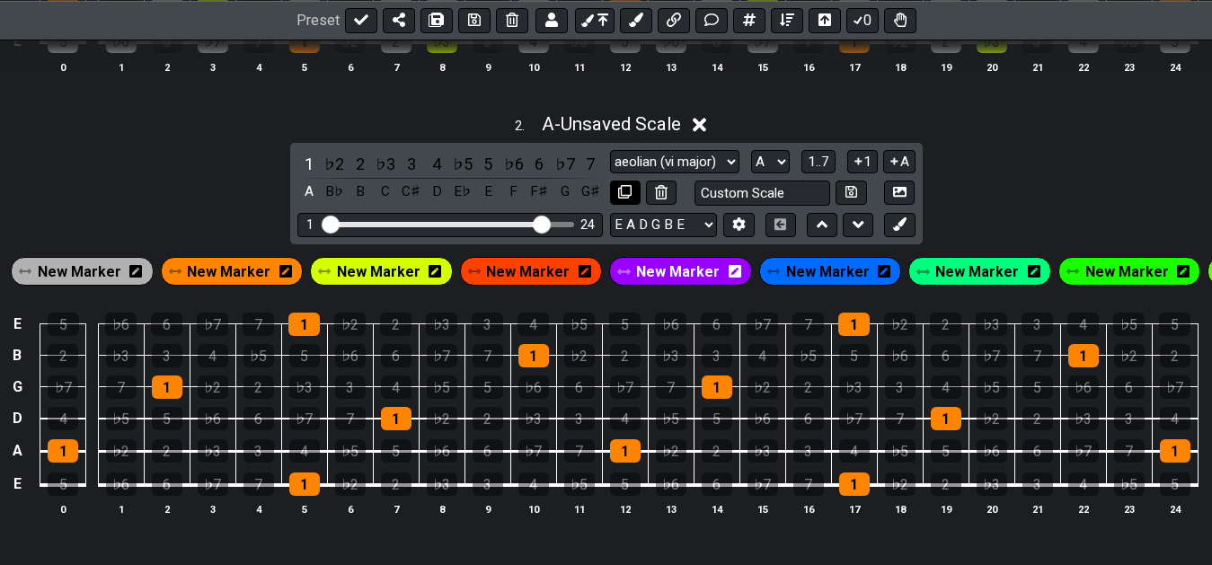
click at [622, 199] on icon at bounding box center [624, 191] width 13 height 13
select select "aeolian (vi major)"
select select "A"
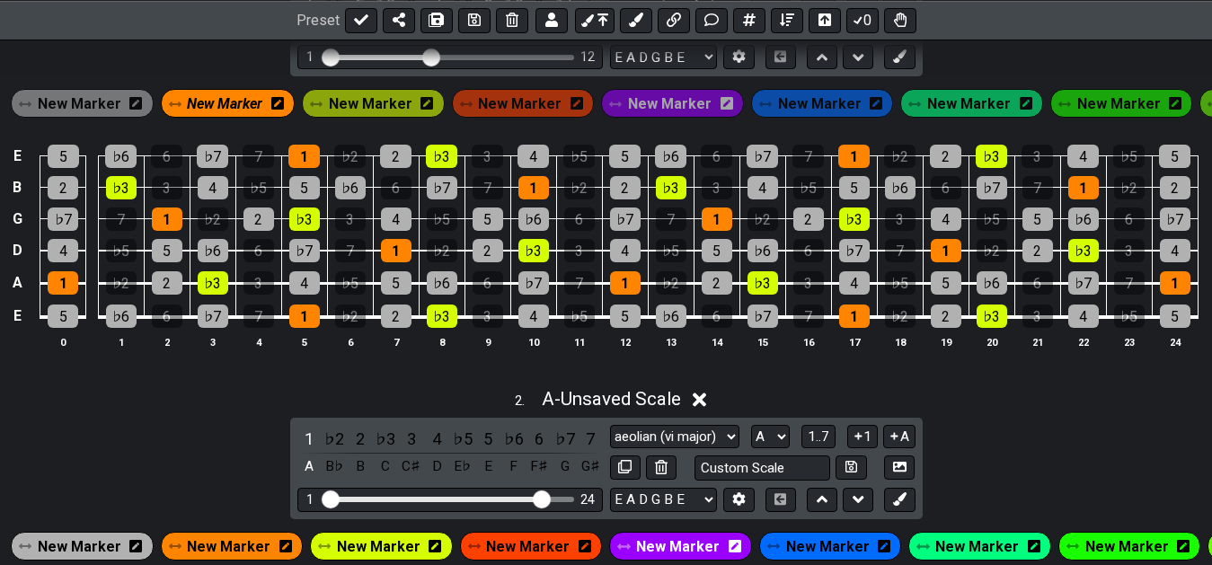
scroll to position [398, 0]
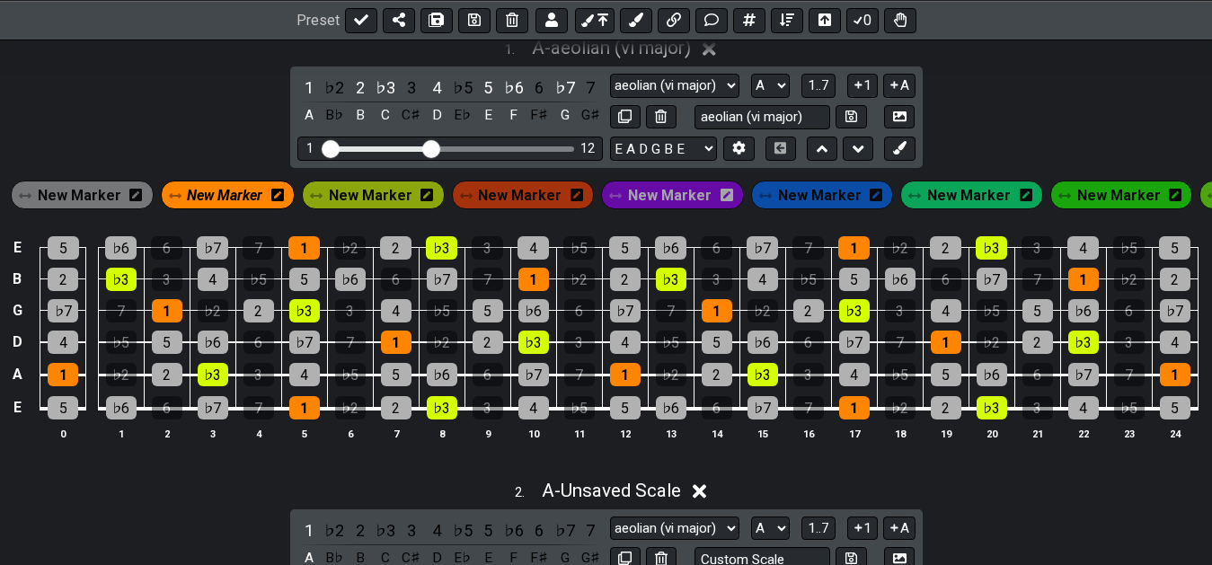
click at [498, 245] on td "3" at bounding box center [487, 232] width 46 height 31
click at [501, 243] on td "3" at bounding box center [487, 232] width 46 height 31
click at [481, 245] on td "3" at bounding box center [487, 232] width 46 height 31
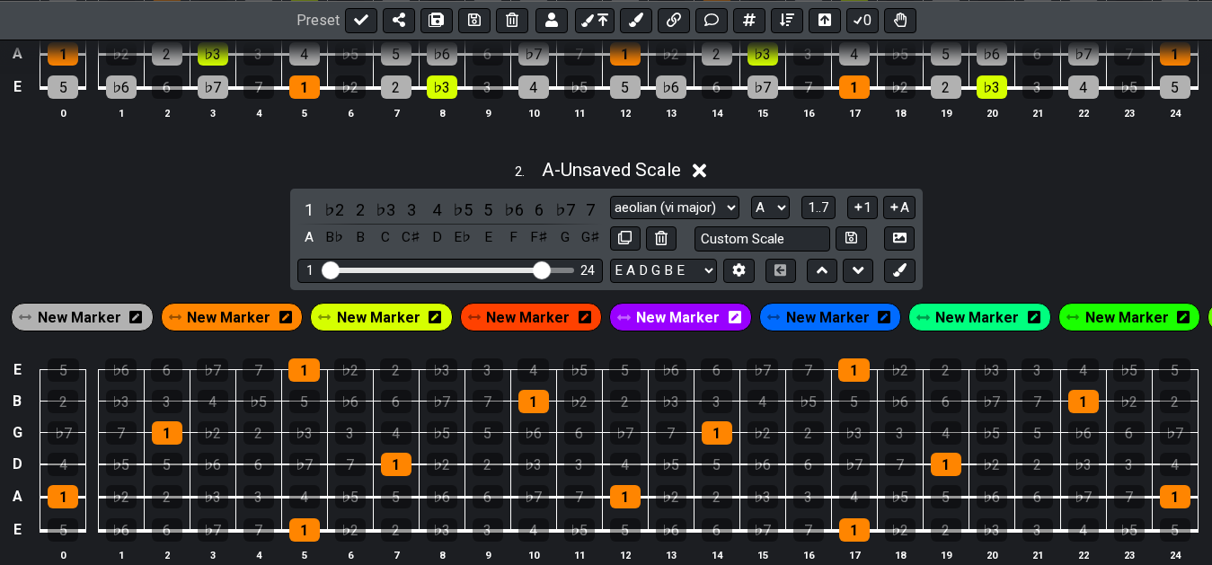
scroll to position [718, 0]
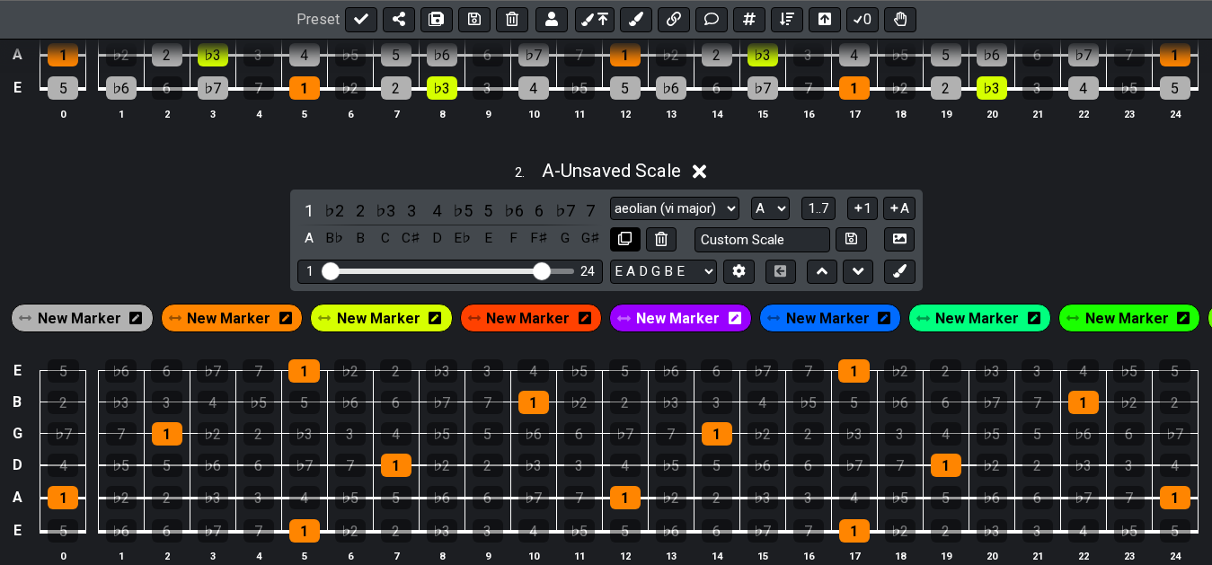
click at [626, 245] on icon at bounding box center [624, 238] width 13 height 13
select select "aeolian (vi major)"
select select "A"
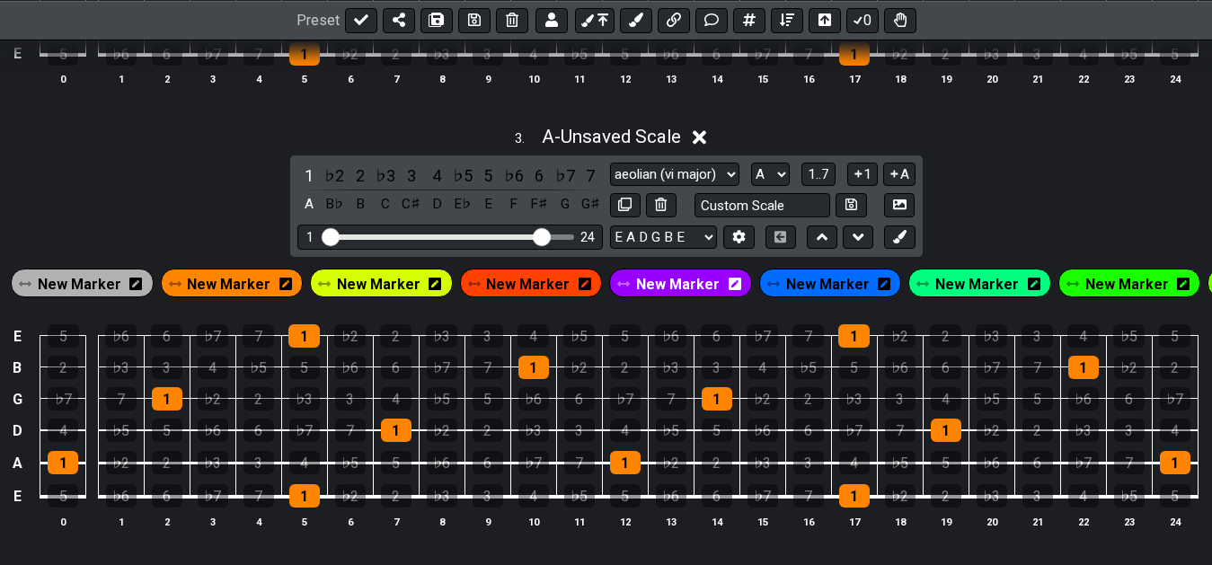
scroll to position [1191, 0]
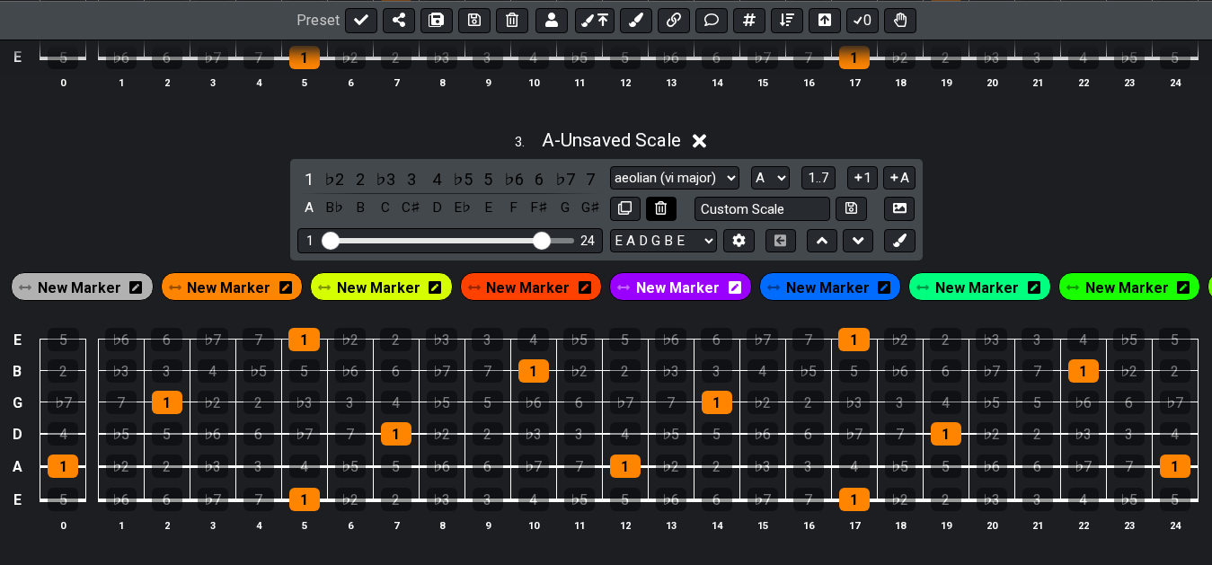
click at [663, 215] on icon at bounding box center [661, 207] width 12 height 13
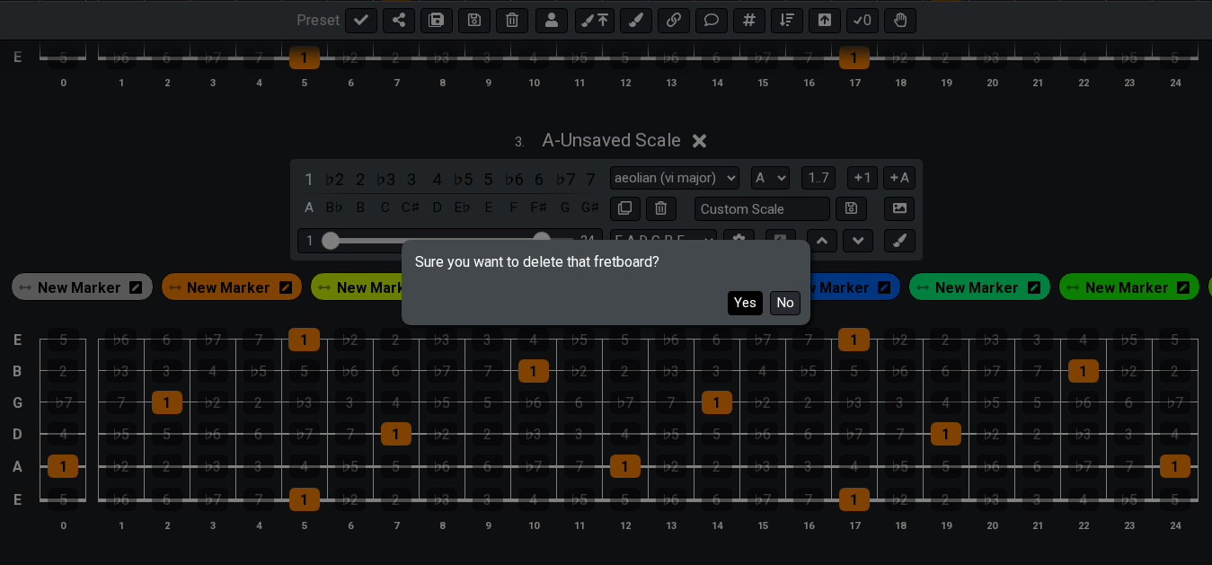
click at [745, 301] on button "Yes" at bounding box center [745, 303] width 35 height 24
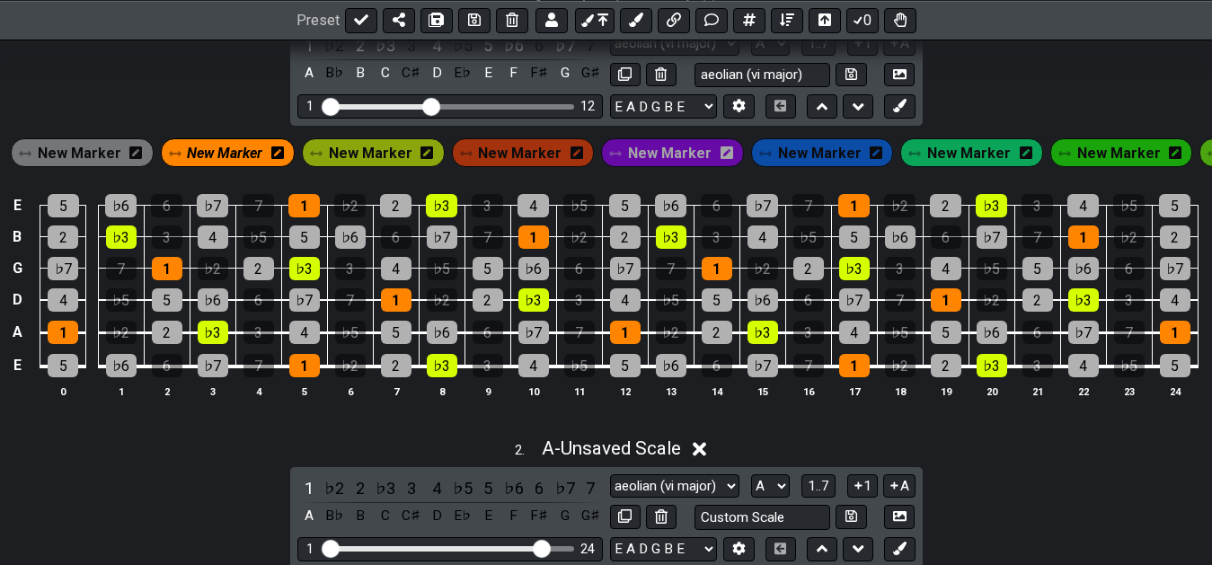
scroll to position [349, 0]
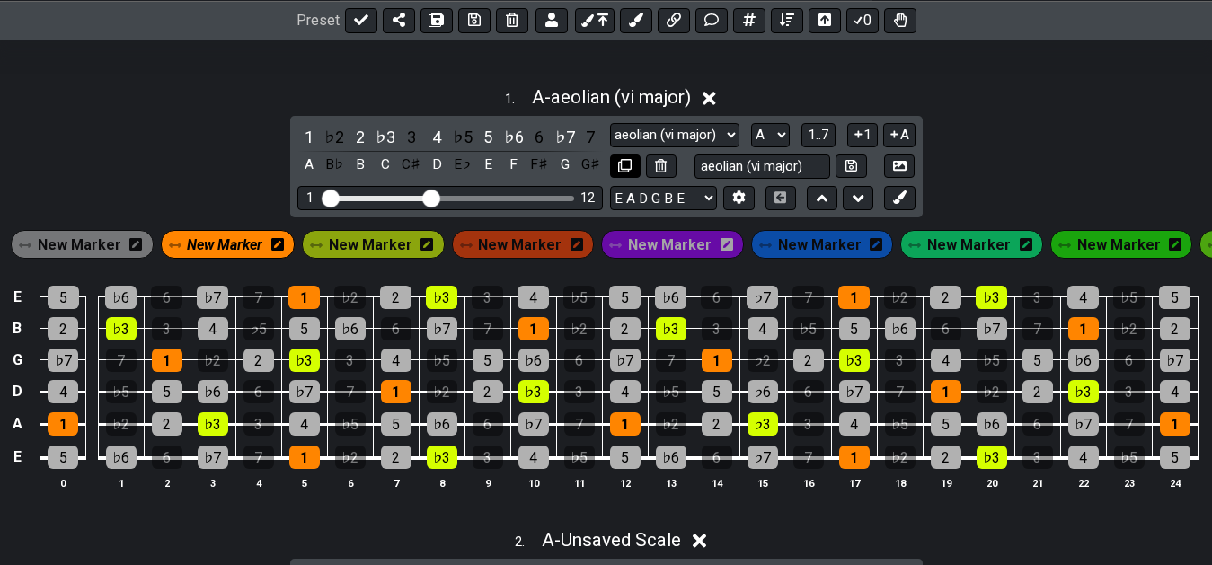
click at [613, 167] on button at bounding box center [625, 167] width 31 height 24
select select "aeolian (vi major)"
select select "A"
click at [796, 26] on button at bounding box center [787, 19] width 32 height 25
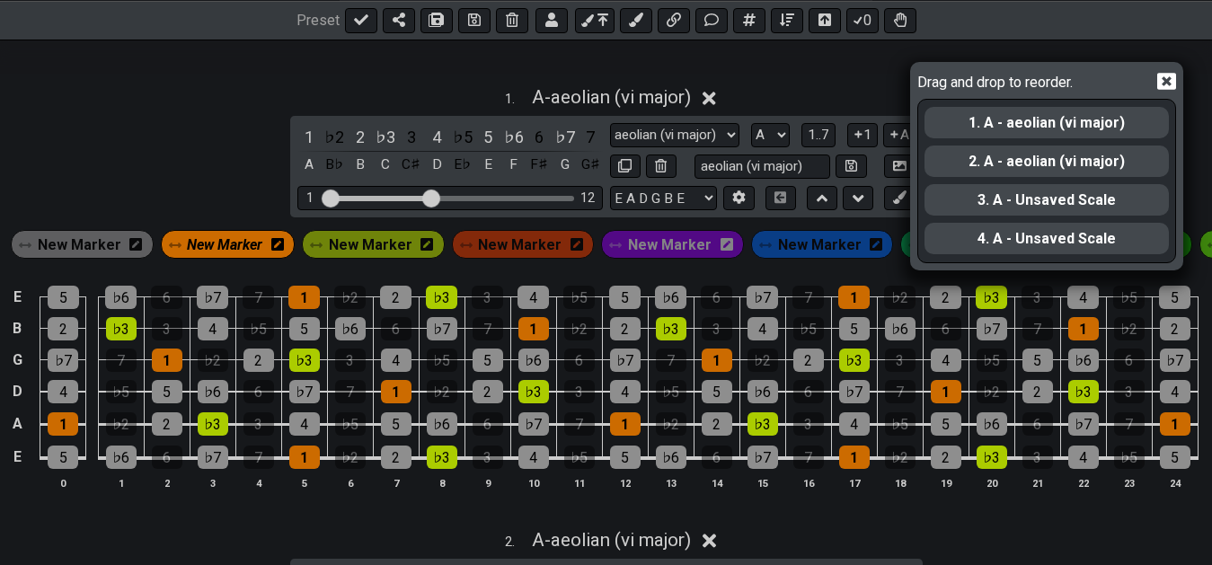
click at [1057, 168] on div "2. A - aeolian (vi major)" at bounding box center [1046, 161] width 244 height 31
drag, startPoint x: 1049, startPoint y: 169, endPoint x: 1051, endPoint y: 218, distance: 49.4
click at [1051, 218] on div "1. A - aeolian (vi major) 2. A - aeolian (vi major) 3. A - Unsaved Scale 4. A -…" at bounding box center [1047, 181] width 248 height 162
click at [1169, 76] on icon at bounding box center [1166, 82] width 19 height 17
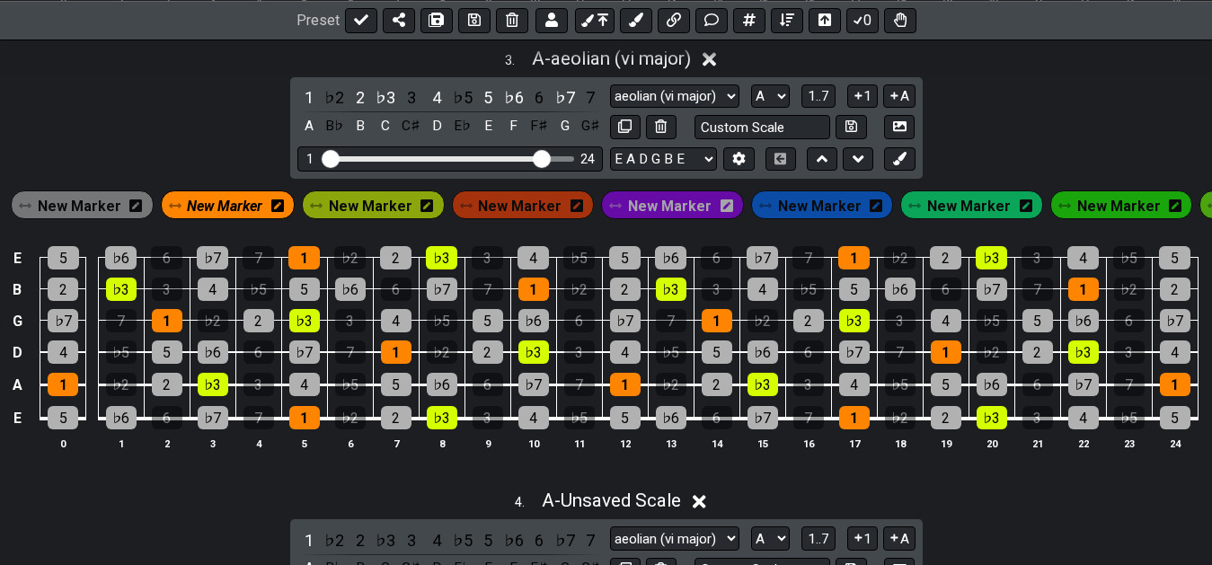
scroll to position [1265, 0]
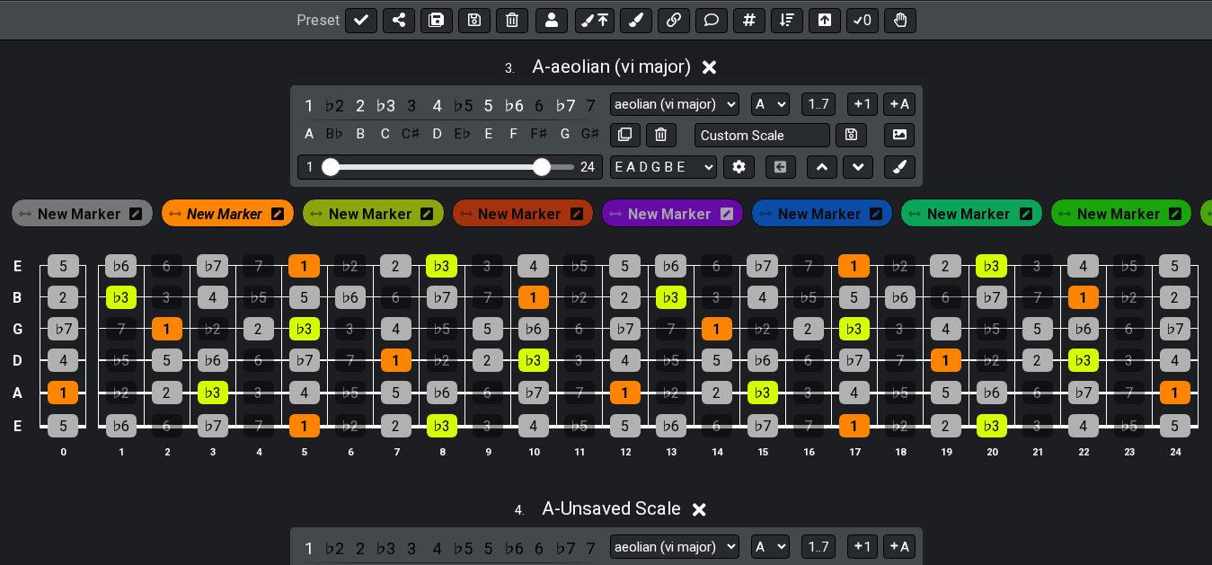
click at [353, 227] on span "New Marker" at bounding box center [371, 214] width 84 height 26
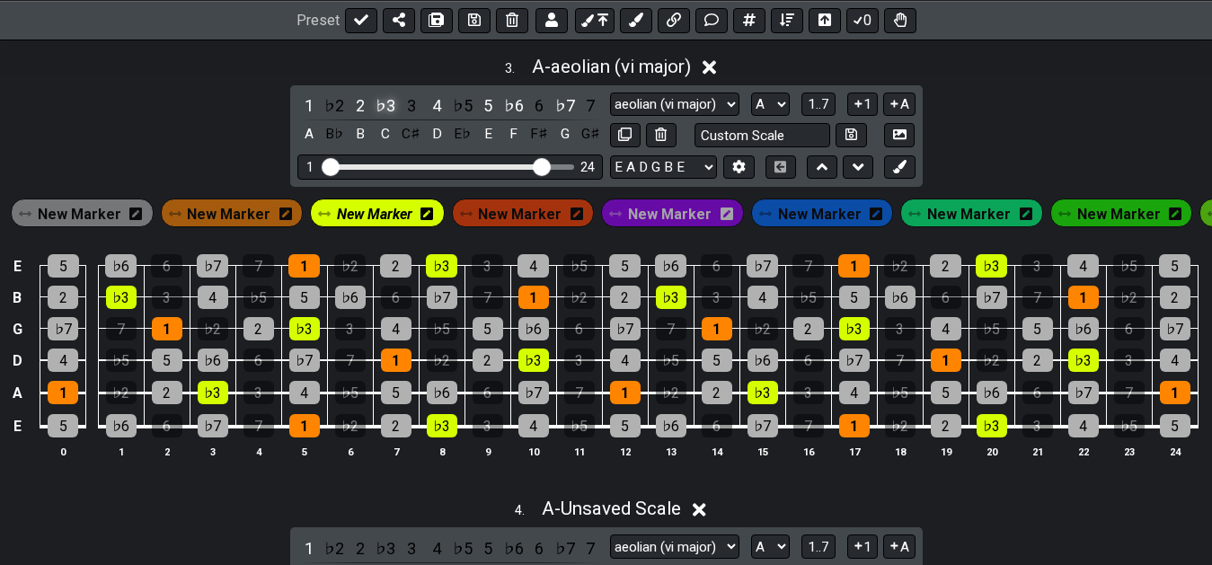
click at [392, 118] on div "♭3" at bounding box center [385, 105] width 23 height 24
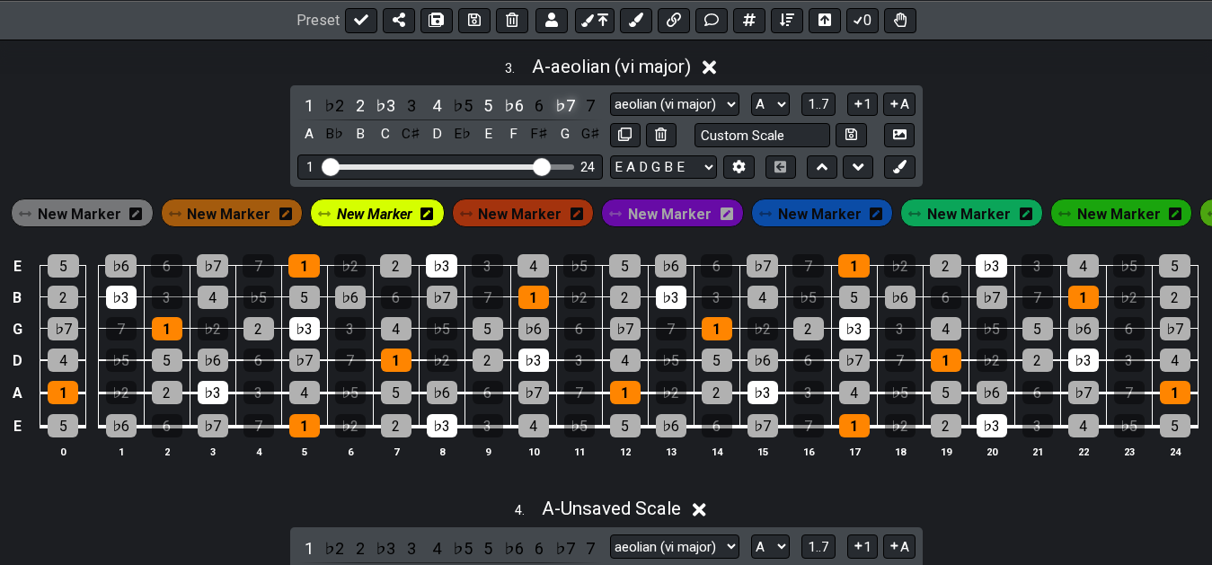
click at [568, 118] on div "♭7" at bounding box center [564, 105] width 23 height 24
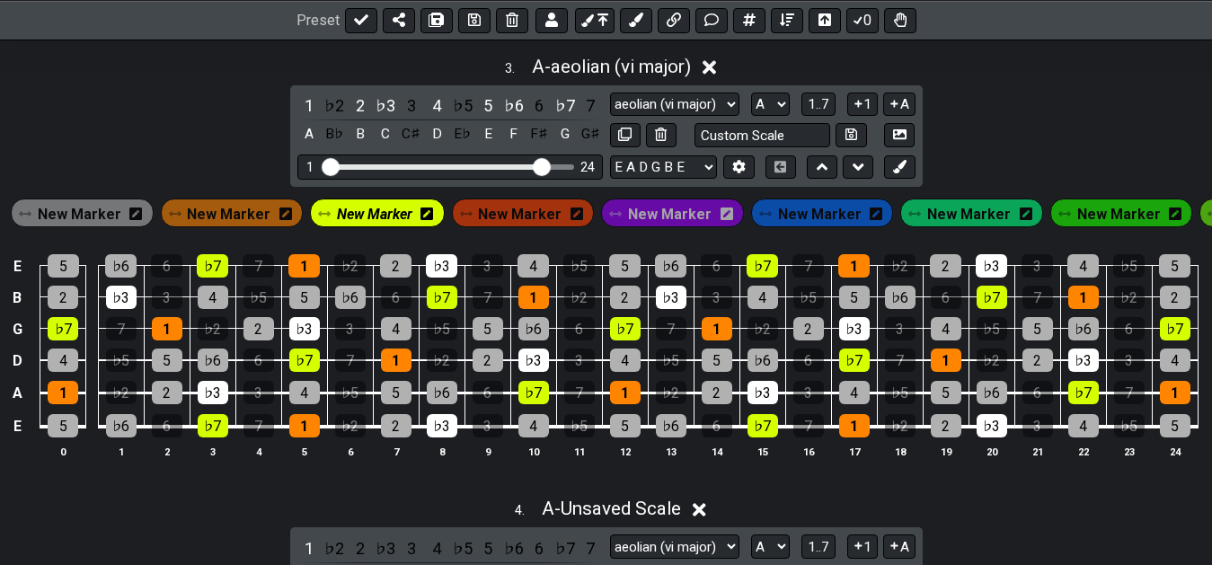
click at [376, 227] on span "New Marker" at bounding box center [374, 214] width 75 height 26
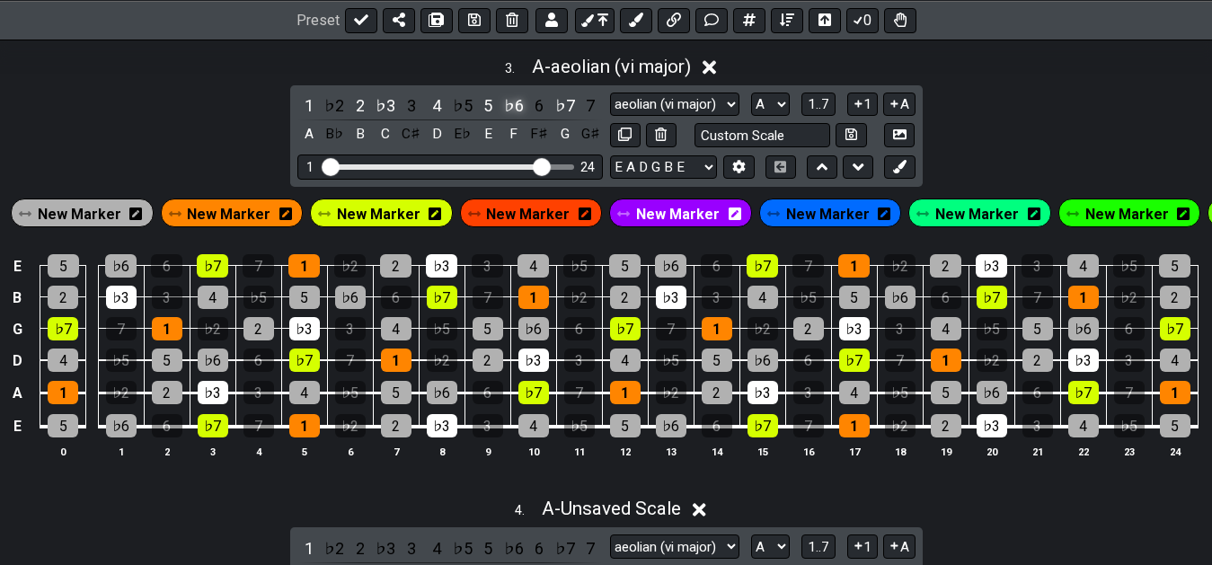
click at [517, 118] on div "♭6" at bounding box center [513, 105] width 23 height 24
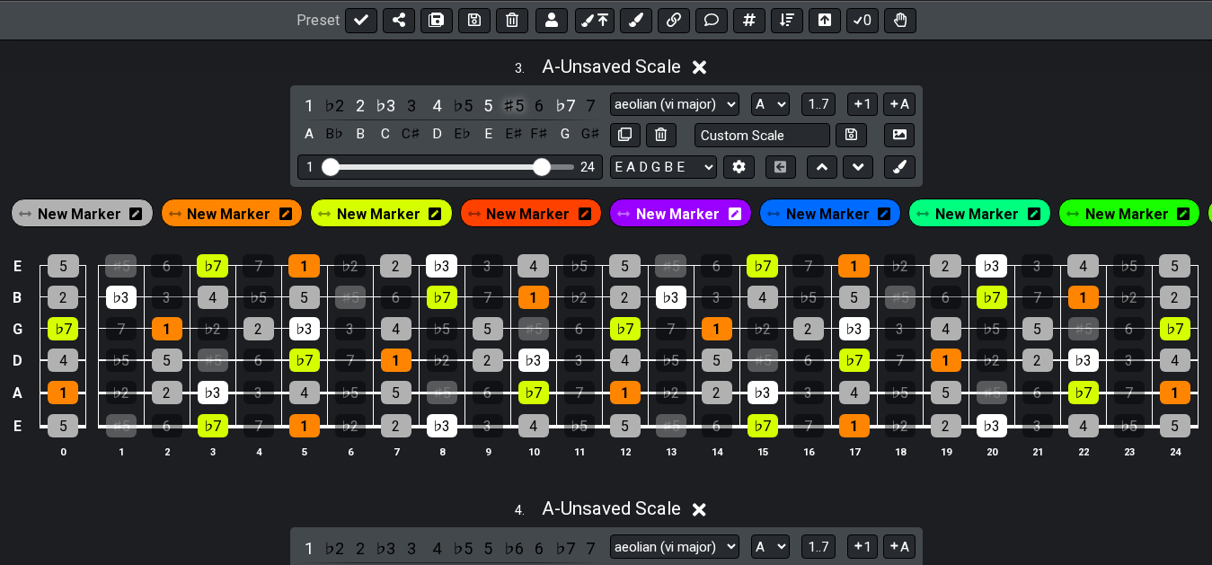
click at [516, 118] on div "♯5" at bounding box center [513, 105] width 23 height 24
click at [538, 118] on div "6" at bounding box center [538, 105] width 23 height 24
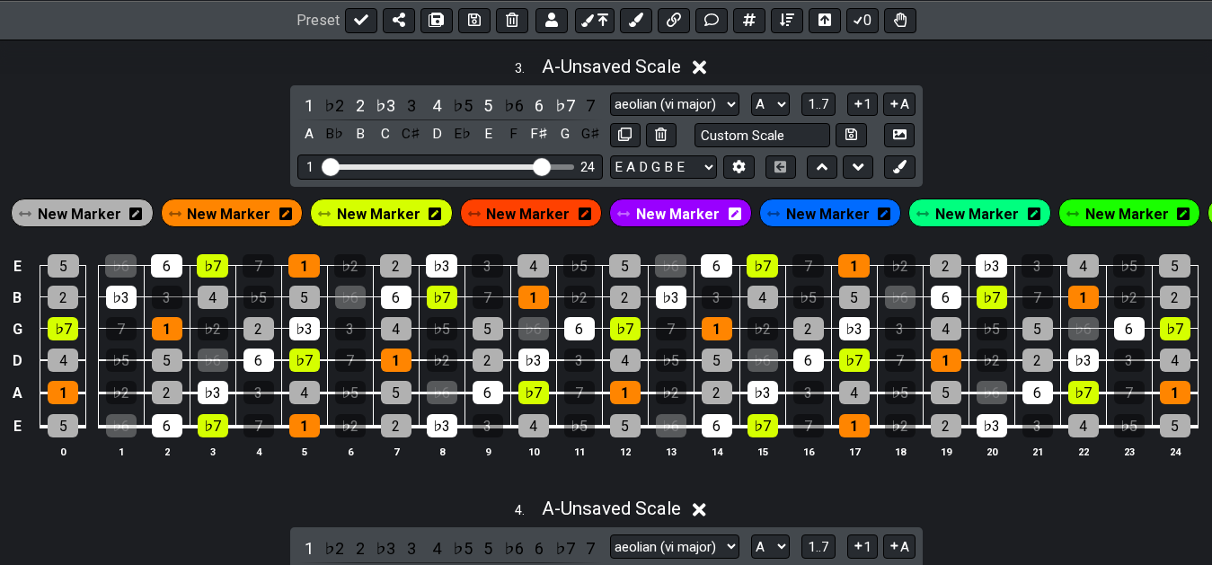
click at [91, 227] on span "New Marker" at bounding box center [80, 214] width 84 height 26
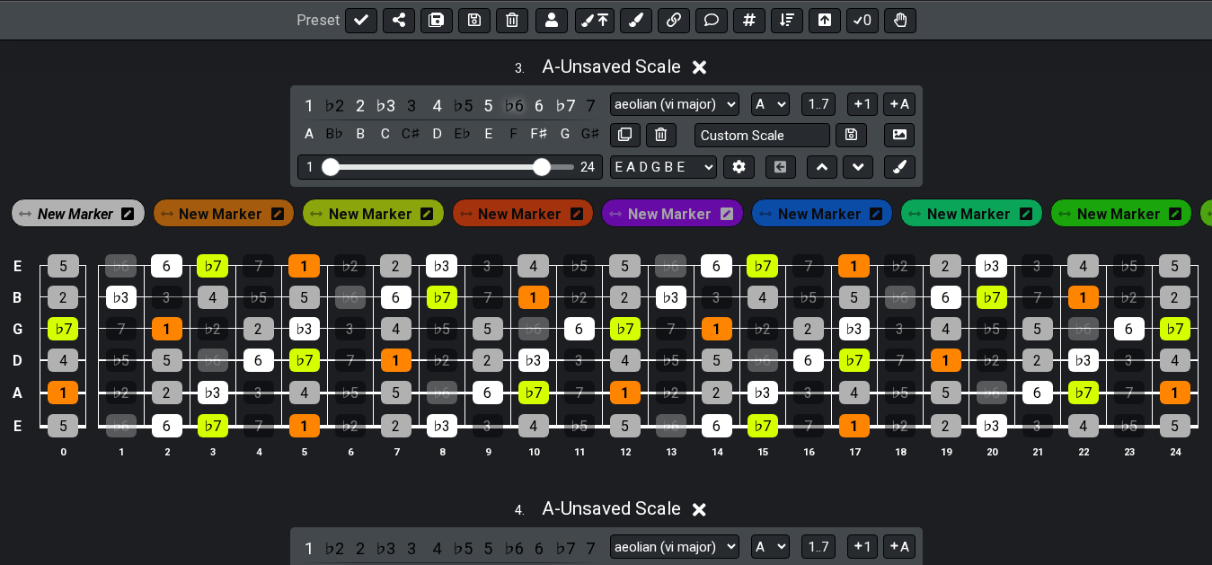
click at [514, 118] on div "♭6" at bounding box center [513, 105] width 23 height 24
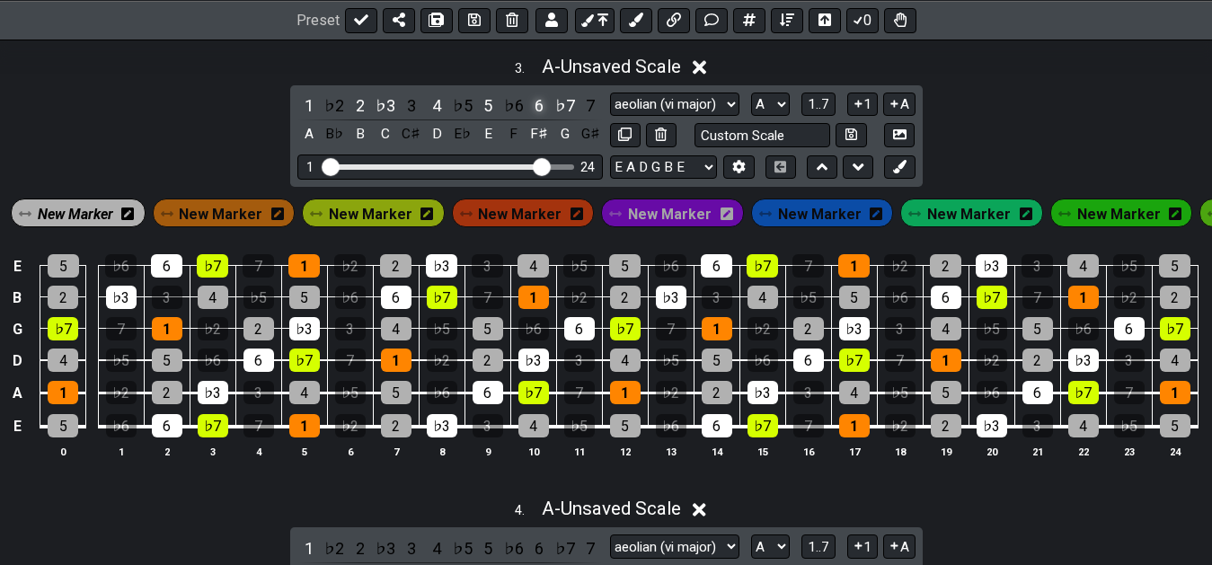
click at [537, 118] on div "6" at bounding box center [538, 105] width 23 height 24
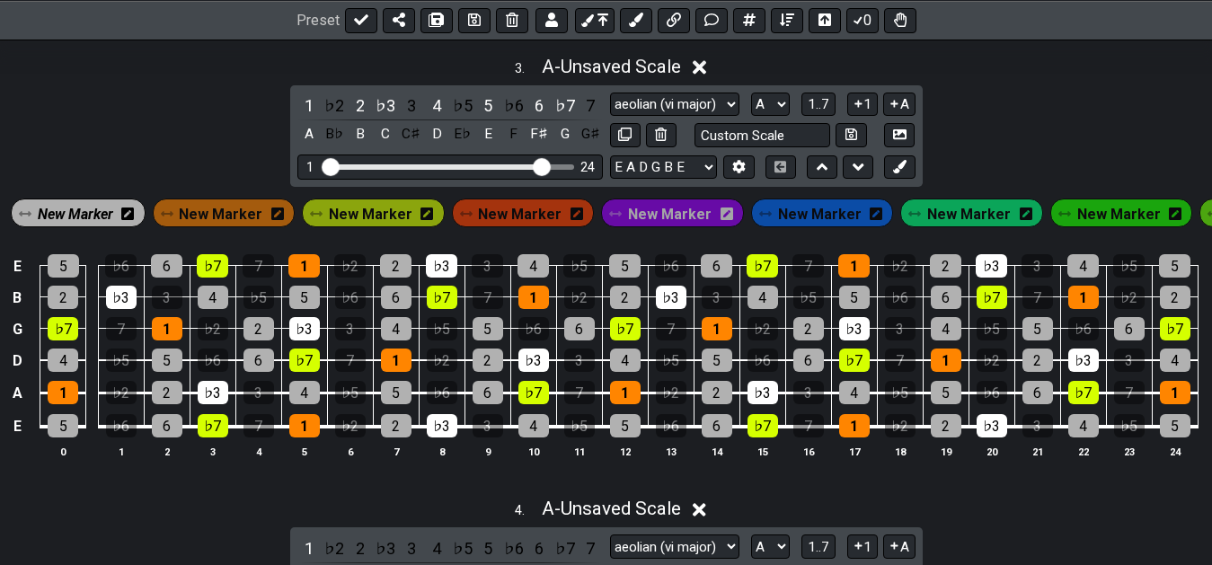
click at [93, 227] on span "New Marker" at bounding box center [75, 214] width 75 height 26
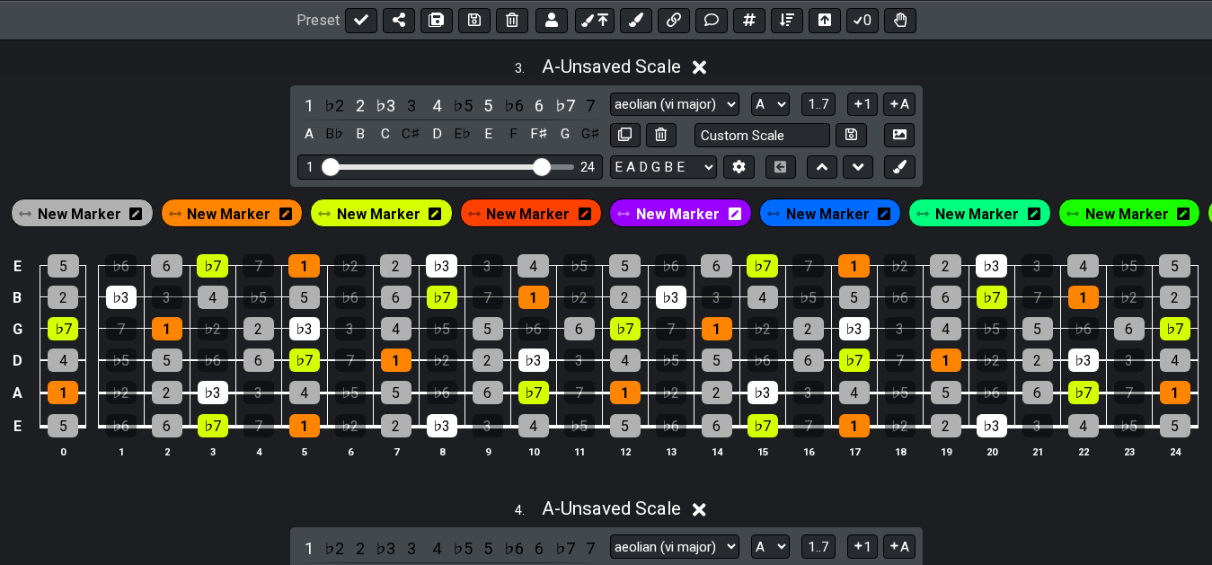
click at [199, 156] on div "3 . A - Unsaved Scale 1 ♭2 2 ♭3 3 4 ♭5 5 ♭6 6 ♭7 7 A B♭ B C C♯ D E♭ E F F♯ G G♯…" at bounding box center [606, 264] width 1212 height 439
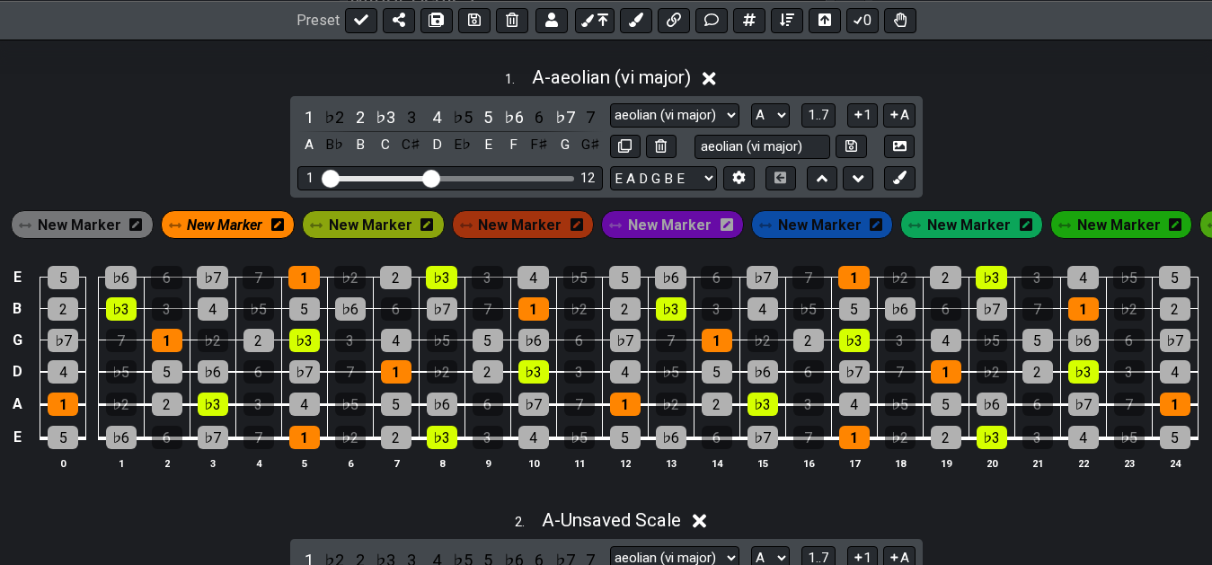
scroll to position [349, 0]
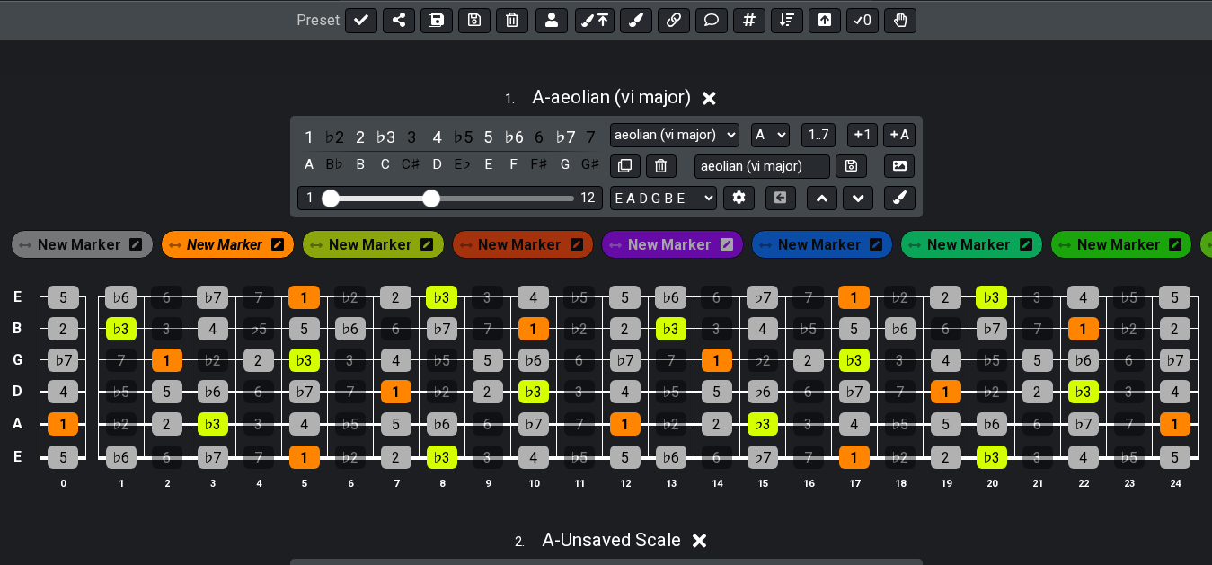
click at [973, 176] on div "1 . A - aeolian (vi major) 1 ♭2 2 ♭3 3 4 ♭5 5 ♭6 6 ♭7 7 A B♭ B C C♯ D E♭ E F F♯…" at bounding box center [606, 294] width 1212 height 439
click at [996, 161] on div "1 . A - aeolian (vi major) 1 ♭2 2 ♭3 3 4 ♭5 5 ♭6 6 ♭7 7 A B♭ B C C♯ D E♭ E F F♯…" at bounding box center [606, 294] width 1212 height 439
click at [997, 160] on div "1 . A - aeolian (vi major) 1 ♭2 2 ♭3 3 4 ♭5 5 ♭6 6 ♭7 7 A B♭ B C C♯ D E♭ E F F♯…" at bounding box center [606, 294] width 1212 height 439
click at [950, 172] on div "1 . A - aeolian (vi major) 1 ♭2 2 ♭3 3 4 ♭5 5 ♭6 6 ♭7 7 A B♭ B C C♯ D E♭ E F F♯…" at bounding box center [606, 294] width 1212 height 439
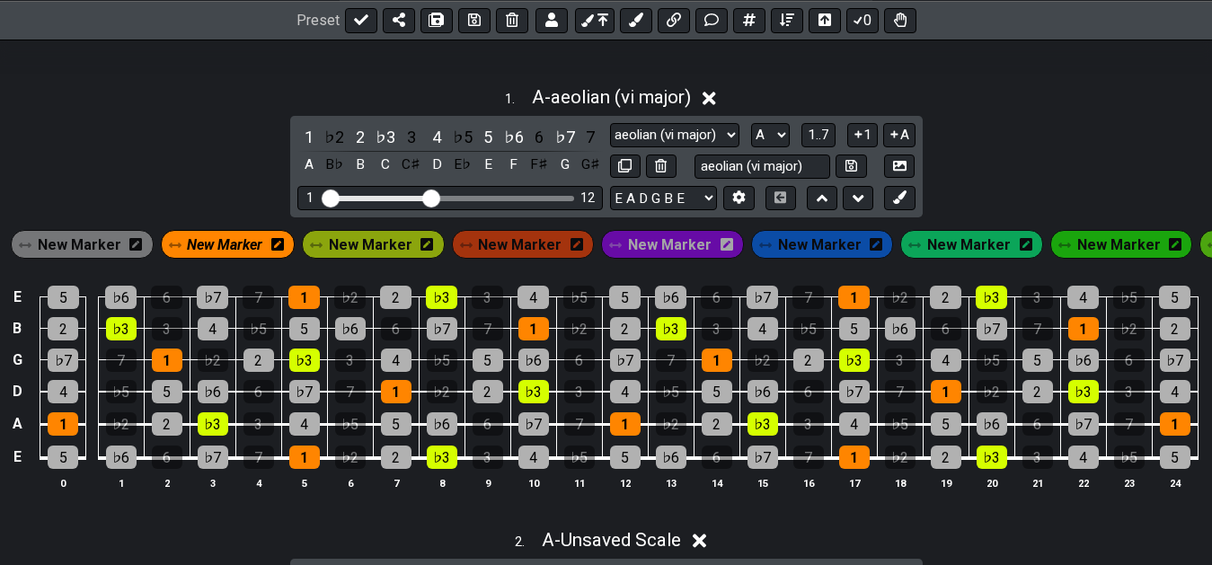
click at [969, 168] on div "1 . A - aeolian (vi major) 1 ♭2 2 ♭3 3 4 ♭5 5 ♭6 6 ♭7 7 A B♭ B C C♯ D E♭ E F F♯…" at bounding box center [606, 294] width 1212 height 439
click at [1105, 137] on div "1 . A - aeolian (vi major) 1 ♭2 2 ♭3 3 4 ♭5 5 ♭6 6 ♭7 7 A B♭ B C C♯ D E♭ E F F♯…" at bounding box center [606, 294] width 1212 height 439
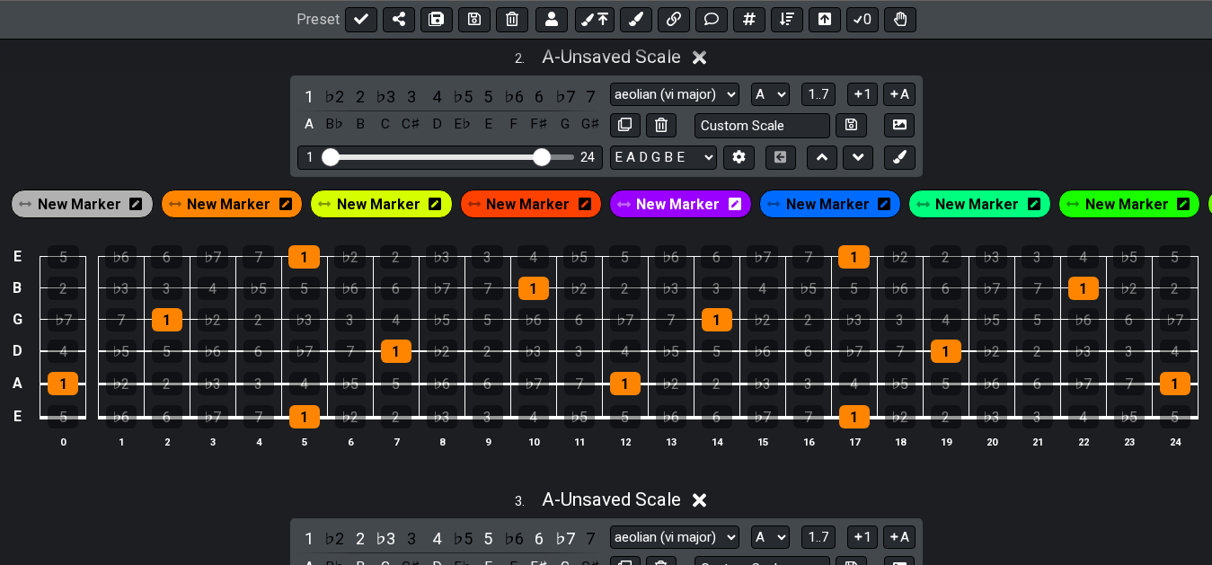
scroll to position [807, 0]
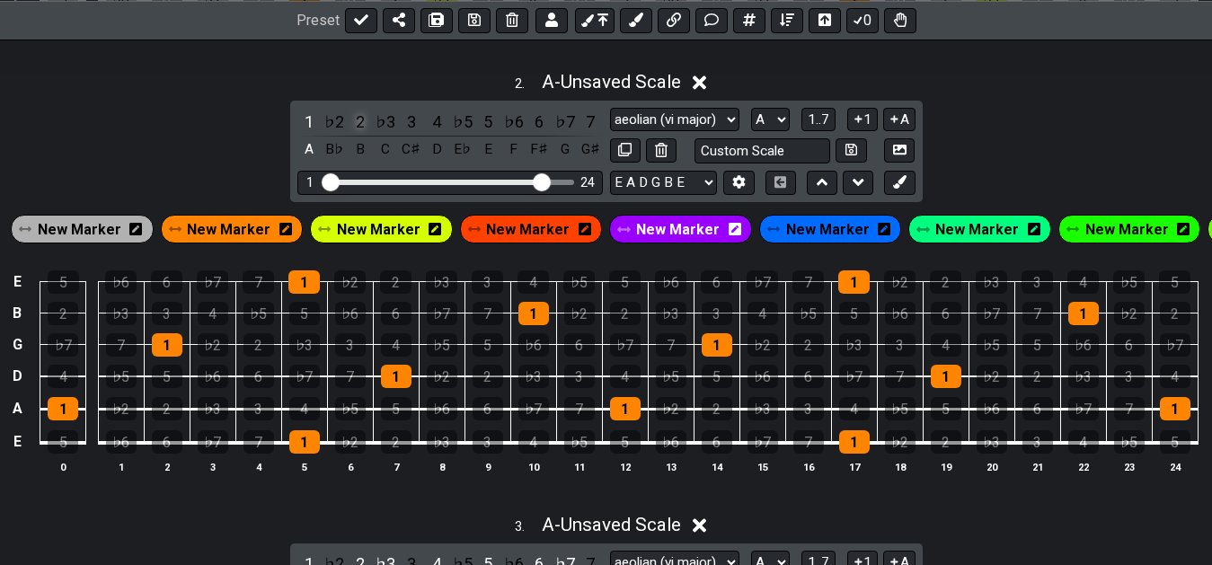
click at [362, 134] on div "2" at bounding box center [360, 122] width 23 height 24
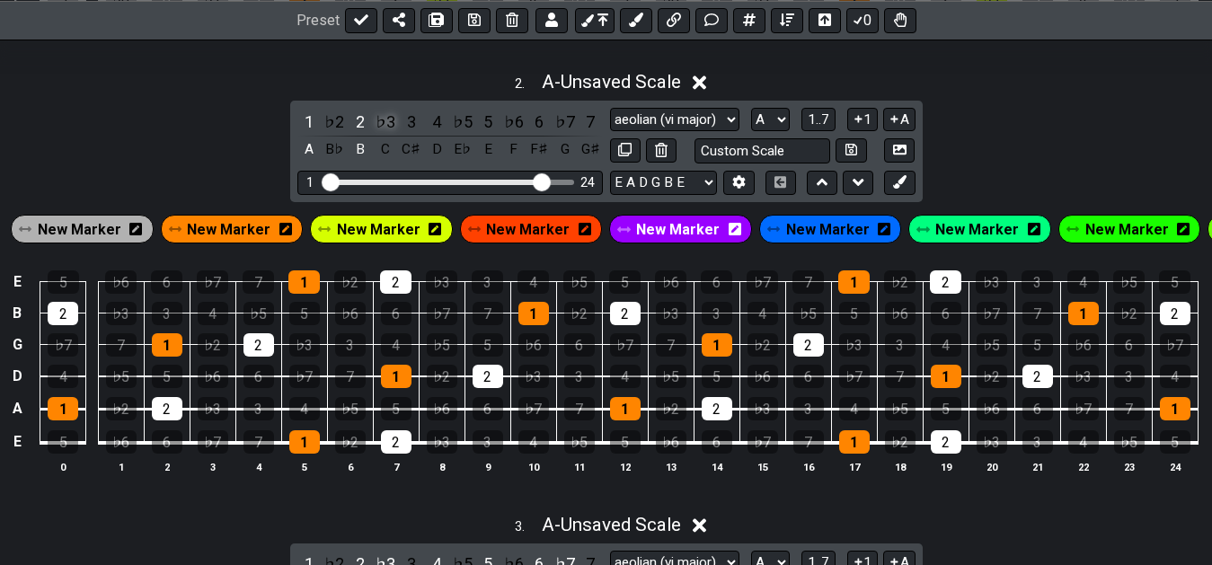
click at [376, 134] on div "♭3" at bounding box center [385, 122] width 23 height 24
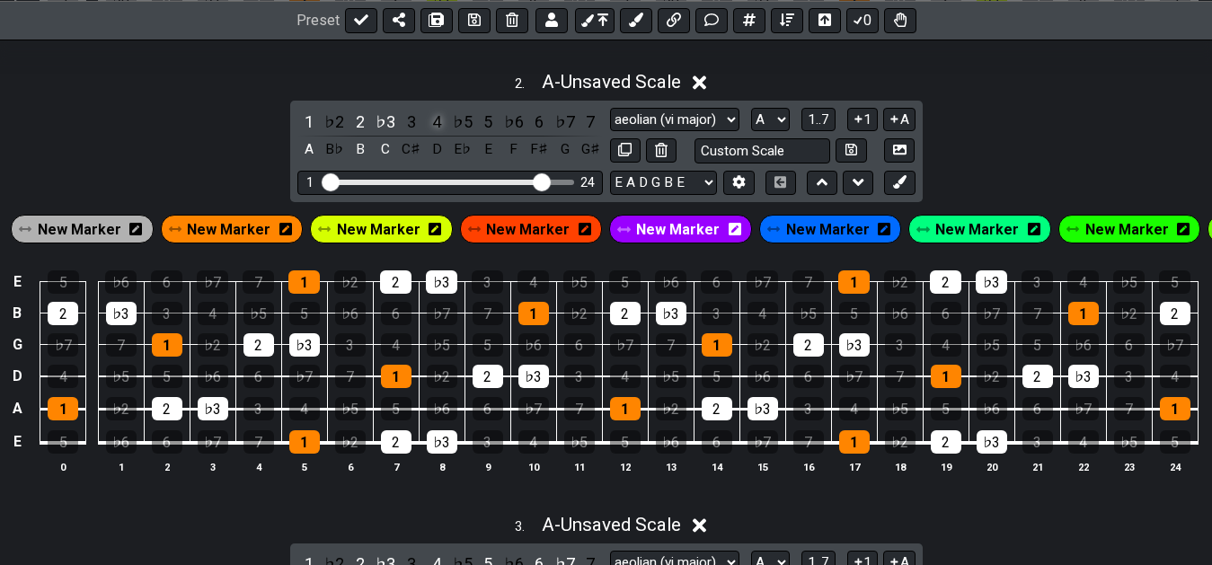
drag, startPoint x: 427, startPoint y: 140, endPoint x: 437, endPoint y: 166, distance: 27.9
click at [429, 134] on div "4" at bounding box center [436, 122] width 23 height 24
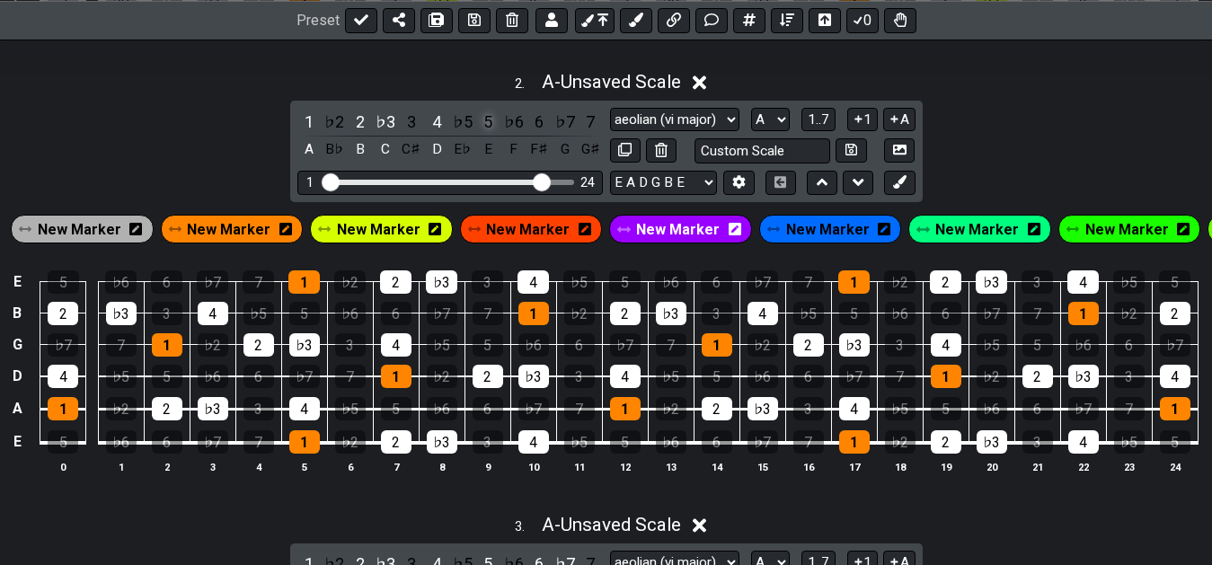
click at [481, 134] on div "5" at bounding box center [487, 122] width 23 height 24
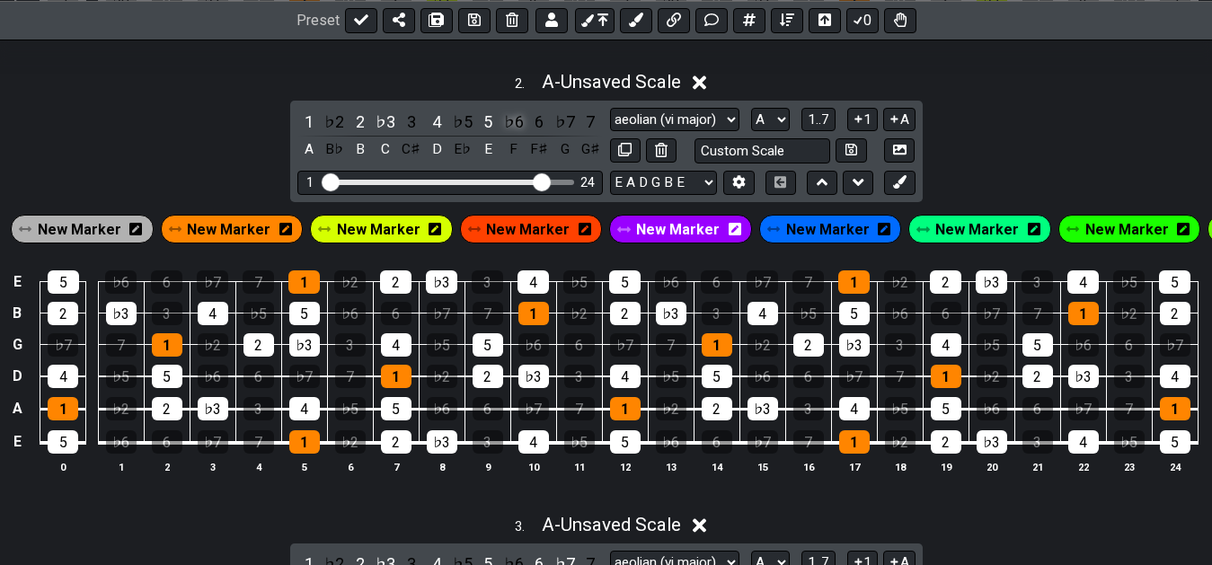
click at [516, 134] on div "♭6" at bounding box center [513, 122] width 23 height 24
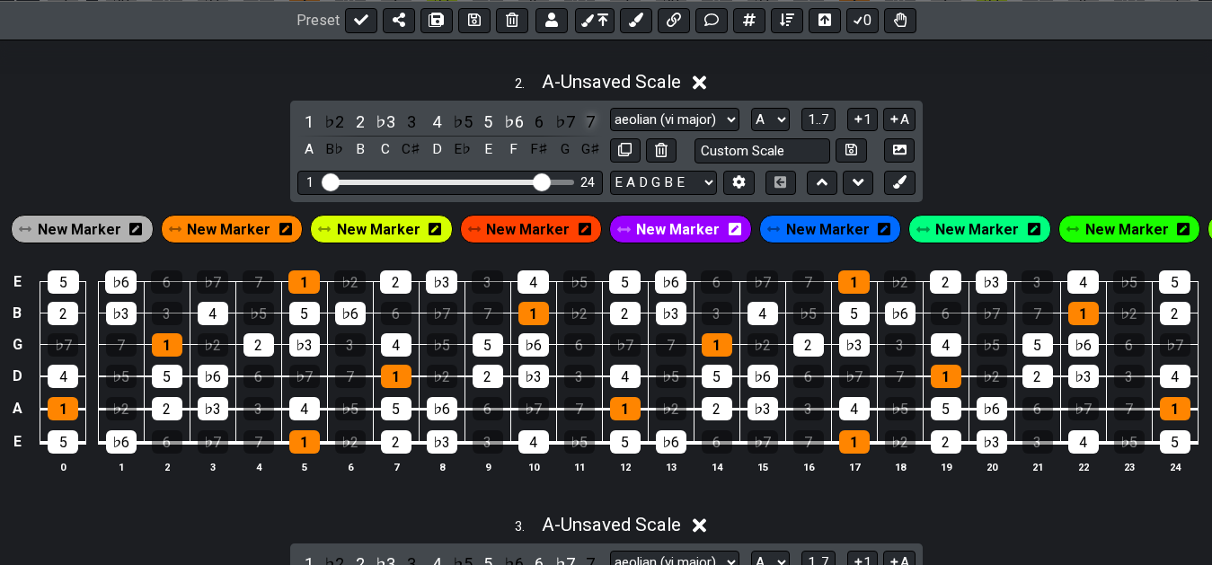
click at [588, 134] on div "7" at bounding box center [590, 122] width 23 height 24
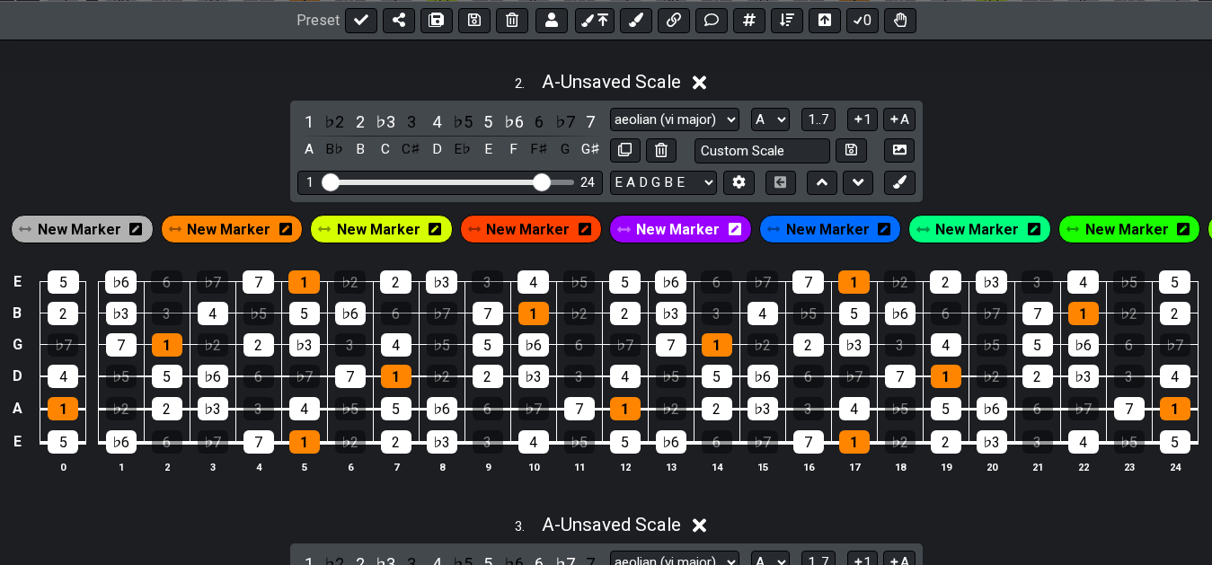
click at [102, 238] on span "New Marker" at bounding box center [80, 230] width 84 height 26
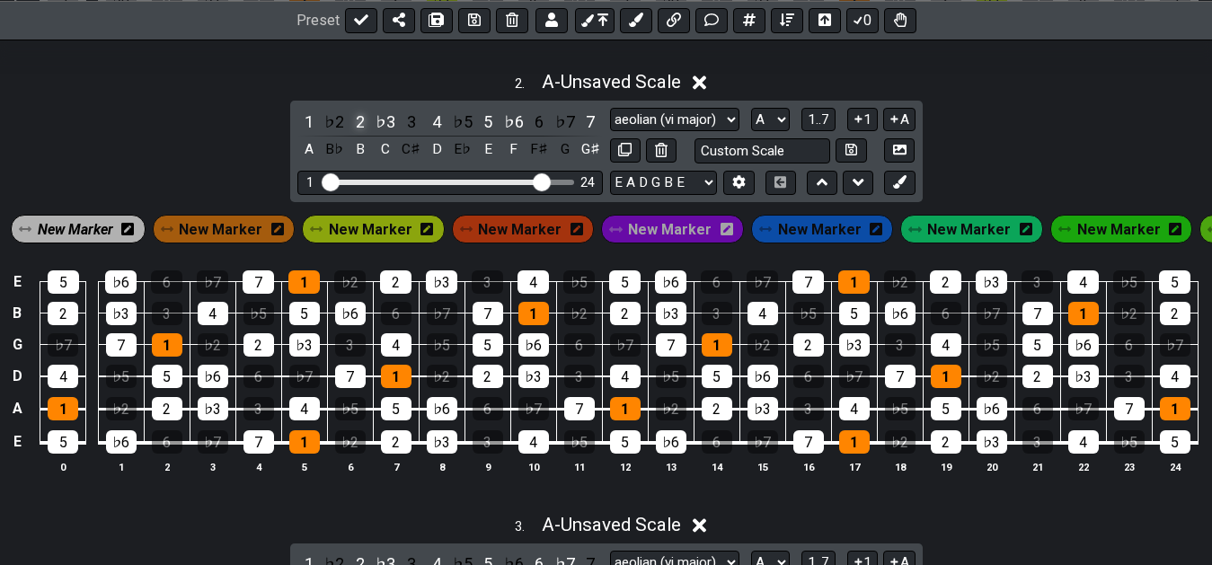
click at [352, 134] on div "2" at bounding box center [360, 122] width 23 height 24
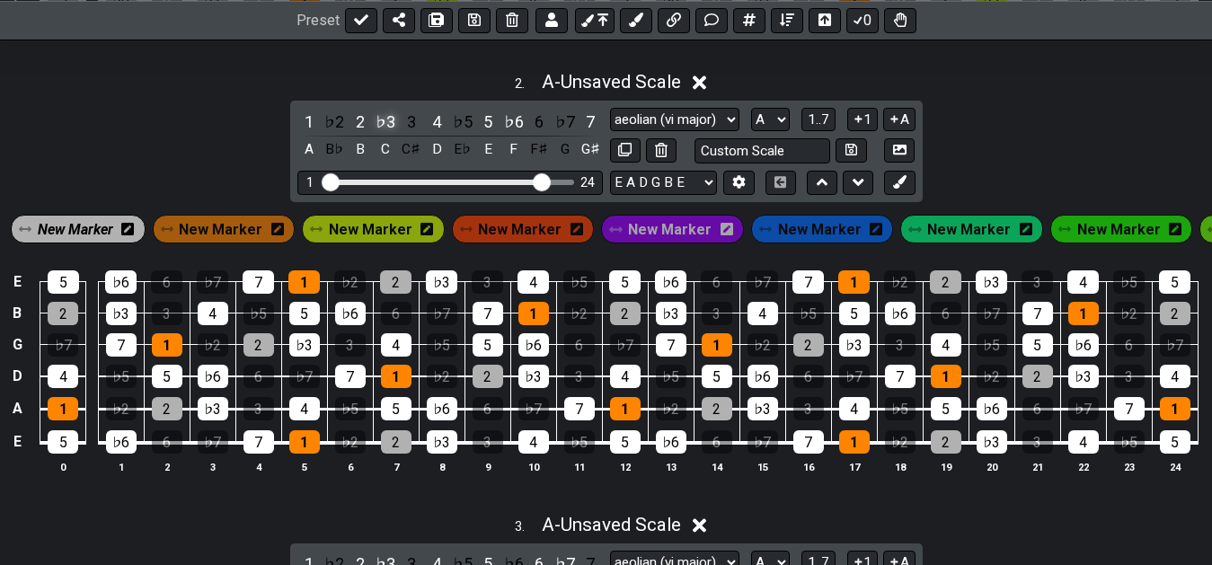
click at [379, 134] on div "♭3" at bounding box center [385, 122] width 23 height 24
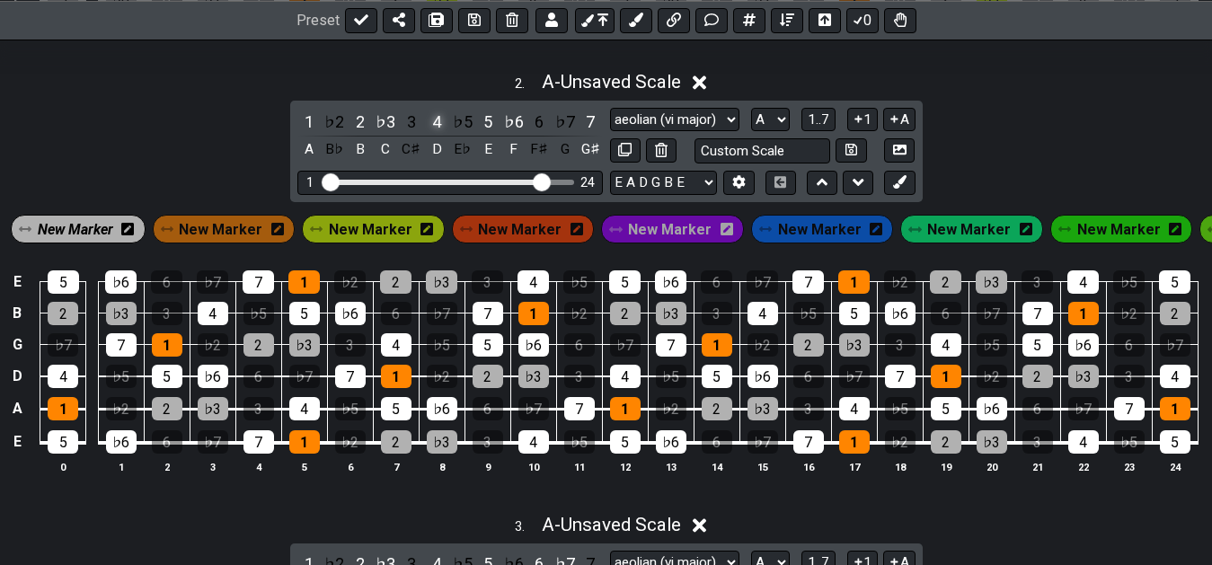
click at [433, 134] on div "4" at bounding box center [436, 122] width 23 height 24
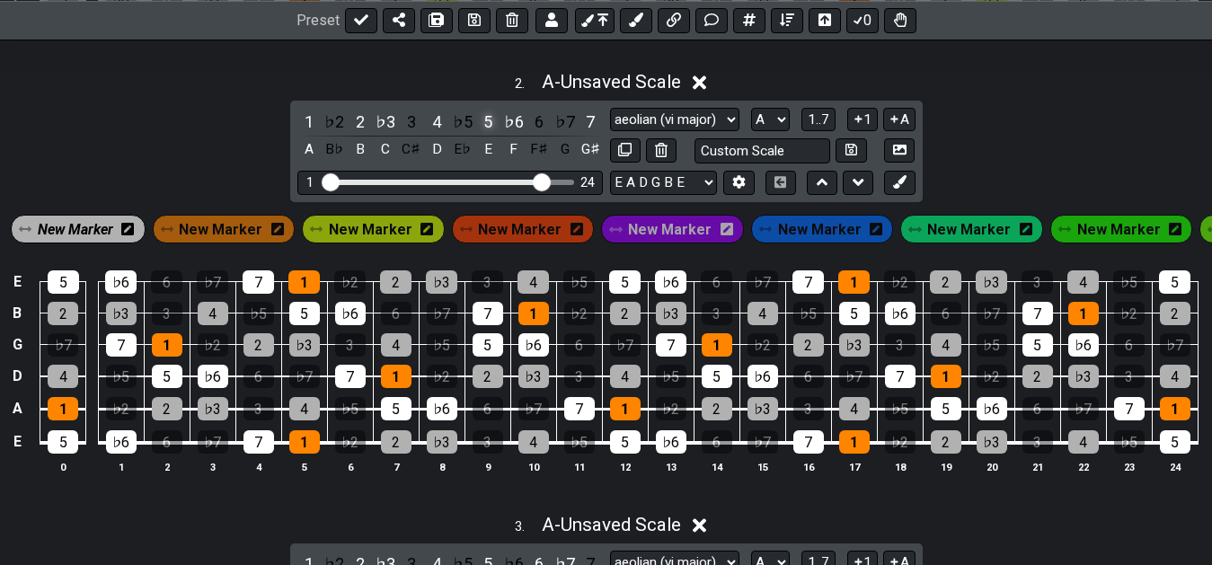
click at [484, 134] on div "5" at bounding box center [487, 122] width 23 height 24
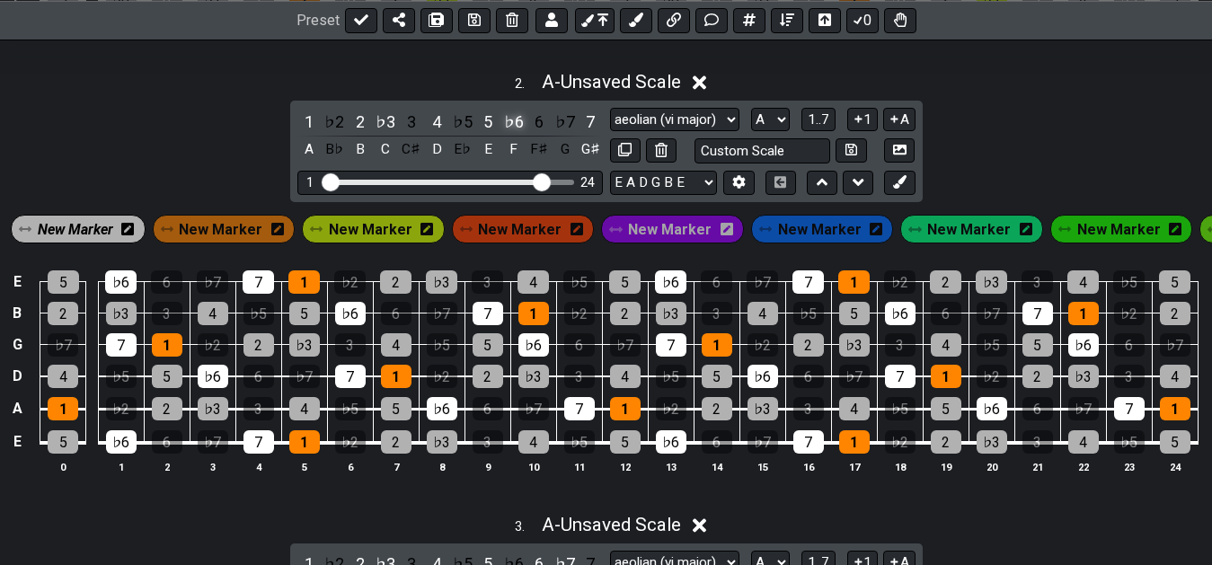
click at [511, 134] on div "♭6" at bounding box center [513, 122] width 23 height 24
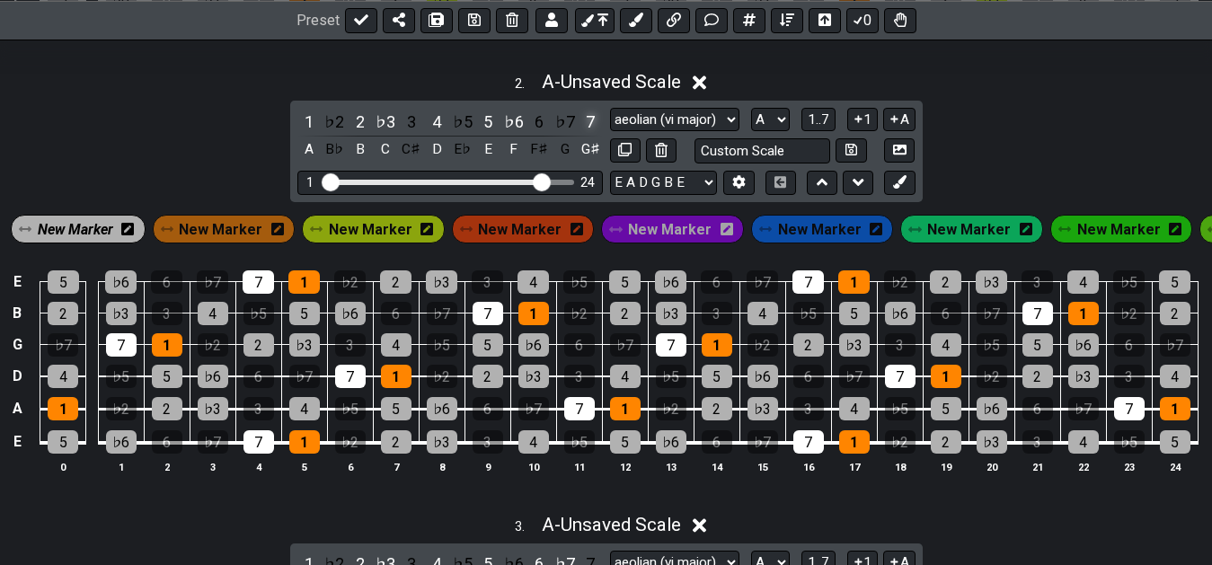
click at [589, 134] on div "7" at bounding box center [590, 122] width 23 height 24
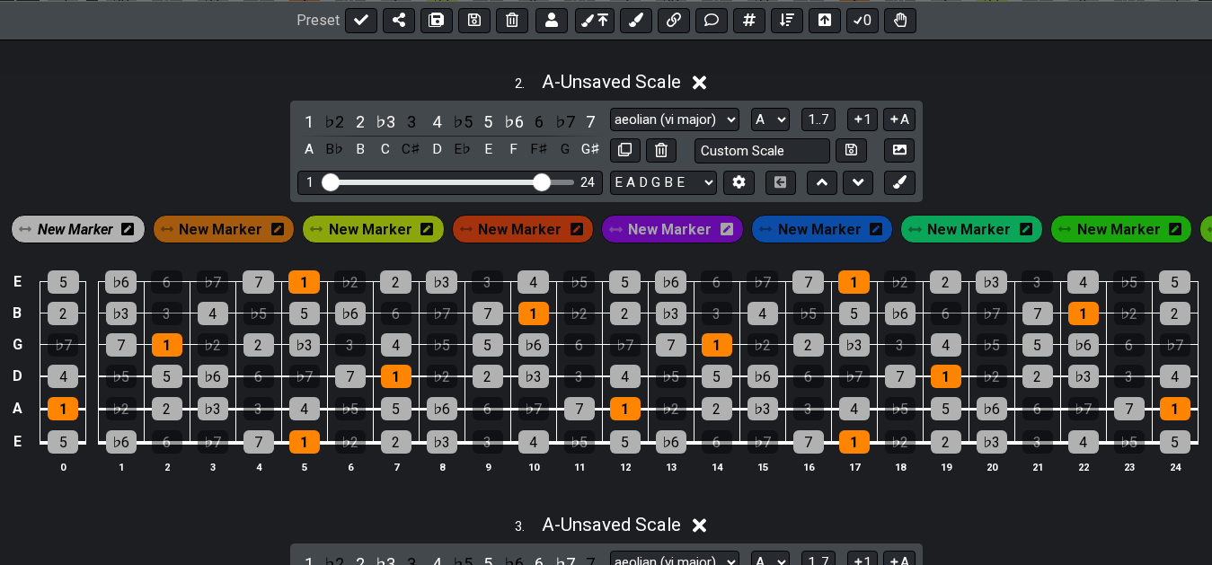
click at [193, 145] on div "2 . A - Unsaved Scale 1 ♭2 2 ♭3 3 4 ♭5 5 ♭6 6 ♭7 7 A B♭ B C C♯ D E♭ E F F♯ G G♯…" at bounding box center [606, 279] width 1212 height 439
click at [731, 163] on input "text" at bounding box center [762, 150] width 137 height 24
click at [809, 163] on input "harmonic minor" at bounding box center [762, 150] width 137 height 24
type input "aeolian +7(harm min)"
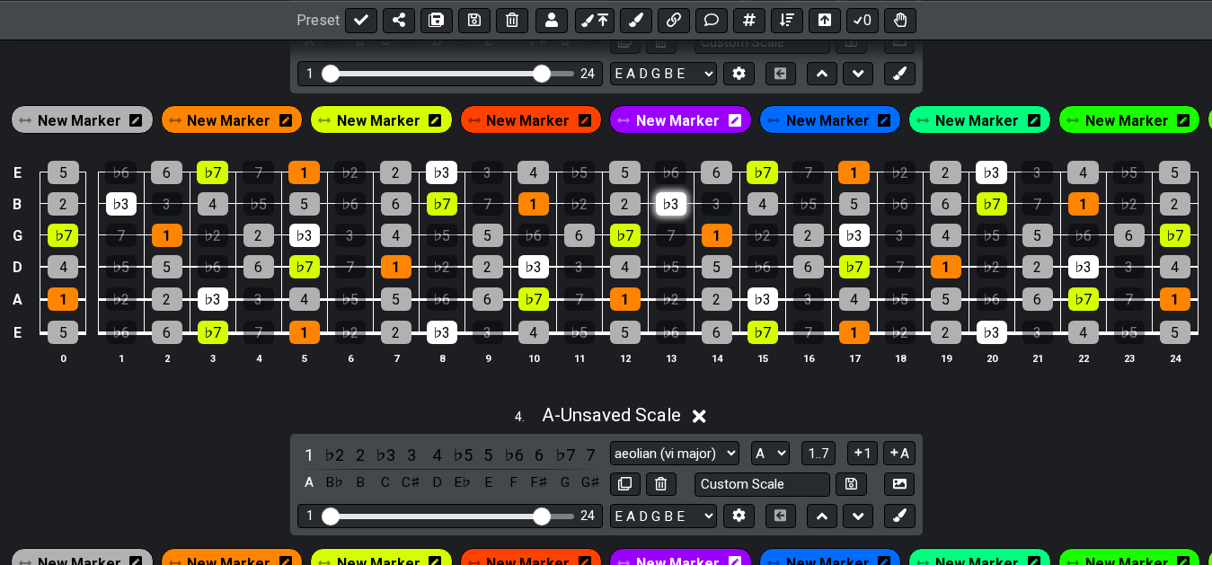
scroll to position [1267, 0]
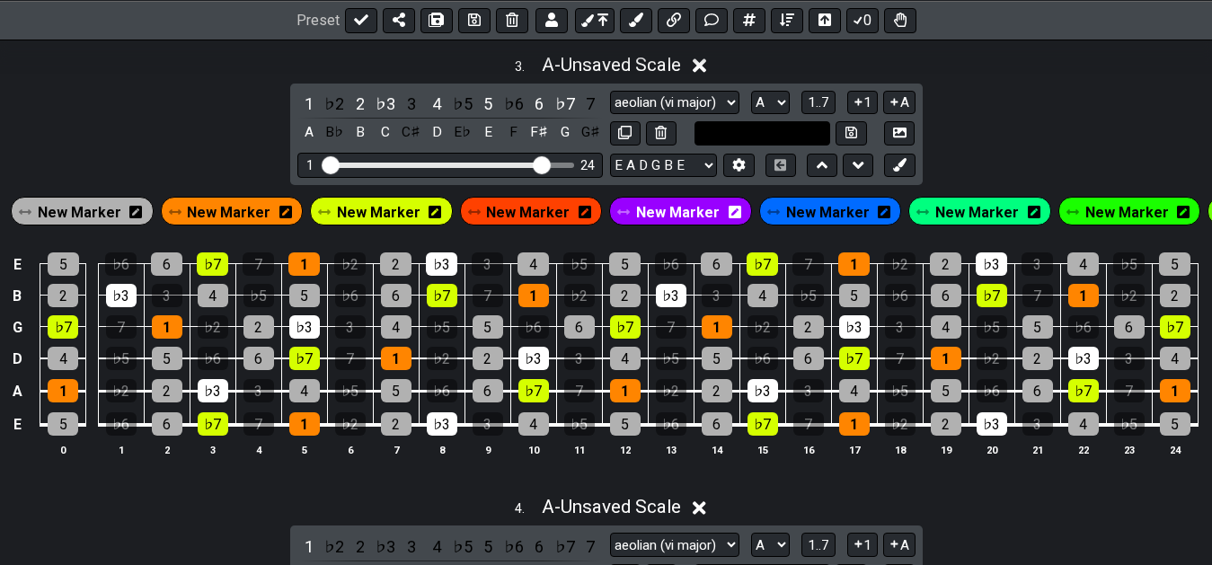
click at [727, 146] on input "text" at bounding box center [762, 133] width 137 height 24
type input "dorian (ii major)"
click at [850, 138] on icon at bounding box center [851, 133] width 12 height 12
select select "dorian (ii major)"
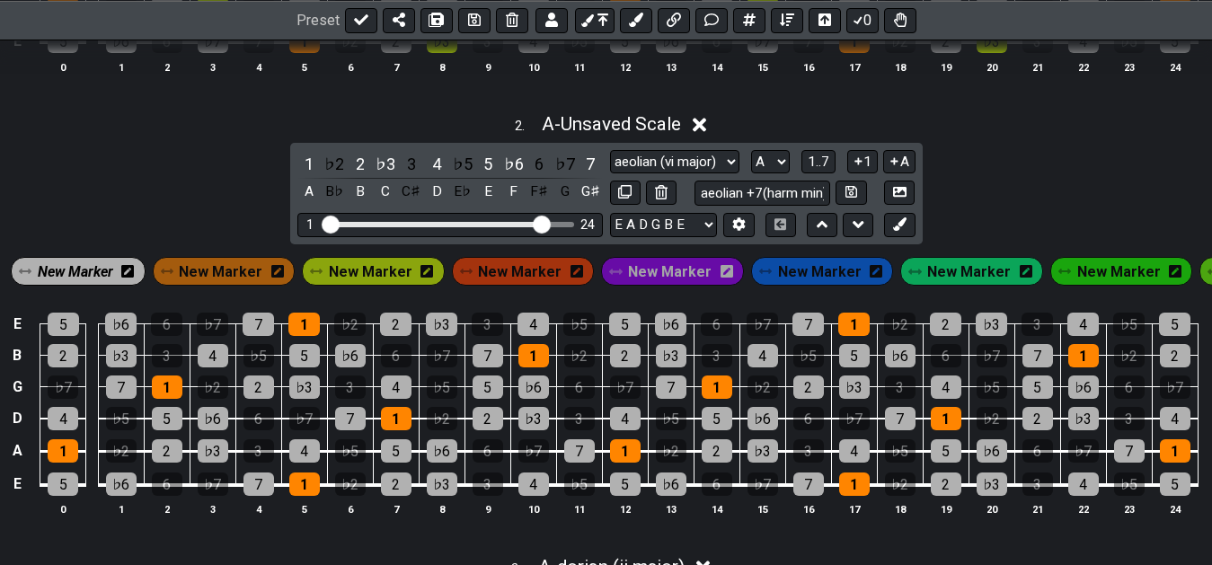
scroll to position [717, 0]
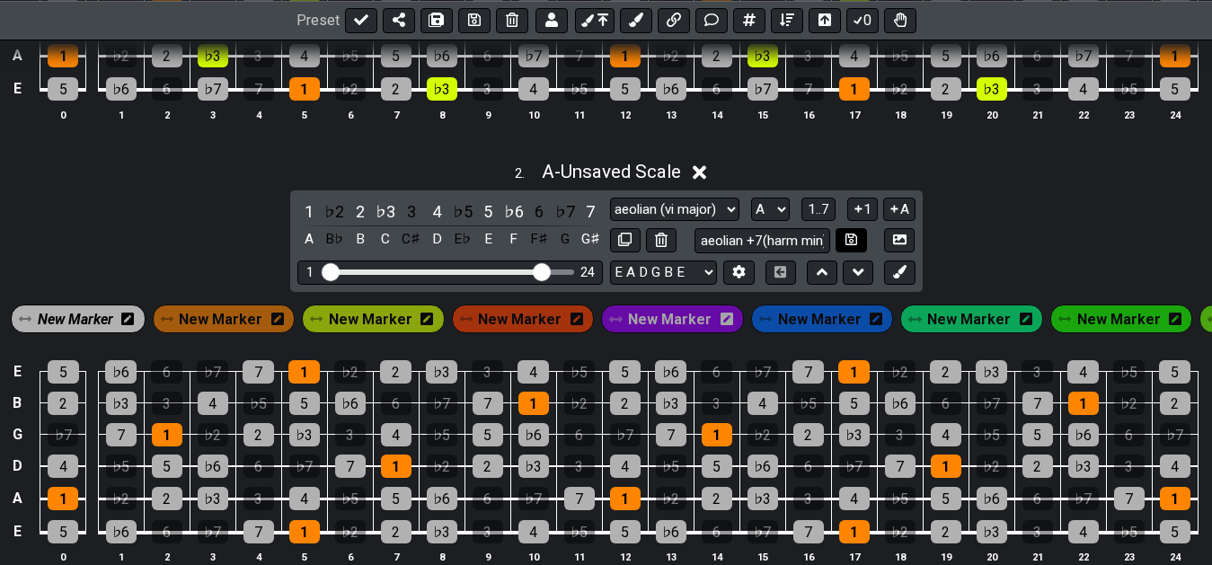
click at [851, 246] on icon at bounding box center [851, 239] width 12 height 13
select select "aeolian +7(harm min)"
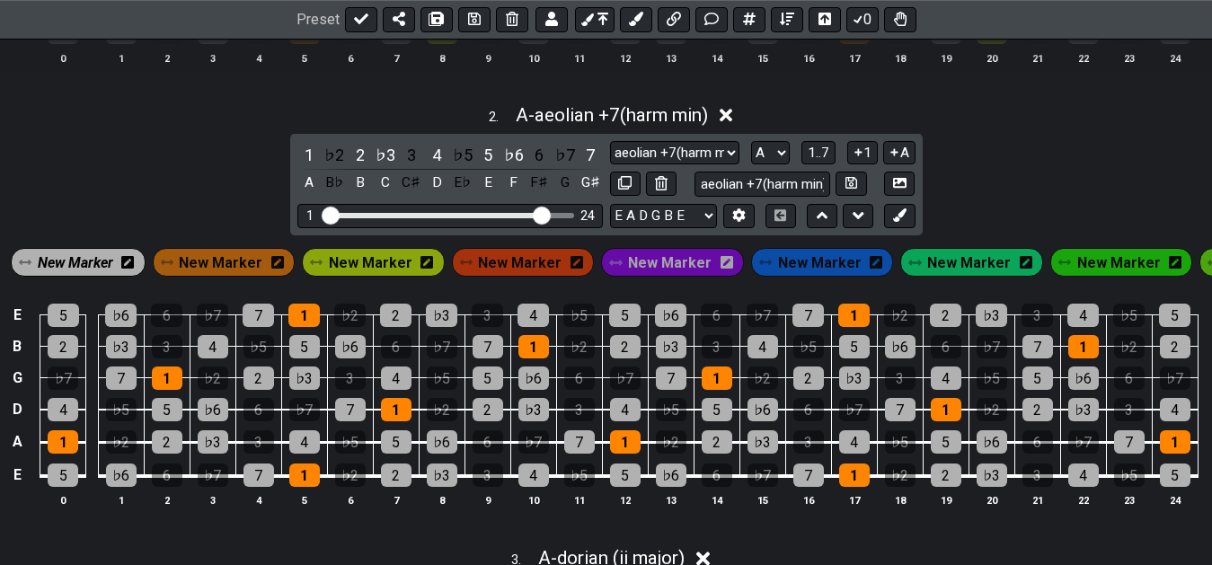
scroll to position [692, 0]
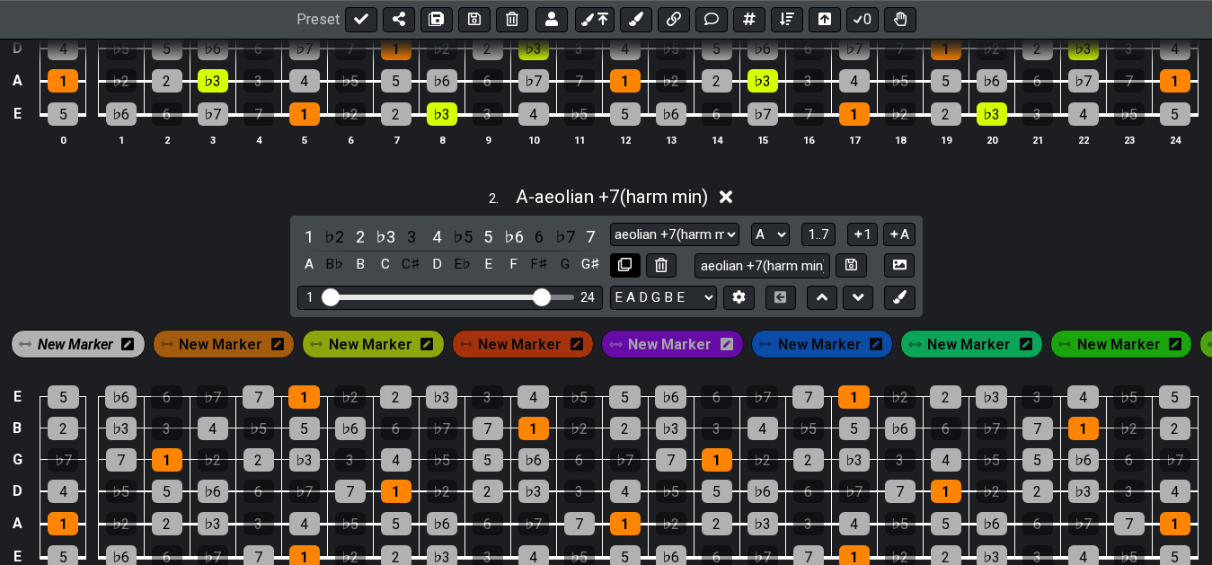
click at [631, 271] on icon at bounding box center [624, 264] width 13 height 13
select select "aeolian (vi major)"
select select "A"
select select "aeolian +7(harm min)"
select select "dorian (ii major)"
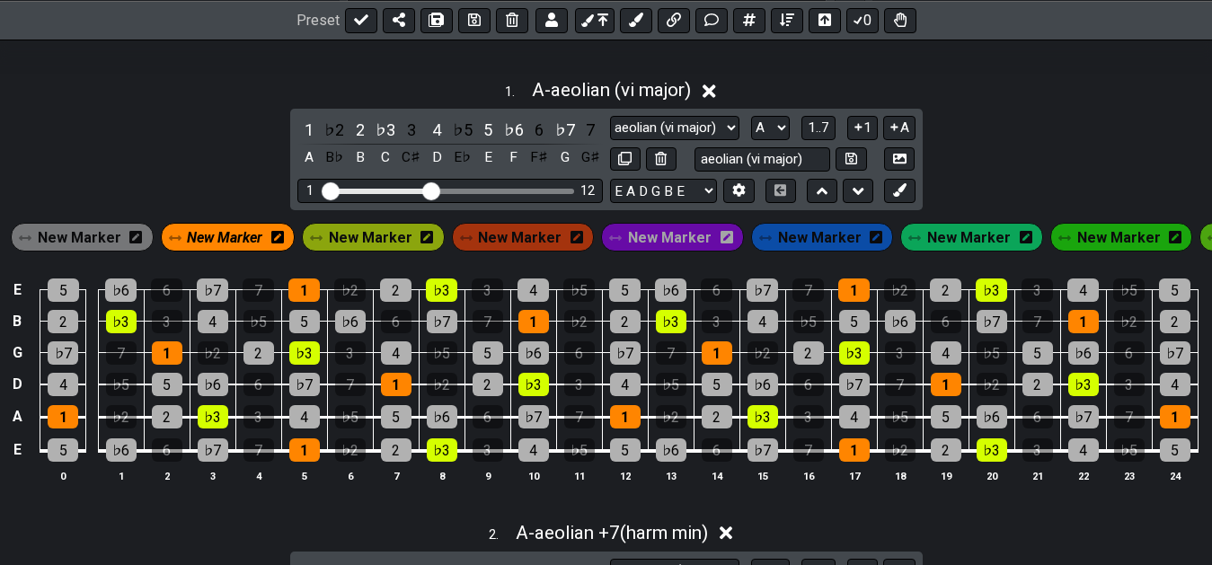
scroll to position [325, 0]
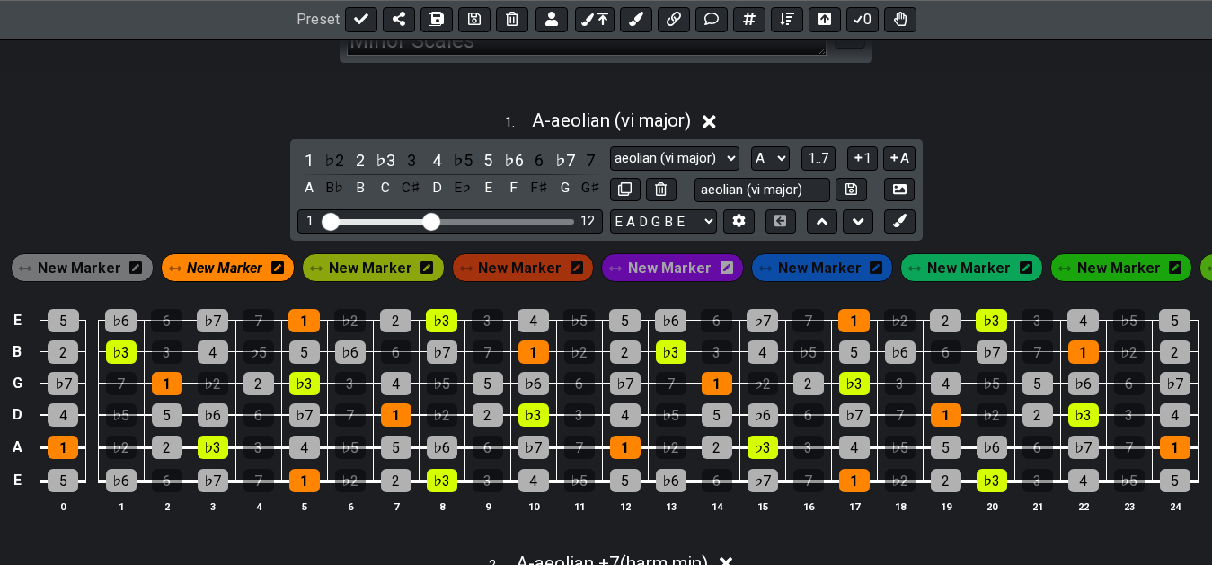
click at [716, 128] on icon at bounding box center [709, 121] width 13 height 13
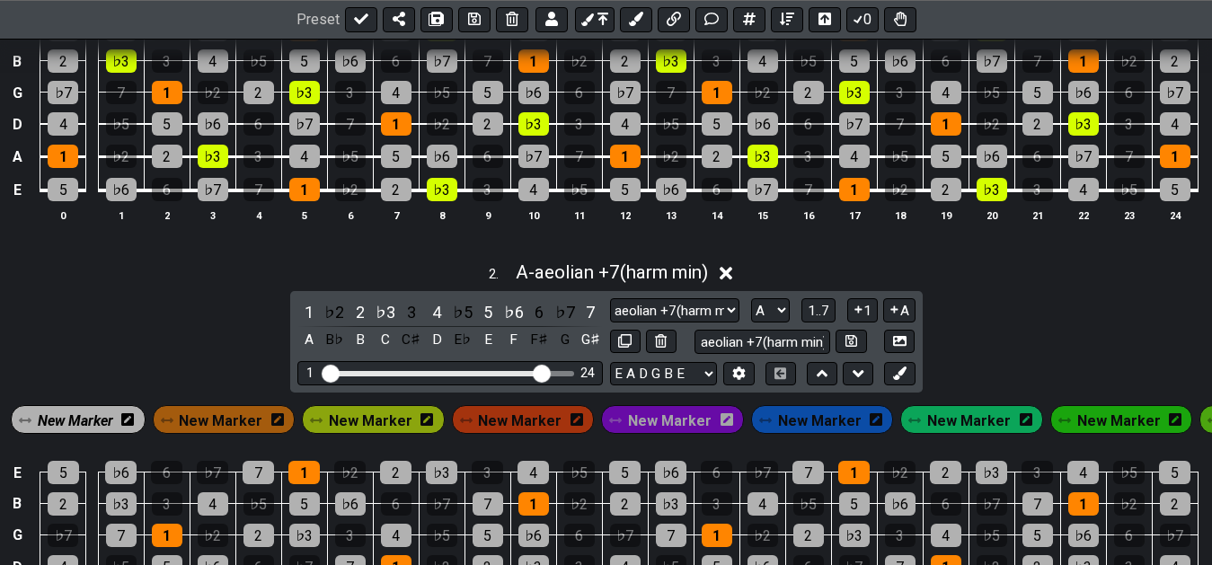
scroll to position [600, 0]
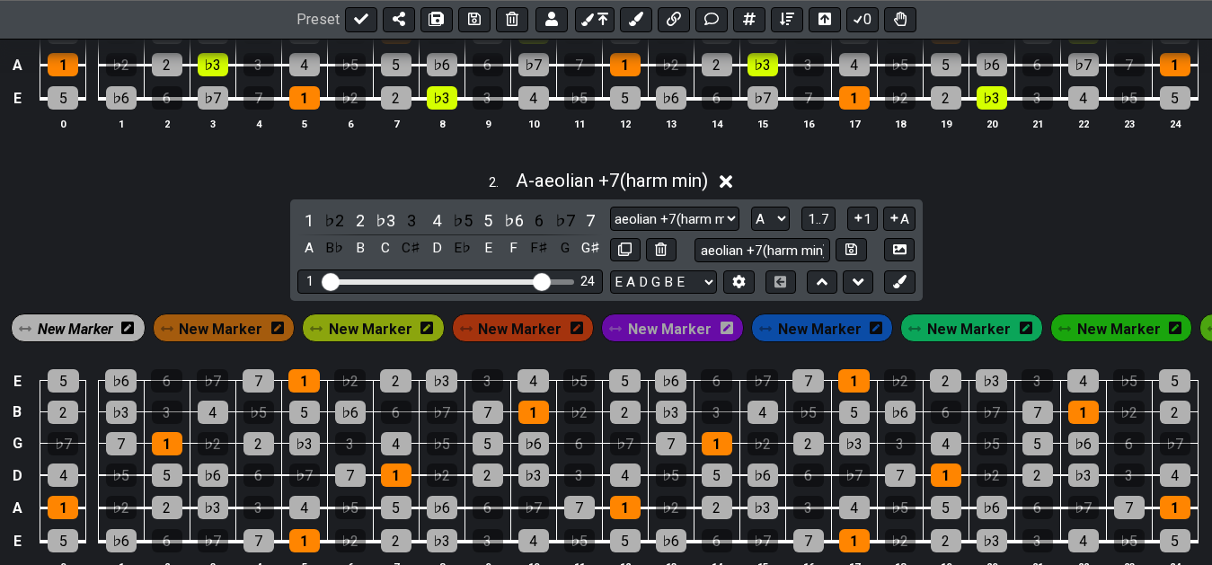
click at [733, 189] on icon at bounding box center [726, 181] width 13 height 13
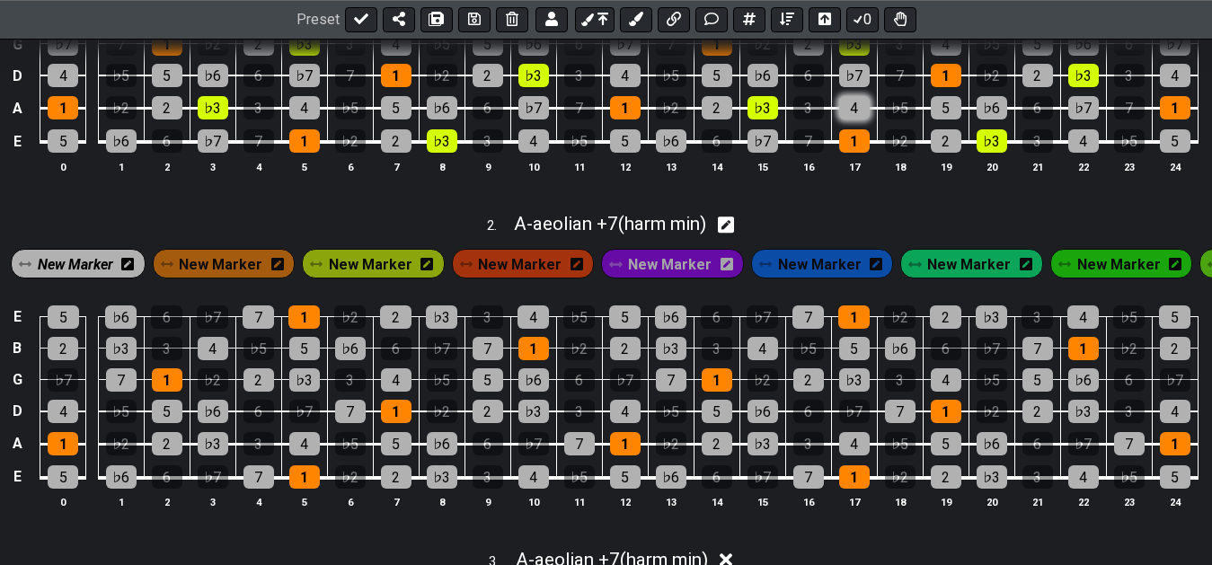
scroll to position [508, 0]
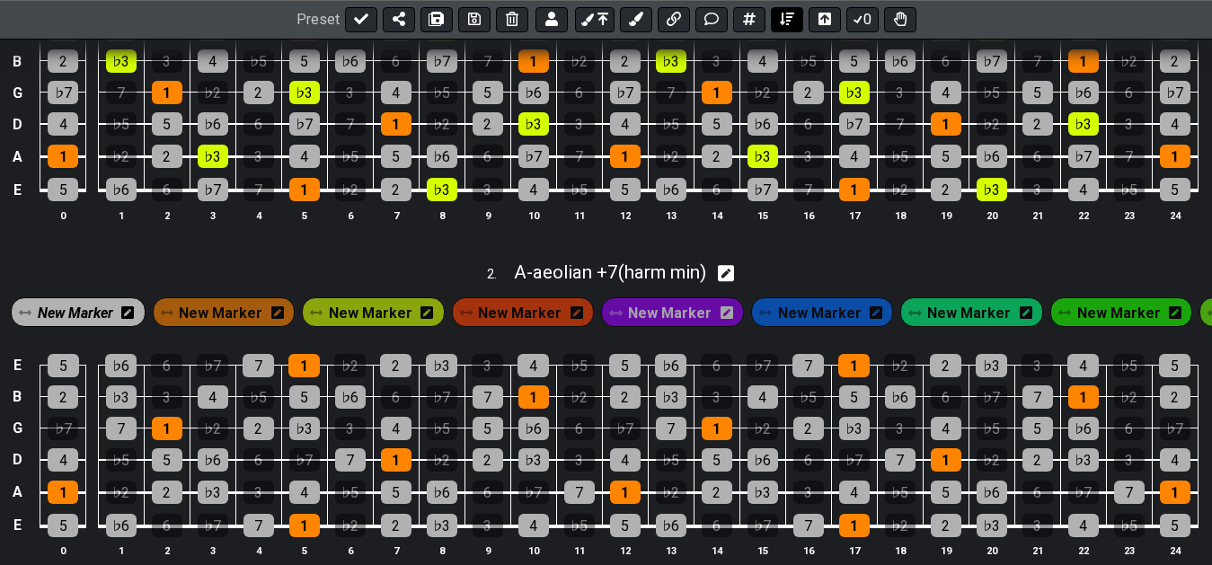
click at [786, 24] on icon at bounding box center [787, 20] width 14 height 14
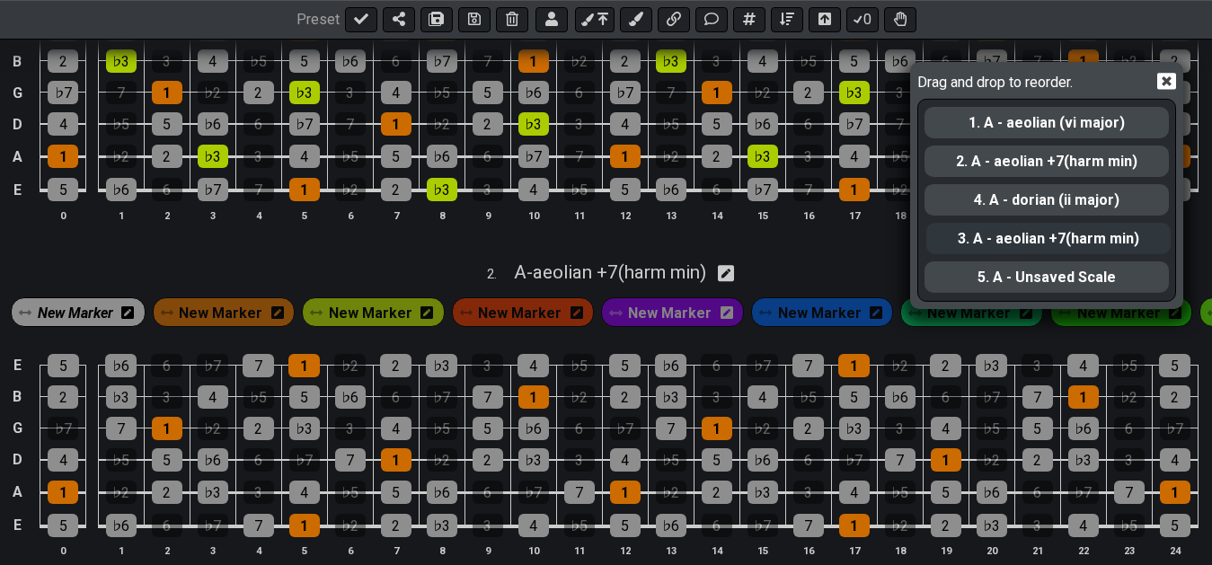
drag, startPoint x: 1073, startPoint y: 208, endPoint x: 1074, endPoint y: 253, distance: 44.9
click at [1074, 253] on div "1. A - aeolian (vi major) 2. A - aeolian +7(harm min) 3. A - aeolian +7(harm mi…" at bounding box center [1047, 200] width 248 height 200
select select "dorian (ii major)"
select select "aeolian +7(harm min)"
click at [1171, 76] on icon at bounding box center [1166, 82] width 19 height 17
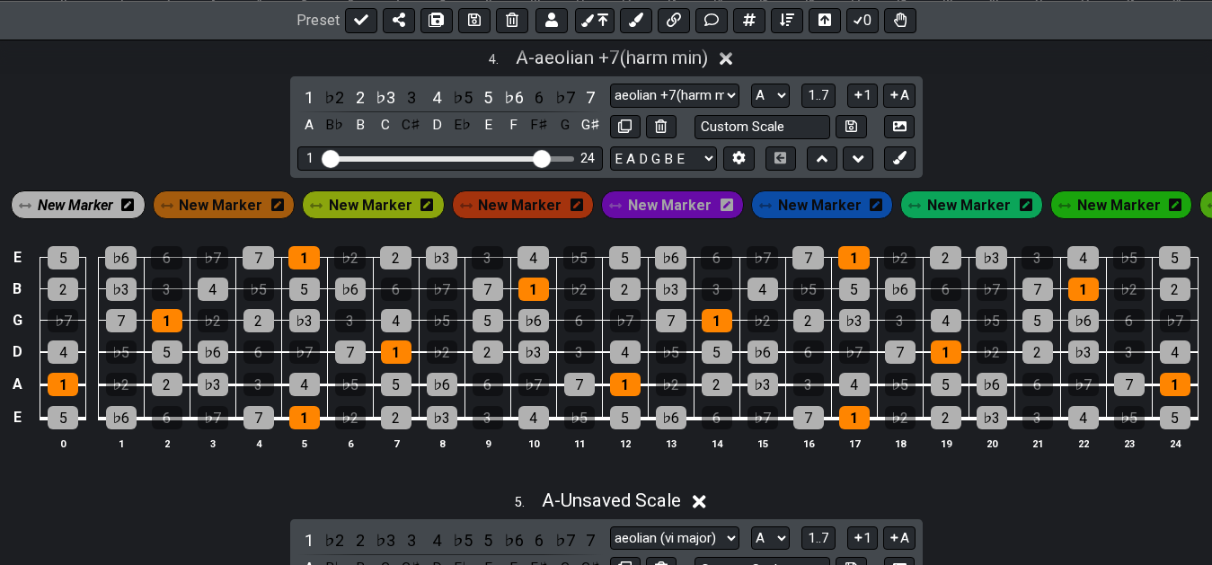
scroll to position [1516, 0]
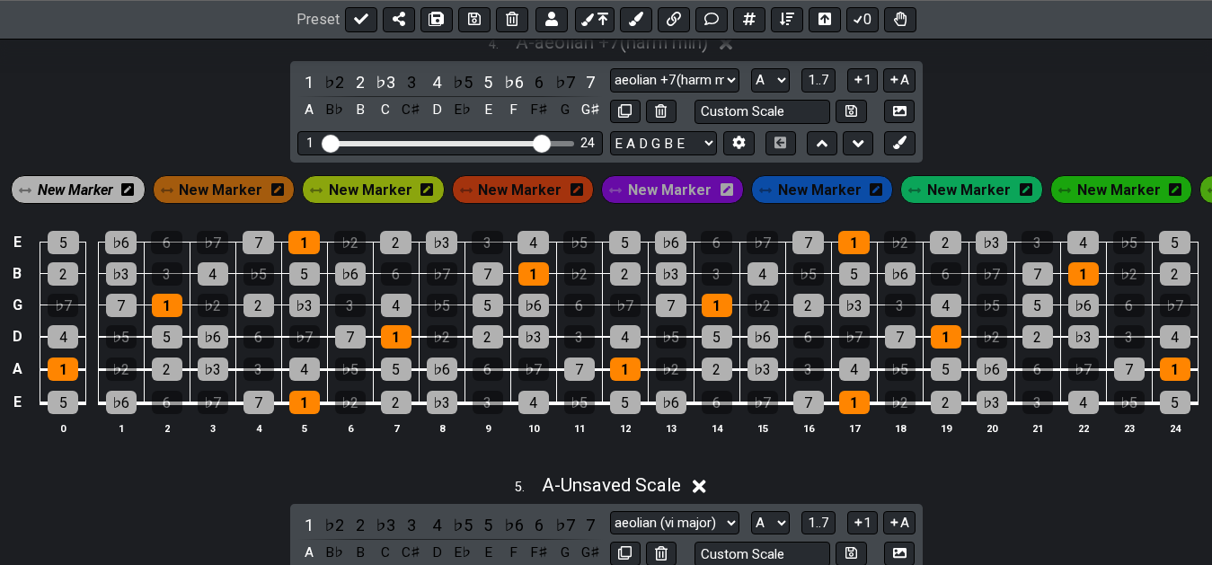
click at [73, 203] on span "New Marker" at bounding box center [75, 190] width 75 height 26
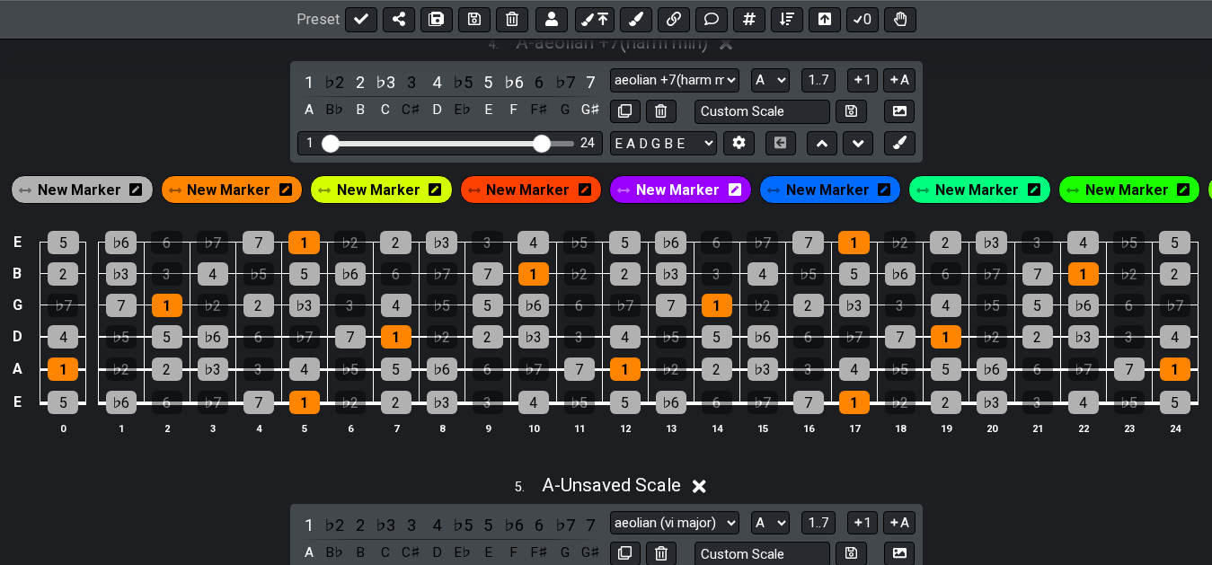
click at [73, 203] on span "New Marker" at bounding box center [80, 190] width 84 height 26
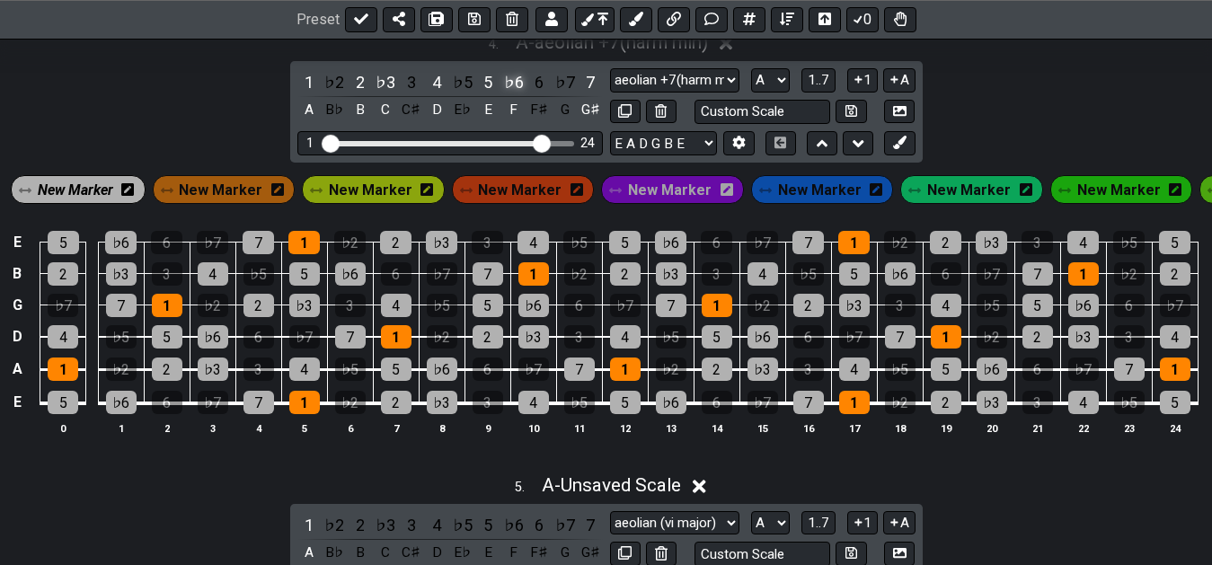
click at [511, 94] on div "♭6" at bounding box center [513, 82] width 23 height 24
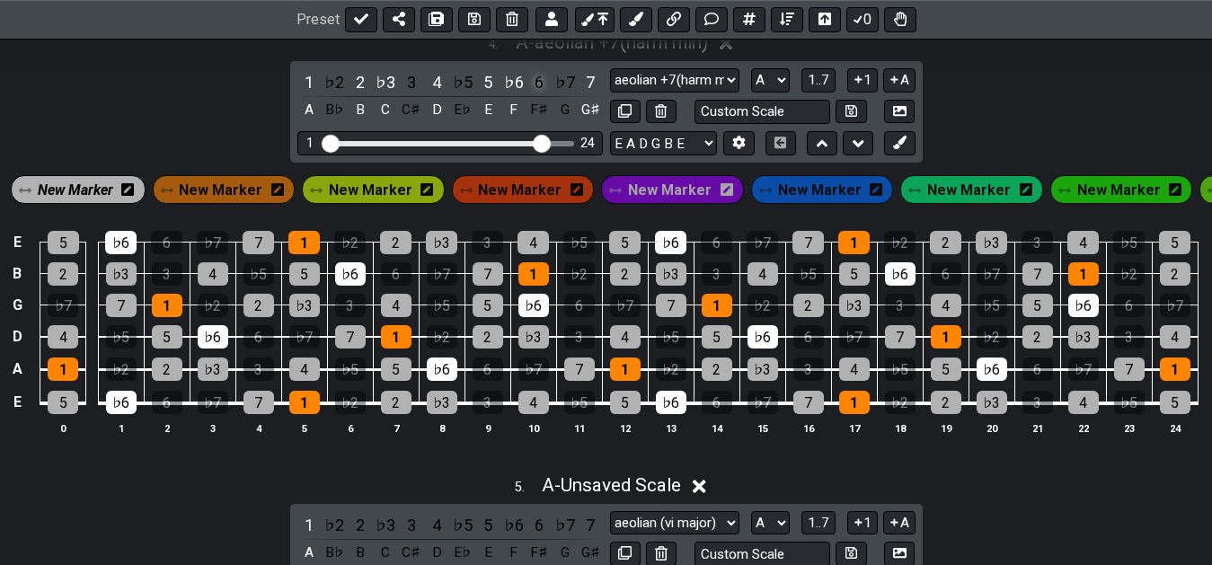
click at [535, 94] on div "6" at bounding box center [538, 82] width 23 height 24
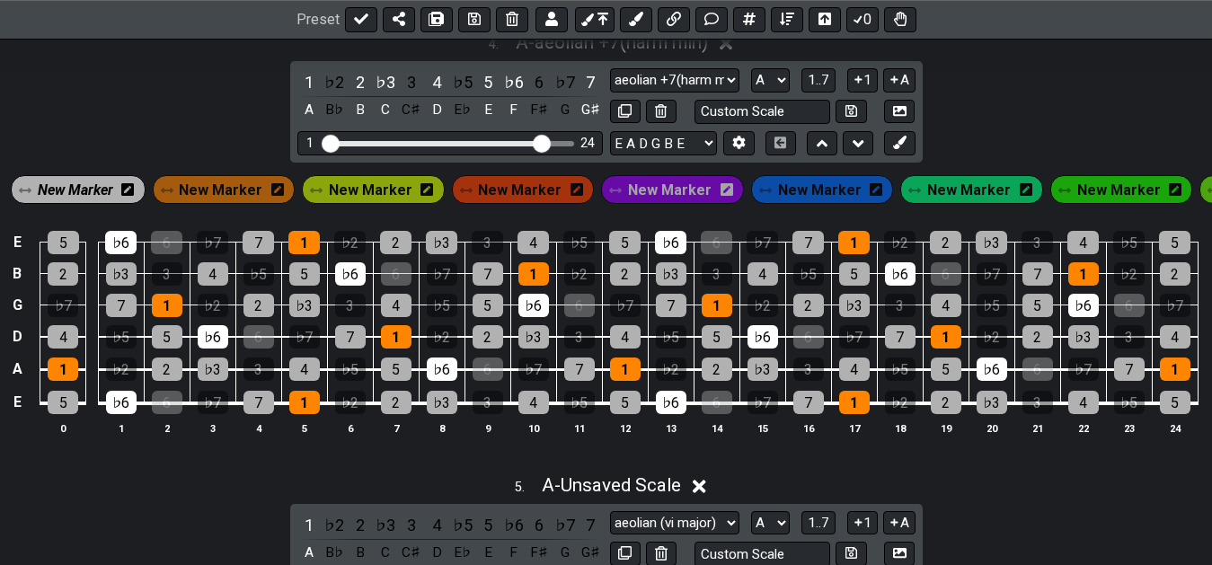
click at [77, 203] on span "New Marker" at bounding box center [75, 190] width 75 height 26
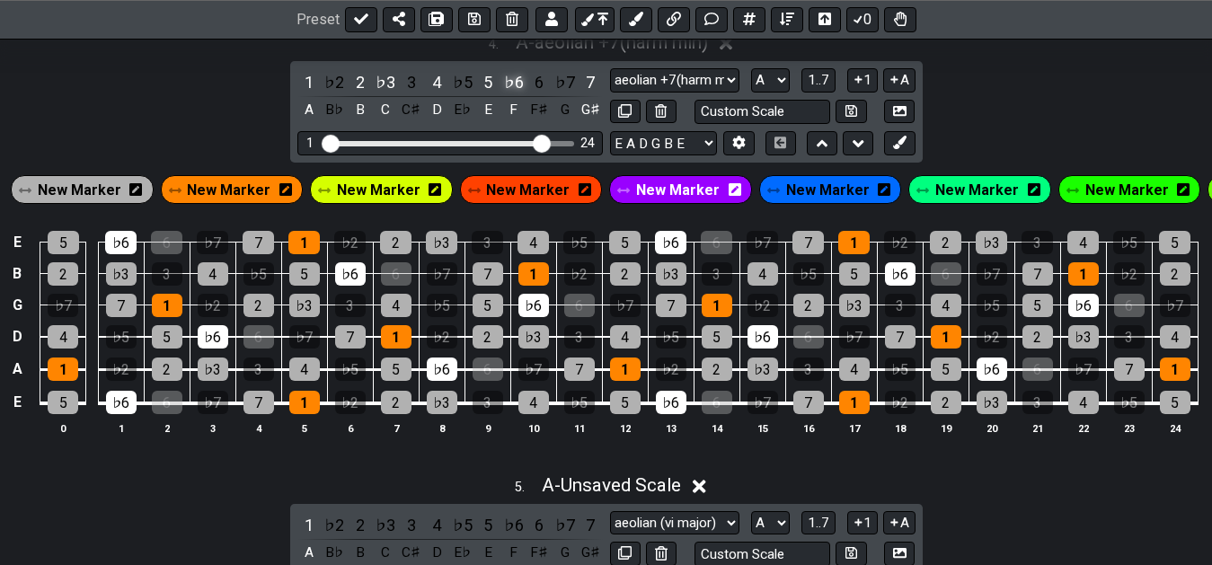
click at [511, 94] on div "♭6" at bounding box center [513, 82] width 23 height 24
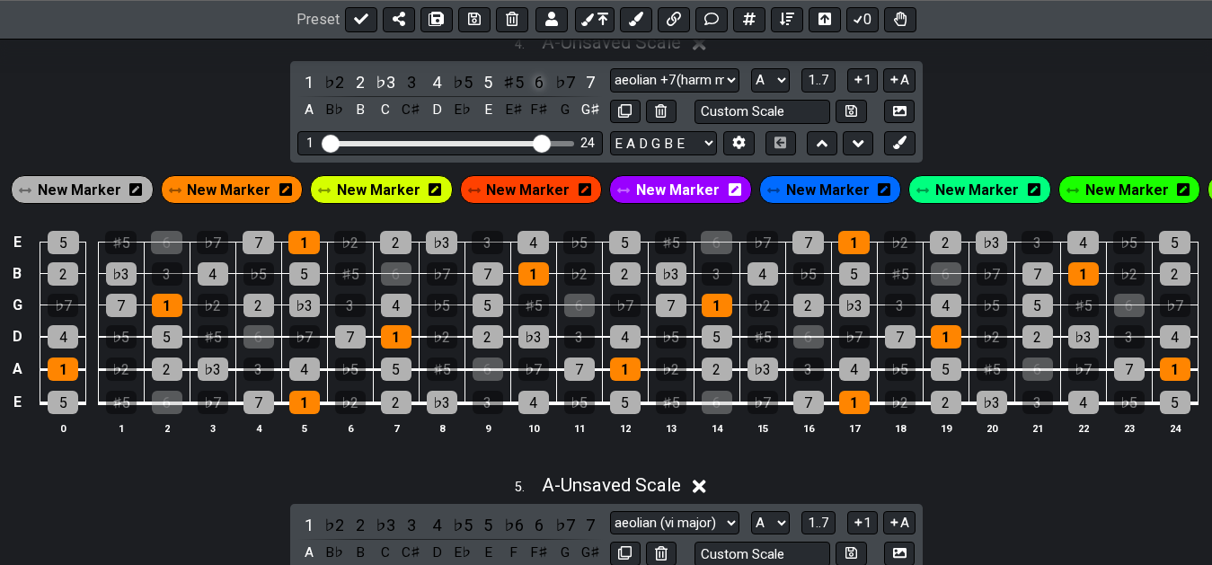
click at [540, 94] on div "6" at bounding box center [538, 82] width 23 height 24
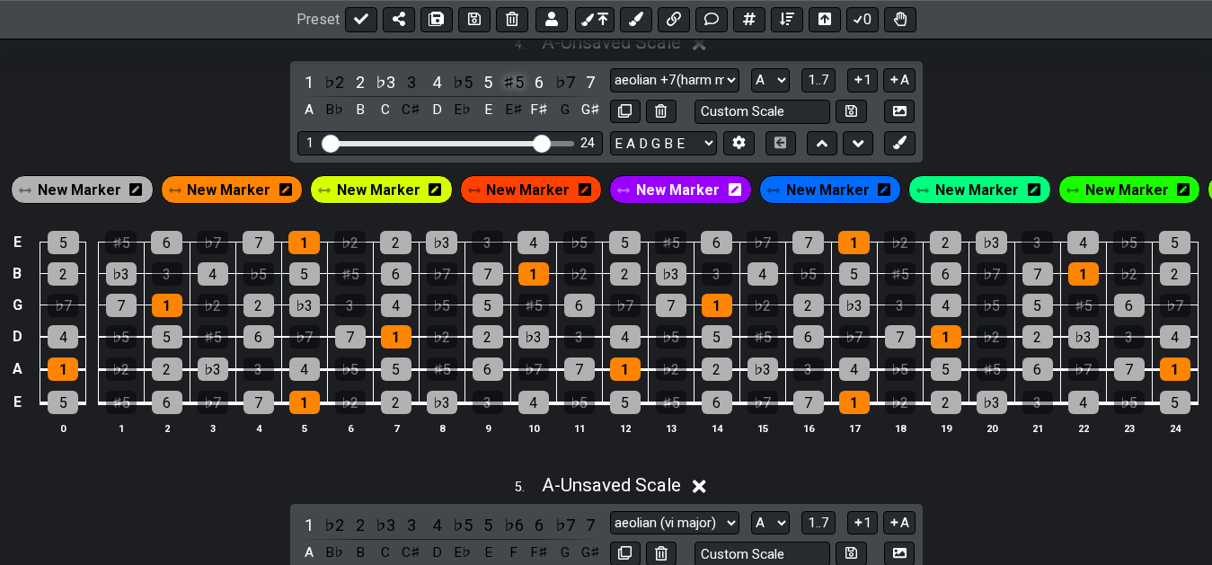
click at [517, 94] on div "♯5" at bounding box center [513, 82] width 23 height 24
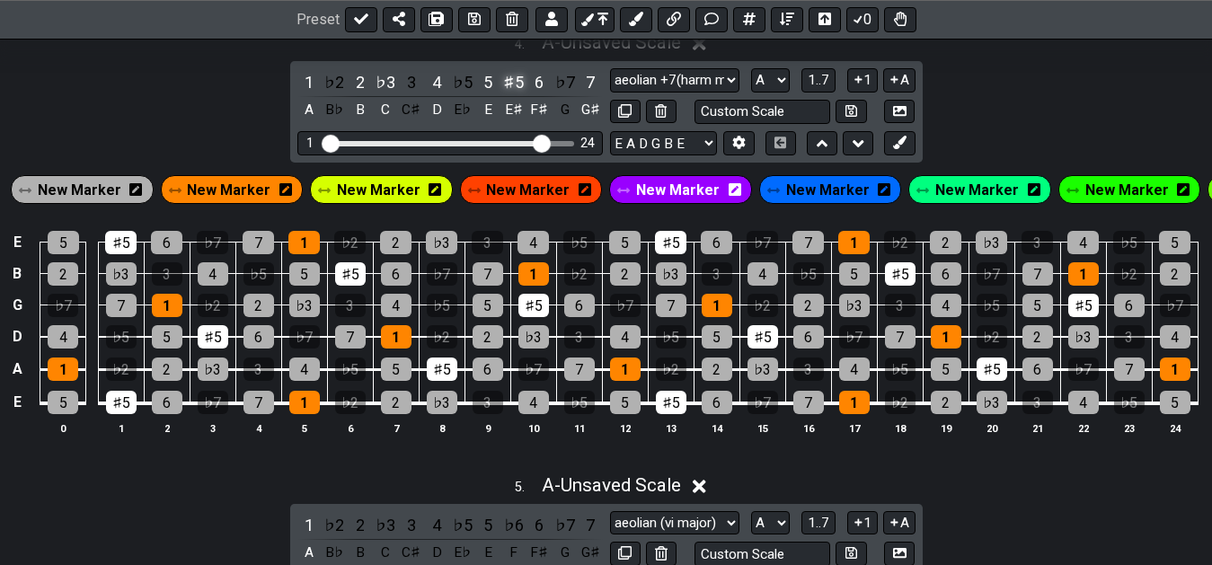
click at [517, 94] on div "♯5" at bounding box center [513, 82] width 23 height 24
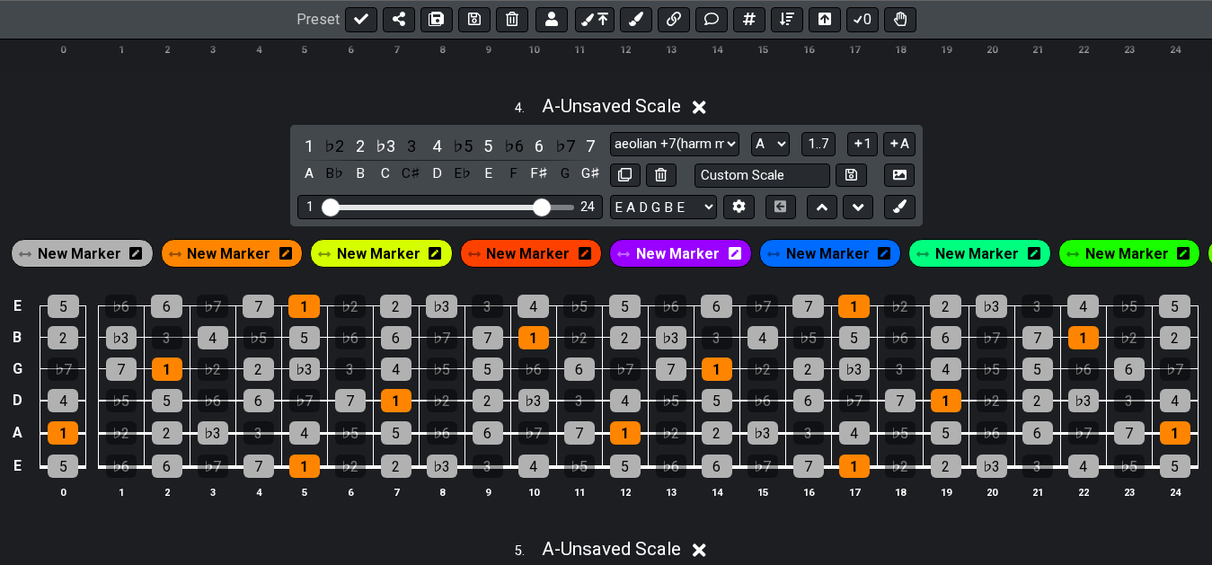
scroll to position [1425, 0]
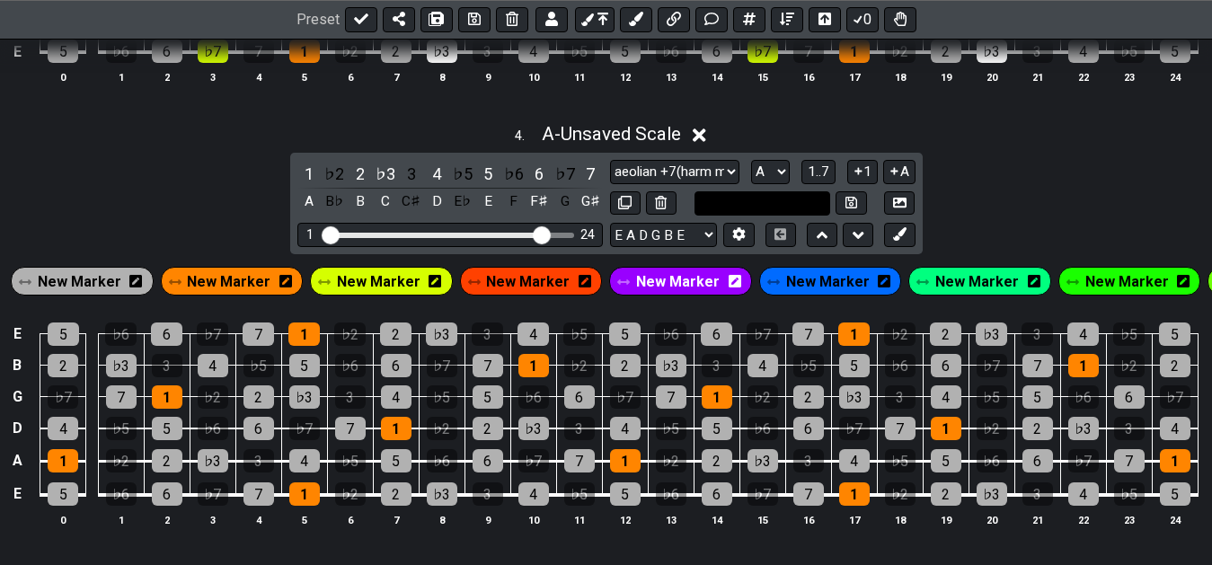
click at [759, 216] on input "text" at bounding box center [762, 203] width 137 height 24
type input "dorian +7 (mel min)"
click at [856, 208] on icon at bounding box center [851, 203] width 12 height 12
select select "dorian +7 (mel min)"
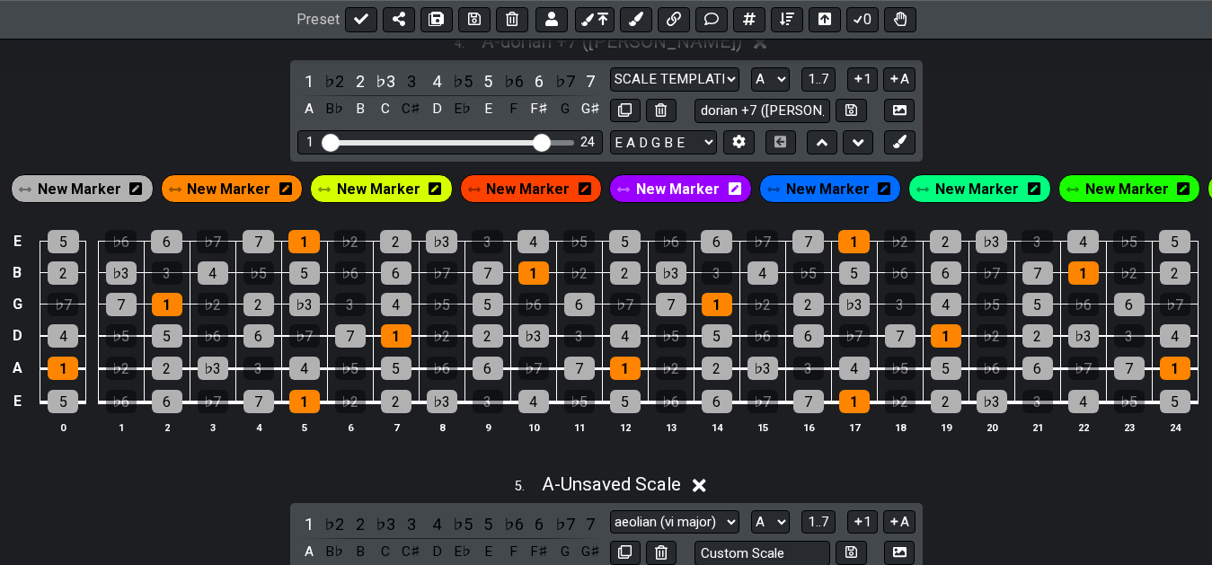
scroll to position [1520, 0]
